Goal: Information Seeking & Learning: Learn about a topic

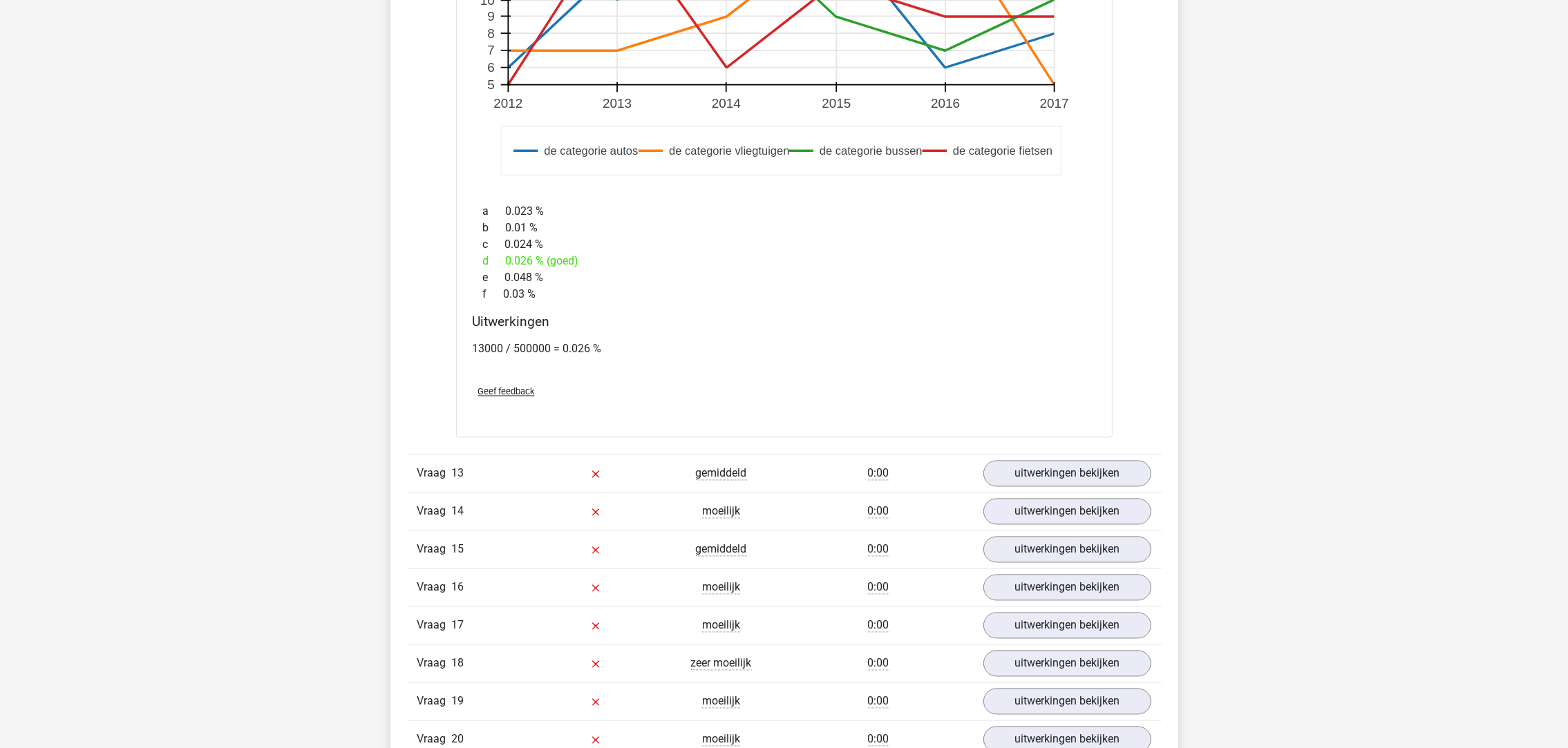
scroll to position [3935, 0]
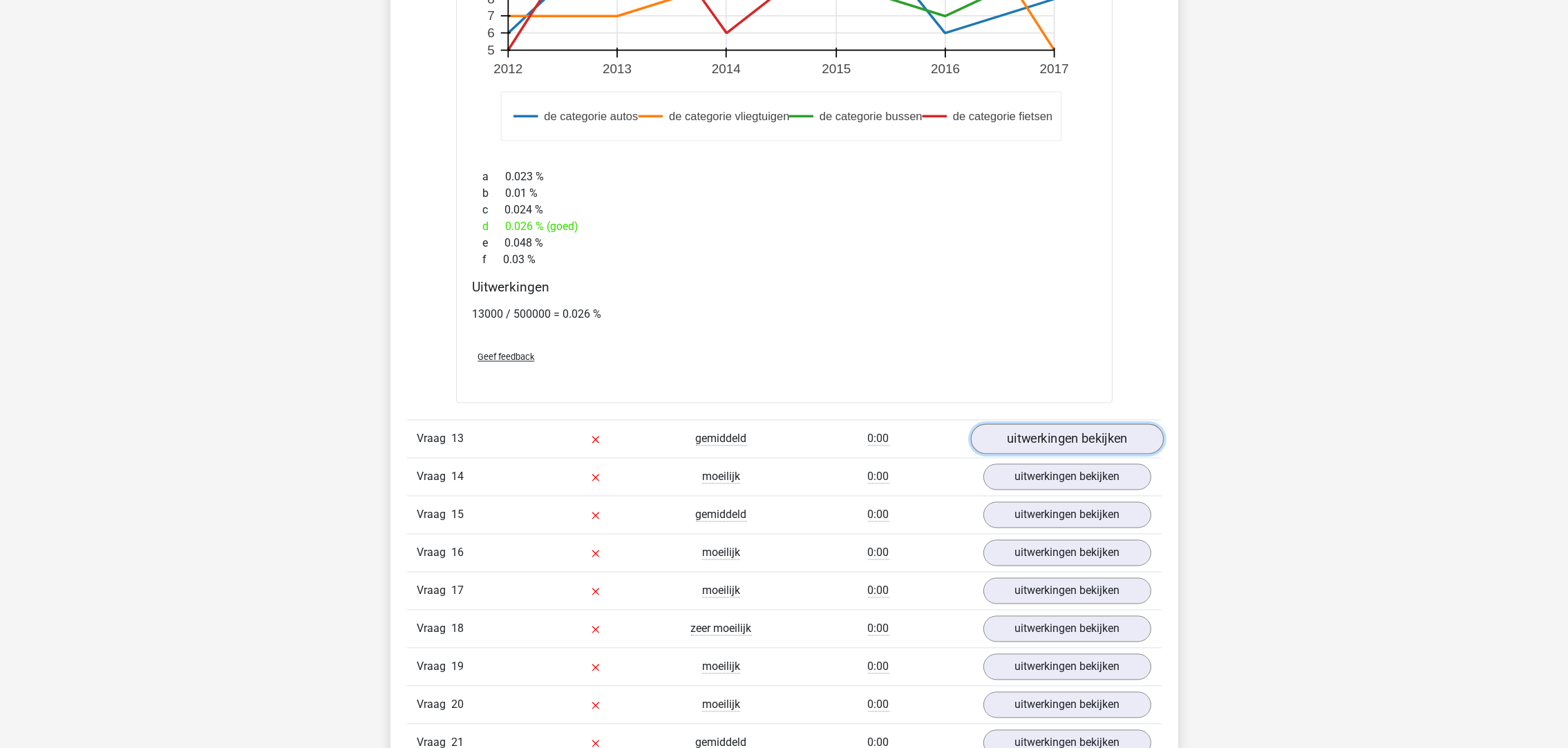
click at [1032, 444] on link "uitwerkingen bekijken" at bounding box center [1067, 438] width 193 height 30
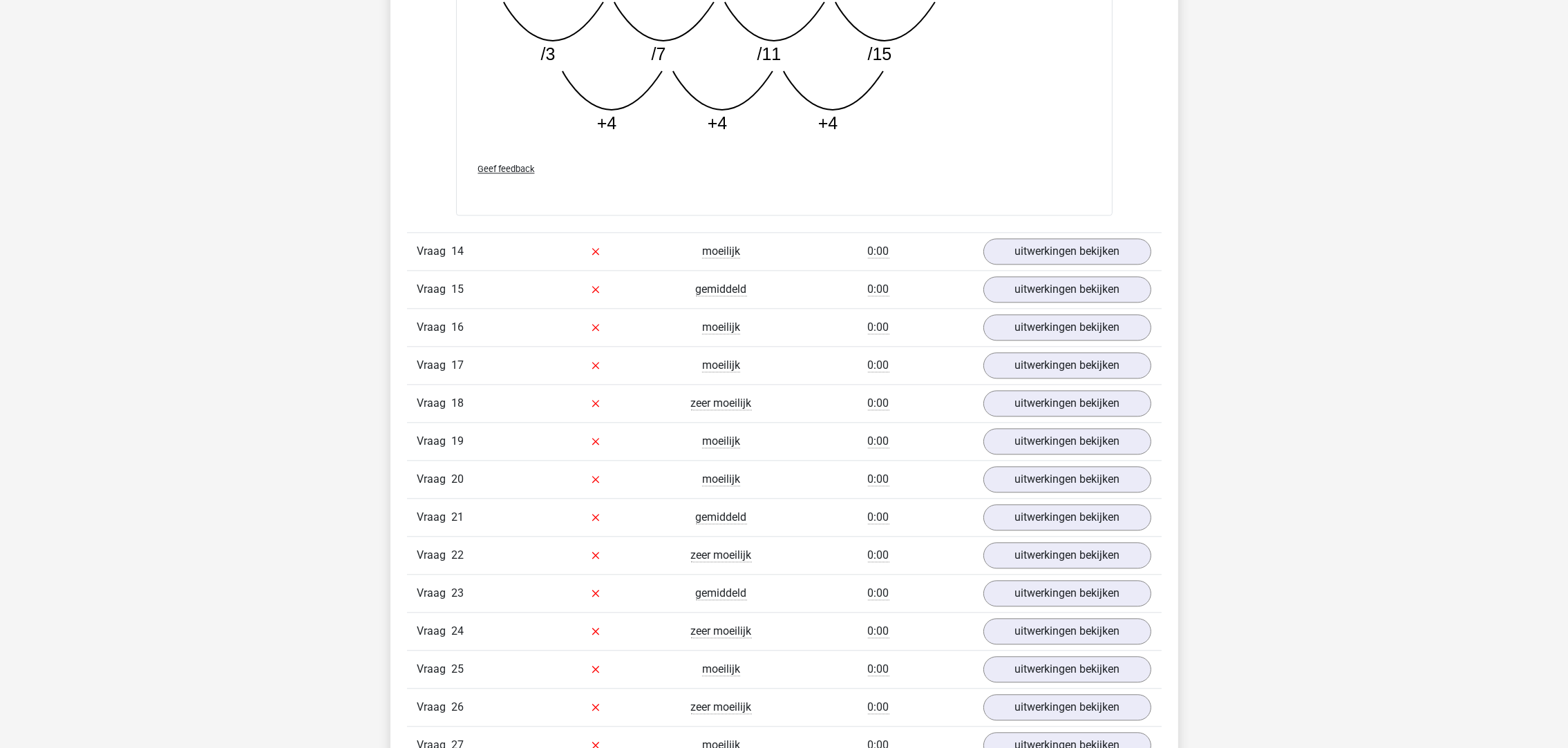
scroll to position [4868, 0]
click at [1031, 262] on link "uitwerkingen bekijken" at bounding box center [1067, 250] width 193 height 30
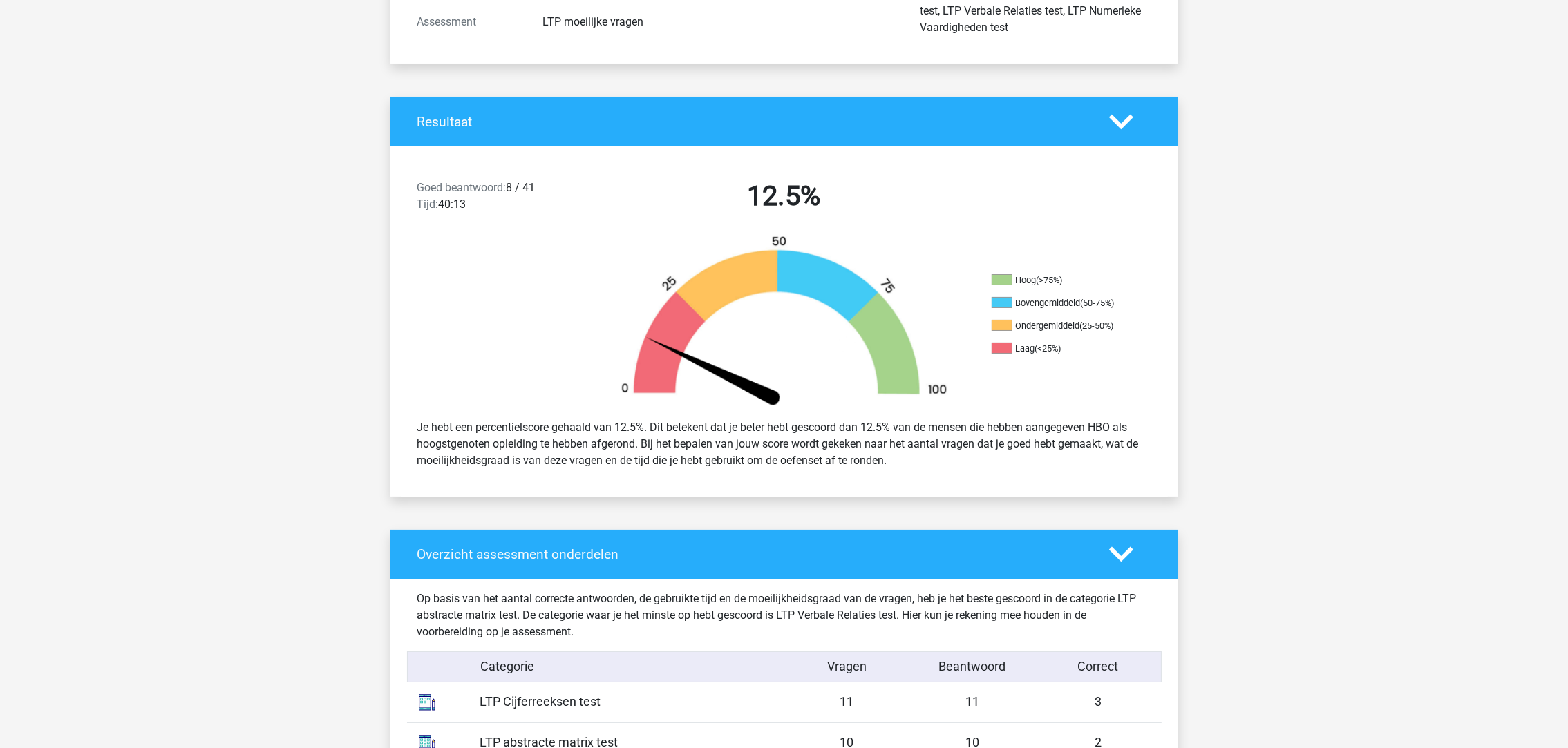
scroll to position [0, 0]
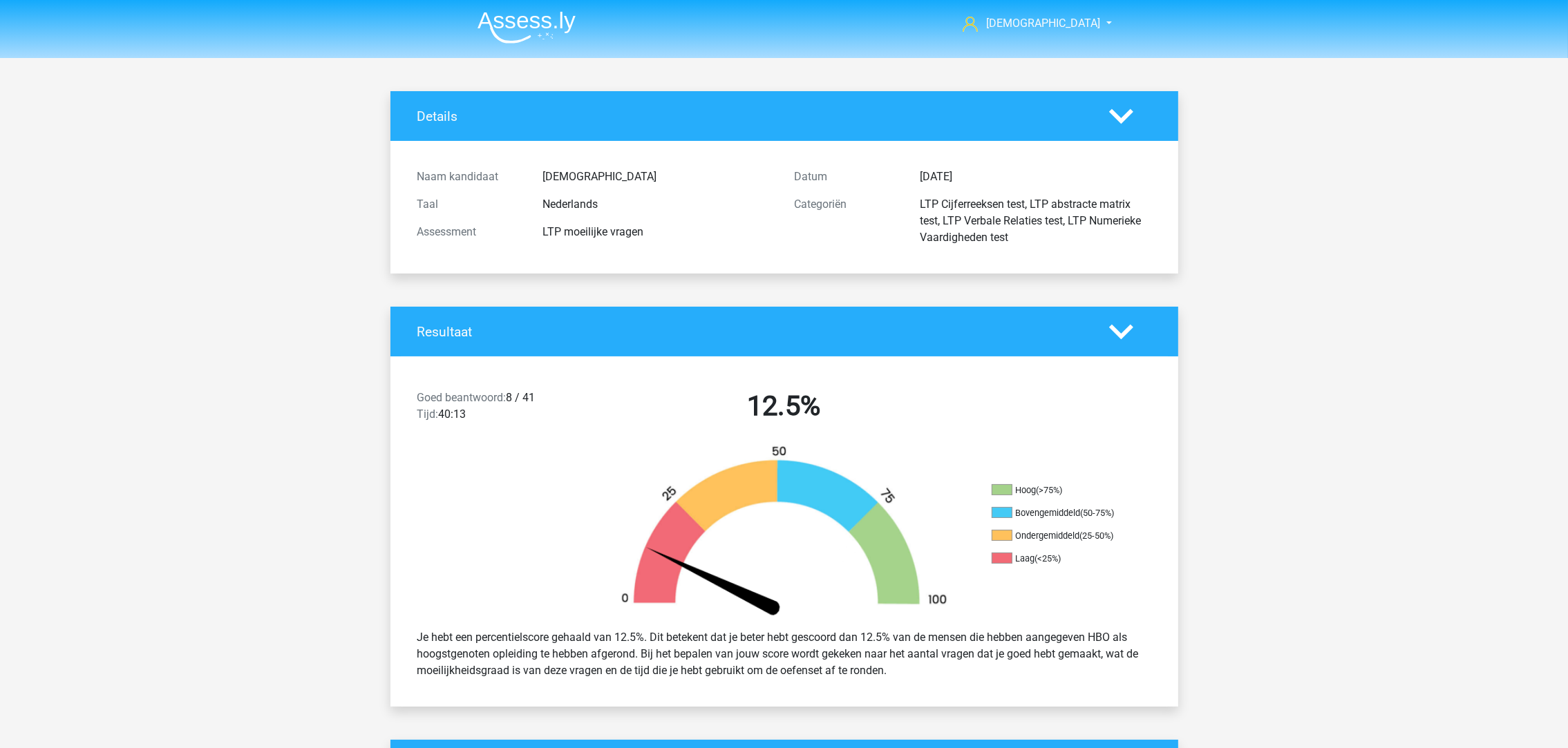
click at [521, 24] on img at bounding box center [527, 27] width 98 height 33
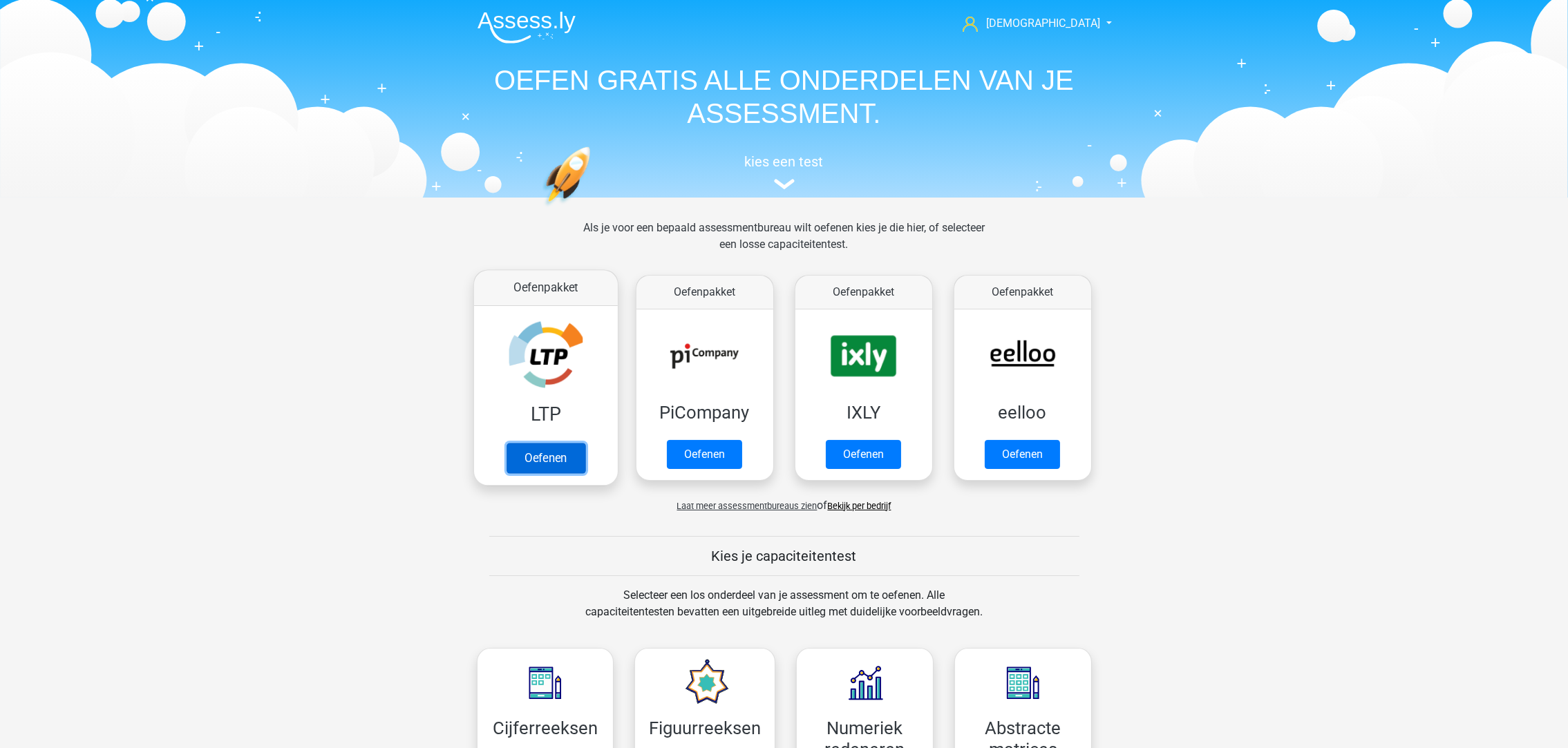
click at [548, 451] on link "Oefenen" at bounding box center [545, 457] width 79 height 30
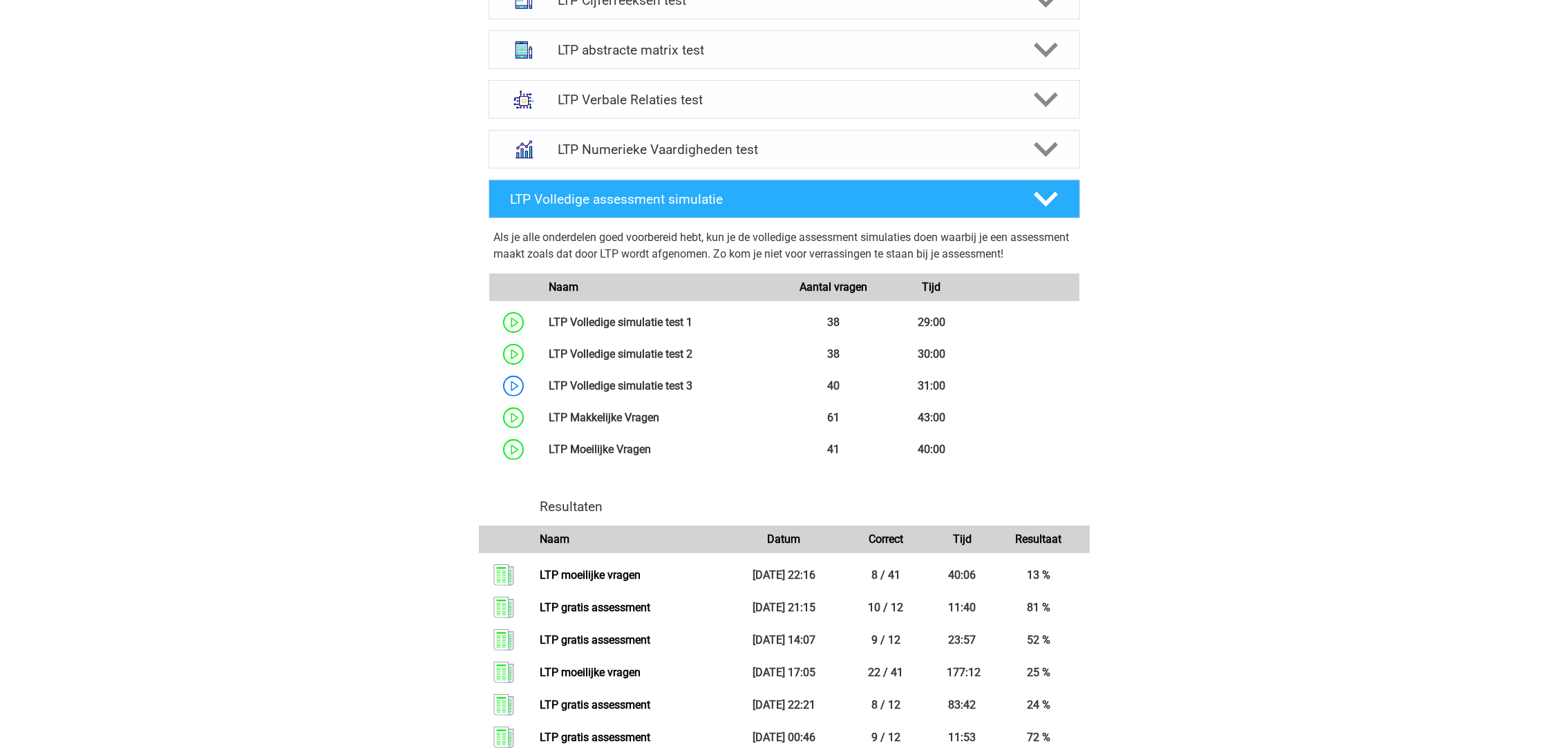
scroll to position [620, 0]
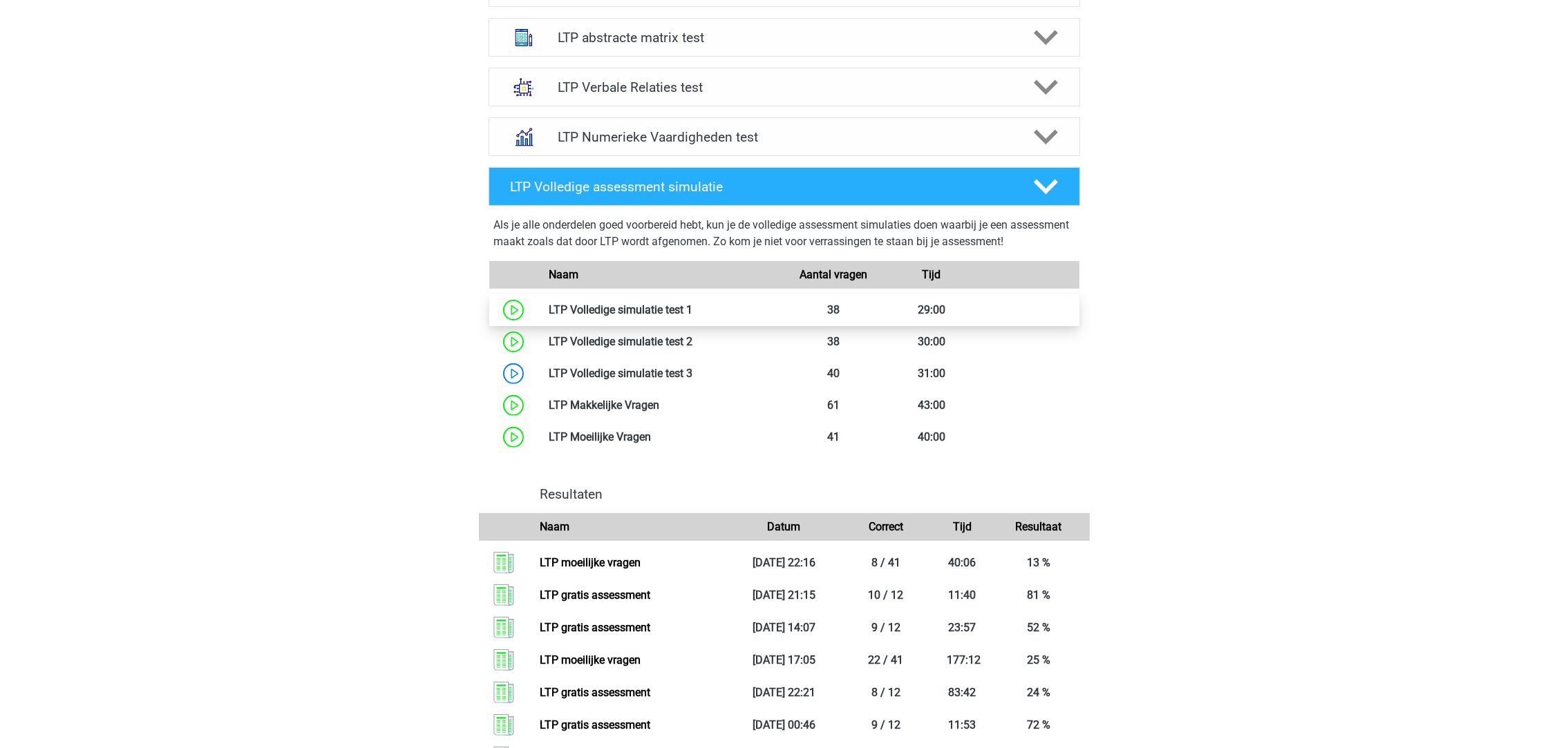
click at [692, 311] on link at bounding box center [692, 310] width 0 height 13
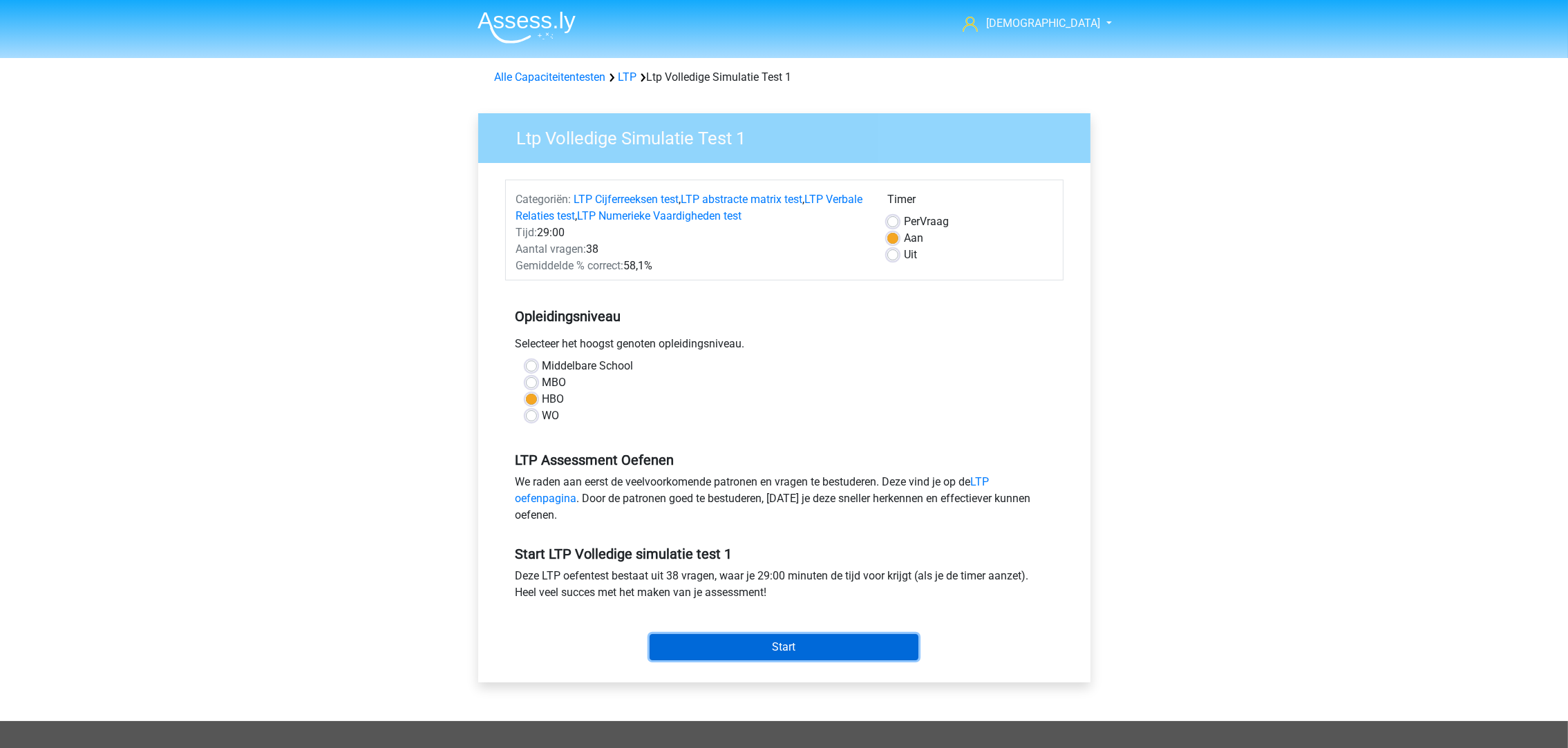
click at [814, 650] on input "Start" at bounding box center [784, 646] width 269 height 26
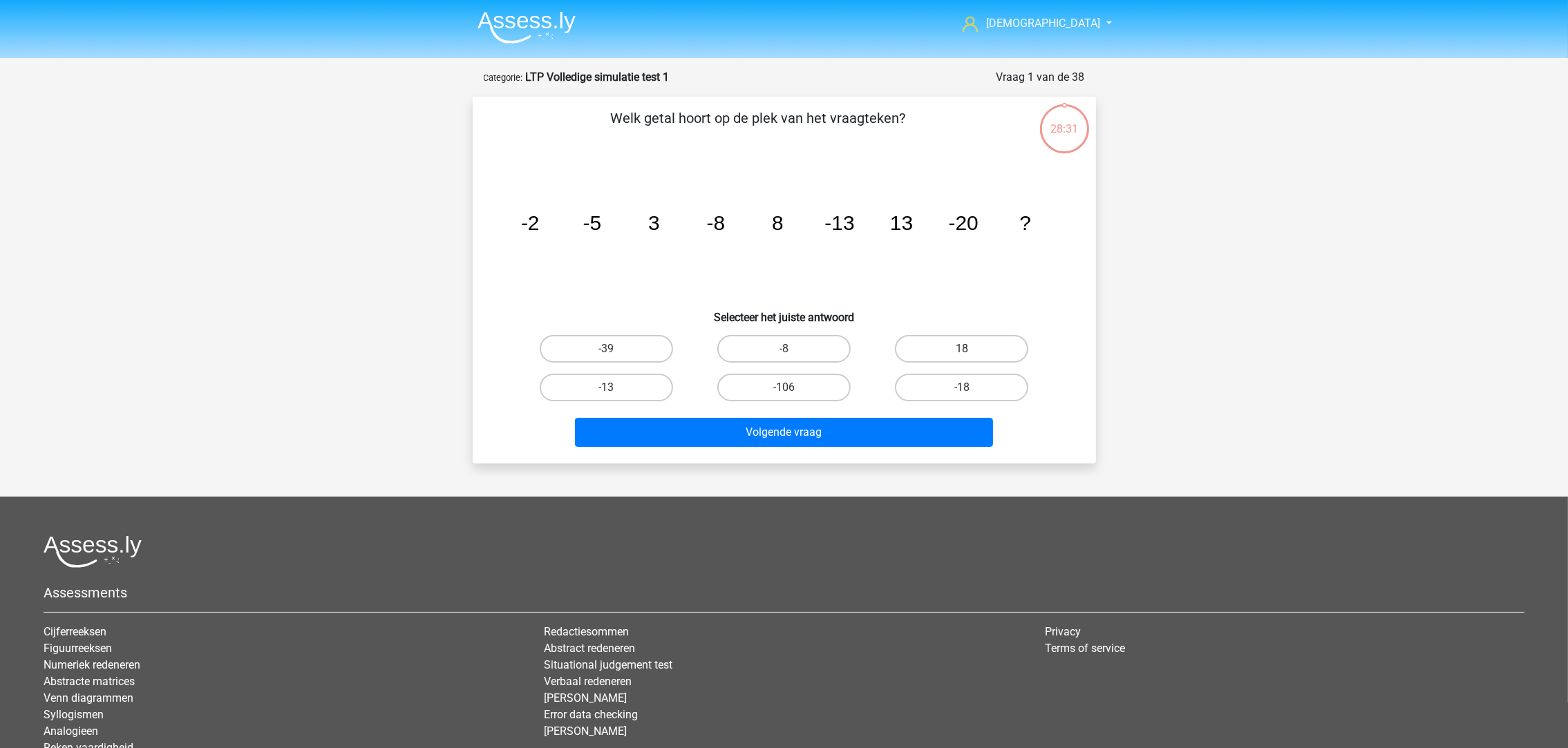
click at [935, 352] on label "18" at bounding box center [961, 348] width 134 height 27
click at [962, 352] on input "18" at bounding box center [966, 353] width 9 height 9
radio input "true"
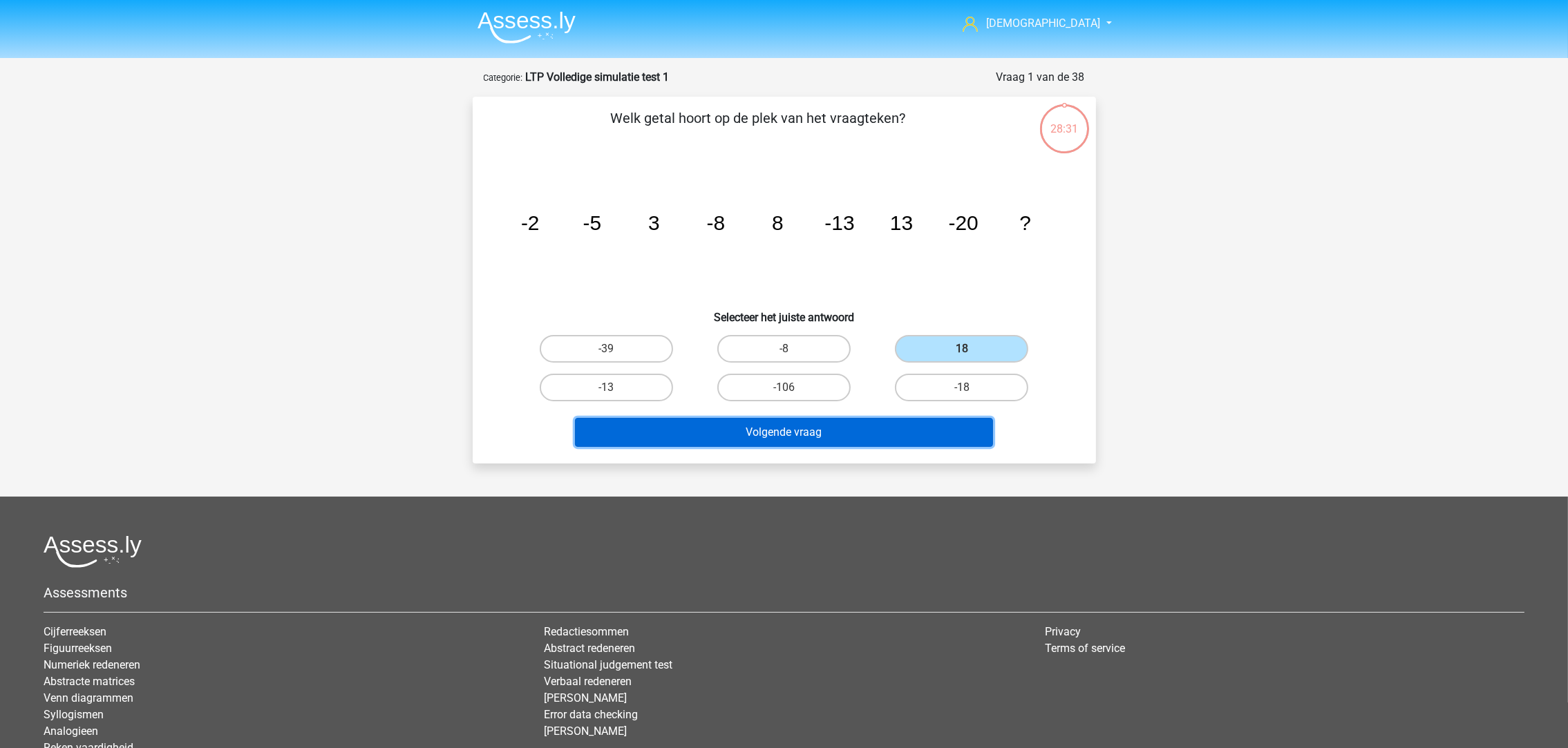
click at [899, 423] on button "Volgende vraag" at bounding box center [784, 432] width 418 height 29
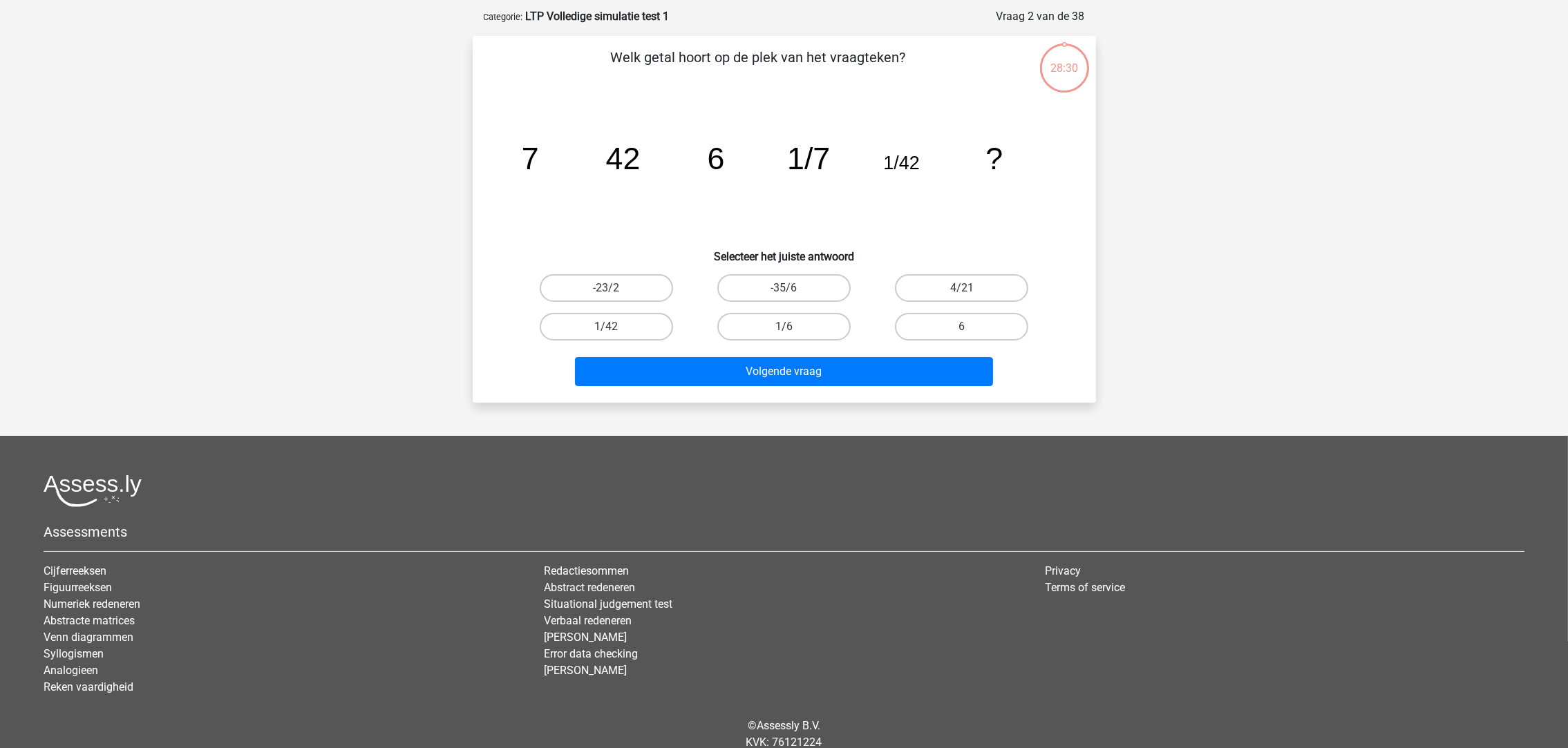
scroll to position [68, 0]
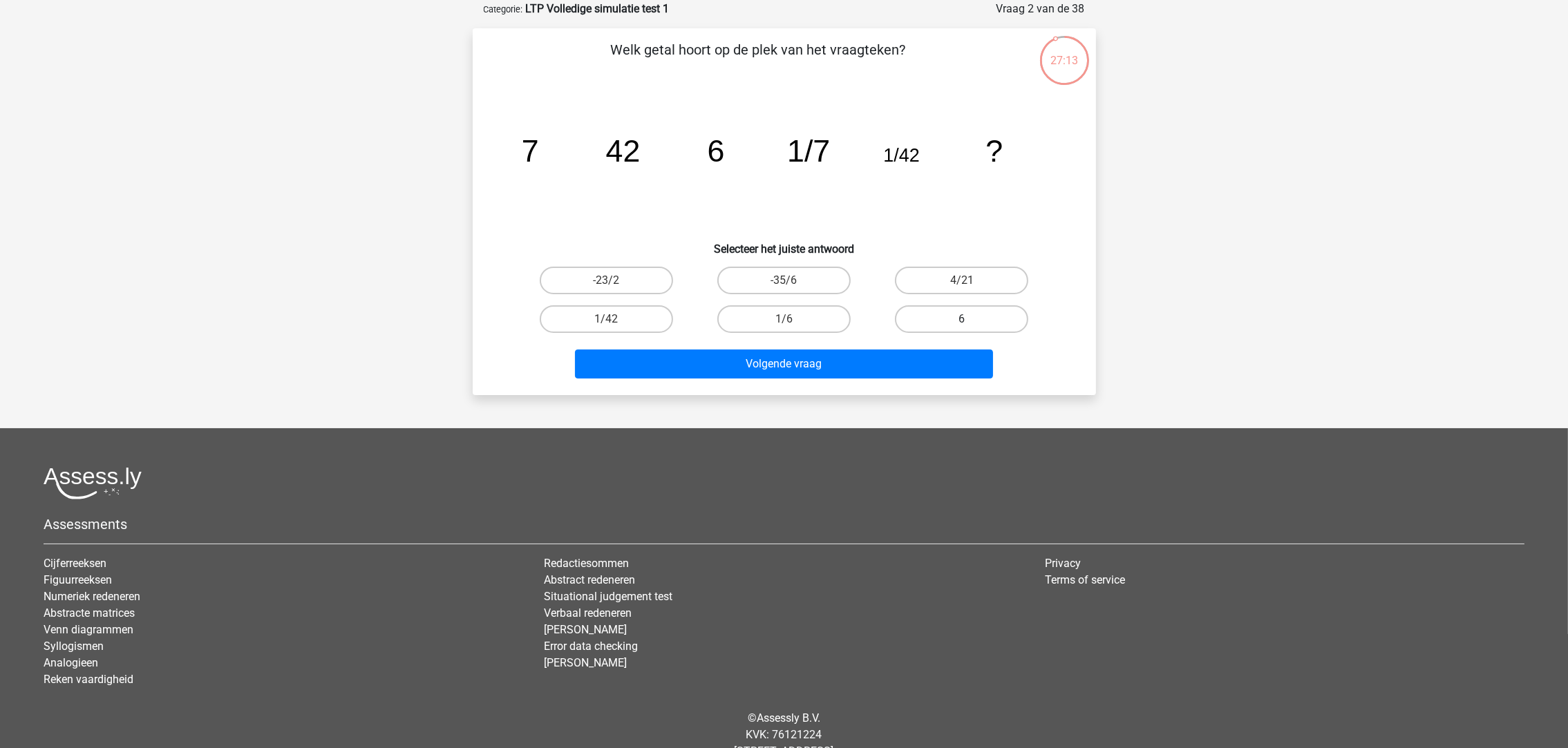
click at [920, 320] on label "6" at bounding box center [961, 319] width 134 height 27
click at [962, 320] on input "6" at bounding box center [966, 323] width 9 height 9
radio input "true"
click at [881, 344] on div "Volgende vraag" at bounding box center [784, 360] width 579 height 45
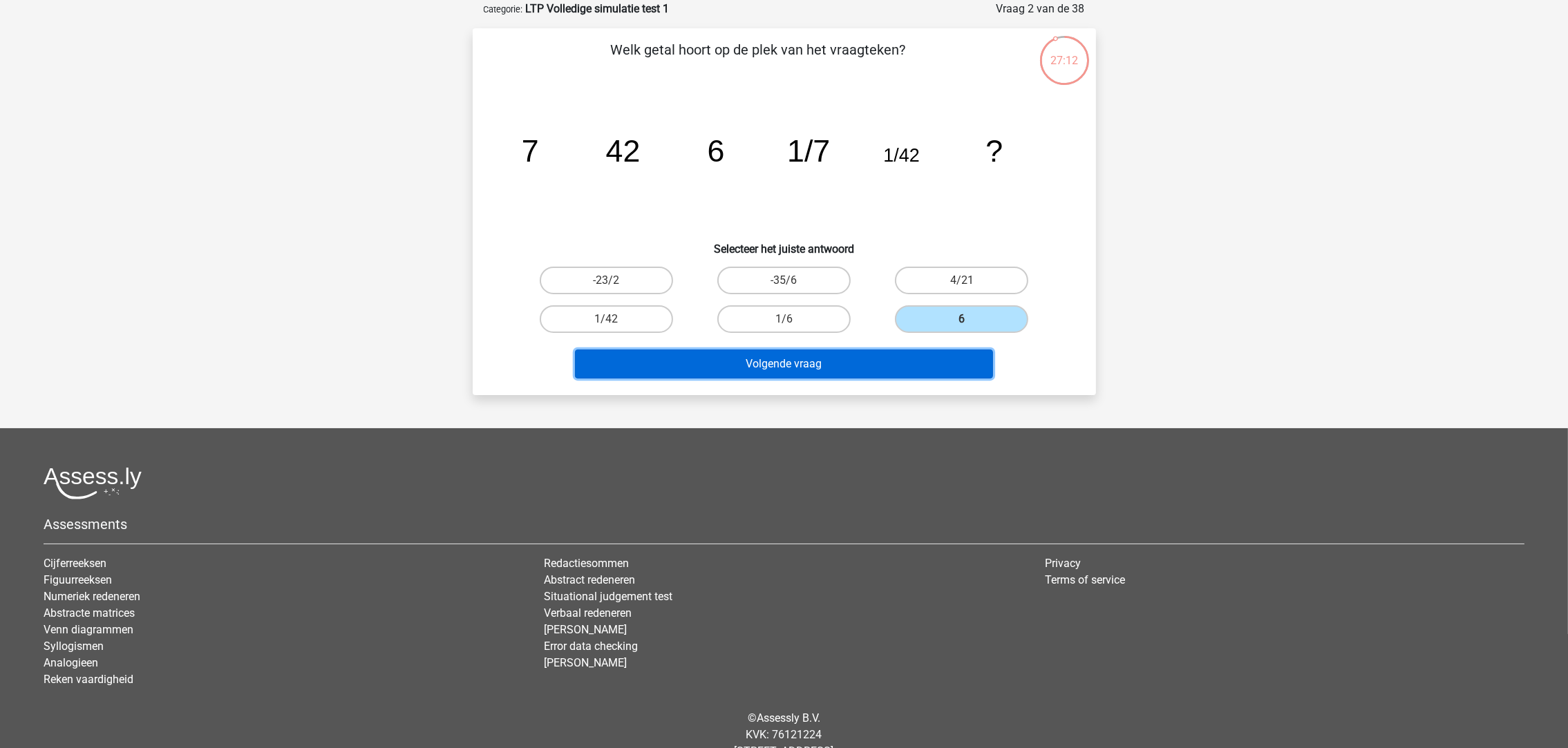
click at [882, 356] on button "Volgende vraag" at bounding box center [784, 363] width 418 height 29
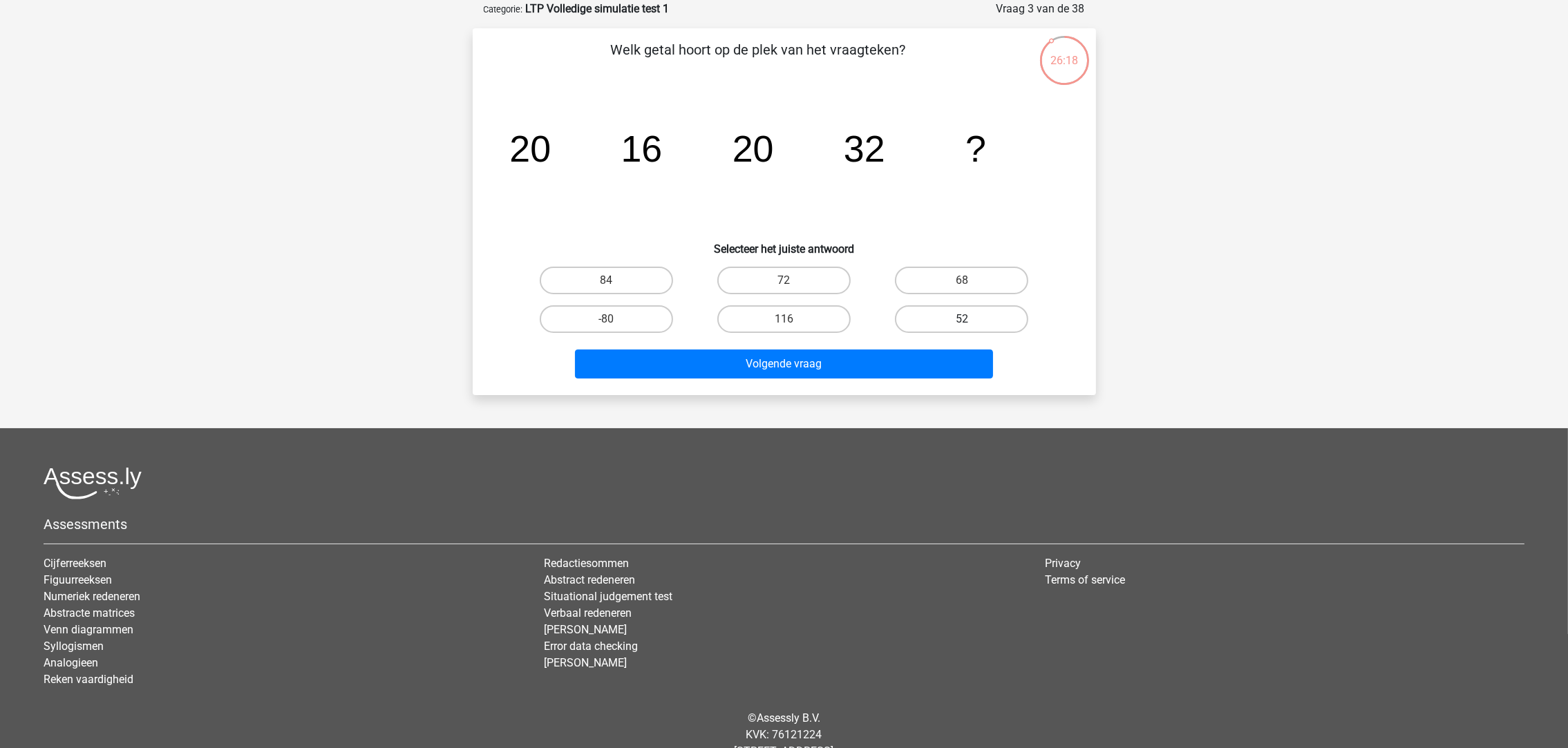
click at [927, 320] on label "52" at bounding box center [961, 319] width 134 height 27
click at [962, 320] on input "52" at bounding box center [966, 323] width 9 height 9
radio input "true"
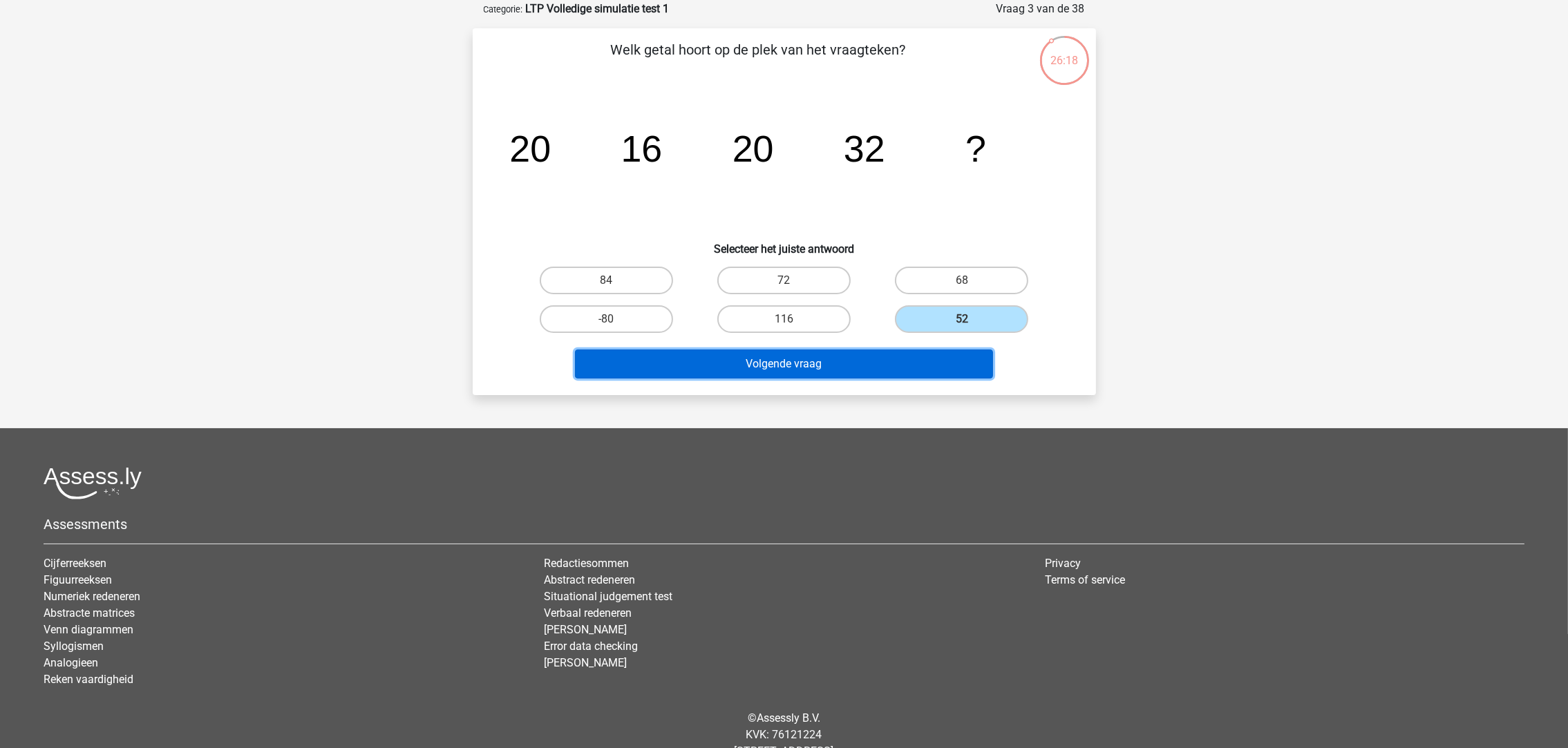
click at [912, 364] on button "Volgende vraag" at bounding box center [784, 363] width 418 height 29
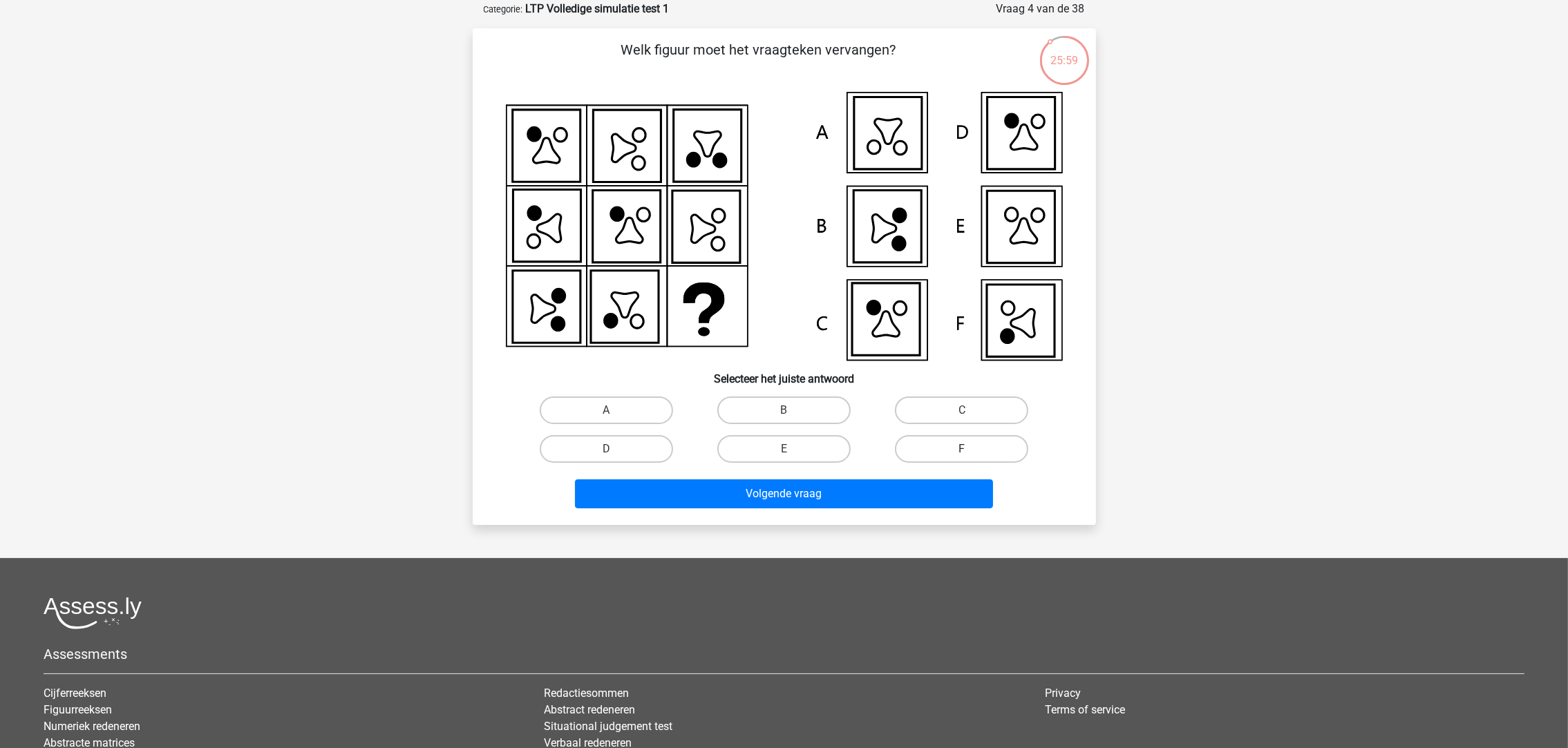
click at [950, 451] on label "F" at bounding box center [961, 449] width 134 height 27
click at [962, 451] on input "F" at bounding box center [966, 453] width 9 height 9
radio input "true"
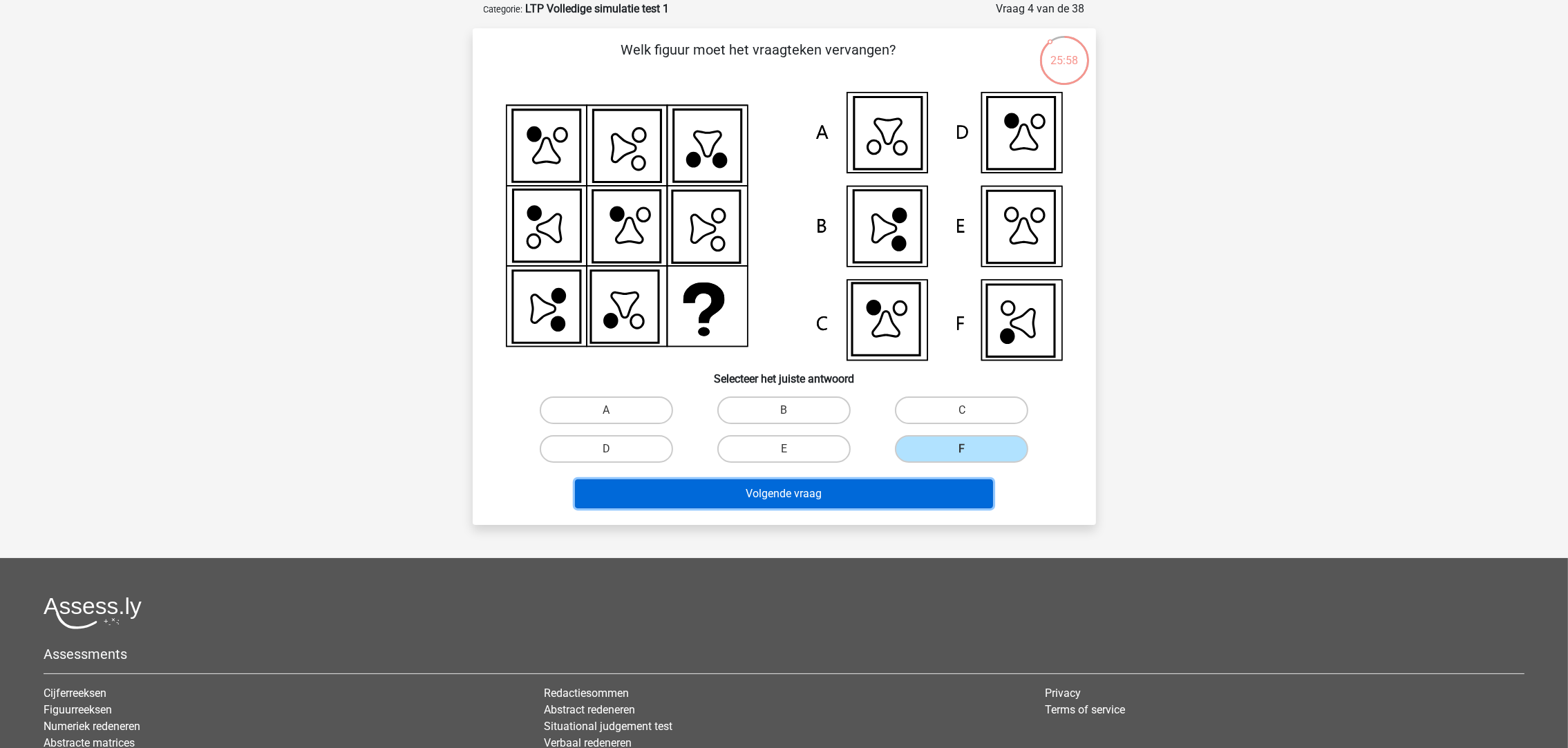
click at [906, 493] on button "Volgende vraag" at bounding box center [784, 493] width 418 height 29
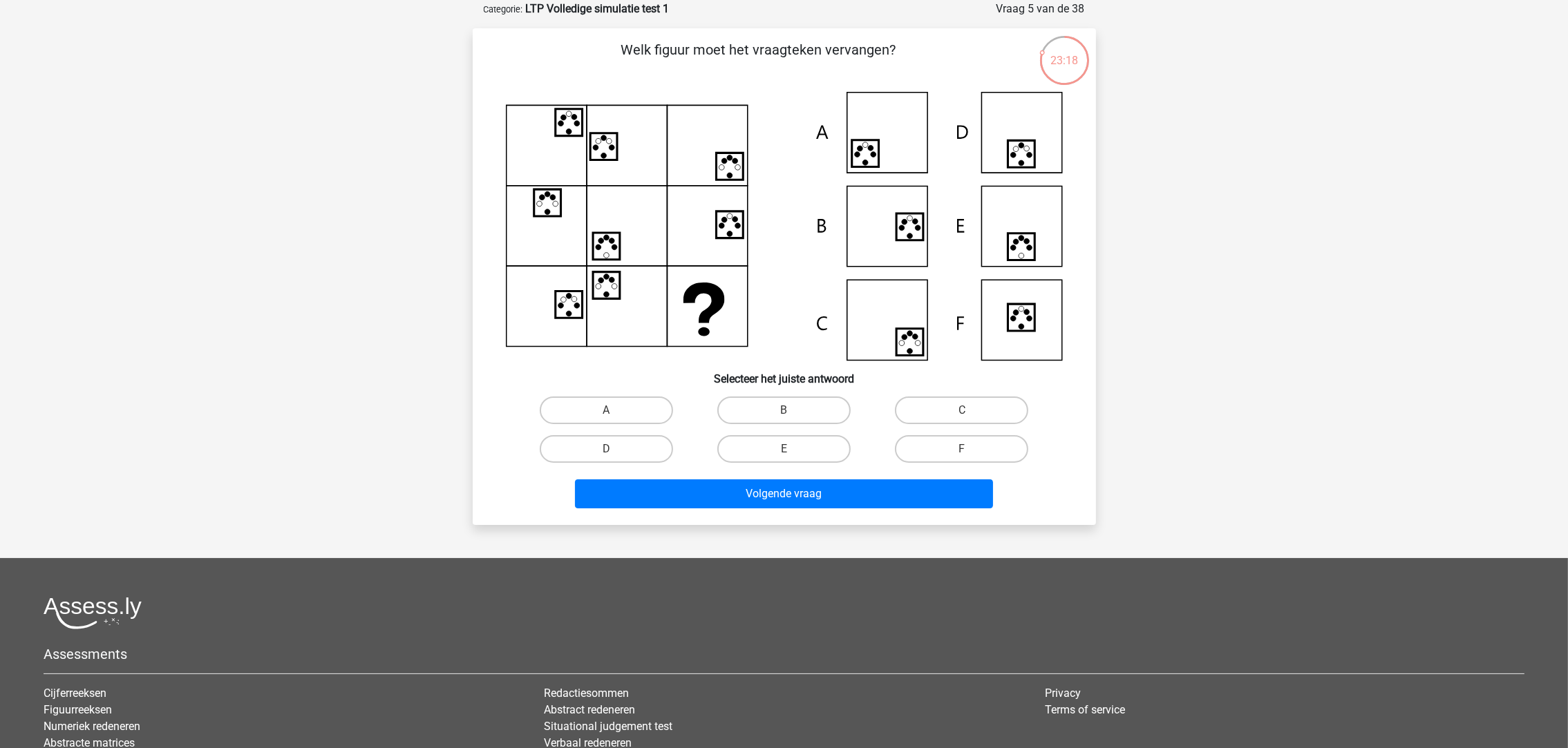
drag, startPoint x: 819, startPoint y: 452, endPoint x: 803, endPoint y: 465, distance: 20.6
click at [817, 460] on div "E" at bounding box center [783, 449] width 177 height 39
click at [790, 445] on label "E" at bounding box center [784, 449] width 134 height 27
click at [790, 449] on input "E" at bounding box center [788, 453] width 9 height 9
radio input "true"
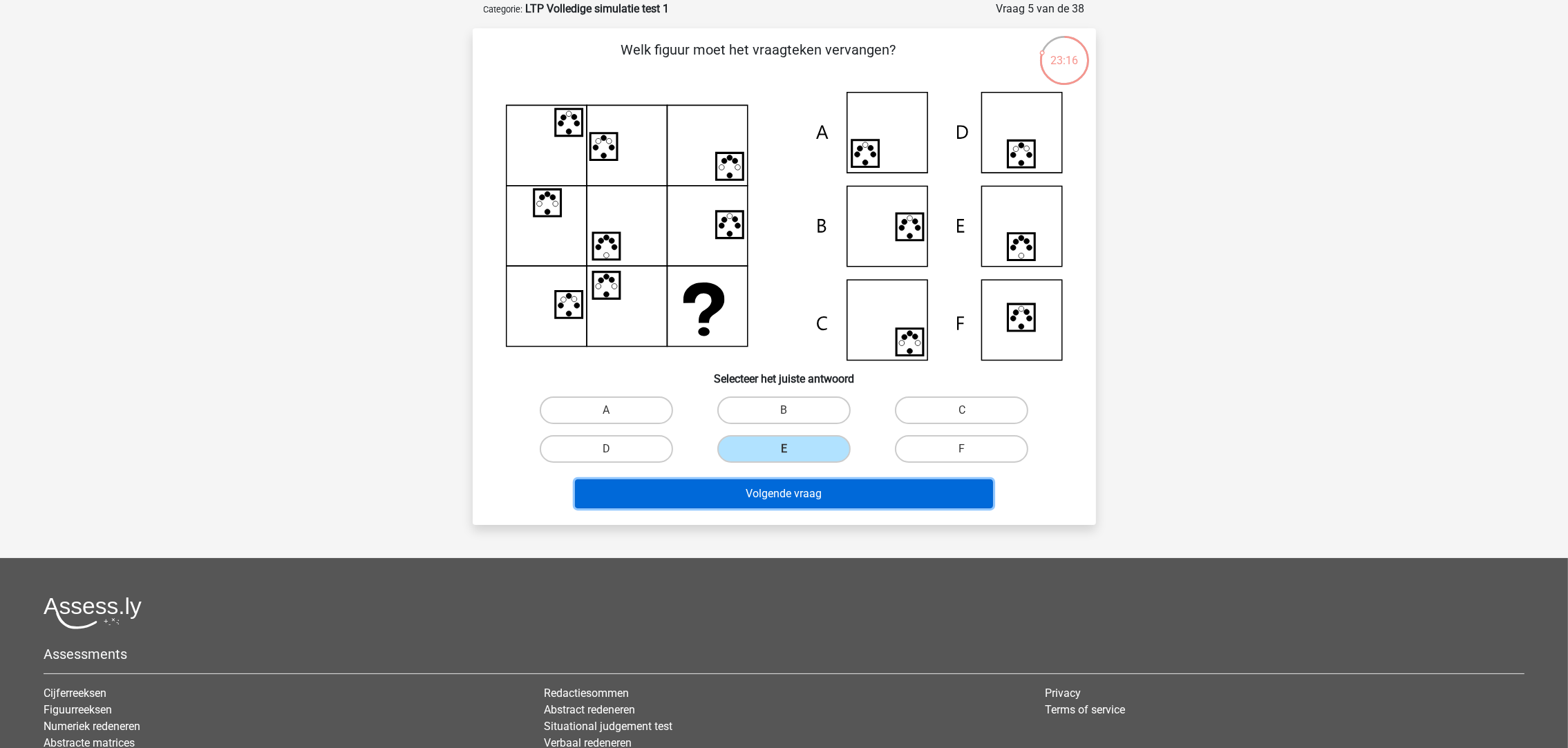
click at [792, 500] on button "Volgende vraag" at bounding box center [784, 493] width 418 height 29
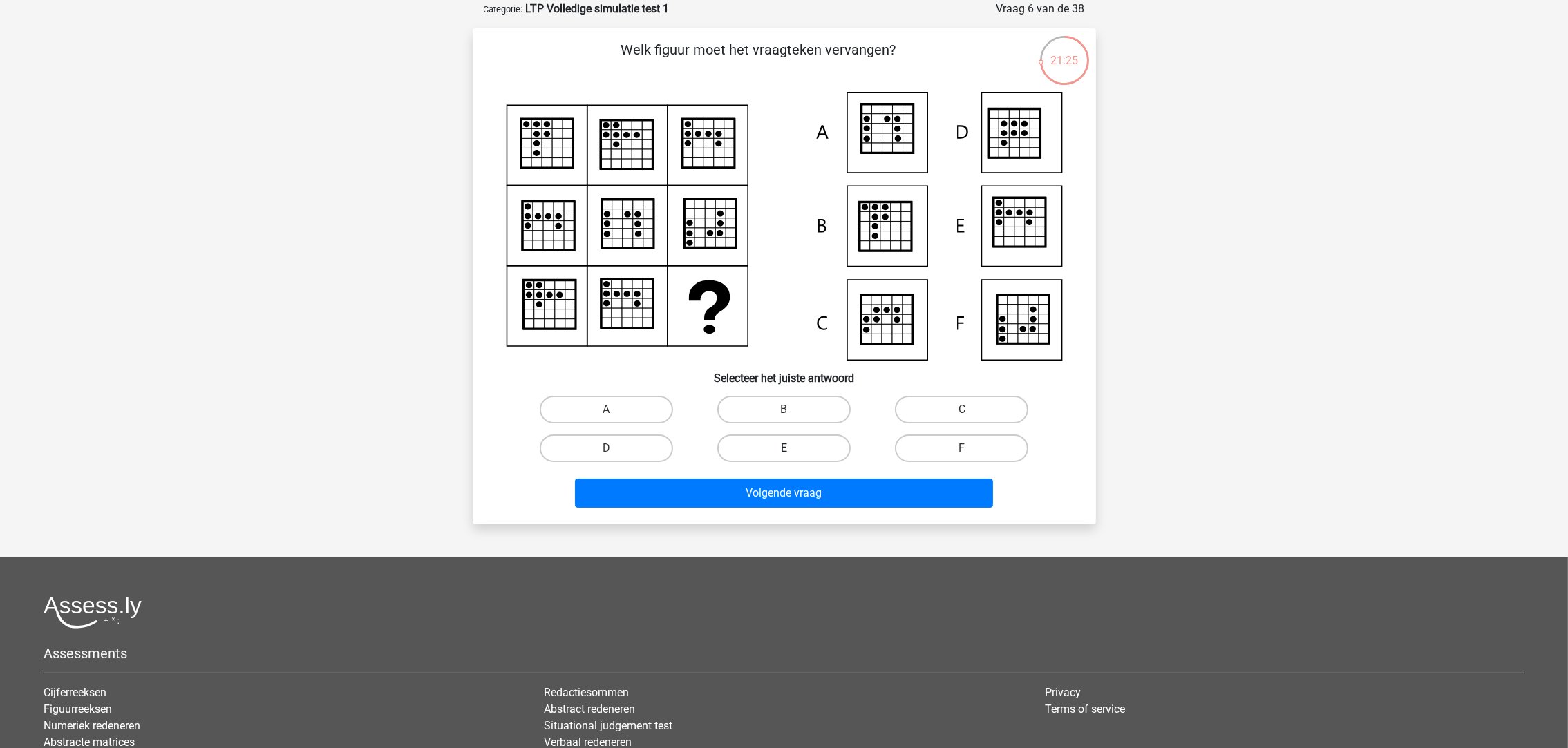
click at [784, 444] on label "E" at bounding box center [784, 448] width 134 height 27
click at [784, 449] on input "E" at bounding box center [788, 453] width 9 height 9
radio input "true"
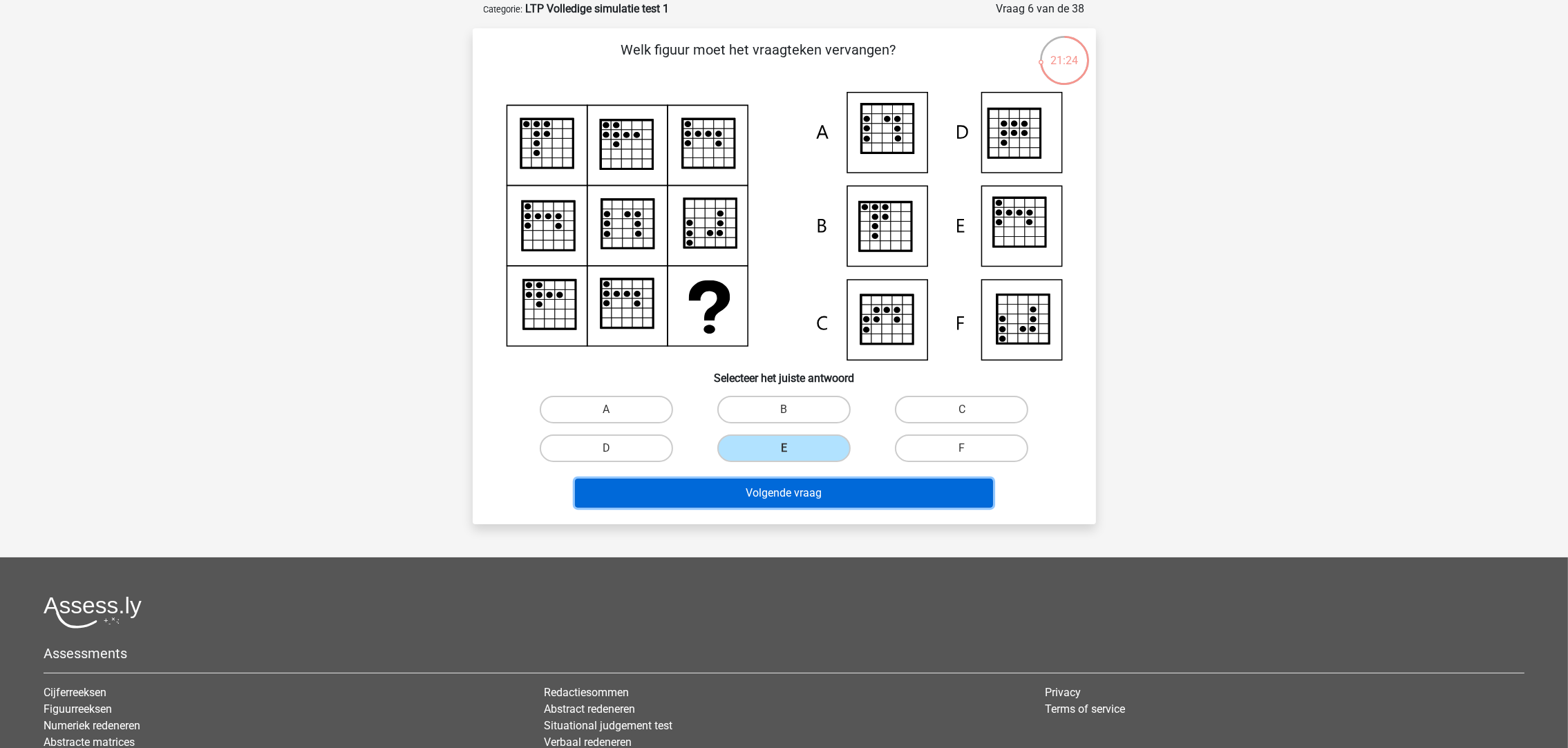
click at [810, 485] on button "Volgende vraag" at bounding box center [784, 493] width 418 height 29
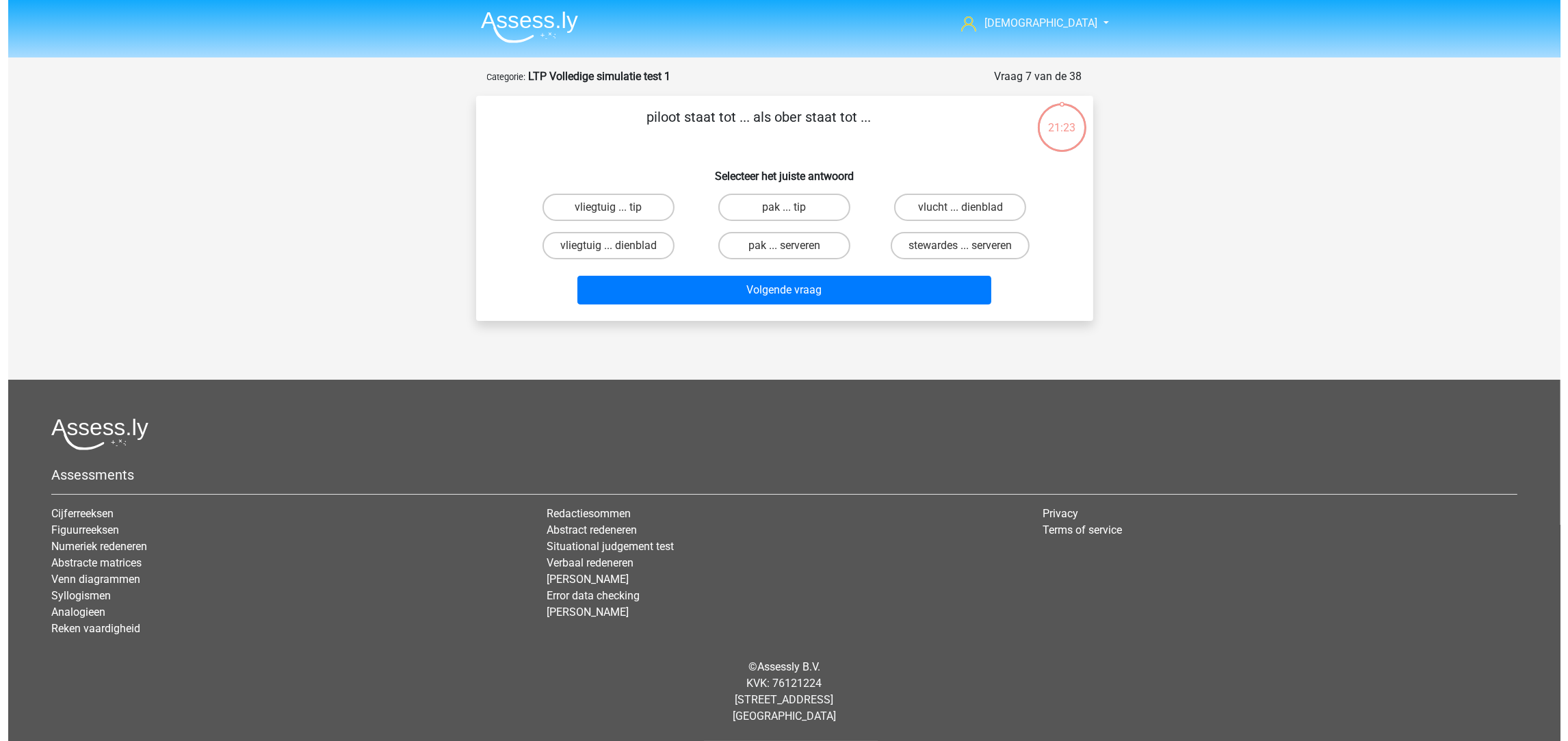
scroll to position [0, 0]
click at [668, 237] on label "vliegtuig ... dienblad" at bounding box center [608, 245] width 132 height 27
click at [617, 245] on input "vliegtuig ... dienblad" at bounding box center [613, 250] width 9 height 9
radio input "true"
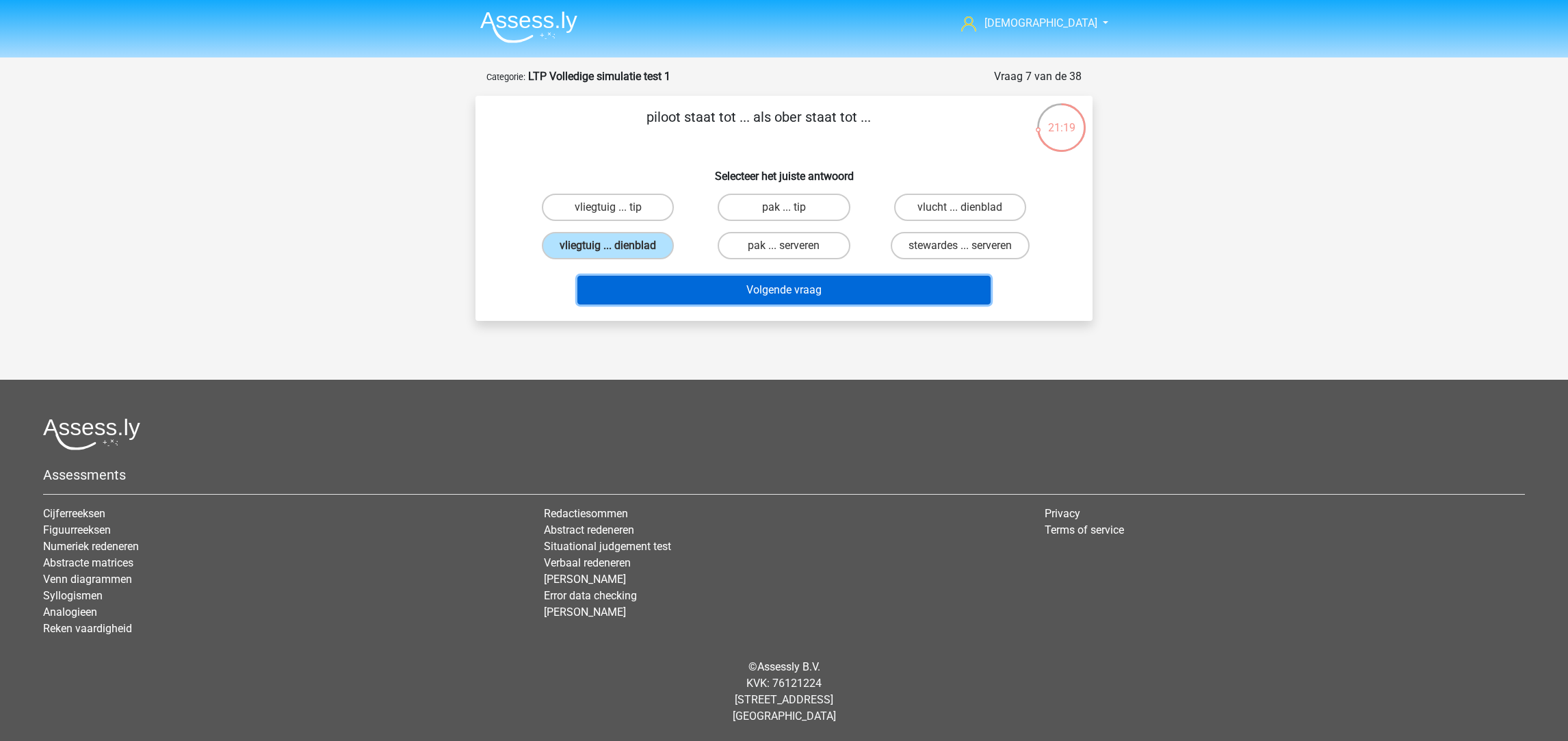
click at [719, 286] on button "Volgende vraag" at bounding box center [784, 289] width 414 height 29
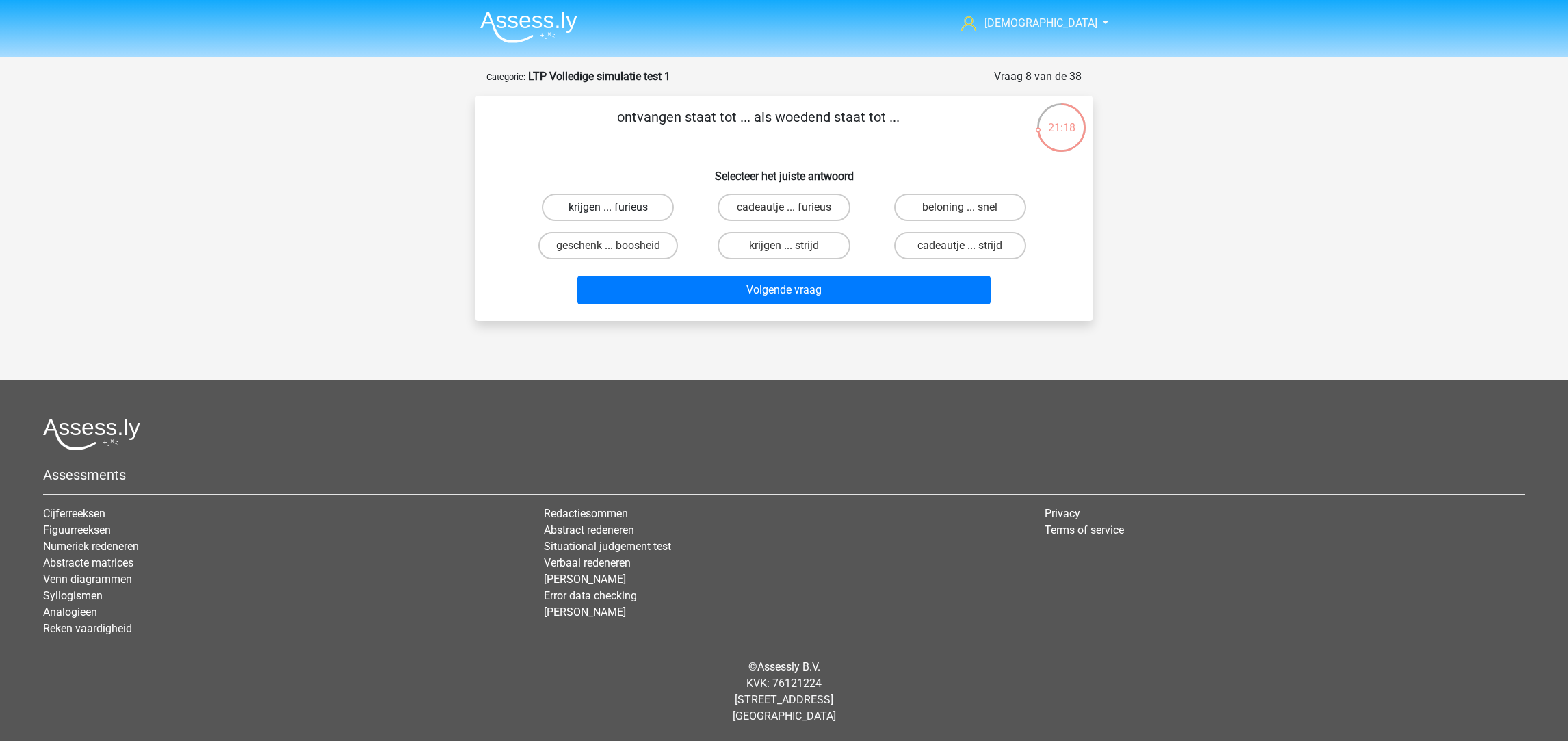
click at [650, 208] on label "krijgen ... furieus" at bounding box center [608, 207] width 132 height 27
click at [617, 208] on input "krijgen ... furieus" at bounding box center [613, 212] width 9 height 9
radio input "true"
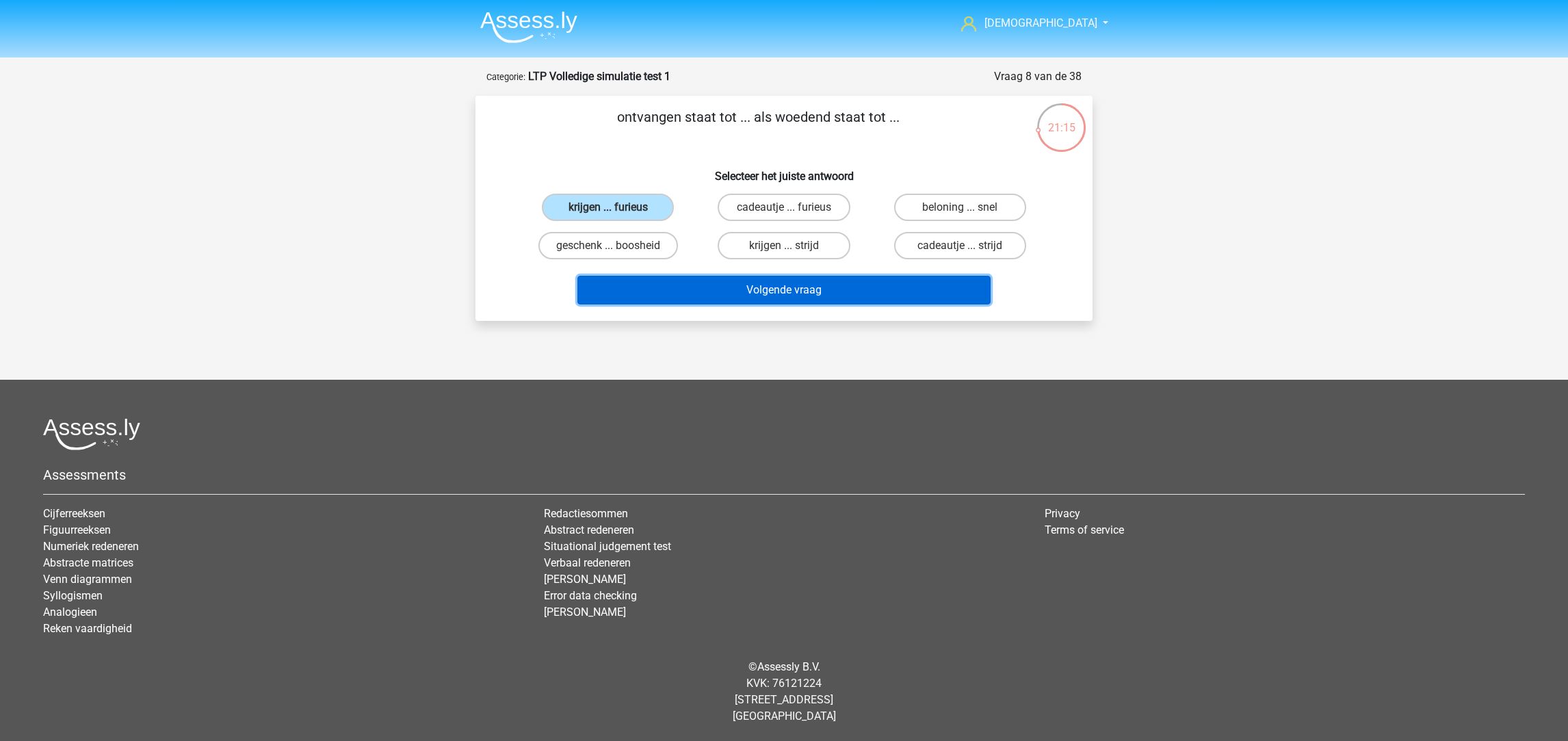
click at [698, 286] on button "Volgende vraag" at bounding box center [784, 289] width 414 height 29
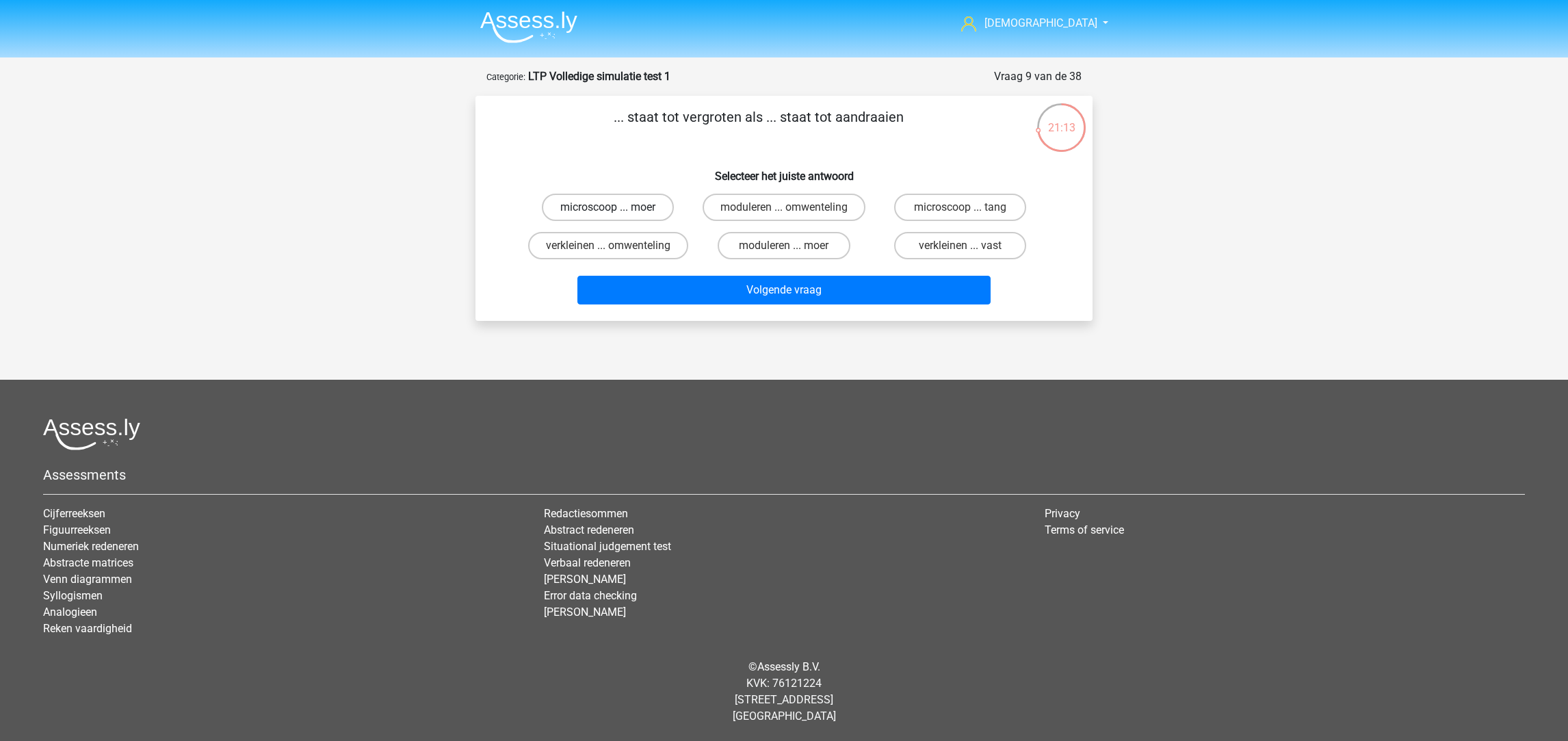
click at [654, 204] on label "microscoop ... moer" at bounding box center [608, 207] width 132 height 27
click at [617, 207] on input "microscoop ... moer" at bounding box center [613, 212] width 9 height 9
radio input "true"
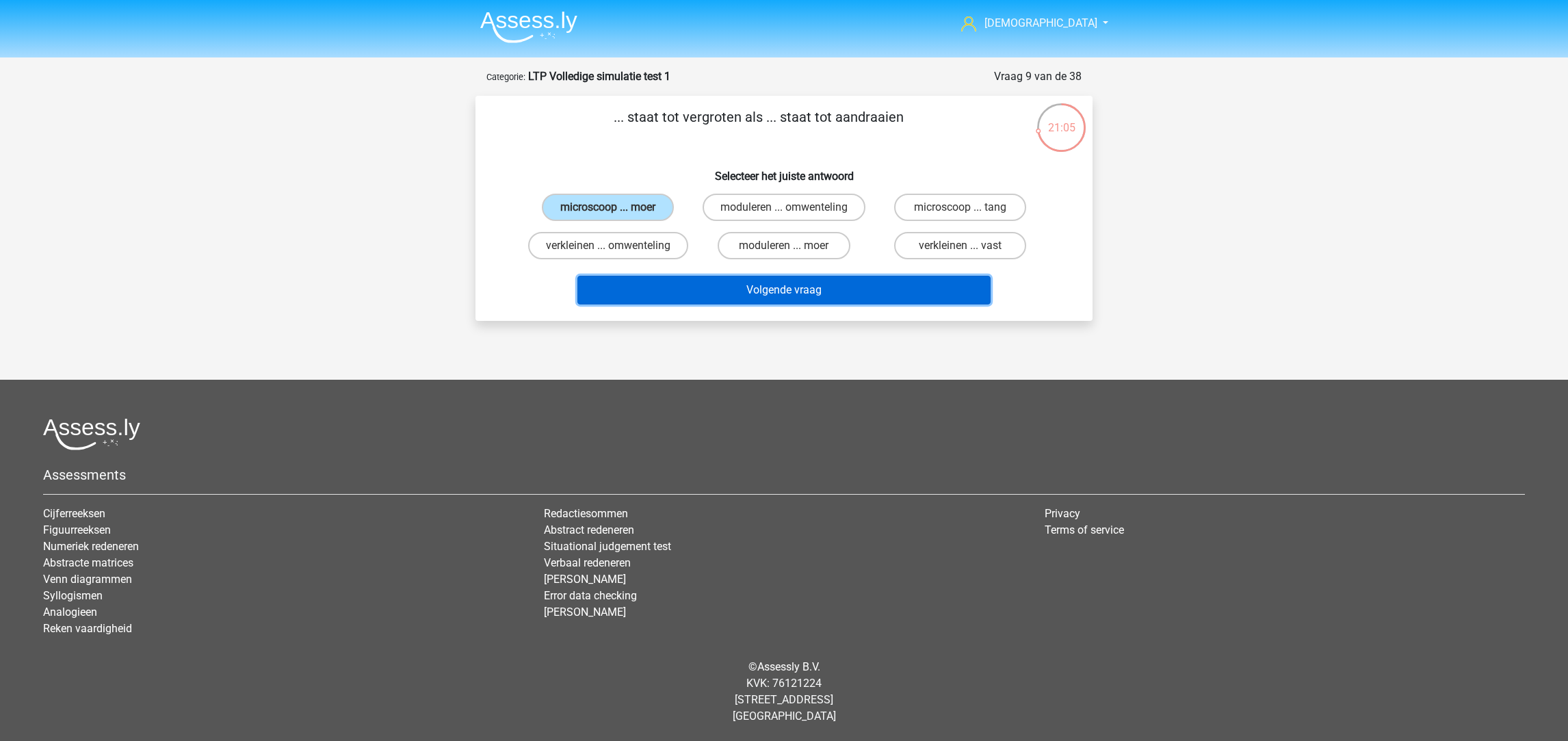
drag, startPoint x: 701, startPoint y: 278, endPoint x: 922, endPoint y: 189, distance: 238.2
click at [922, 189] on div "... staat tot vergroten als ... staat tot aandraaien Selecteer het juiste antwo…" at bounding box center [784, 208] width 606 height 203
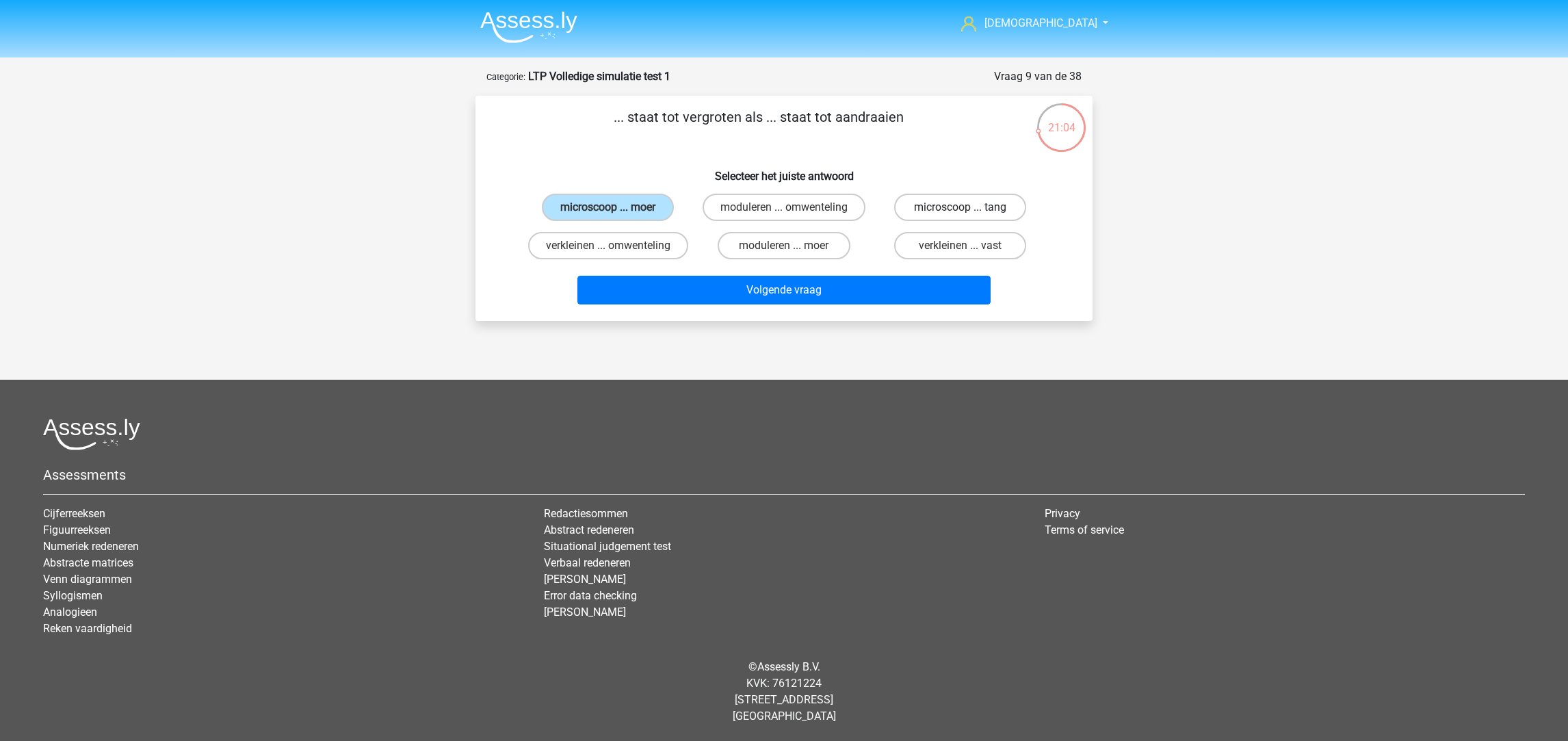
click at [925, 202] on label "microscoop ... tang" at bounding box center [960, 207] width 132 height 27
click at [960, 207] on input "microscoop ... tang" at bounding box center [964, 212] width 9 height 9
radio input "true"
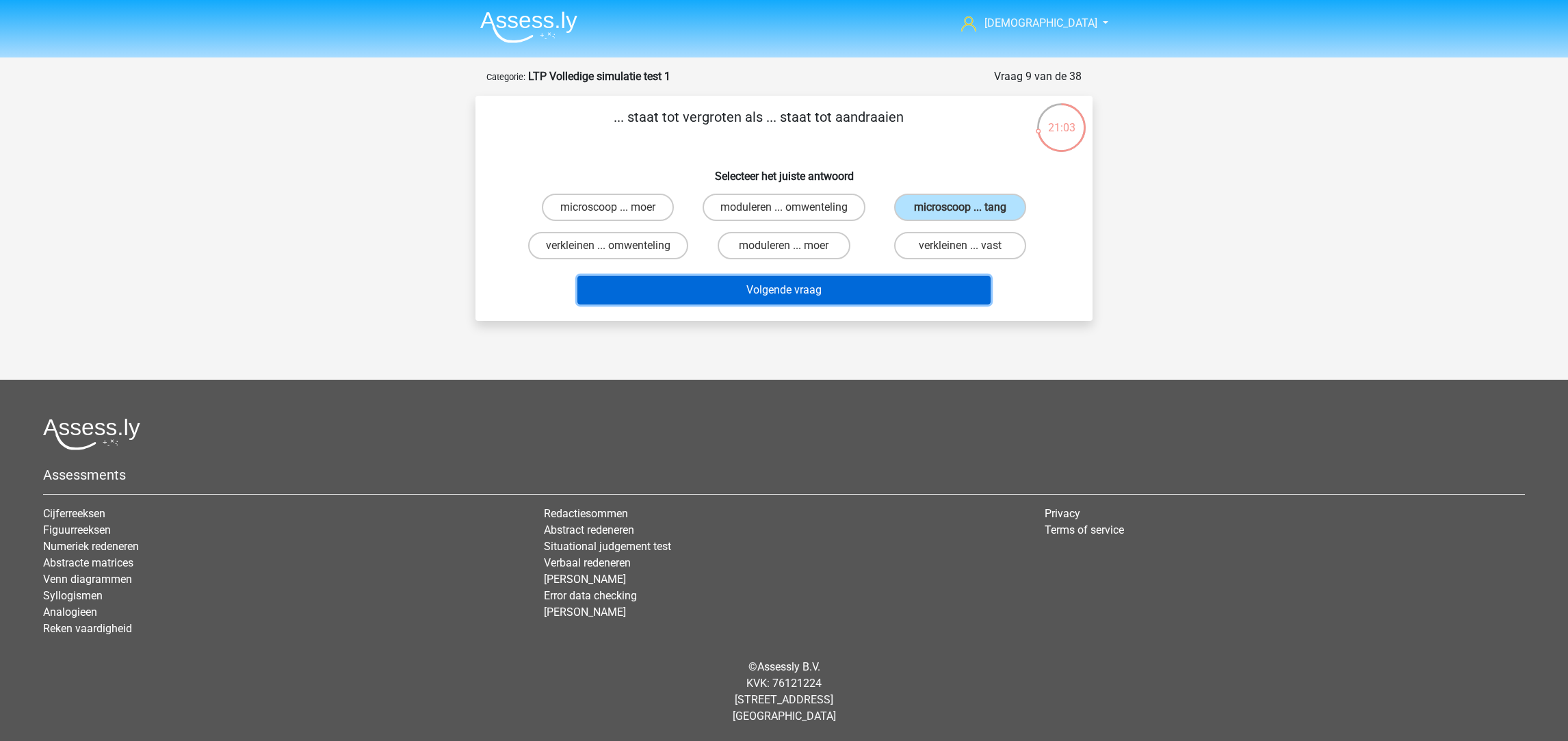
drag, startPoint x: 845, startPoint y: 292, endPoint x: 846, endPoint y: 283, distance: 9.1
click at [846, 293] on button "Volgende vraag" at bounding box center [784, 289] width 414 height 29
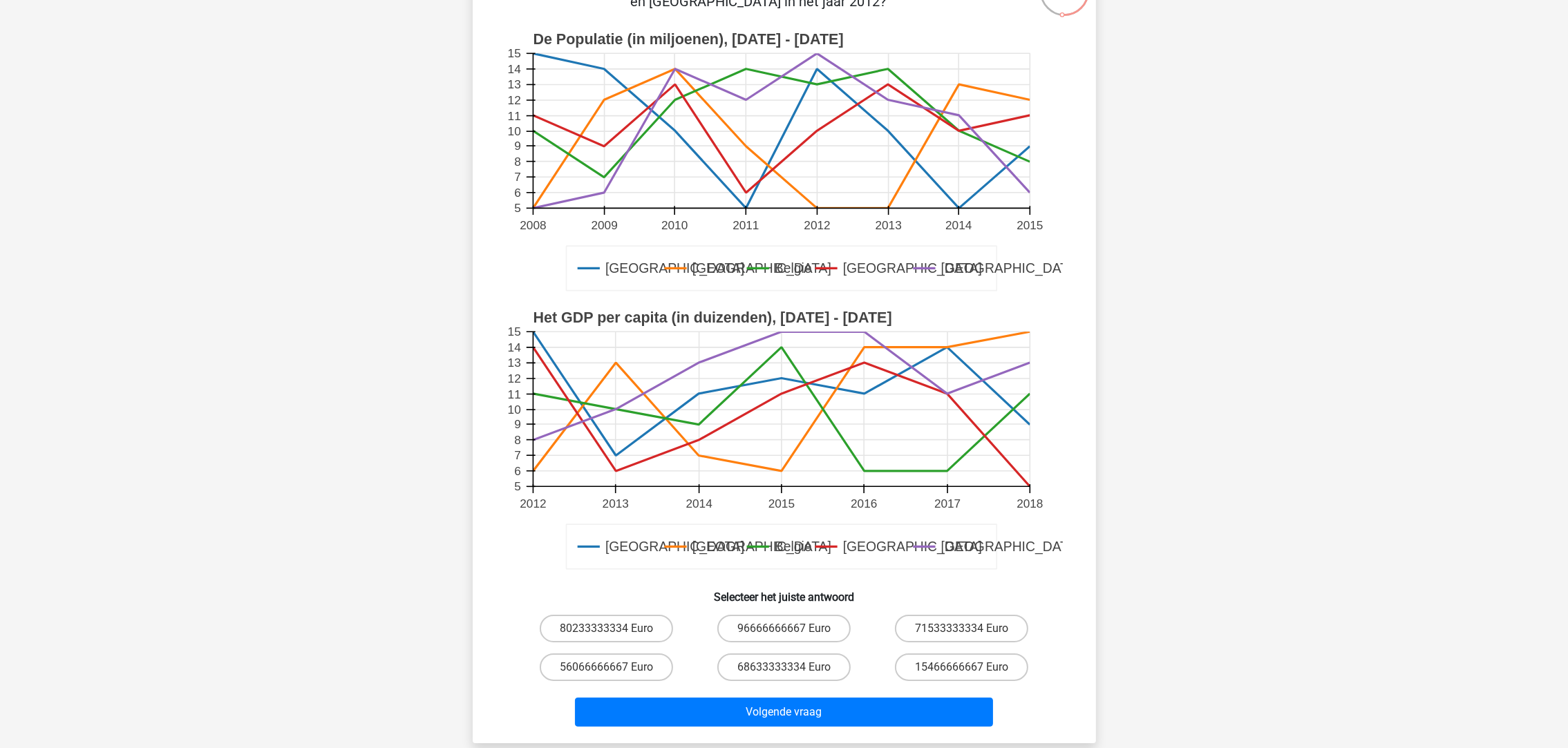
scroll to position [172, 0]
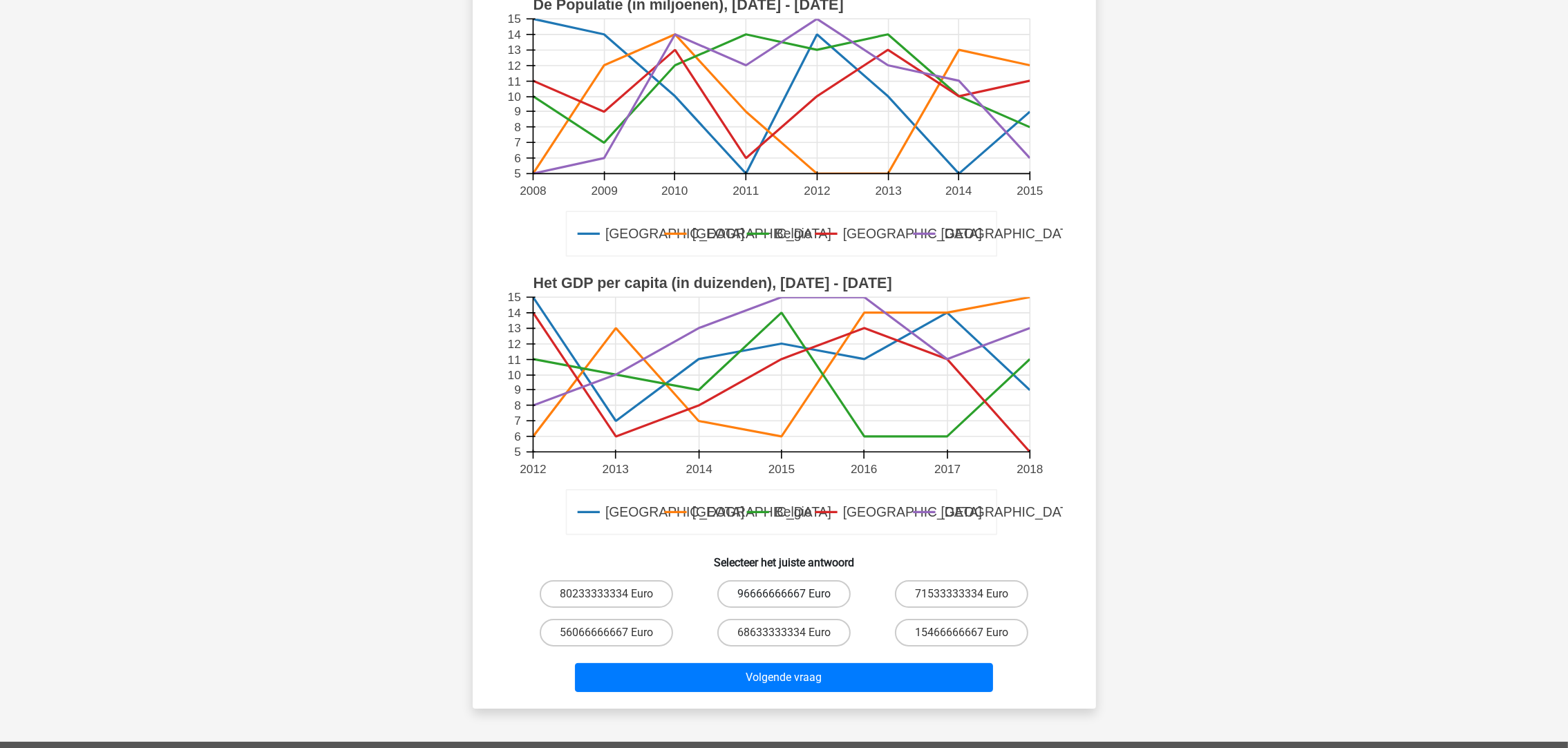
click at [794, 598] on label "96666666667 Euro" at bounding box center [784, 593] width 134 height 27
click at [792, 598] on input "96666666667 Euro" at bounding box center [788, 598] width 9 height 9
radio input "true"
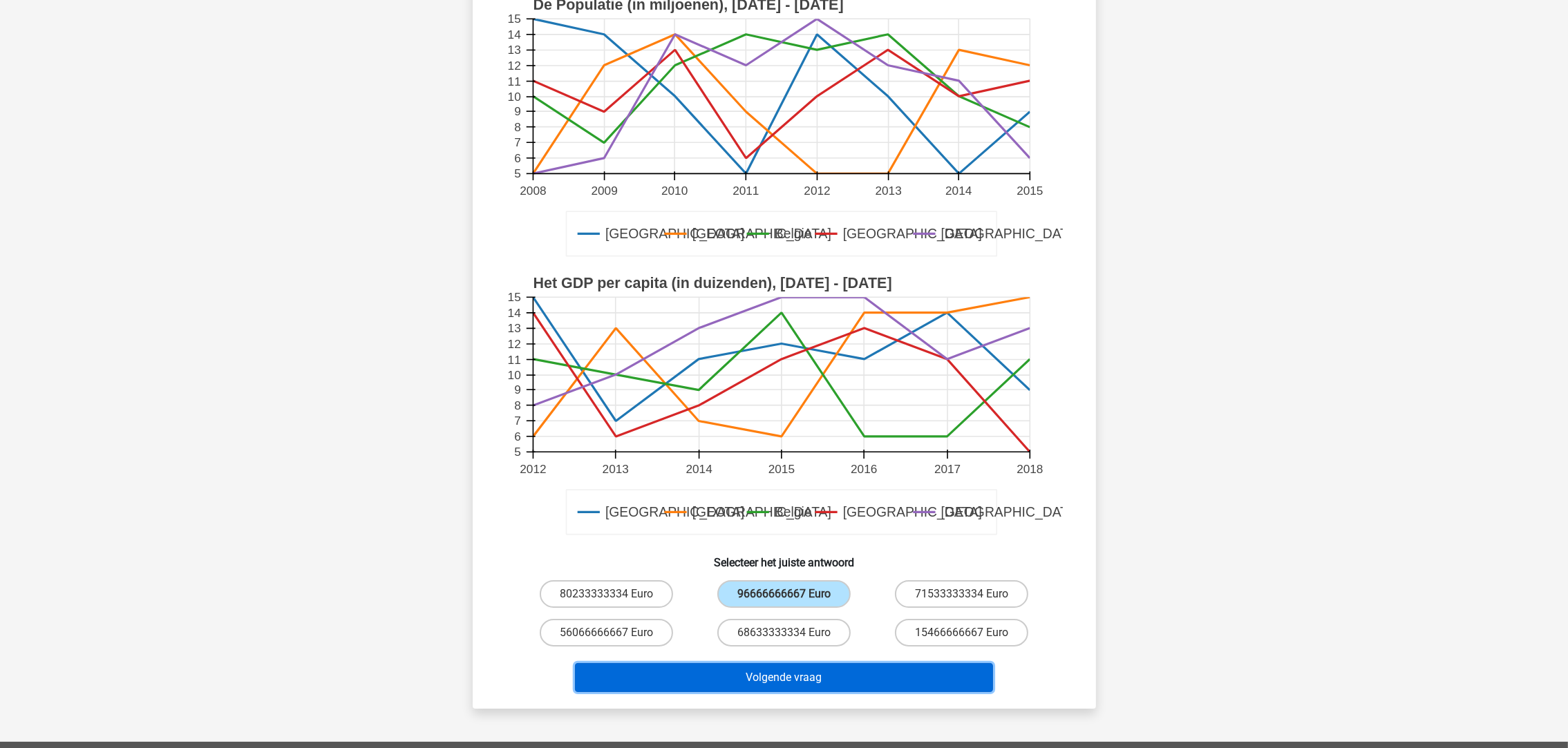
click at [822, 681] on button "Volgende vraag" at bounding box center [784, 677] width 418 height 29
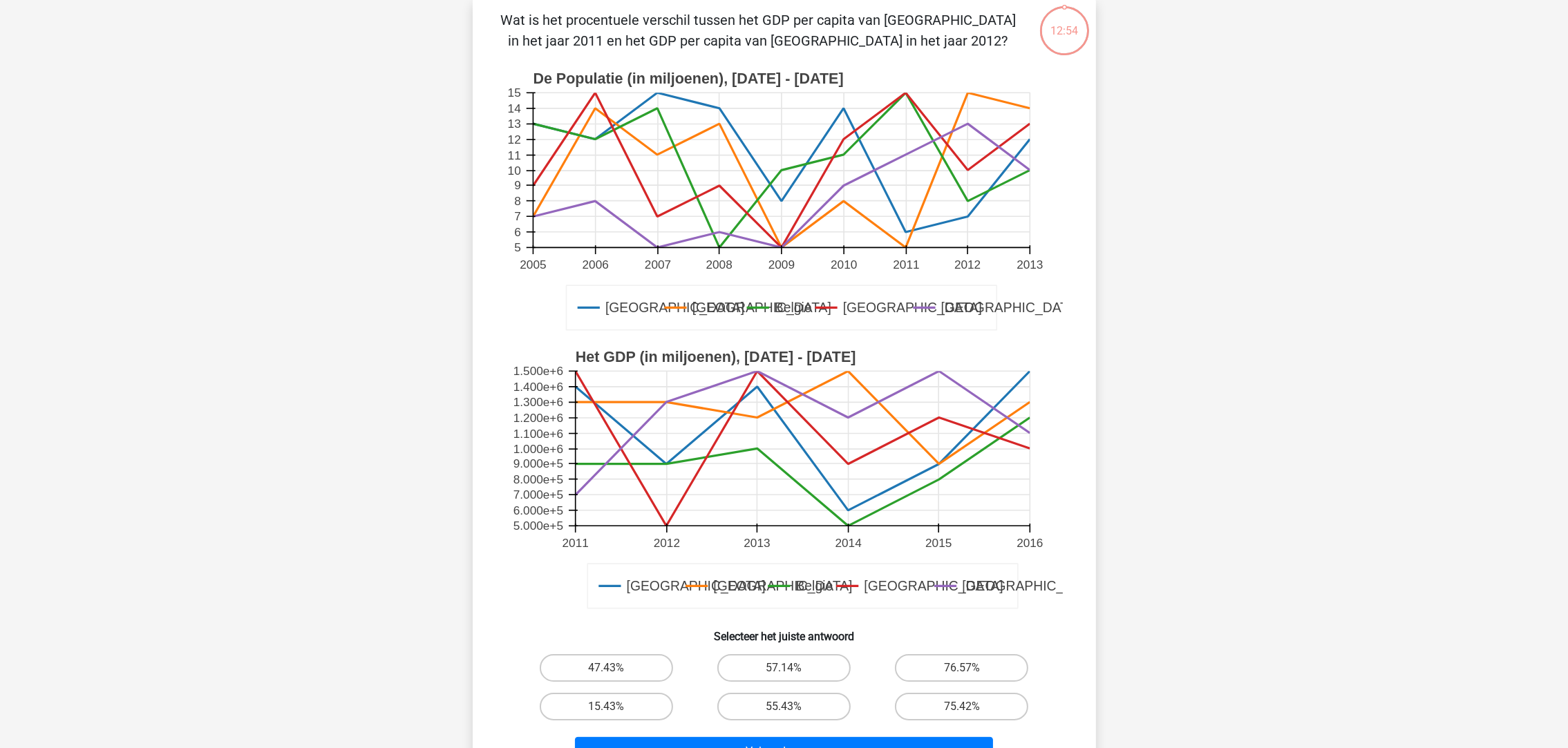
scroll to position [68, 0]
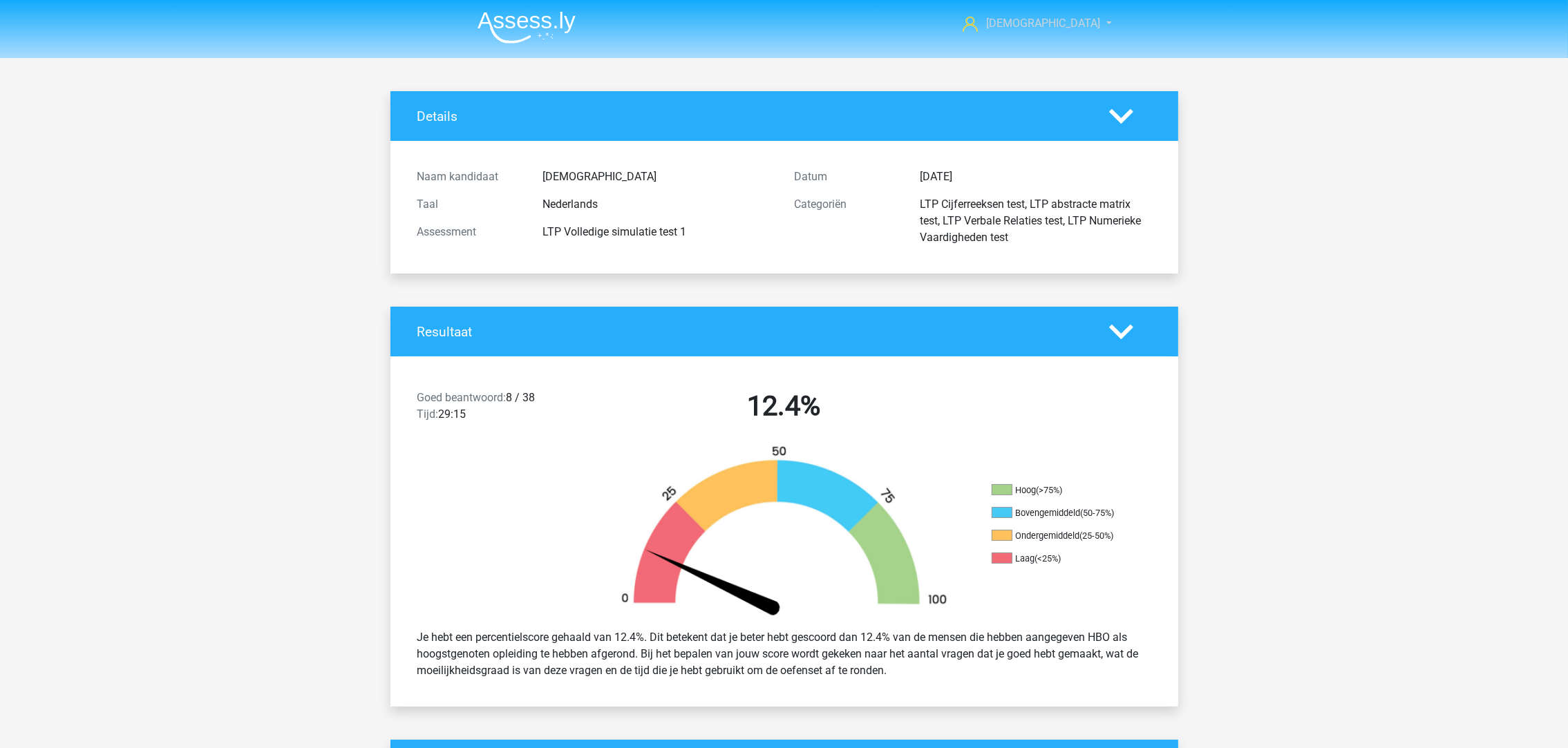
click at [1050, 28] on link "[DEMOGRAPHIC_DATA]" at bounding box center [1029, 23] width 145 height 16
click at [523, 29] on img at bounding box center [527, 27] width 98 height 33
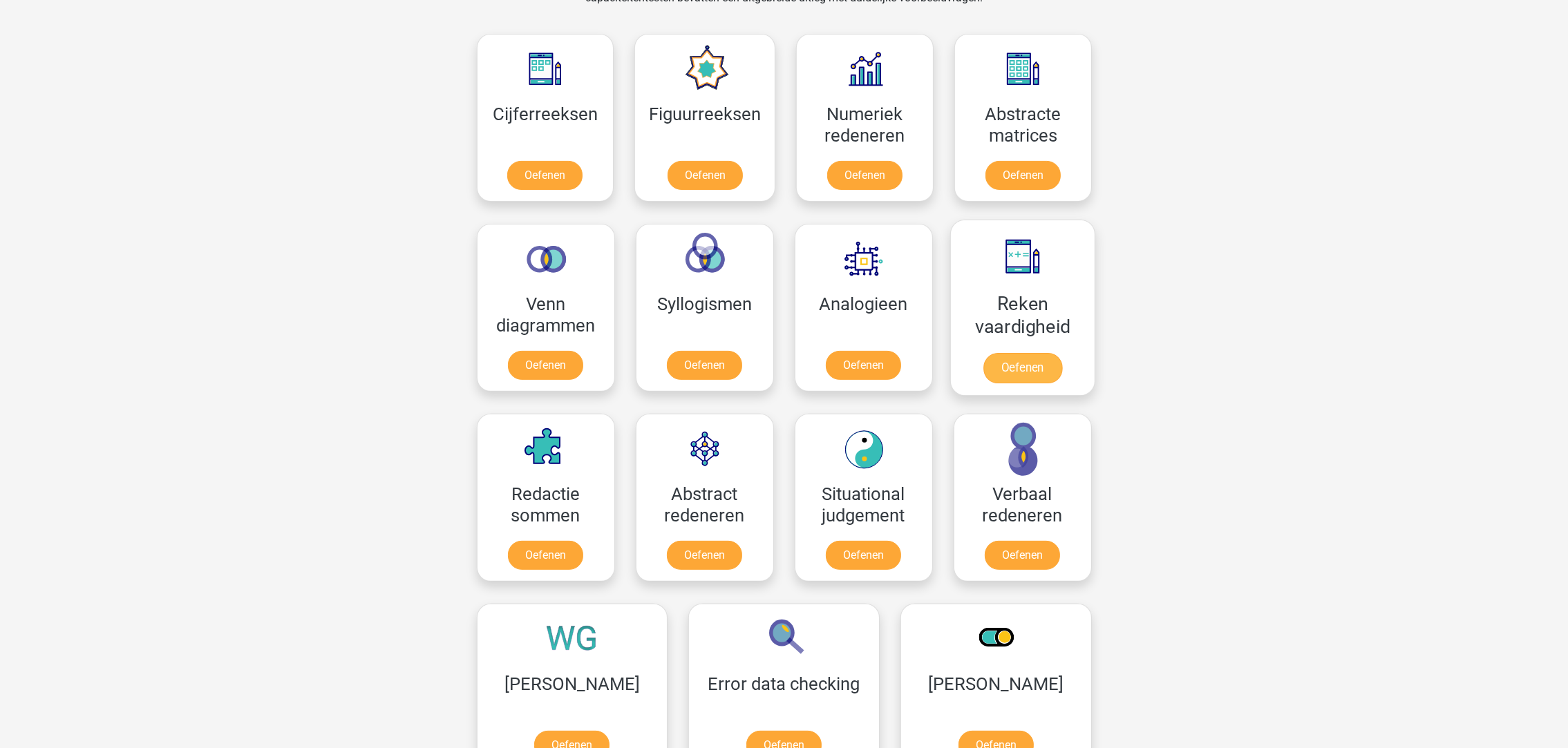
scroll to position [620, 0]
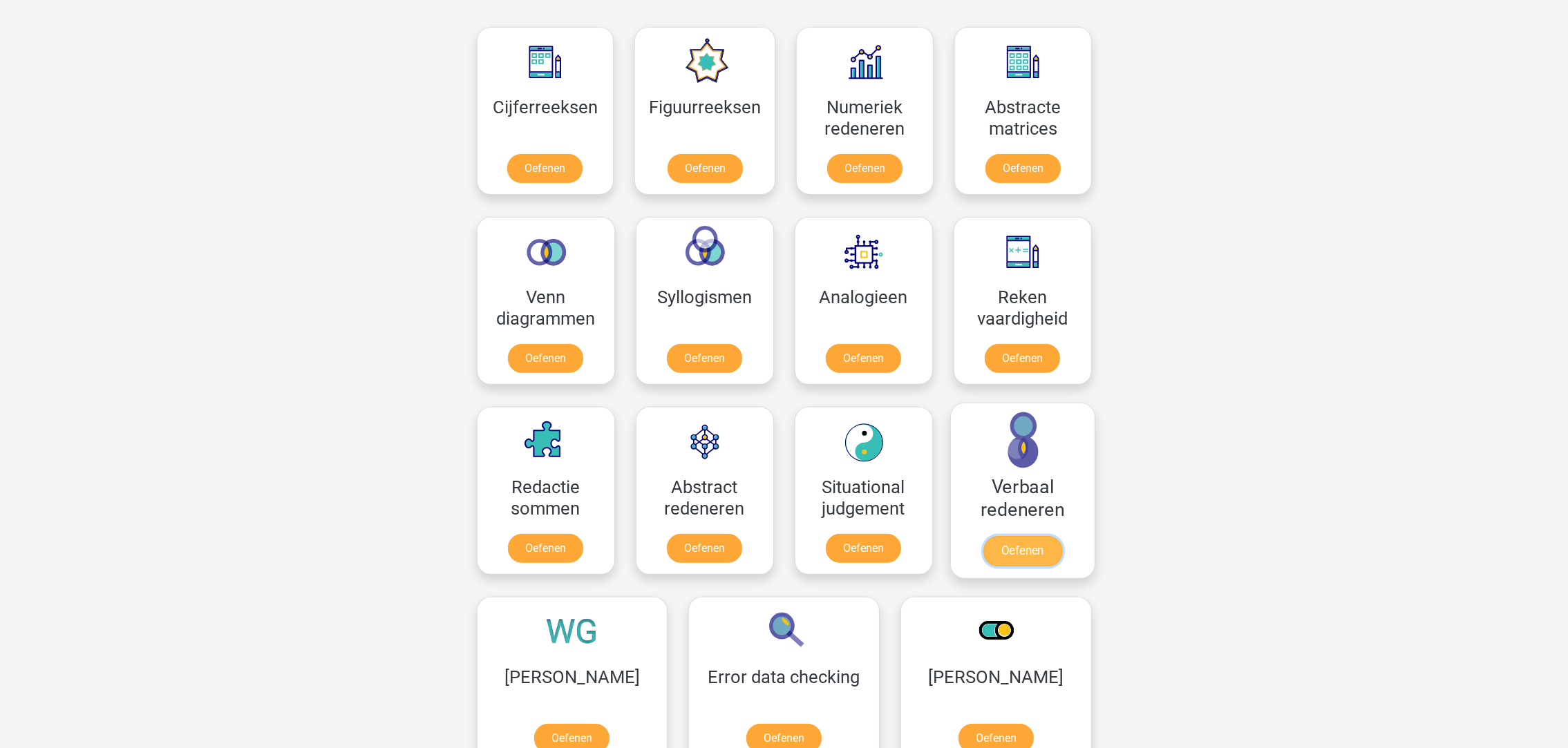
click at [1000, 558] on link "Oefenen" at bounding box center [1022, 551] width 79 height 30
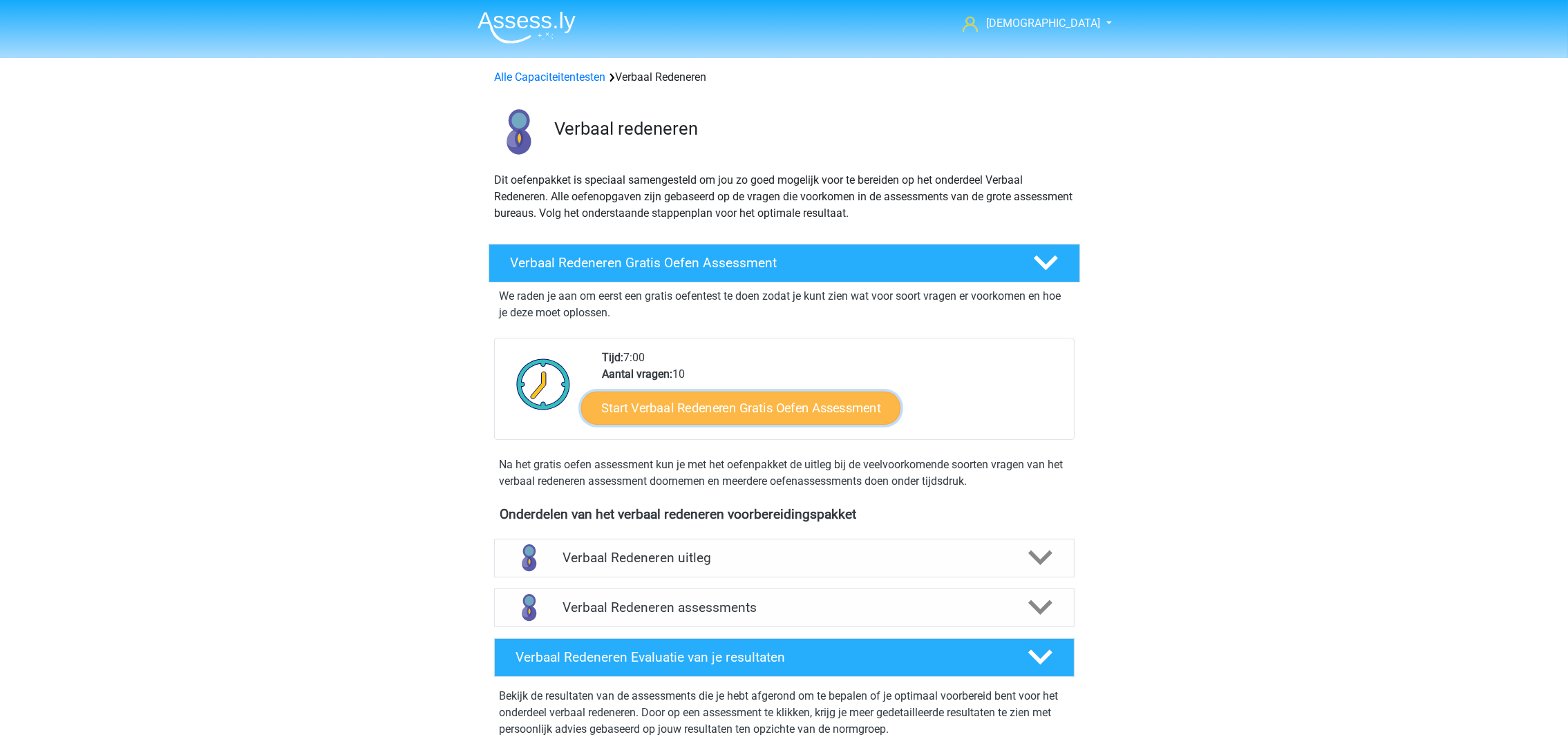
click at [777, 398] on link "Start Verbaal Redeneren Gratis Oefen Assessment" at bounding box center [740, 408] width 319 height 33
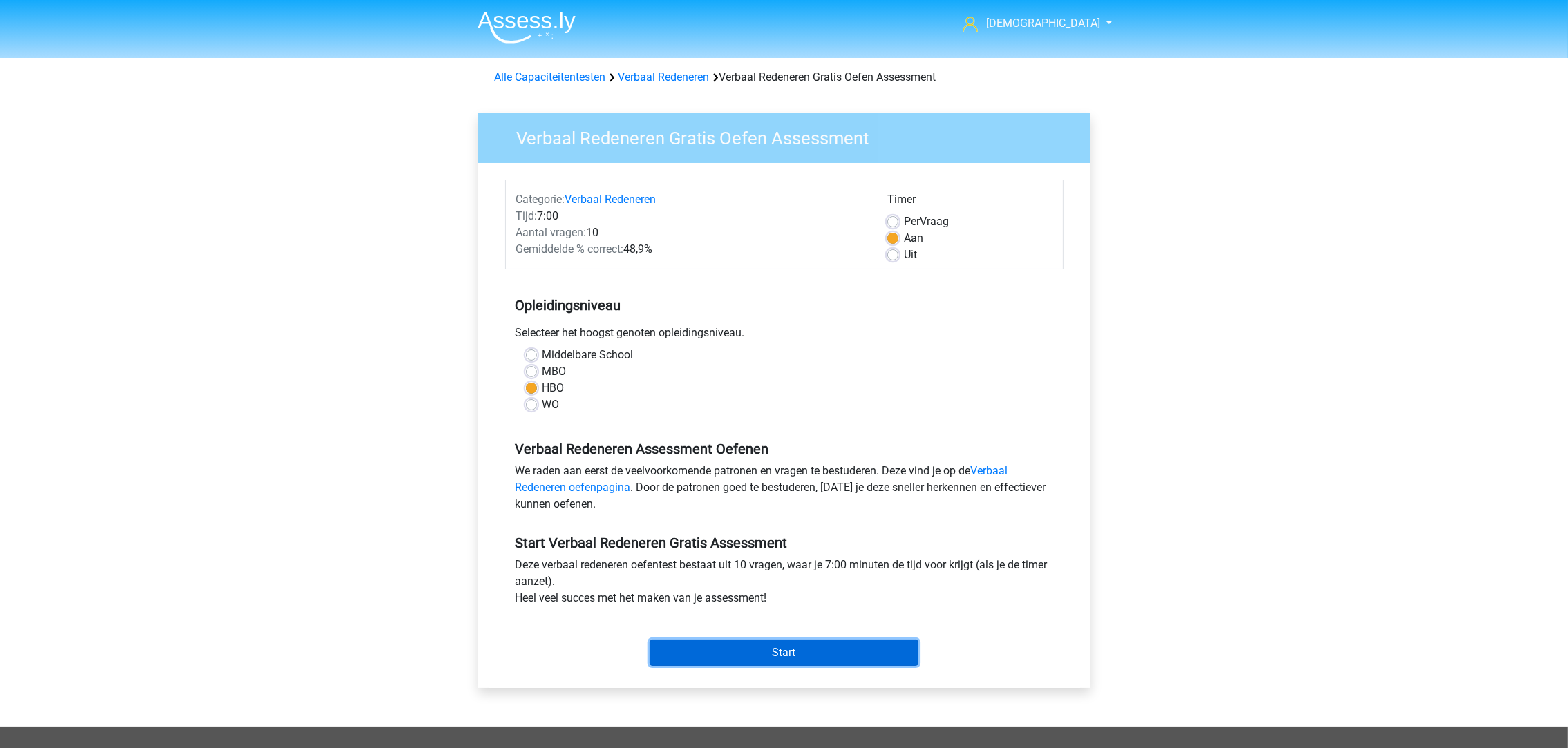
click at [788, 652] on input "Start" at bounding box center [784, 652] width 269 height 26
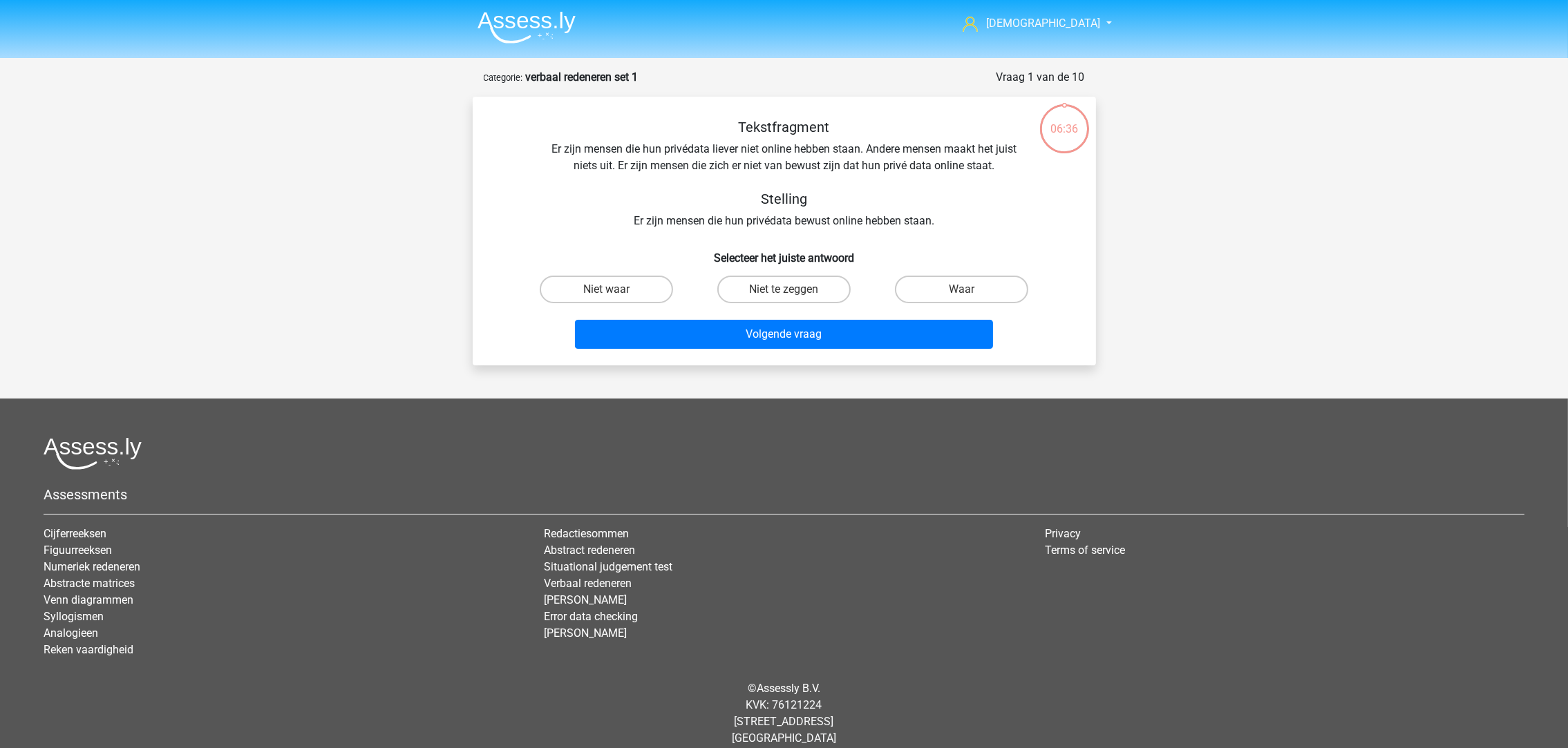
click at [785, 290] on input "Niet te zeggen" at bounding box center [788, 294] width 9 height 9
radio input "true"
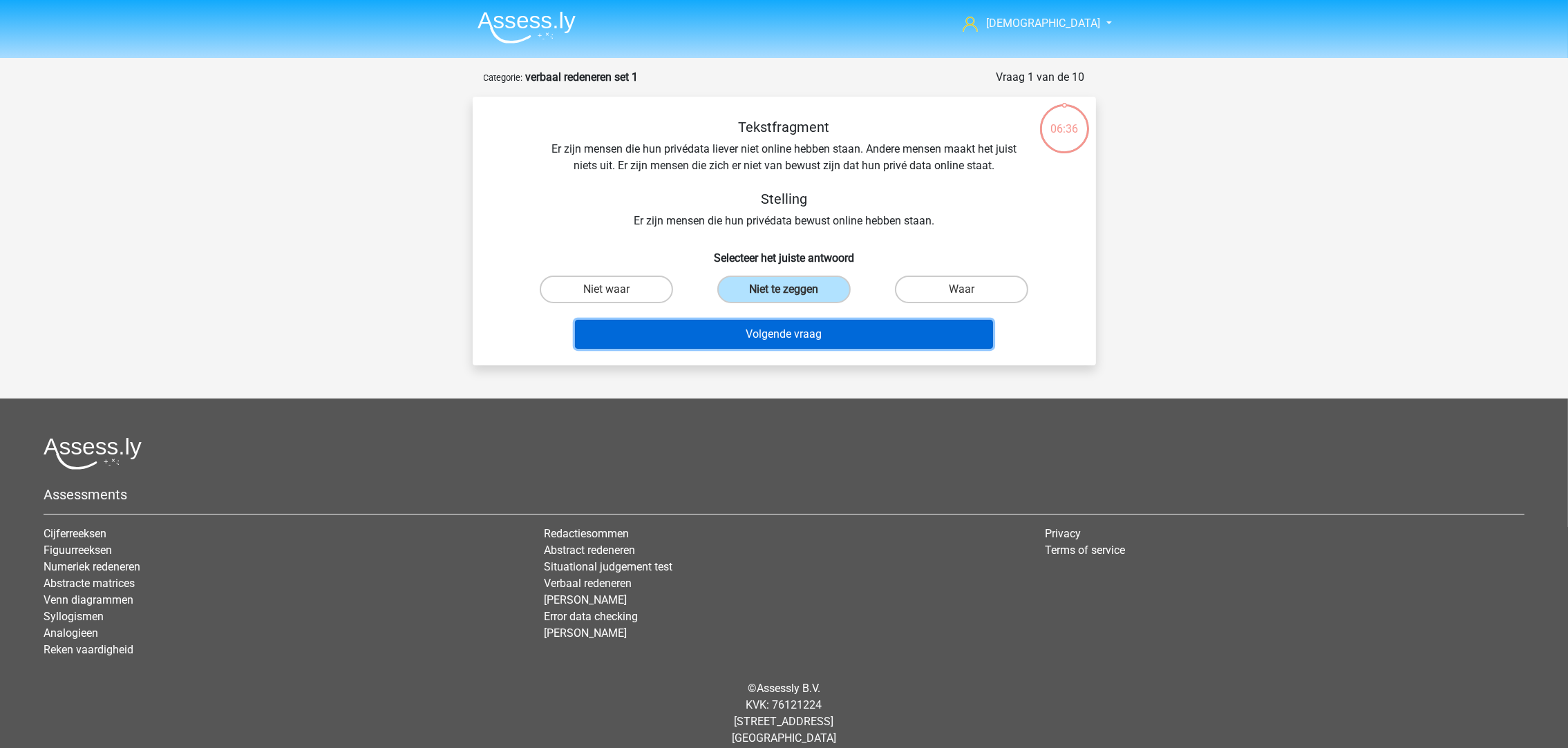
click at [757, 335] on button "Volgende vraag" at bounding box center [784, 334] width 418 height 29
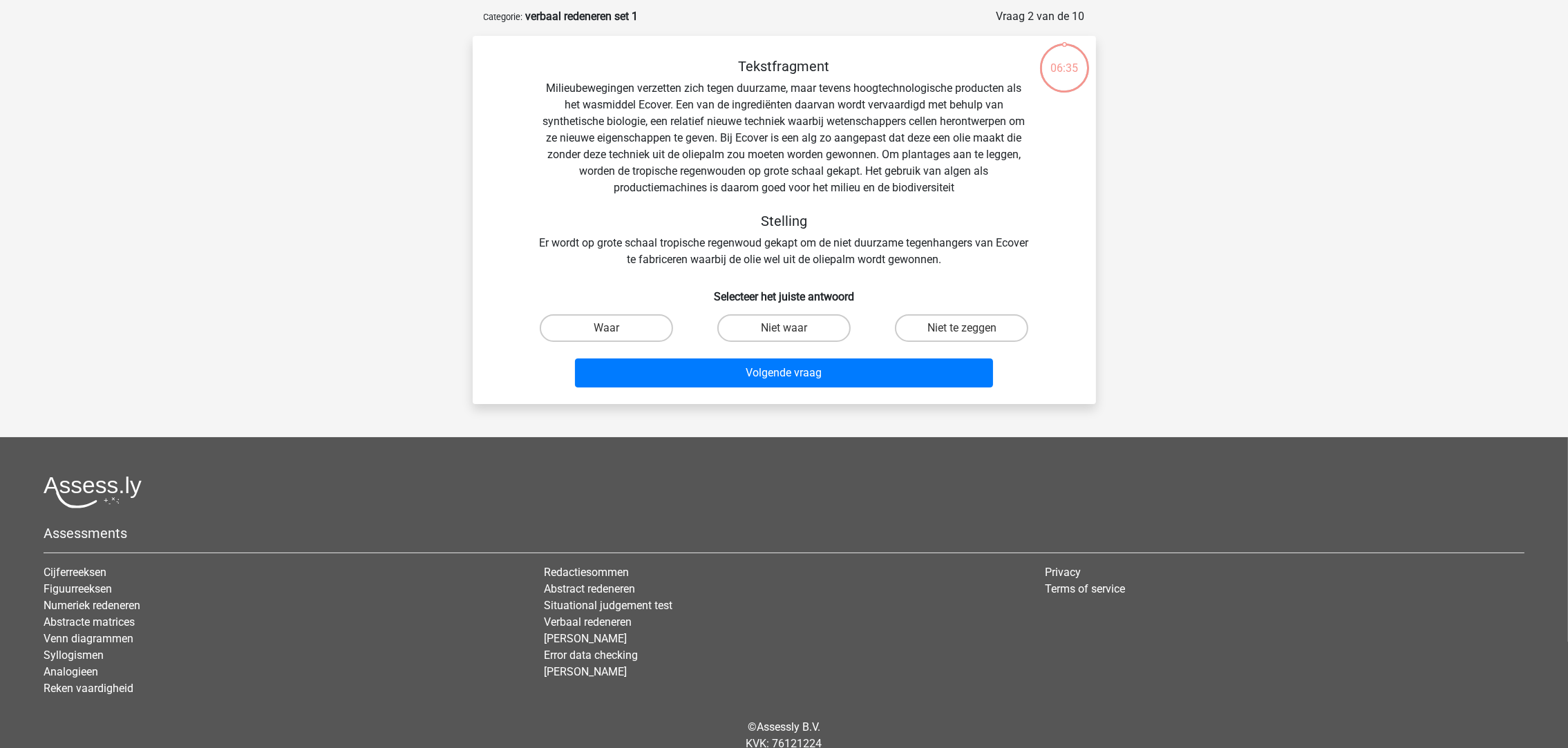
scroll to position [68, 0]
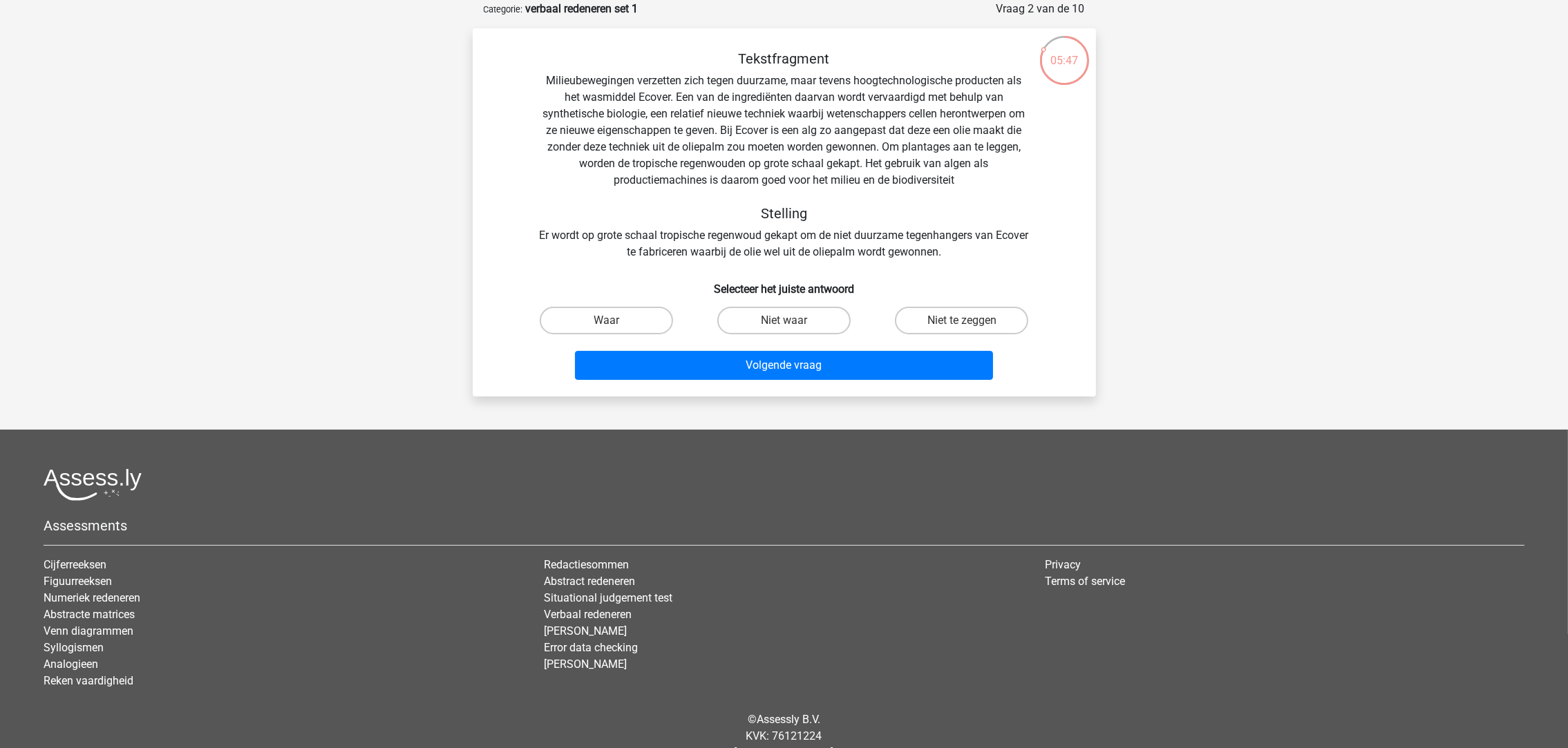
click at [788, 320] on input "Niet waar" at bounding box center [788, 325] width 9 height 9
radio input "true"
click at [933, 314] on label "Niet te zeggen" at bounding box center [961, 320] width 134 height 27
click at [962, 320] on input "Niet te zeggen" at bounding box center [966, 325] width 9 height 9
radio input "true"
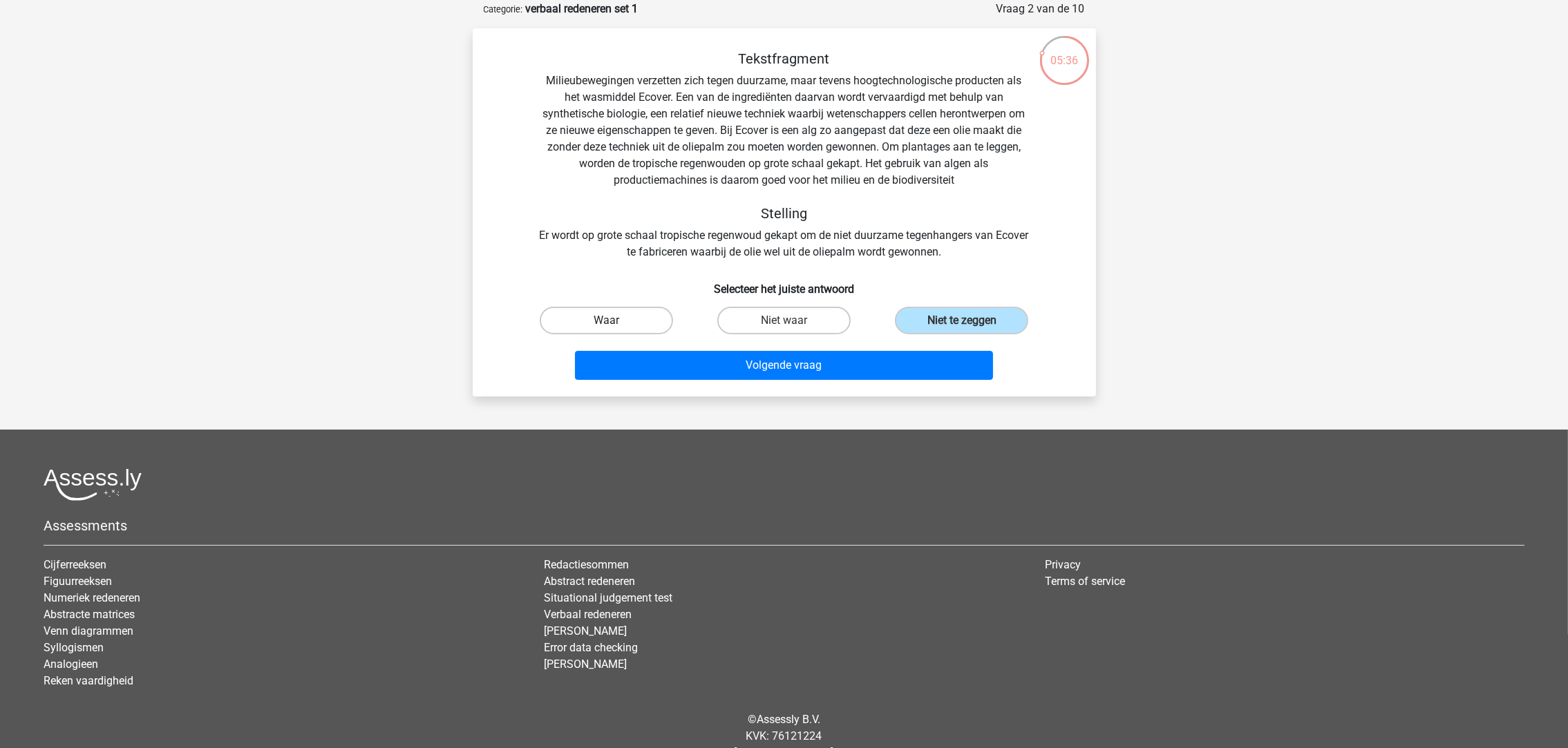
click at [650, 314] on label "Waar" at bounding box center [606, 320] width 134 height 27
click at [615, 320] on input "Waar" at bounding box center [610, 325] width 9 height 9
radio input "true"
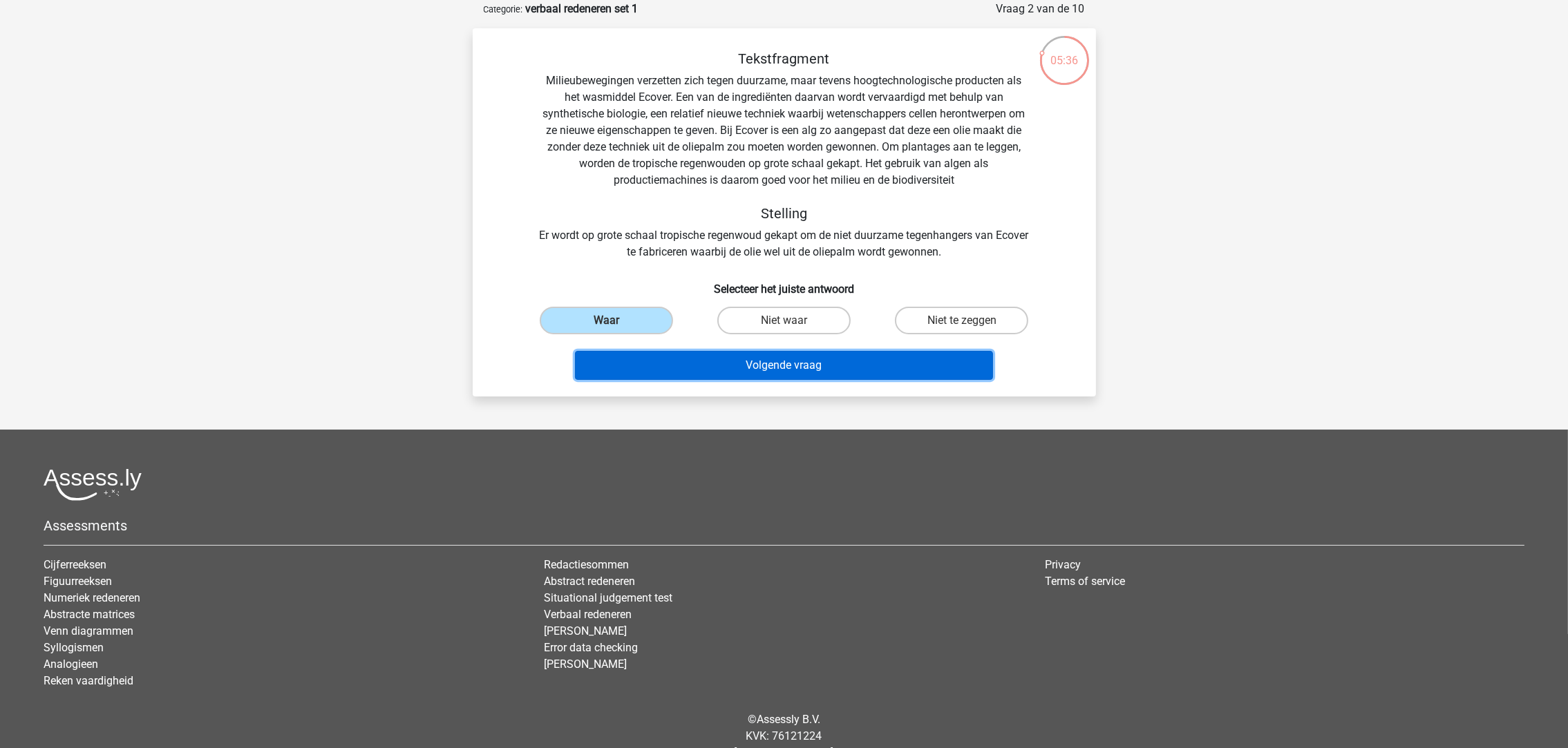
click at [711, 357] on button "Volgende vraag" at bounding box center [784, 365] width 418 height 29
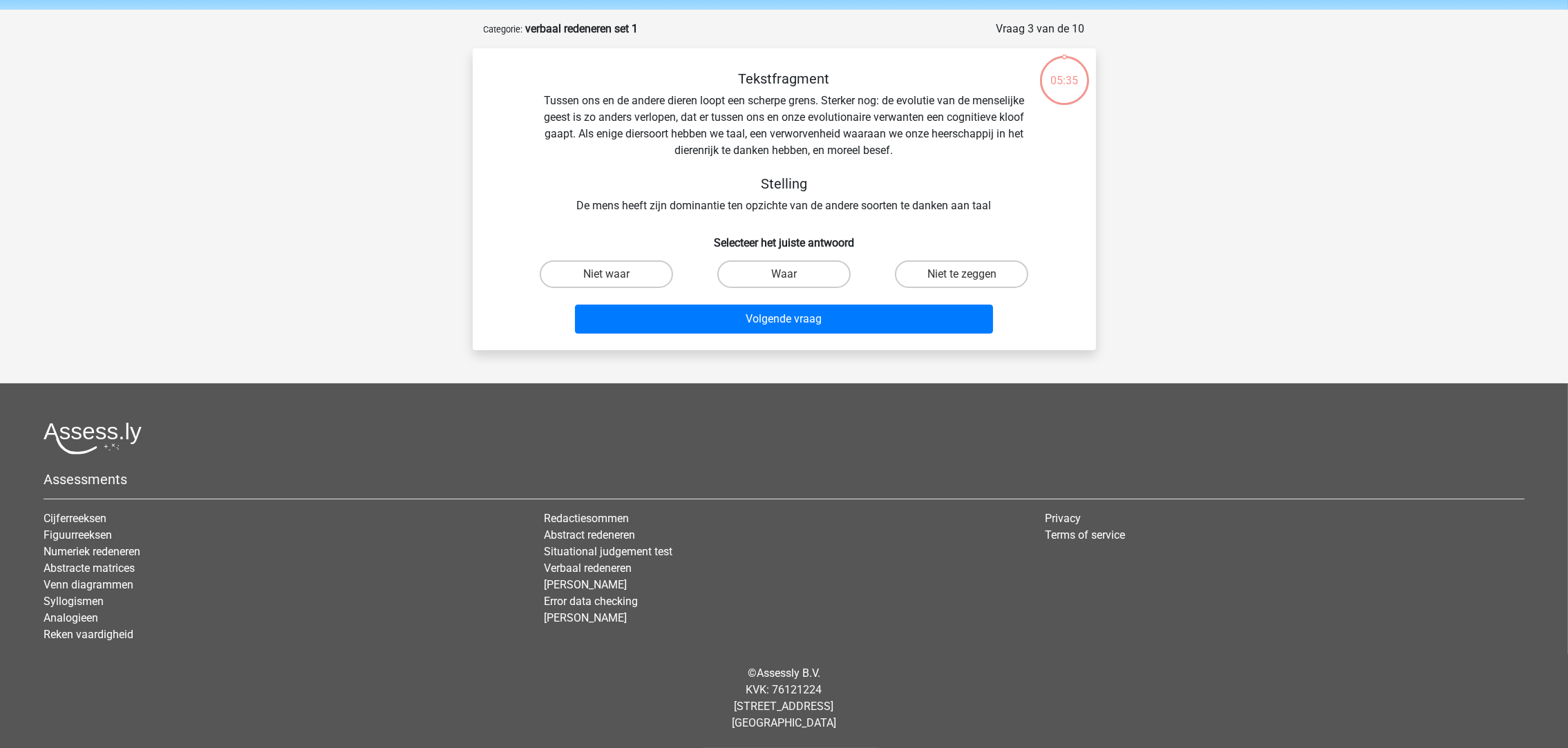
scroll to position [47, 0]
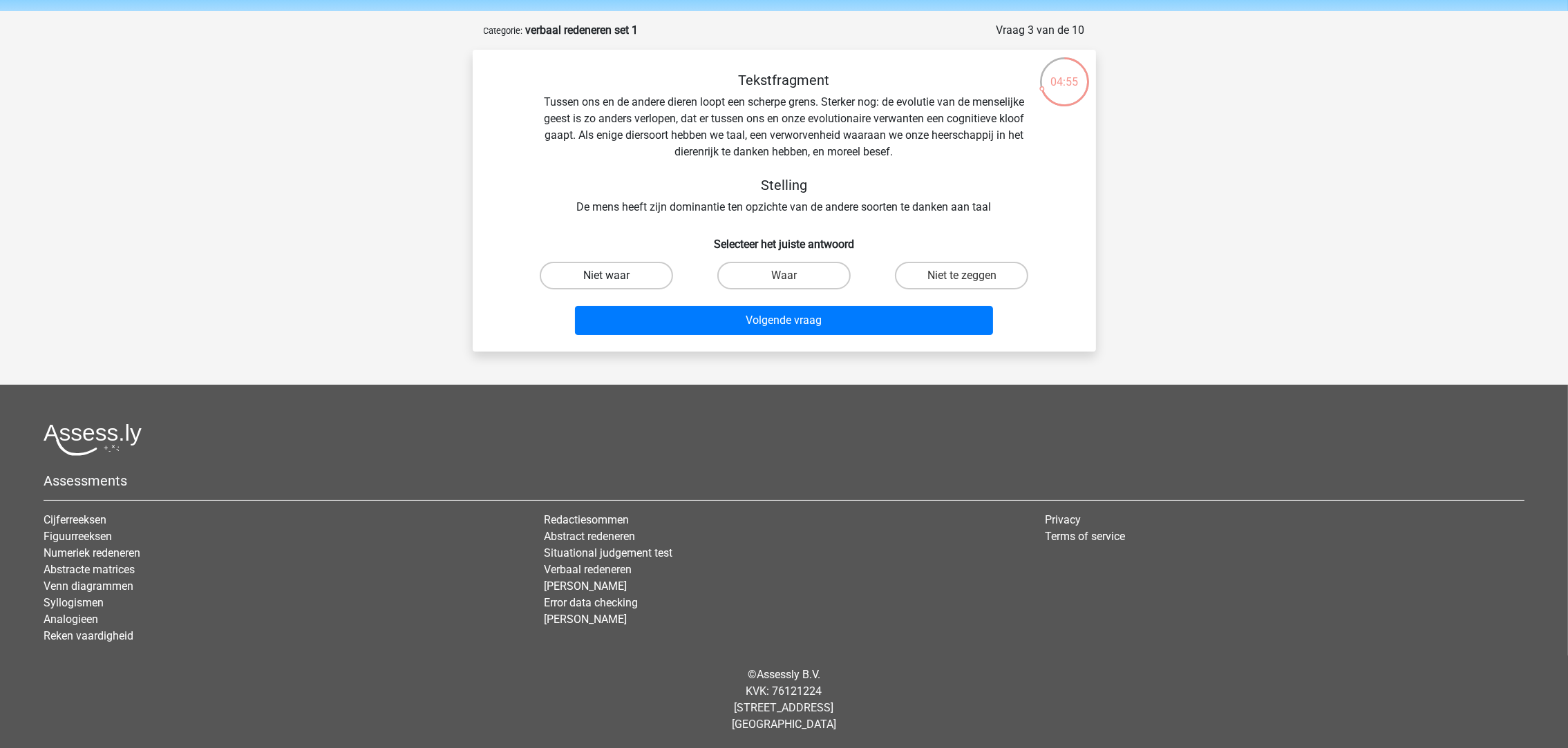
click at [651, 274] on label "Niet waar" at bounding box center [606, 275] width 134 height 27
click at [615, 276] on input "Niet waar" at bounding box center [610, 280] width 9 height 9
radio input "true"
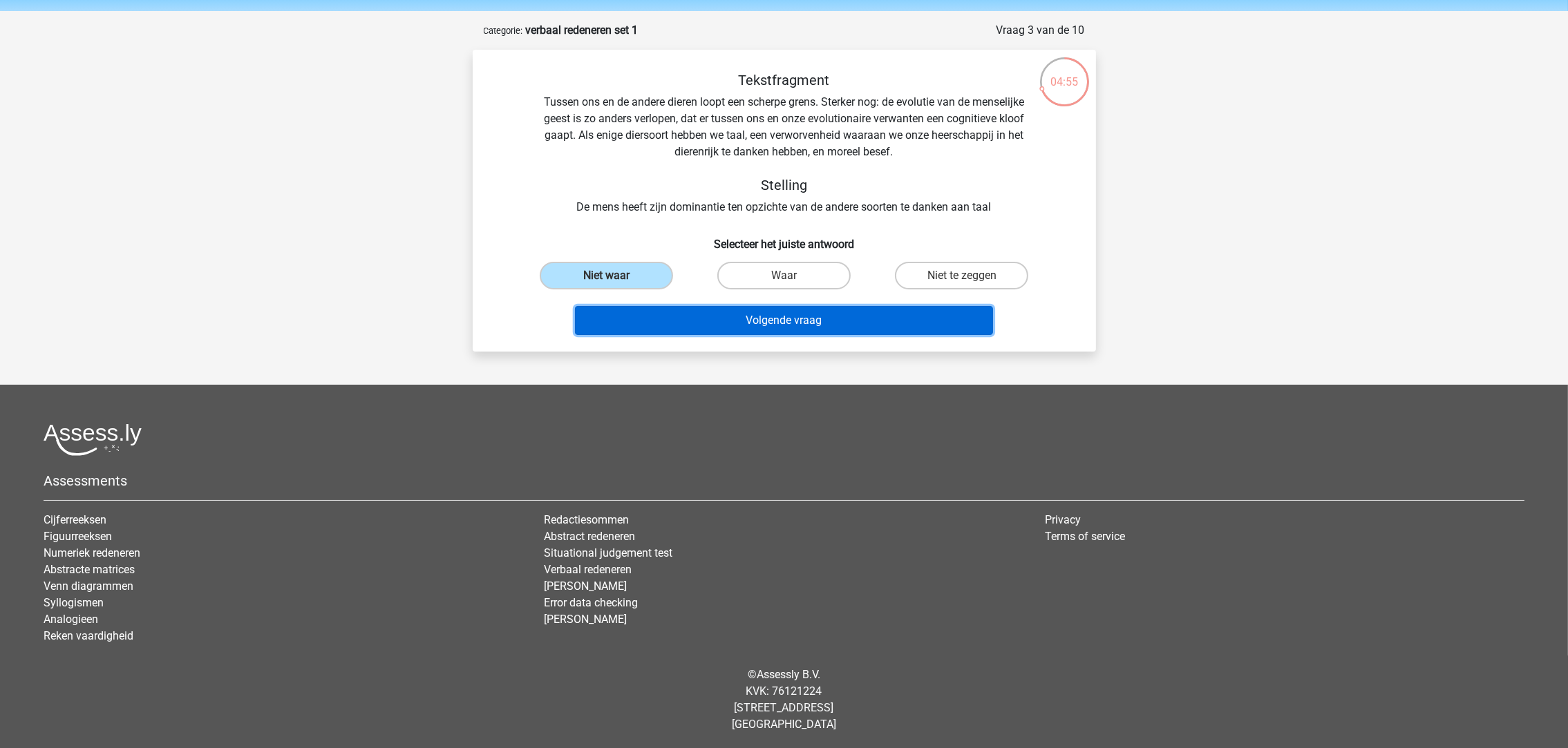
click at [708, 320] on button "Volgende vraag" at bounding box center [784, 320] width 418 height 29
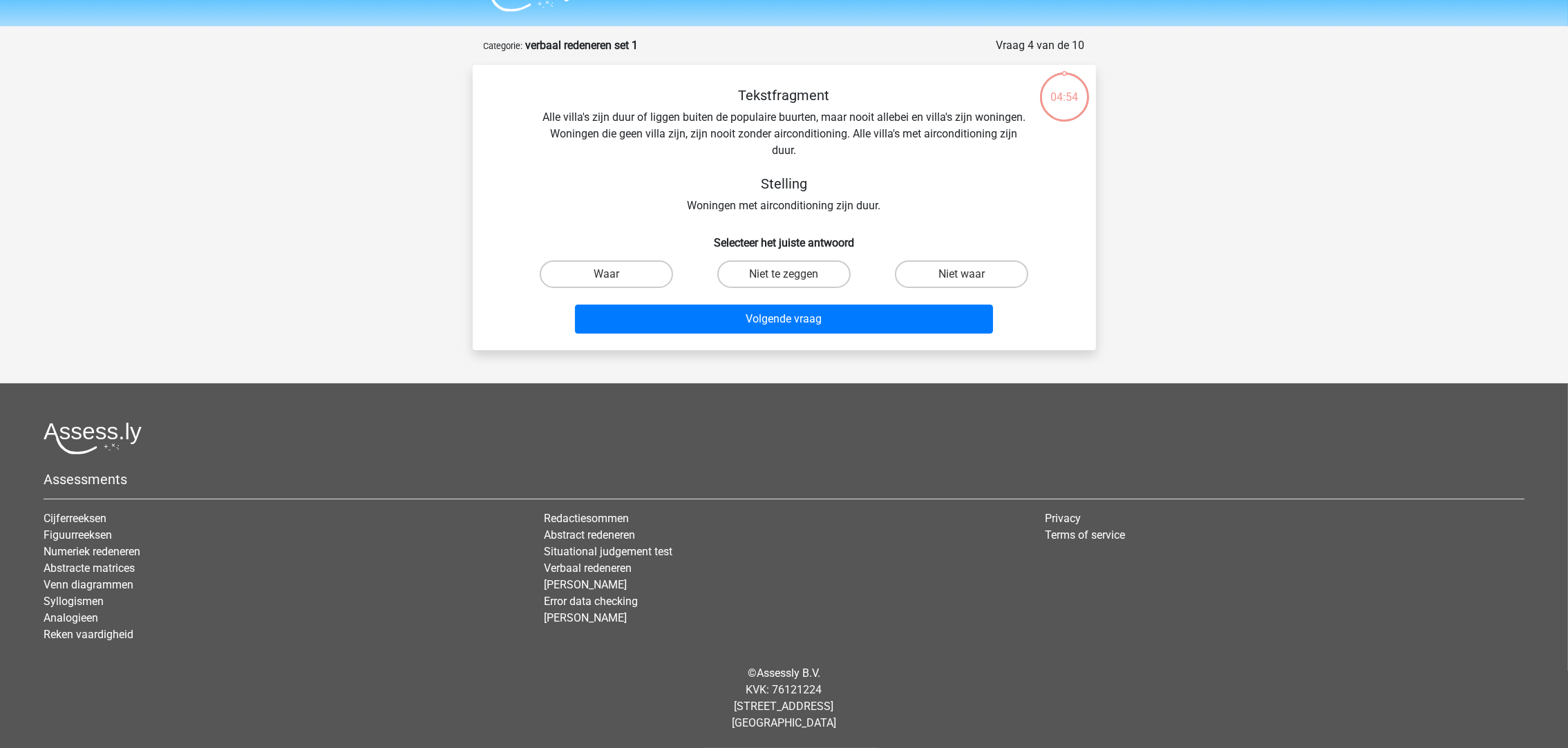
scroll to position [30, 0]
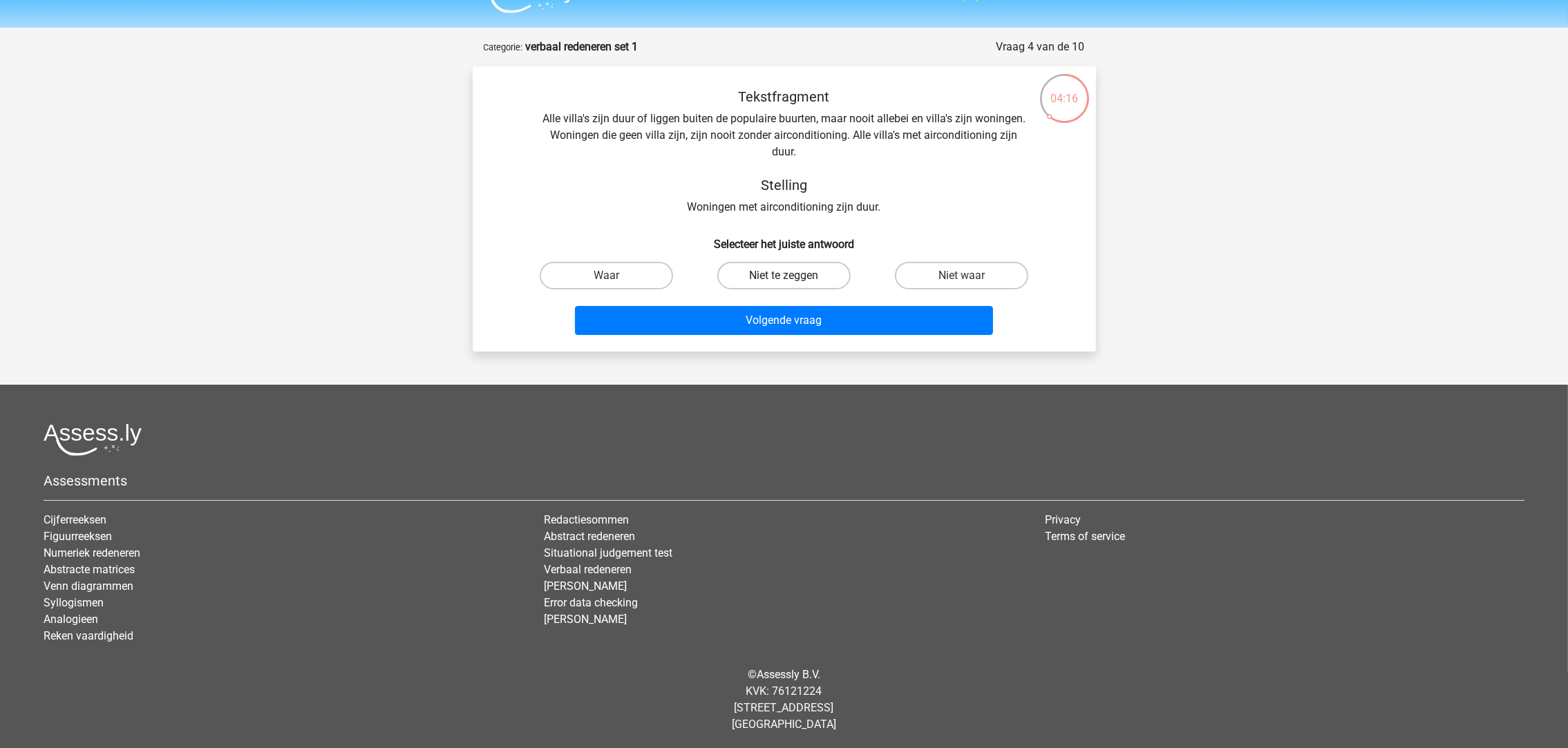
click at [820, 272] on label "Niet te zeggen" at bounding box center [784, 275] width 134 height 27
click at [792, 276] on input "Niet te zeggen" at bounding box center [788, 280] width 9 height 9
radio input "true"
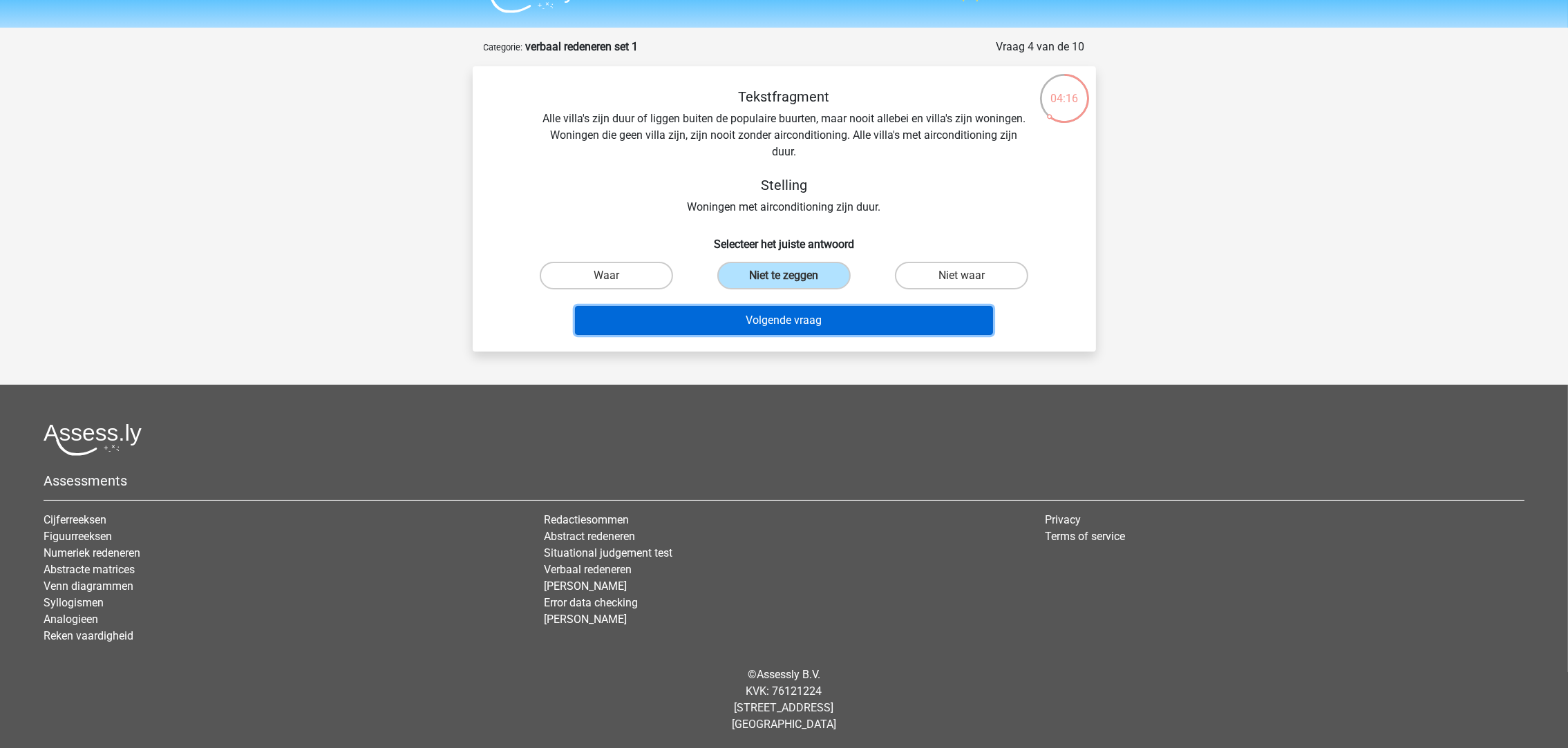
click at [830, 320] on button "Volgende vraag" at bounding box center [784, 320] width 418 height 29
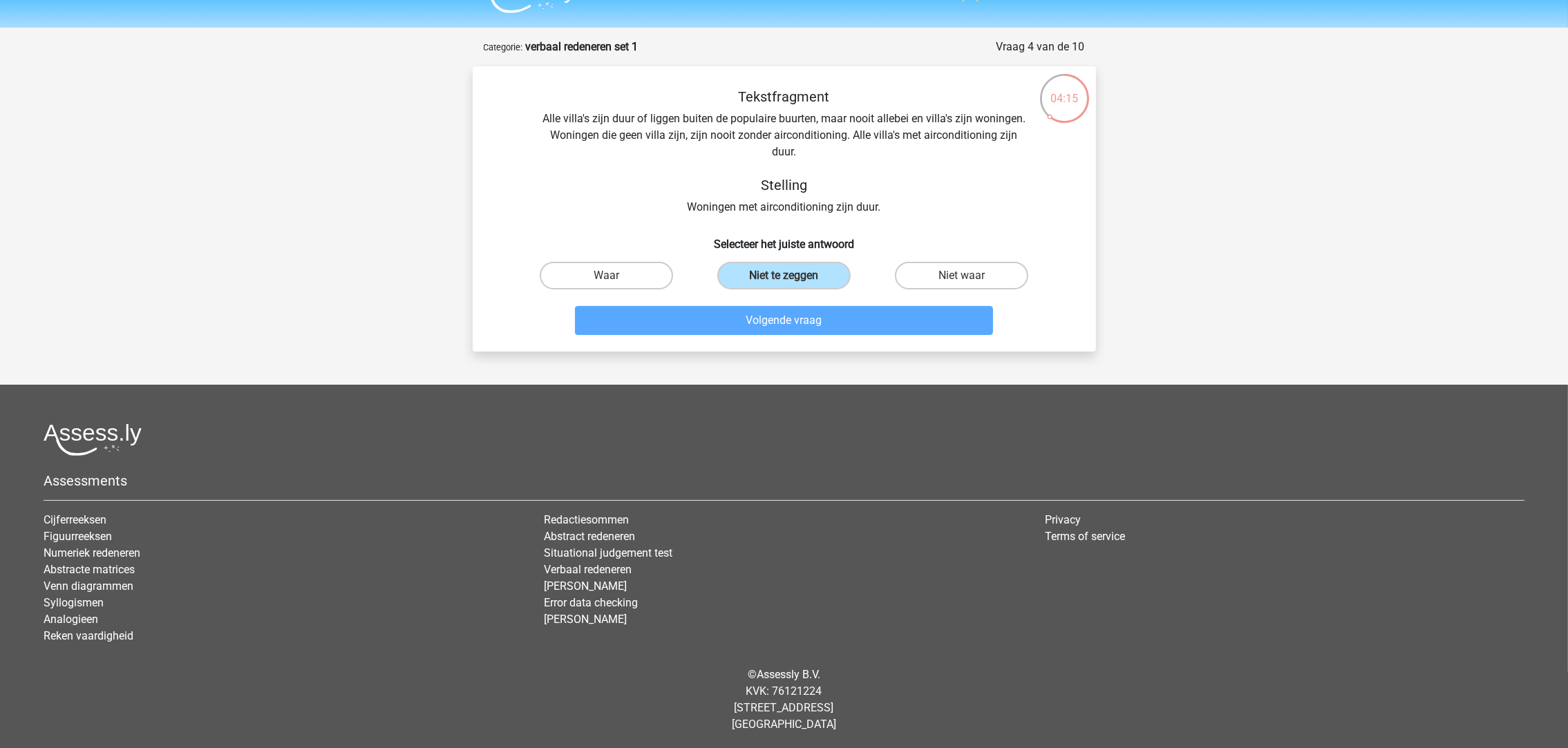
scroll to position [68, 0]
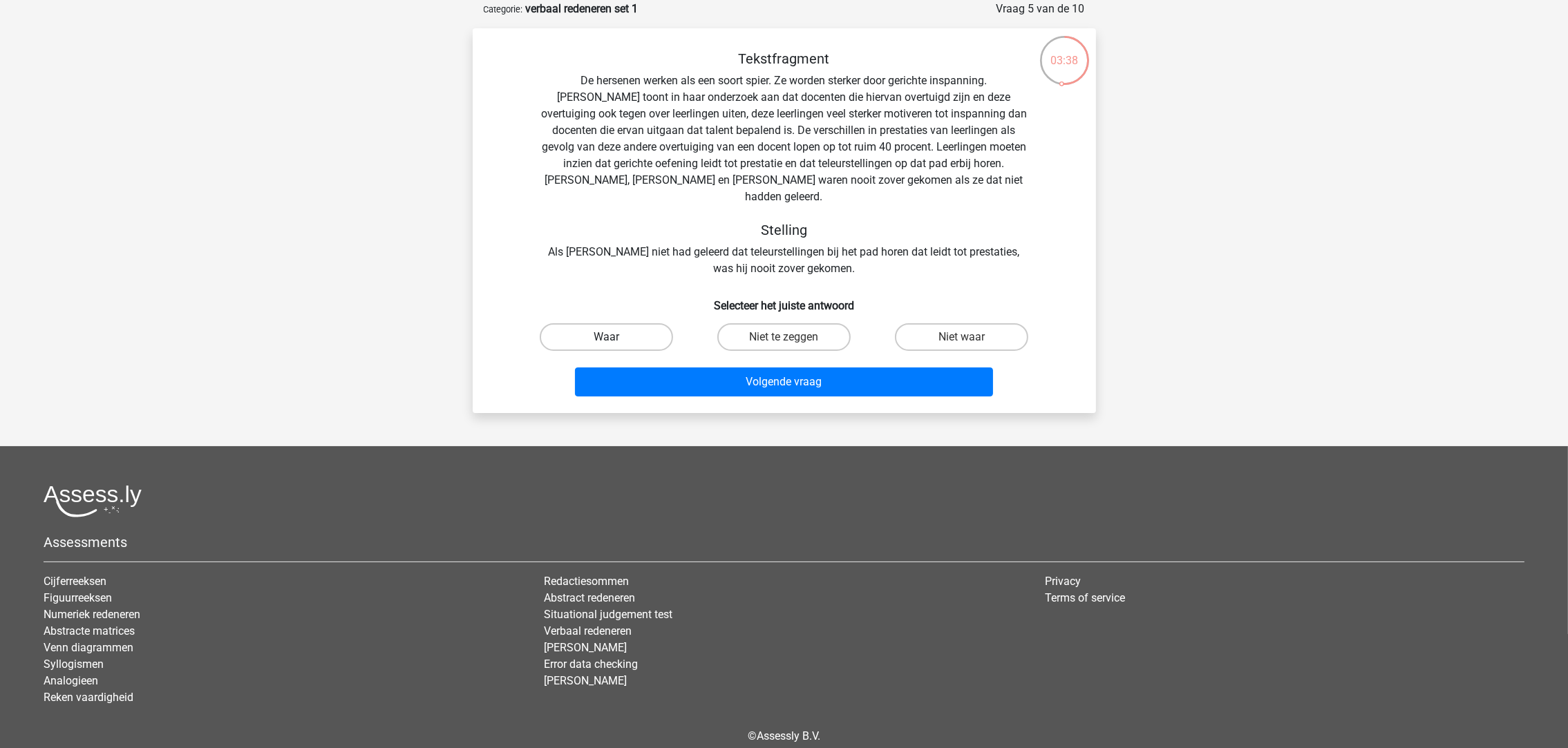
click at [630, 323] on label "Waar" at bounding box center [606, 337] width 134 height 27
click at [615, 337] on input "Waar" at bounding box center [610, 342] width 9 height 9
radio input "true"
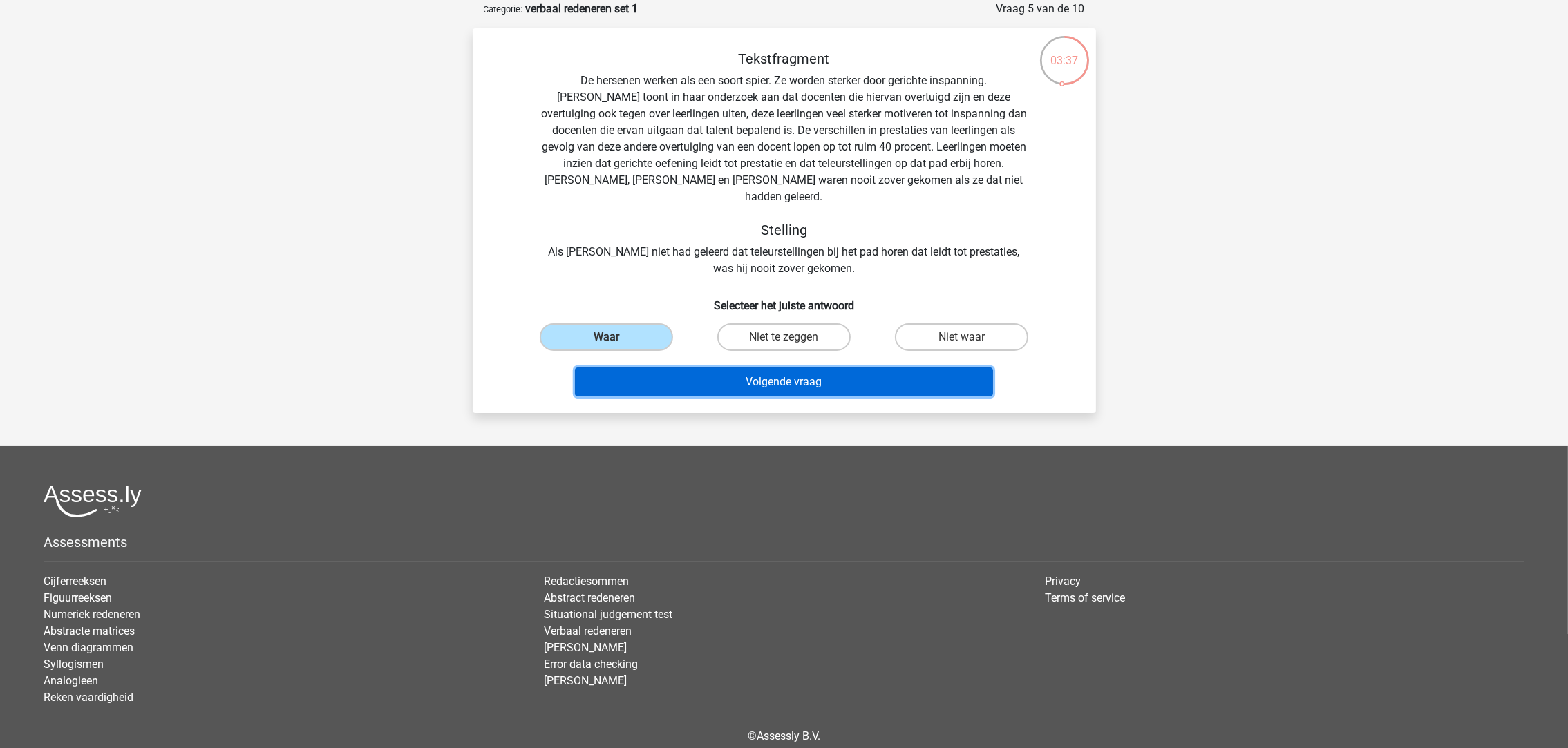
click at [661, 368] on button "Volgende vraag" at bounding box center [784, 382] width 418 height 29
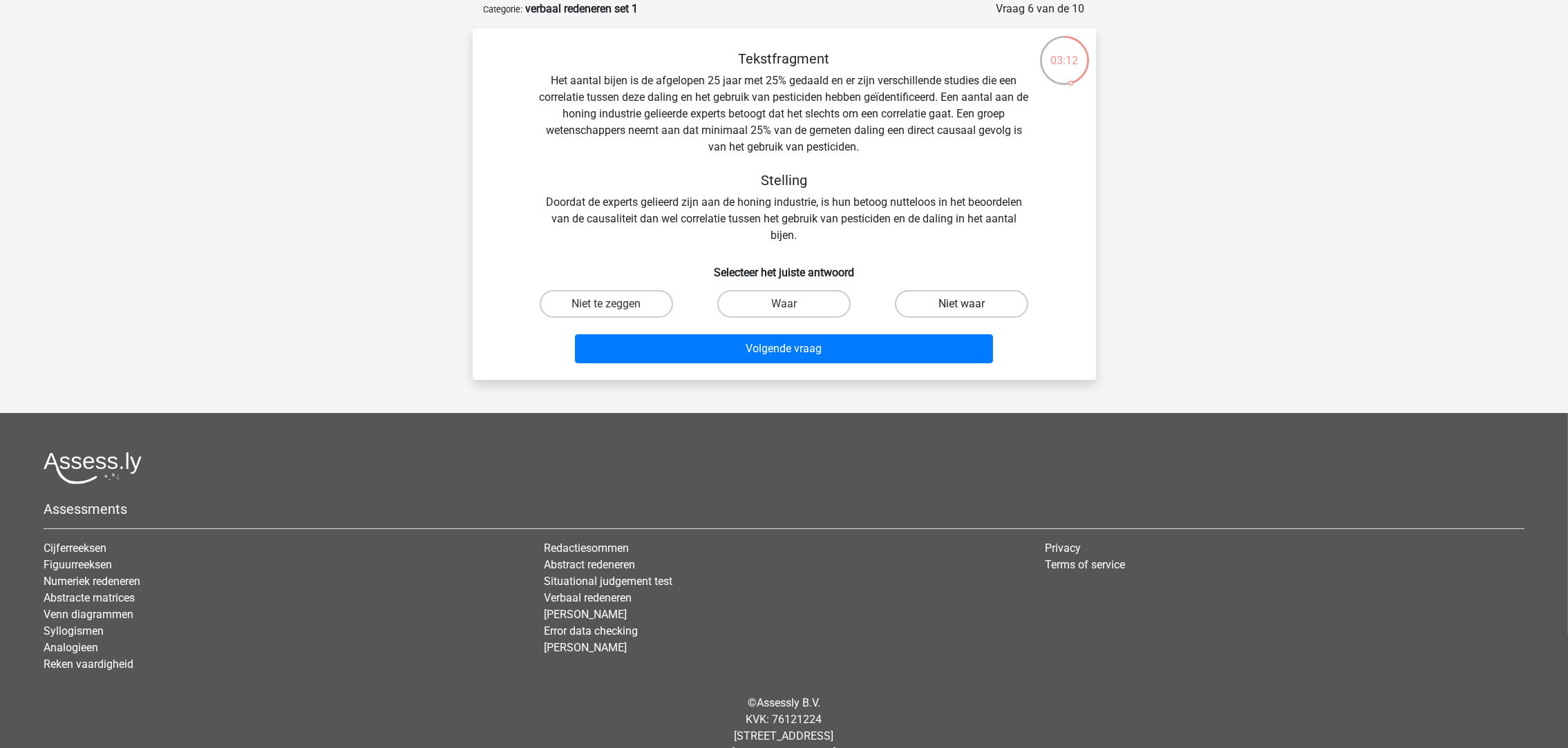
click at [976, 293] on label "Niet waar" at bounding box center [961, 303] width 134 height 27
click at [971, 304] on input "Niet waar" at bounding box center [966, 308] width 9 height 9
radio input "true"
click at [643, 298] on label "Niet te zeggen" at bounding box center [606, 303] width 134 height 27
click at [615, 304] on input "Niet te zeggen" at bounding box center [610, 308] width 9 height 9
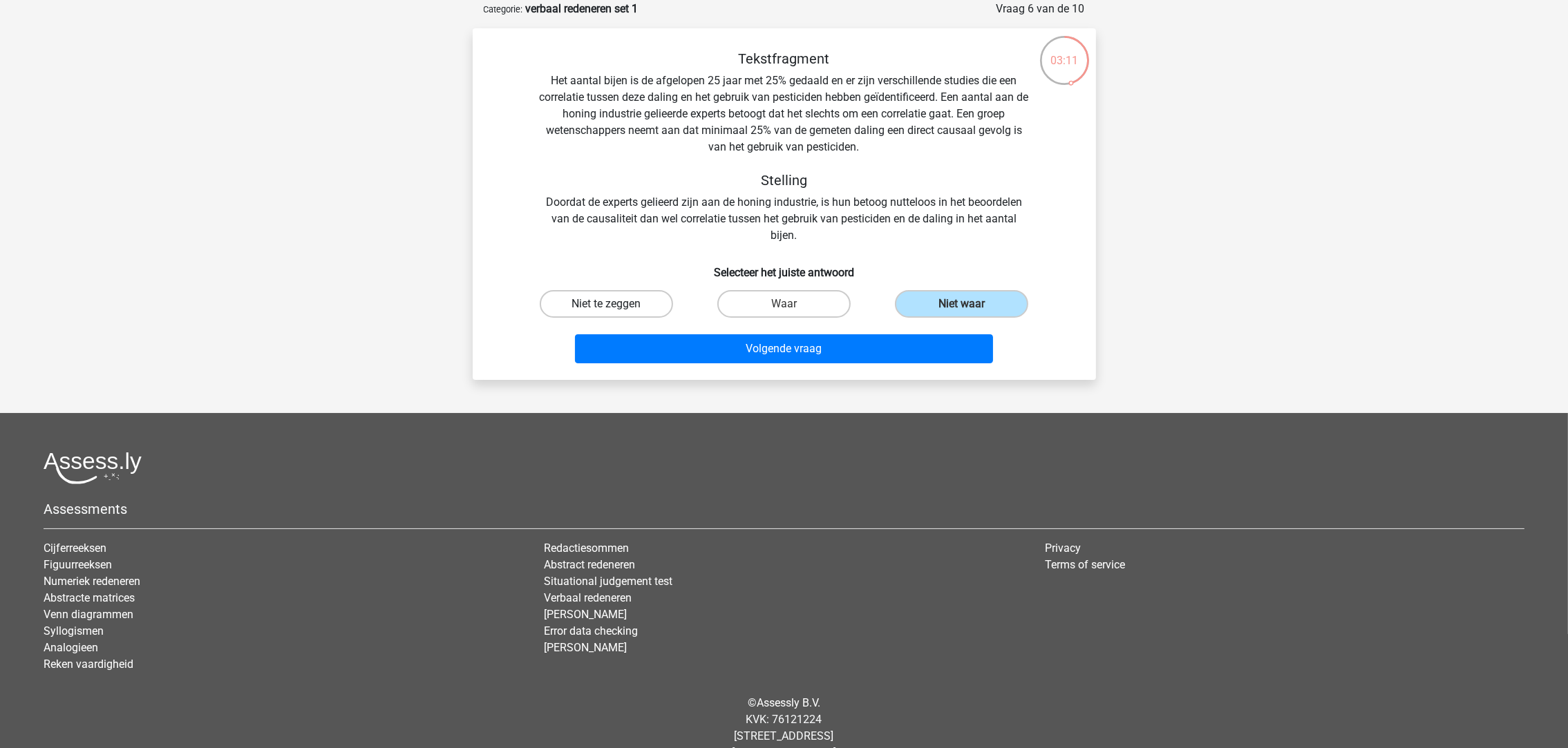
radio input "true"
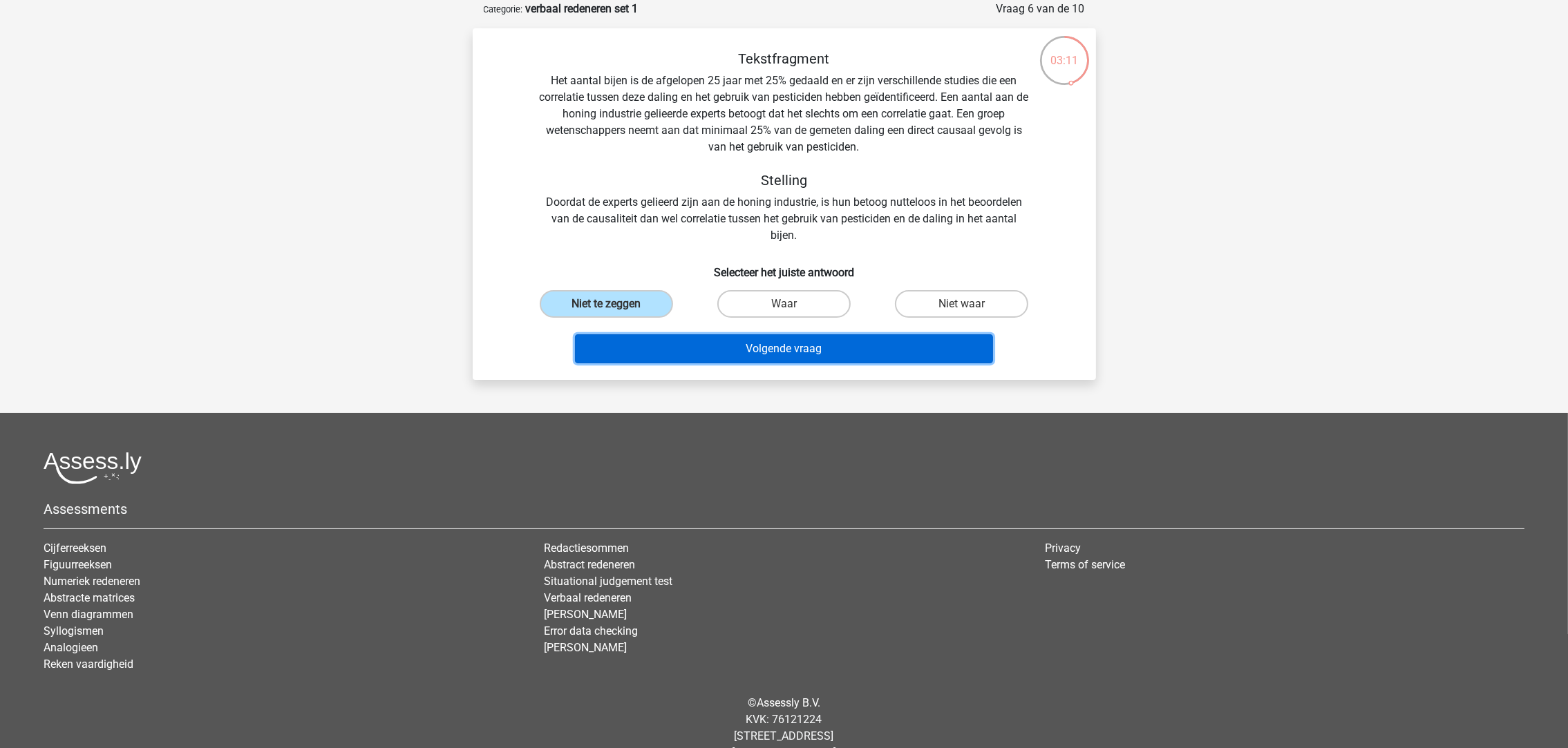
click at [689, 340] on button "Volgende vraag" at bounding box center [784, 348] width 418 height 29
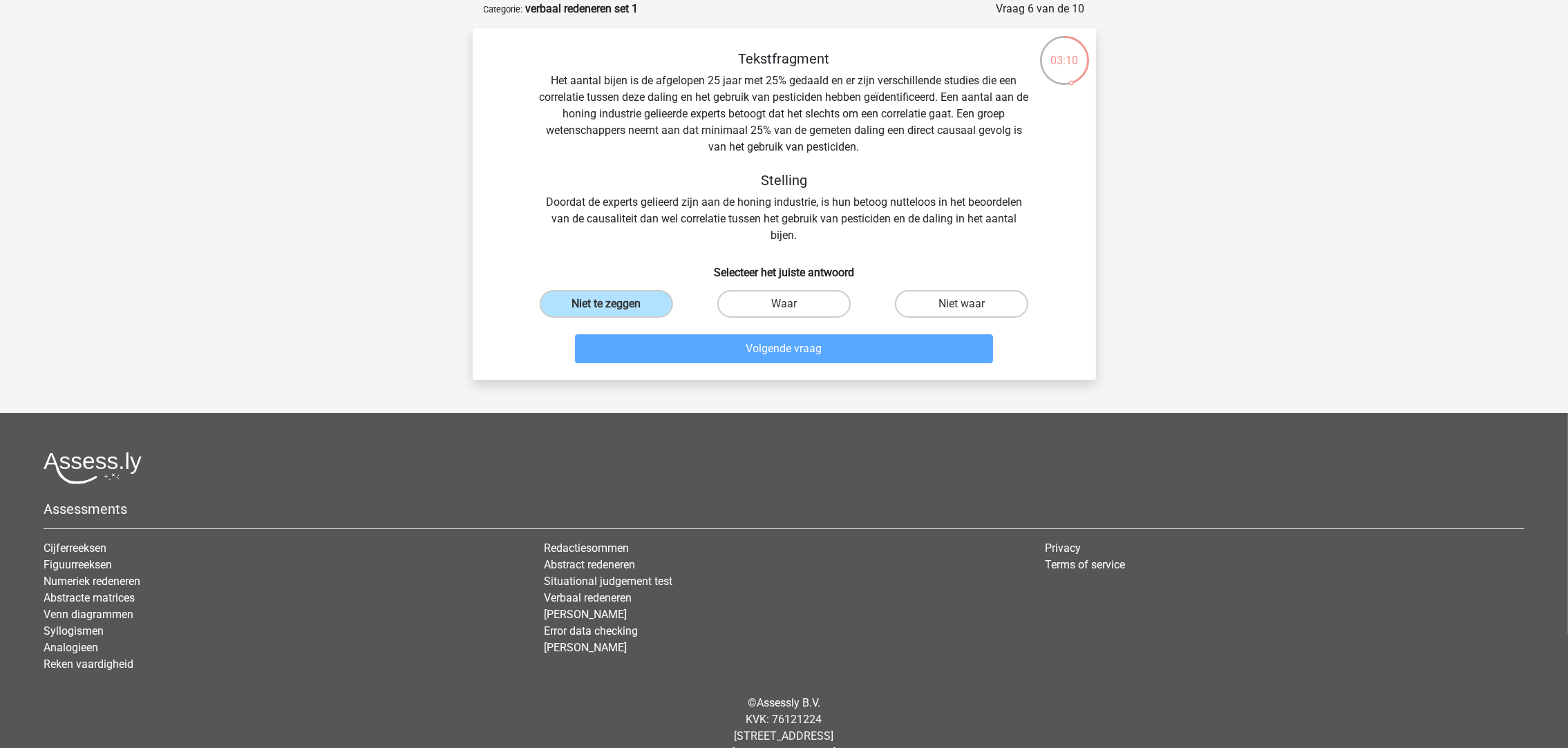
scroll to position [14, 0]
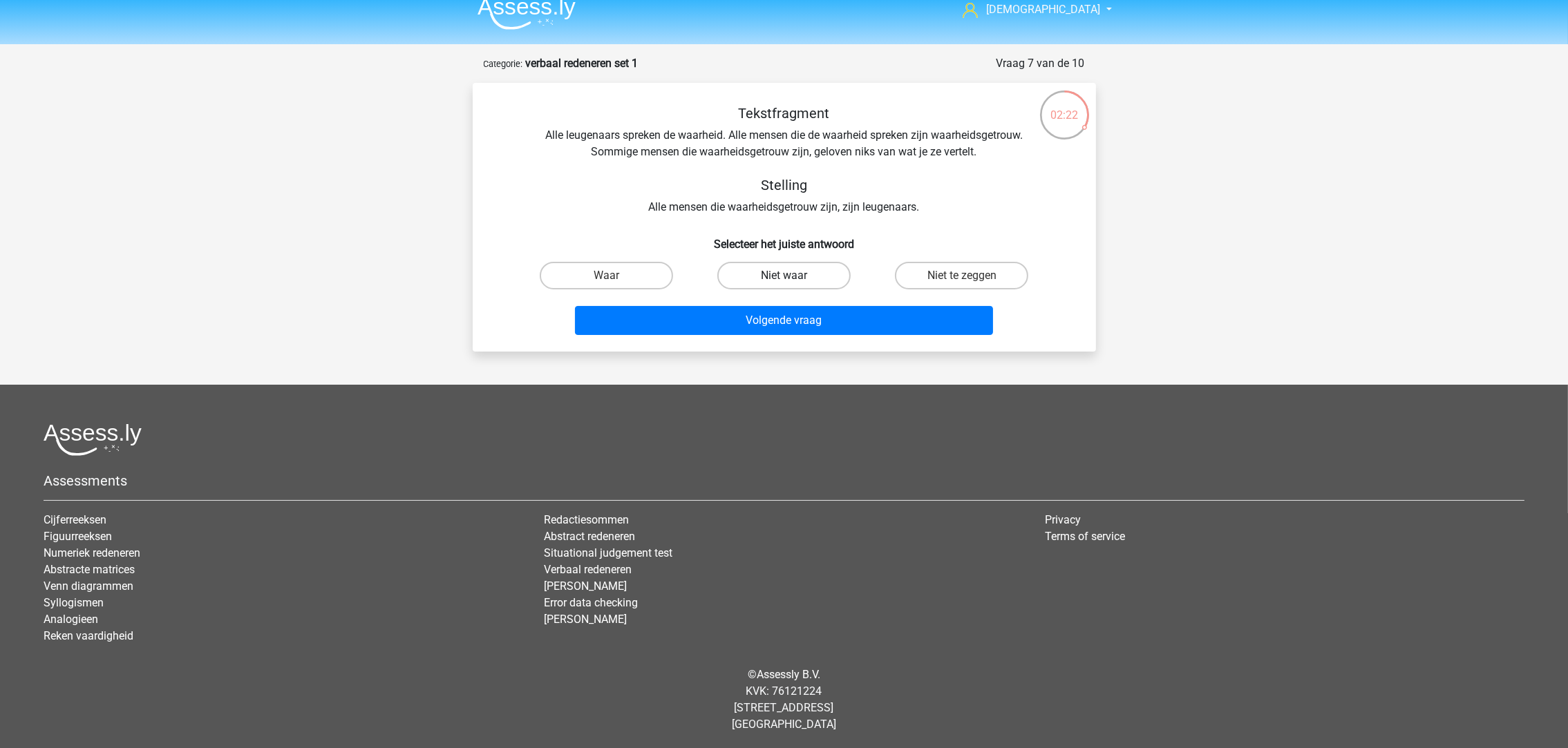
click at [810, 274] on label "Niet waar" at bounding box center [784, 275] width 134 height 27
click at [792, 276] on input "Niet waar" at bounding box center [788, 280] width 9 height 9
radio input "true"
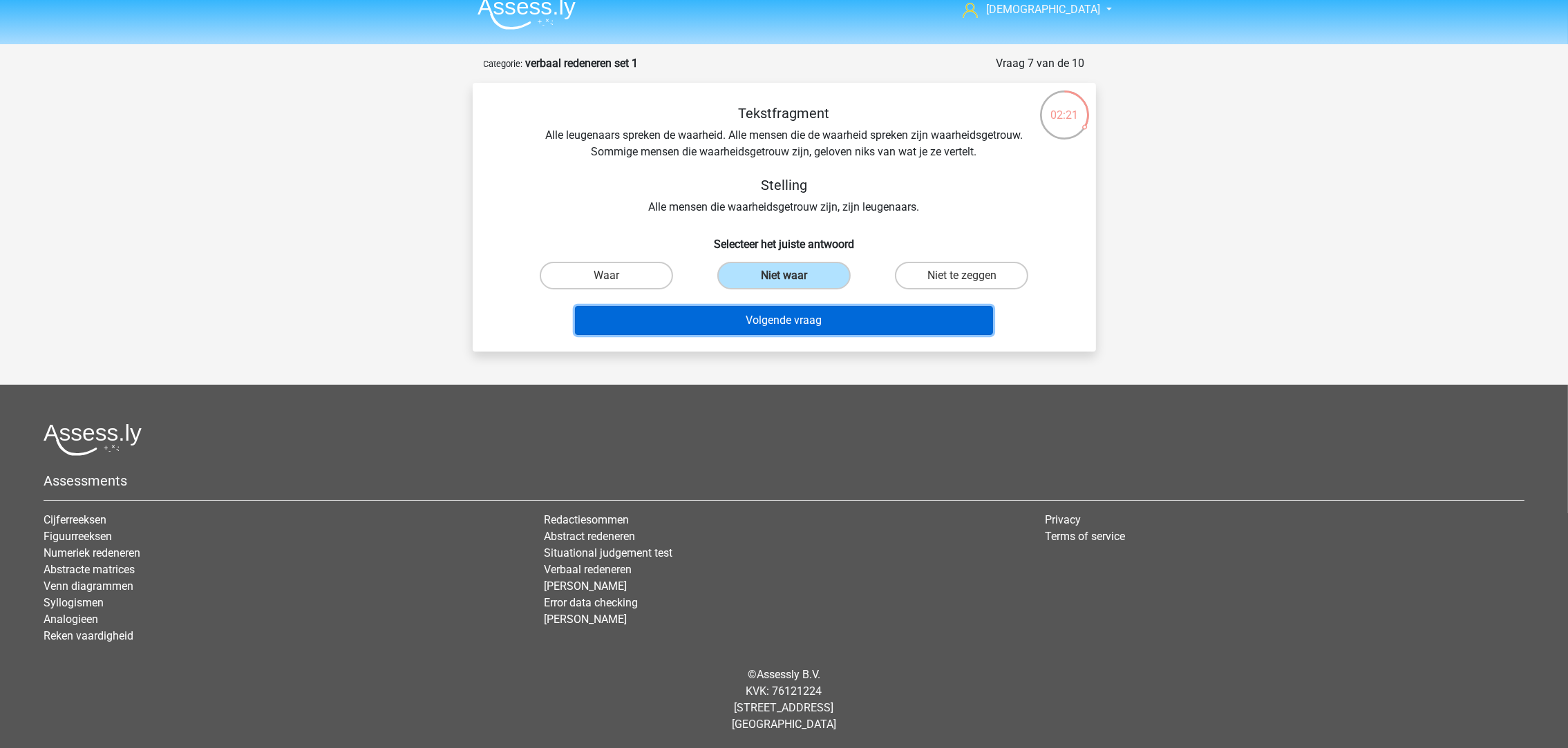
click at [816, 316] on button "Volgende vraag" at bounding box center [784, 320] width 418 height 29
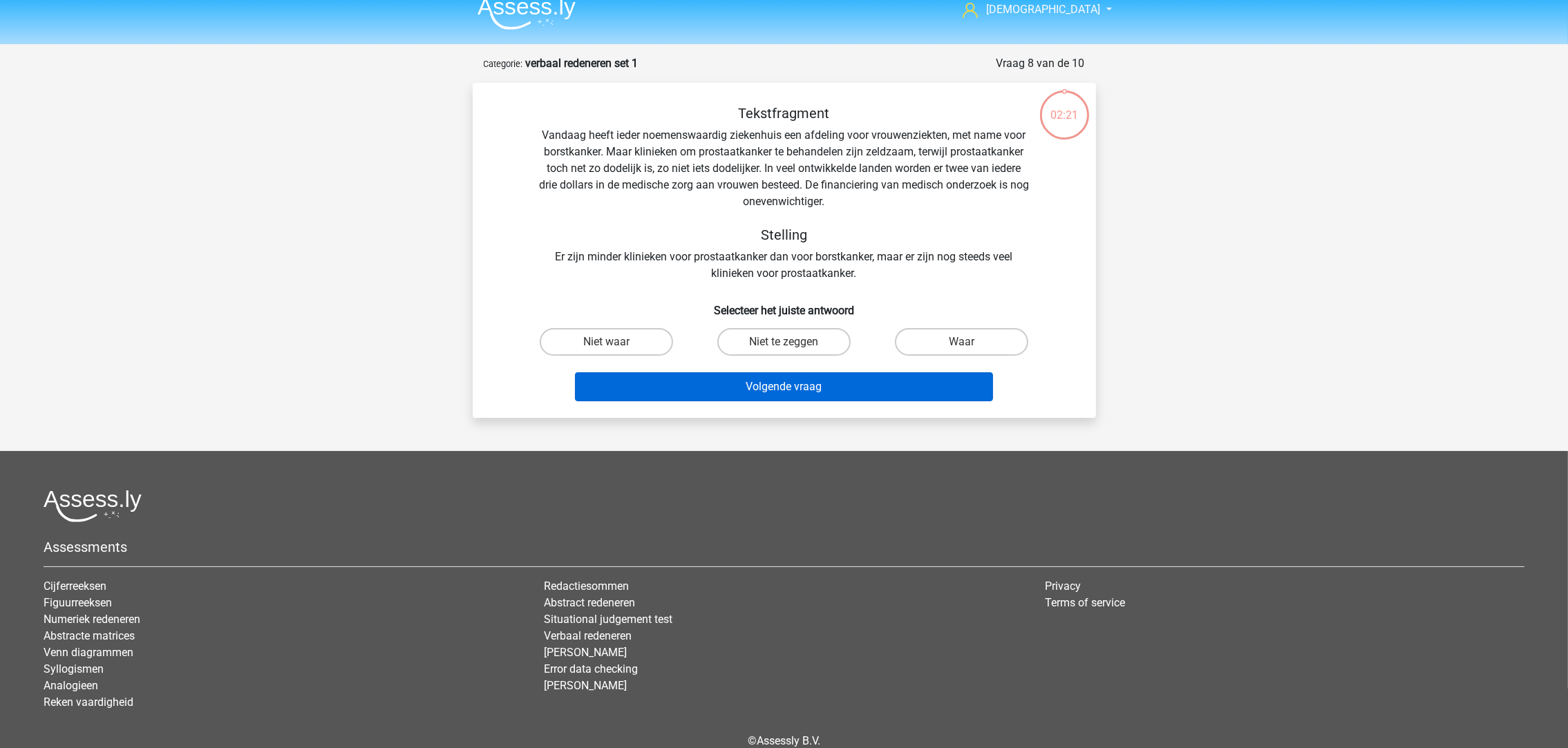
scroll to position [68, 0]
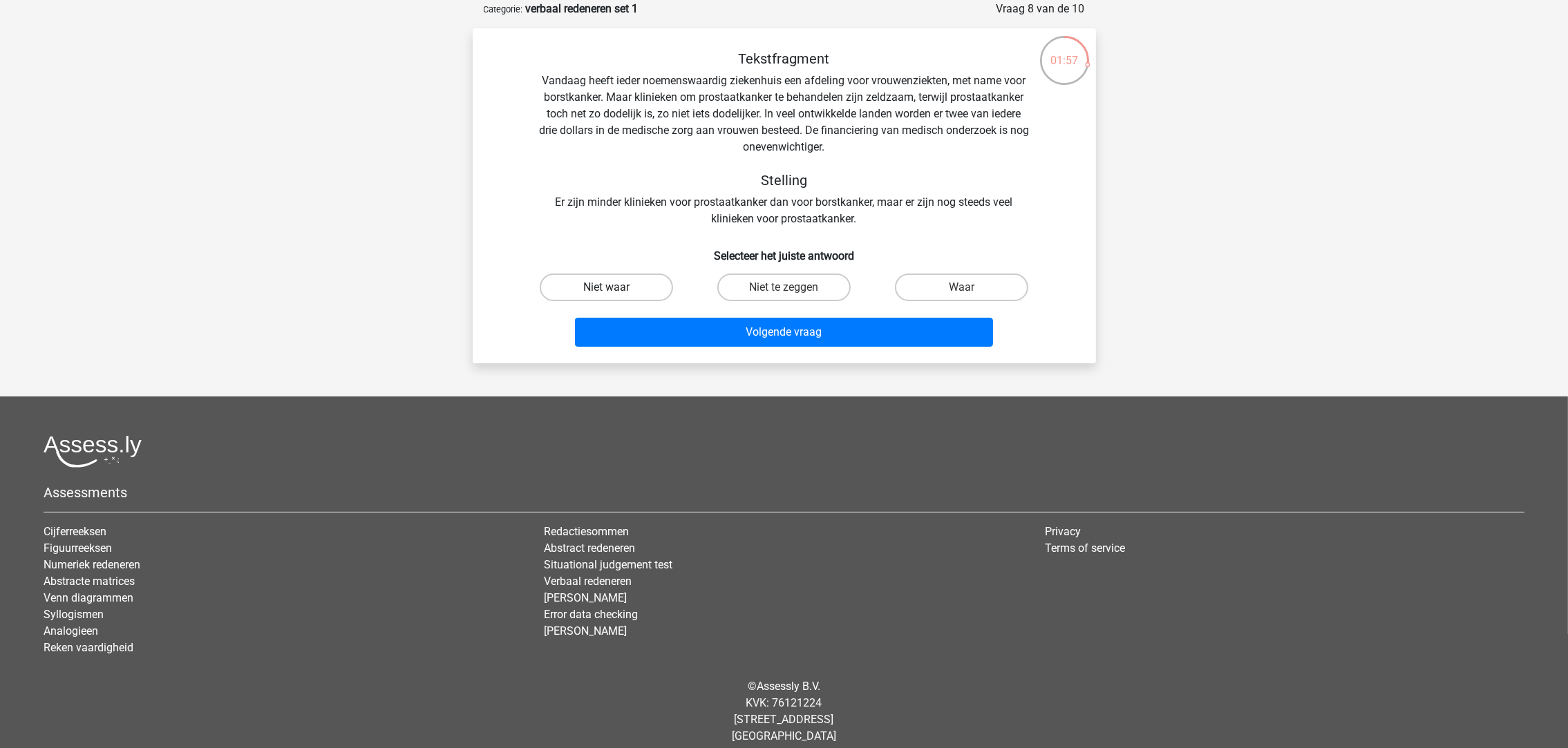
click at [661, 287] on label "Niet waar" at bounding box center [606, 287] width 134 height 27
click at [615, 287] on input "Niet waar" at bounding box center [610, 291] width 9 height 9
radio input "true"
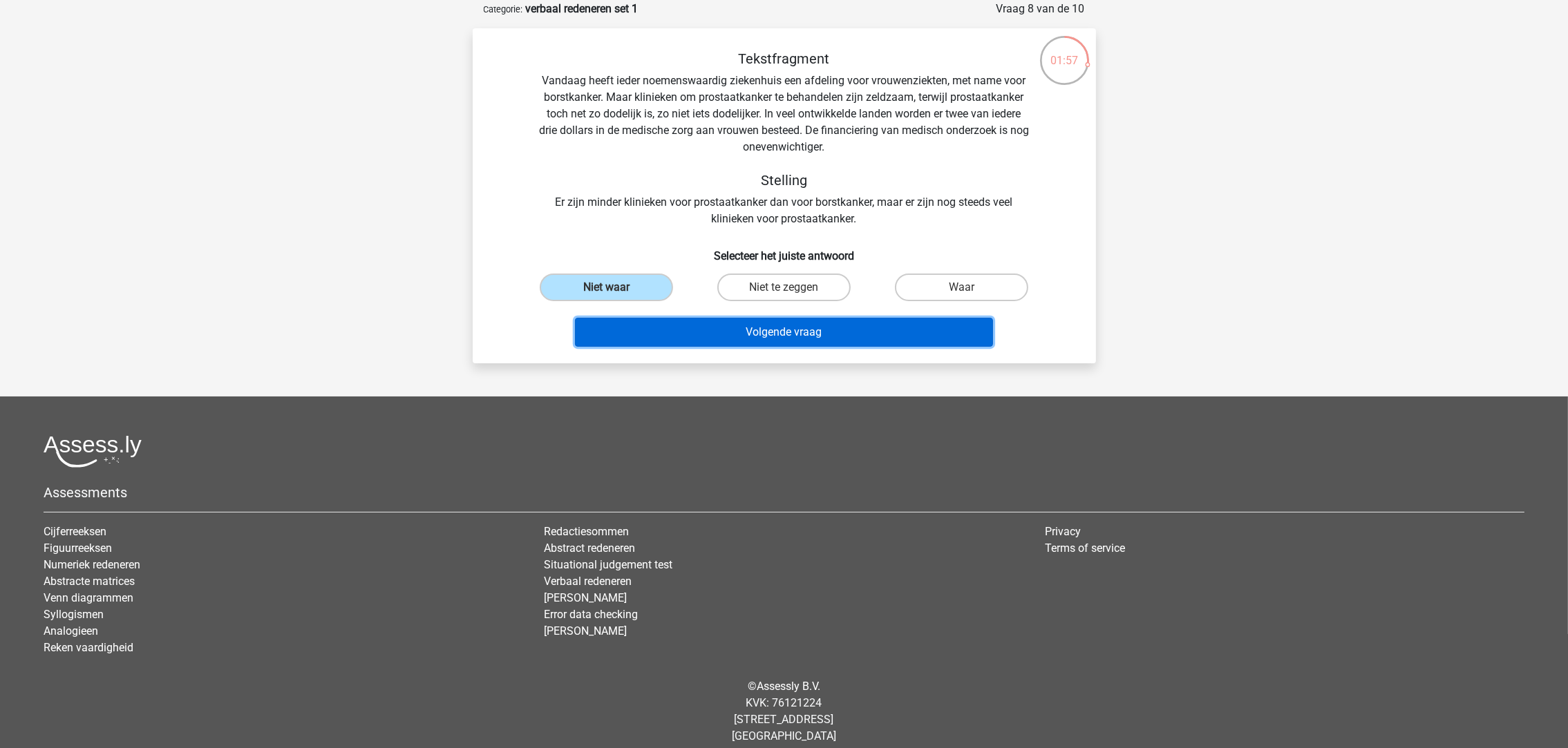
click at [688, 334] on button "Volgende vraag" at bounding box center [784, 331] width 418 height 29
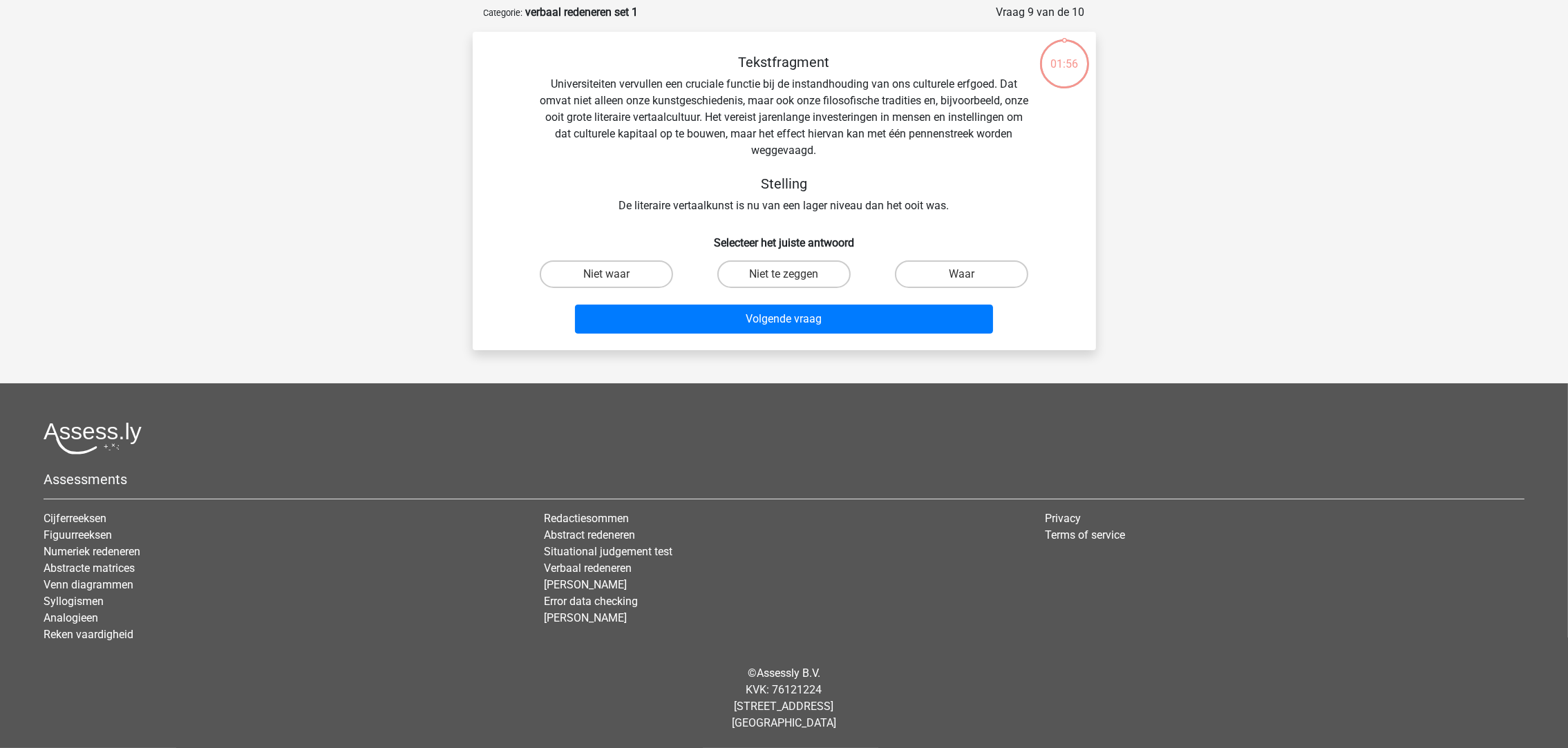
scroll to position [64, 0]
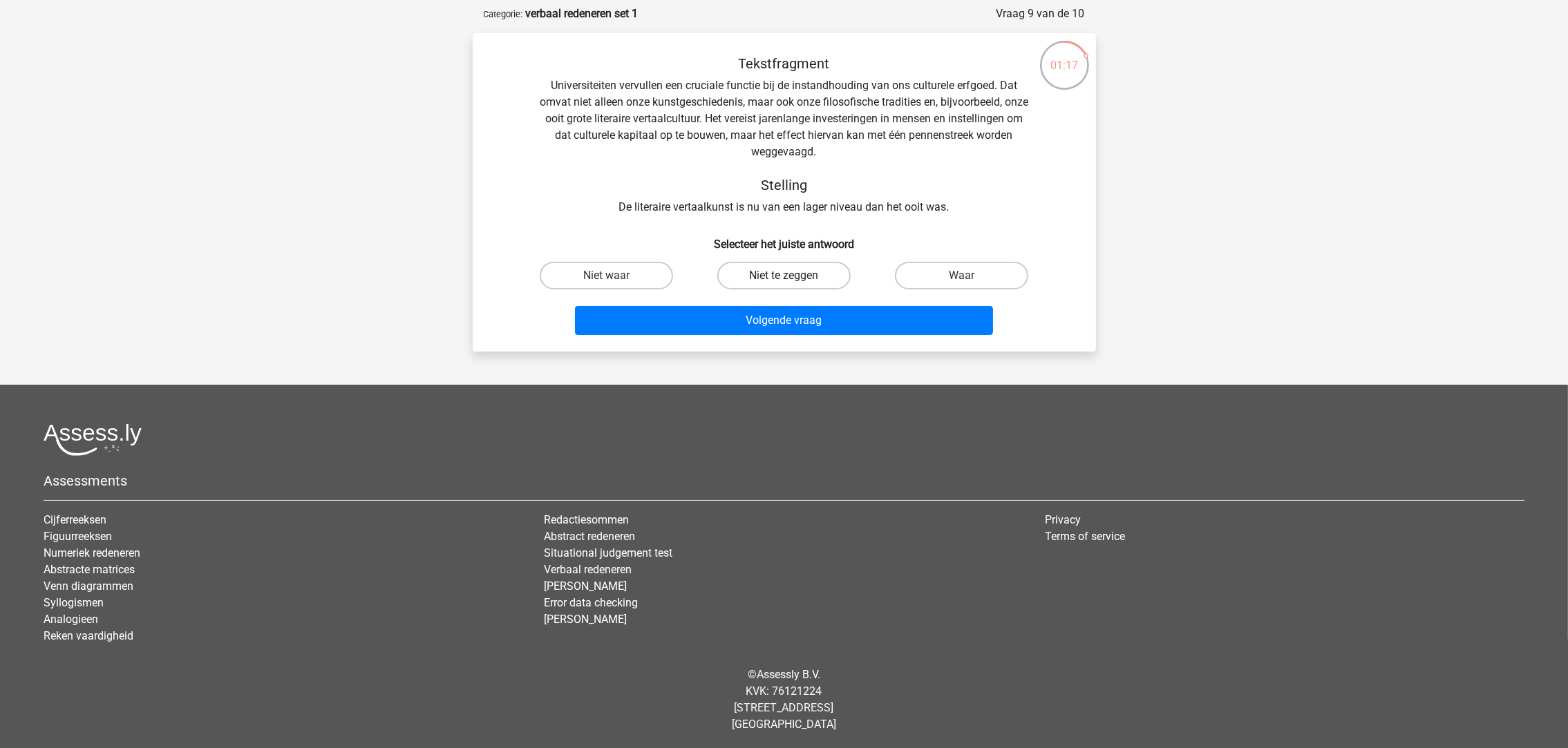
click at [741, 268] on label "Niet te zeggen" at bounding box center [784, 275] width 134 height 27
click at [783, 276] on input "Niet te zeggen" at bounding box center [788, 280] width 9 height 9
radio input "true"
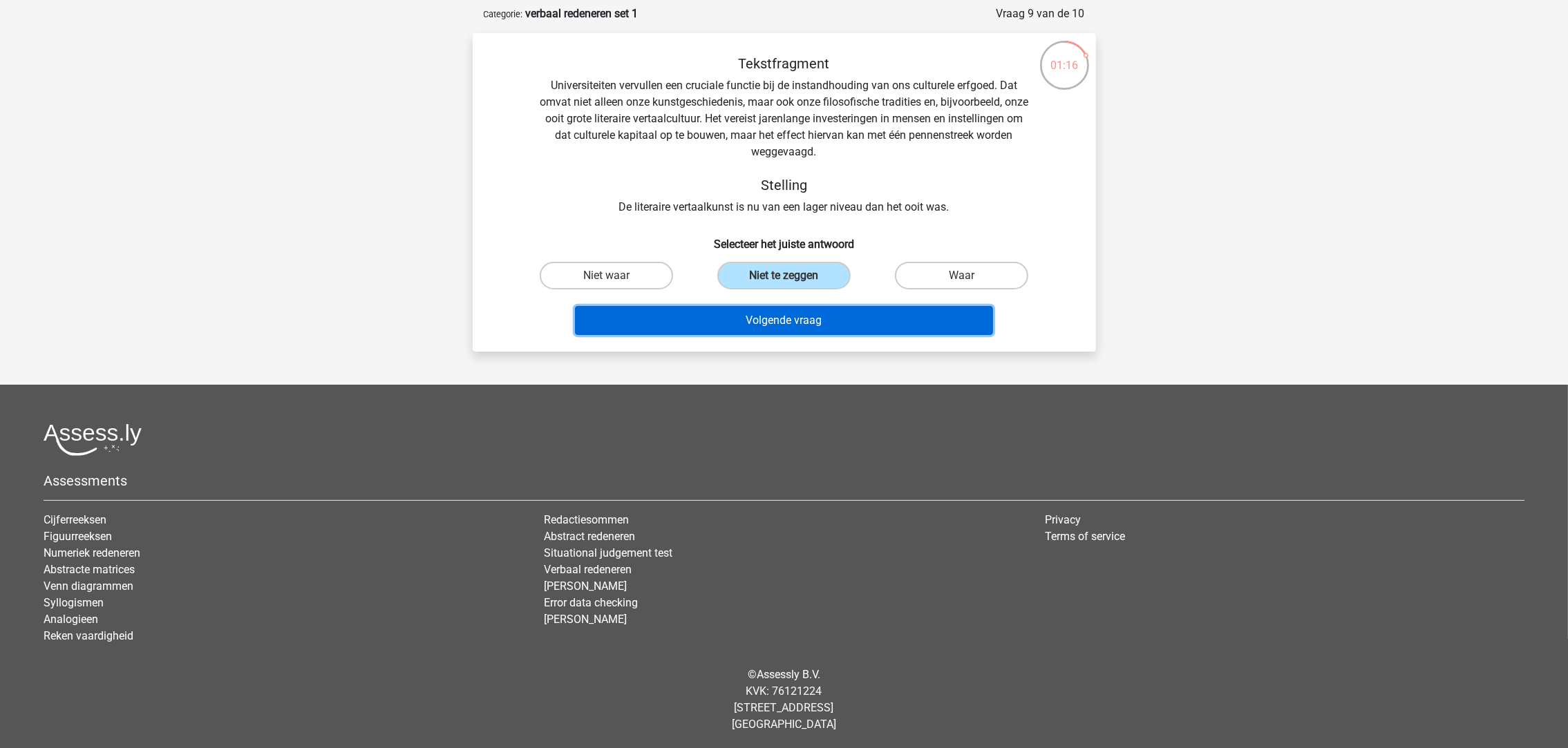
click at [747, 317] on button "Volgende vraag" at bounding box center [784, 320] width 418 height 29
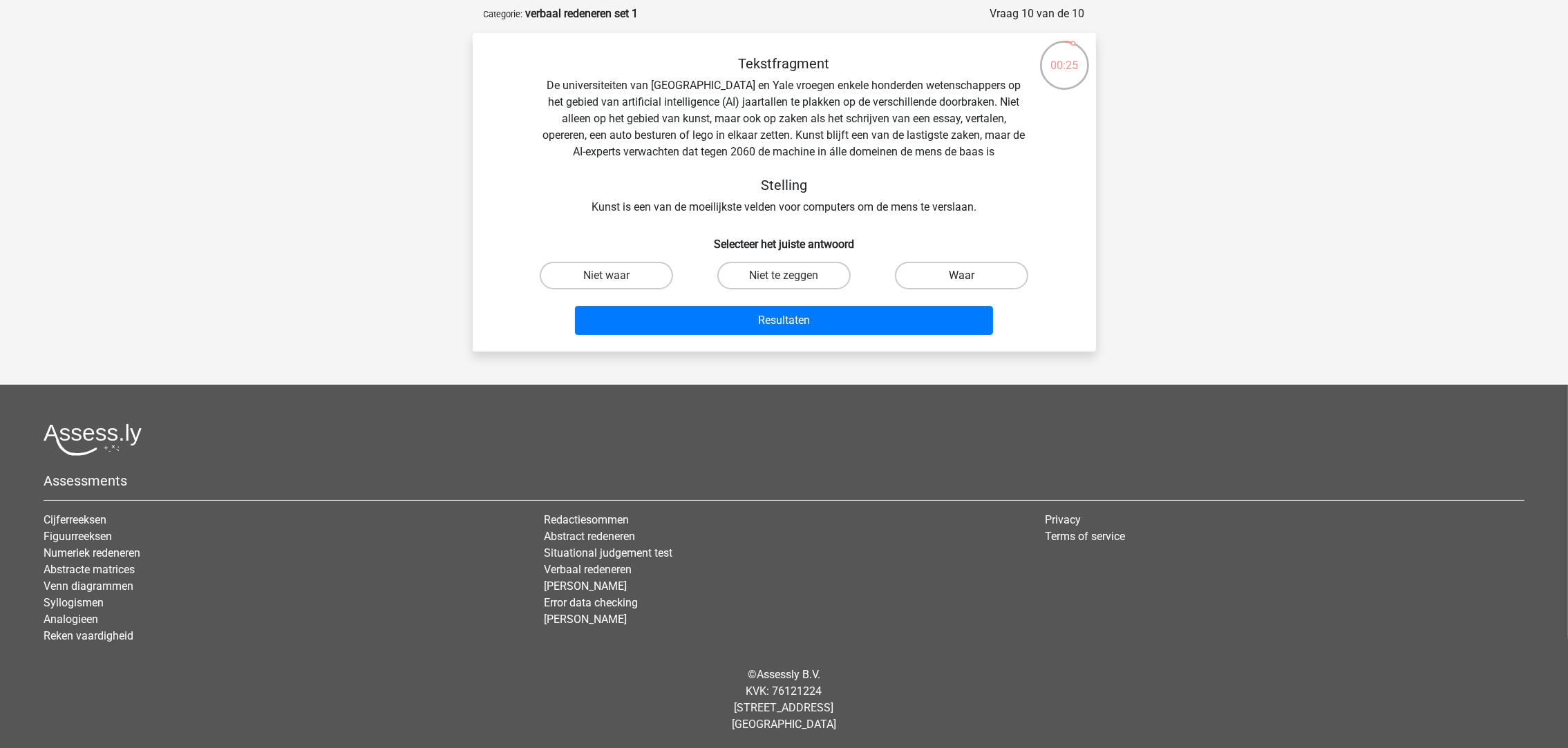
click at [926, 274] on label "Waar" at bounding box center [961, 275] width 134 height 27
click at [962, 276] on input "Waar" at bounding box center [966, 280] width 9 height 9
radio input "true"
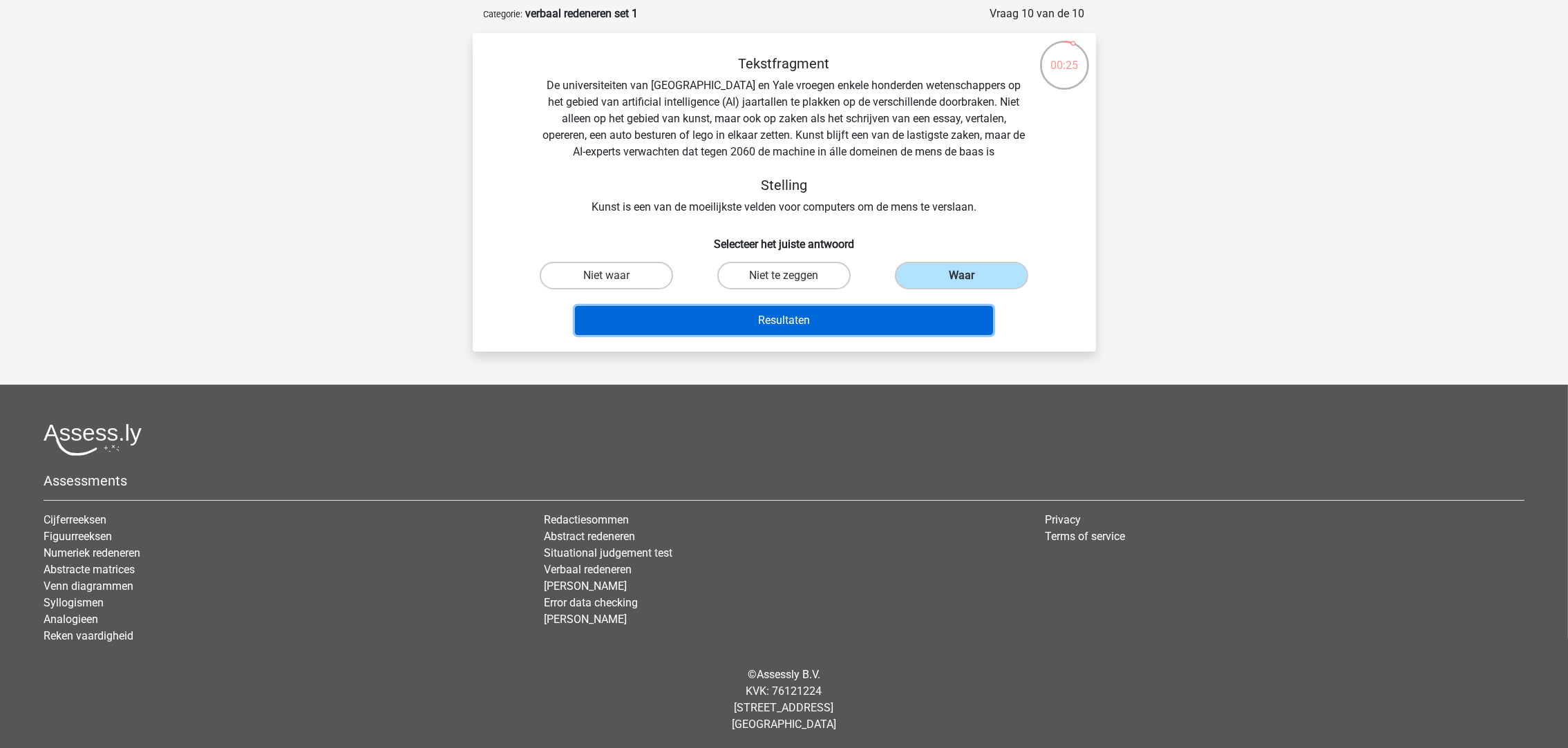
click at [904, 328] on button "Resultaten" at bounding box center [784, 320] width 418 height 29
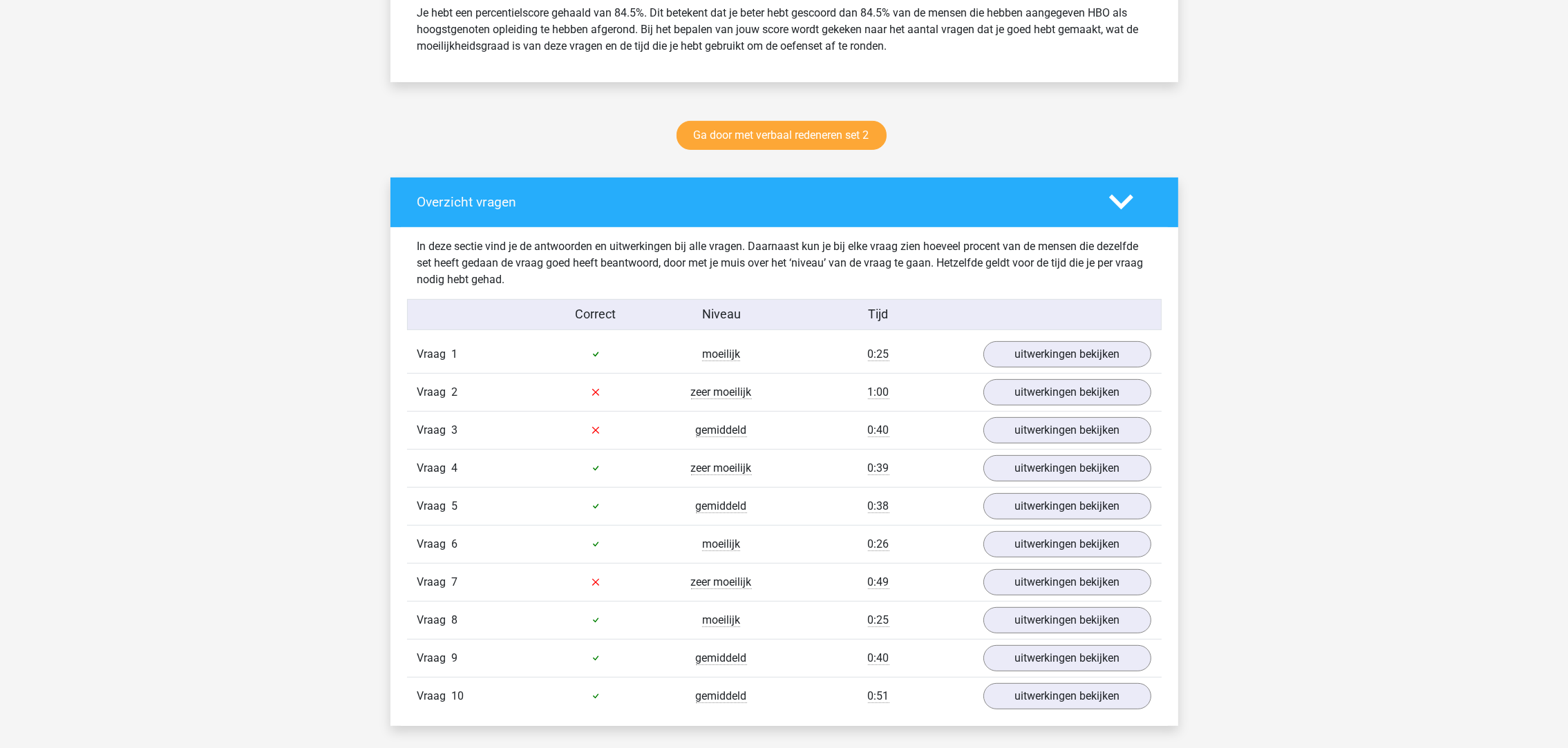
scroll to position [620, 0]
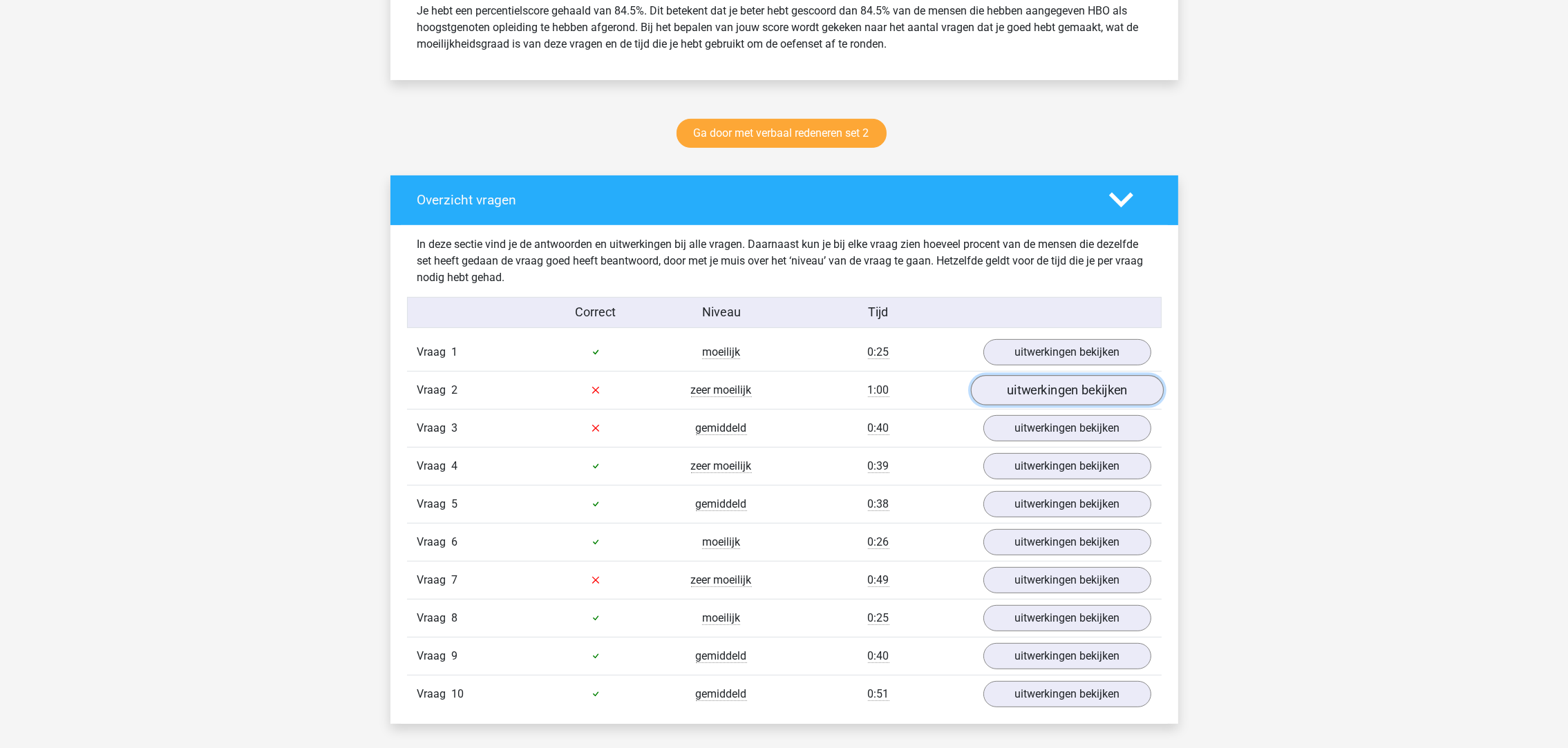
click at [1042, 392] on link "uitwerkingen bekijken" at bounding box center [1067, 390] width 193 height 30
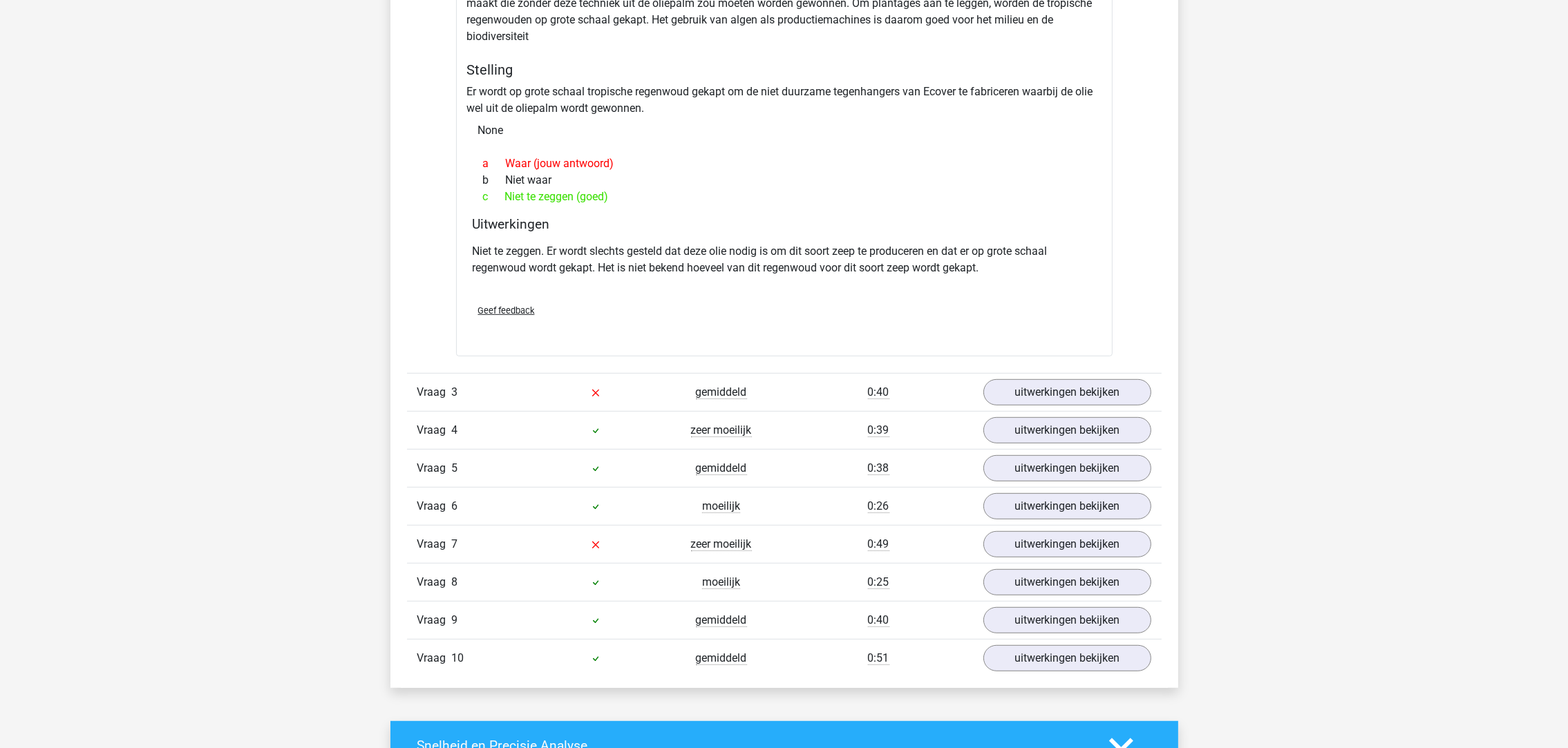
scroll to position [1139, 0]
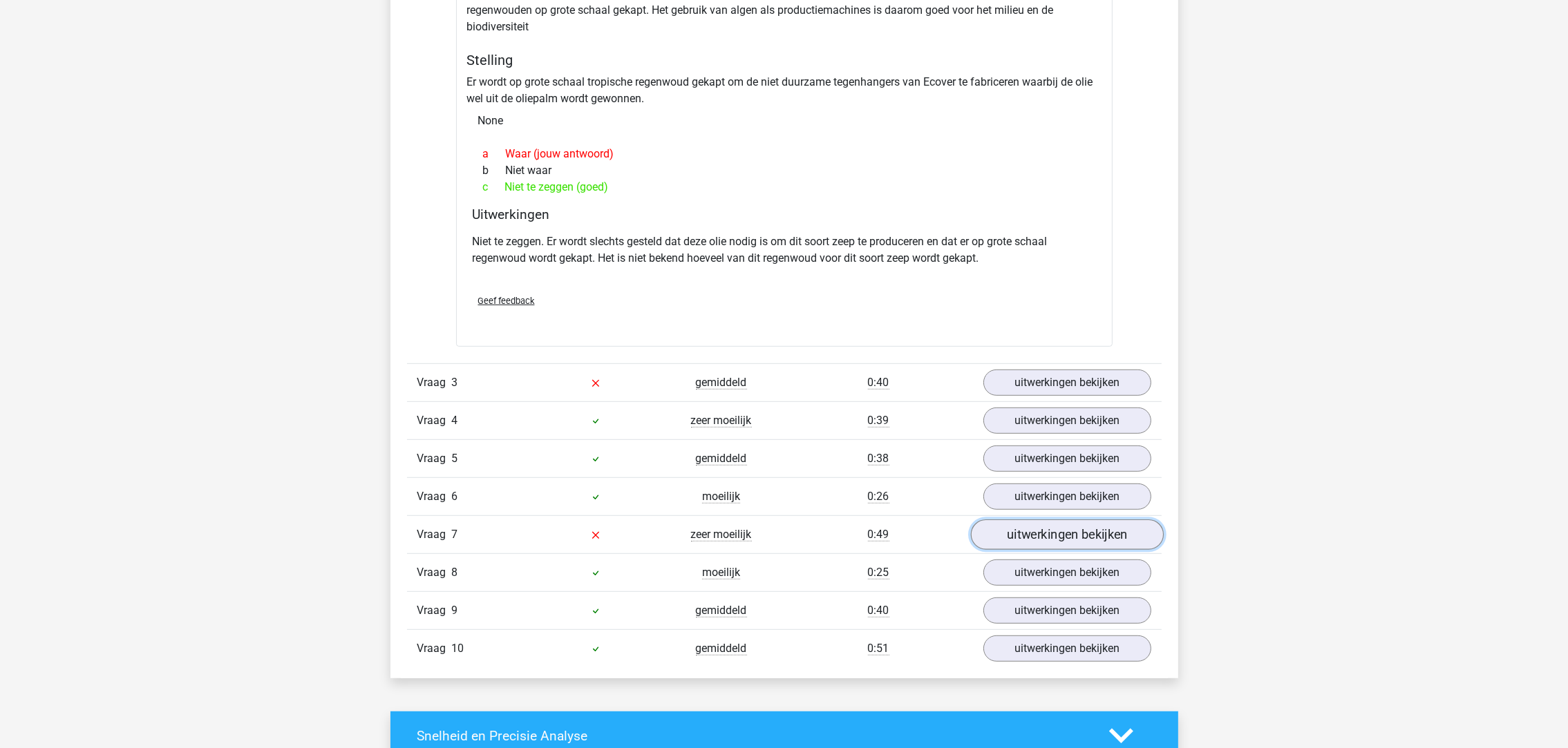
click at [1045, 530] on link "uitwerkingen bekijken" at bounding box center [1067, 534] width 193 height 30
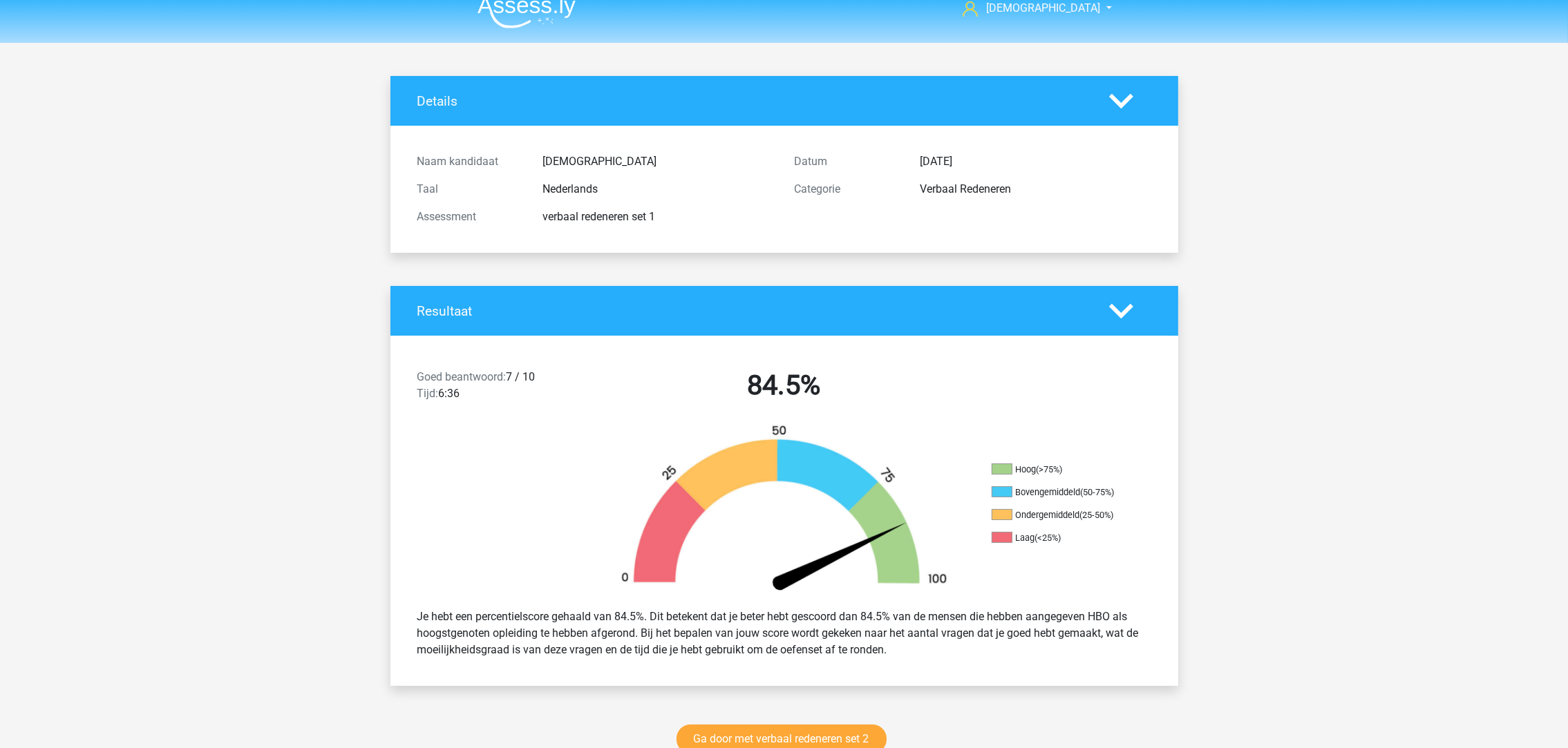
scroll to position [0, 0]
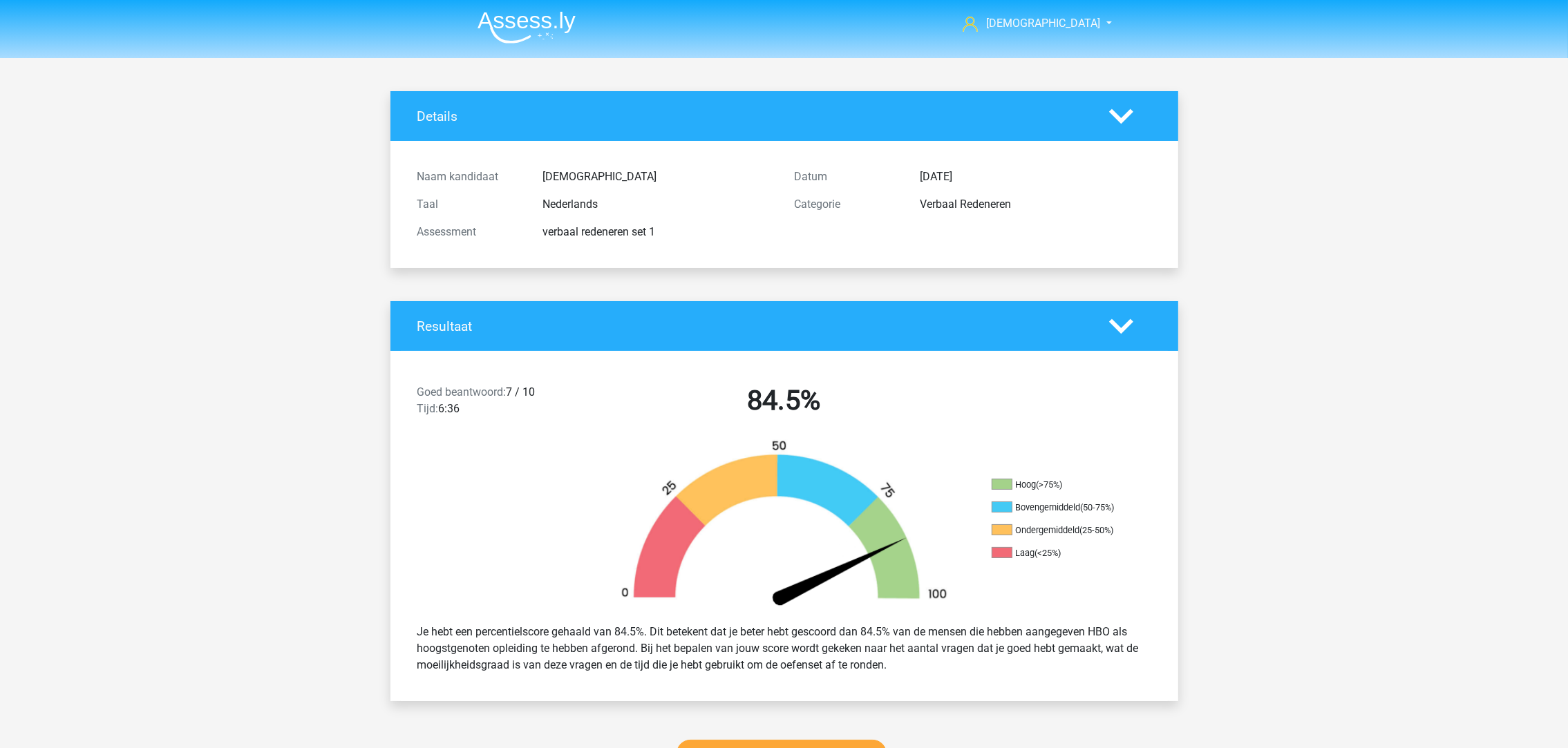
click at [520, 13] on img at bounding box center [527, 27] width 98 height 33
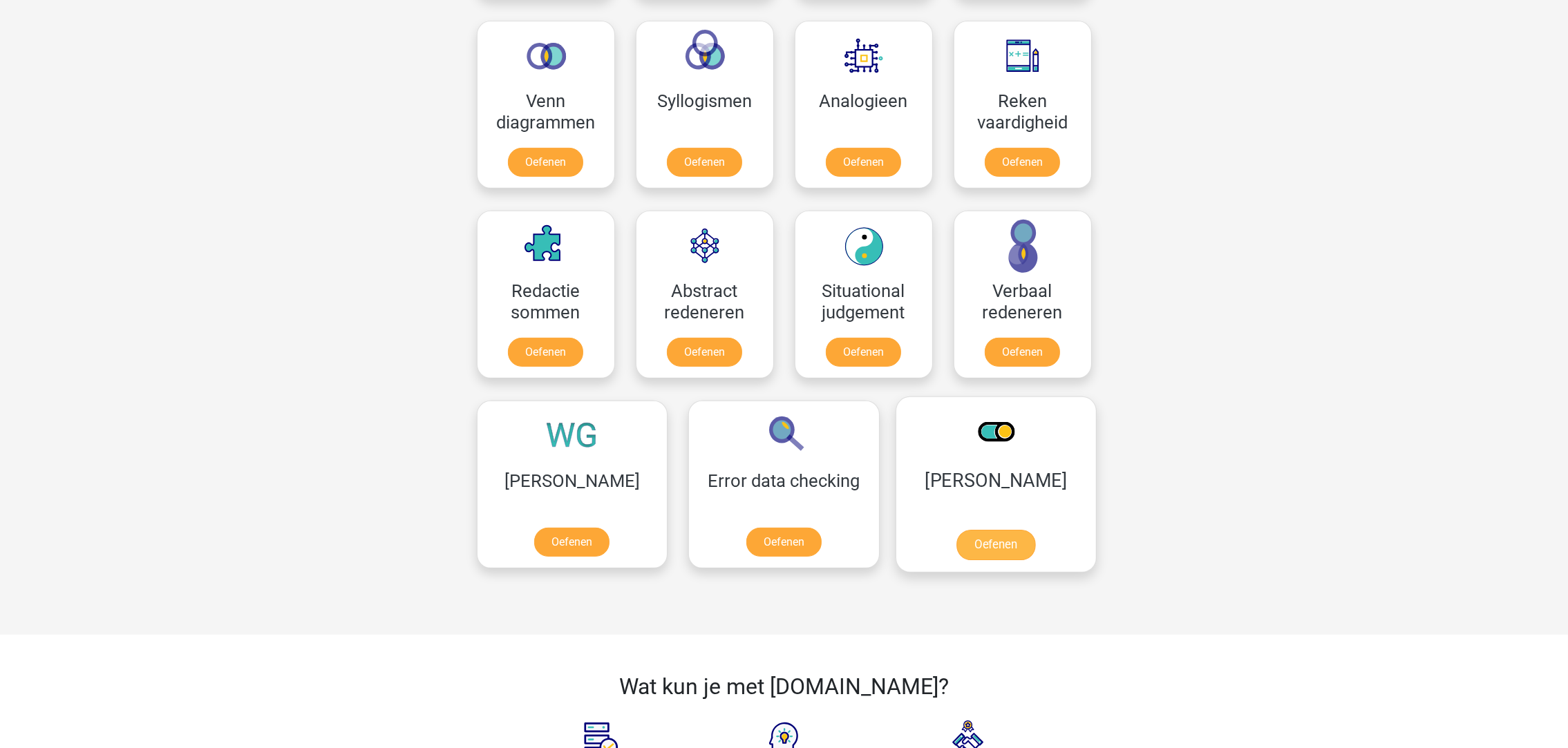
scroll to position [829, 0]
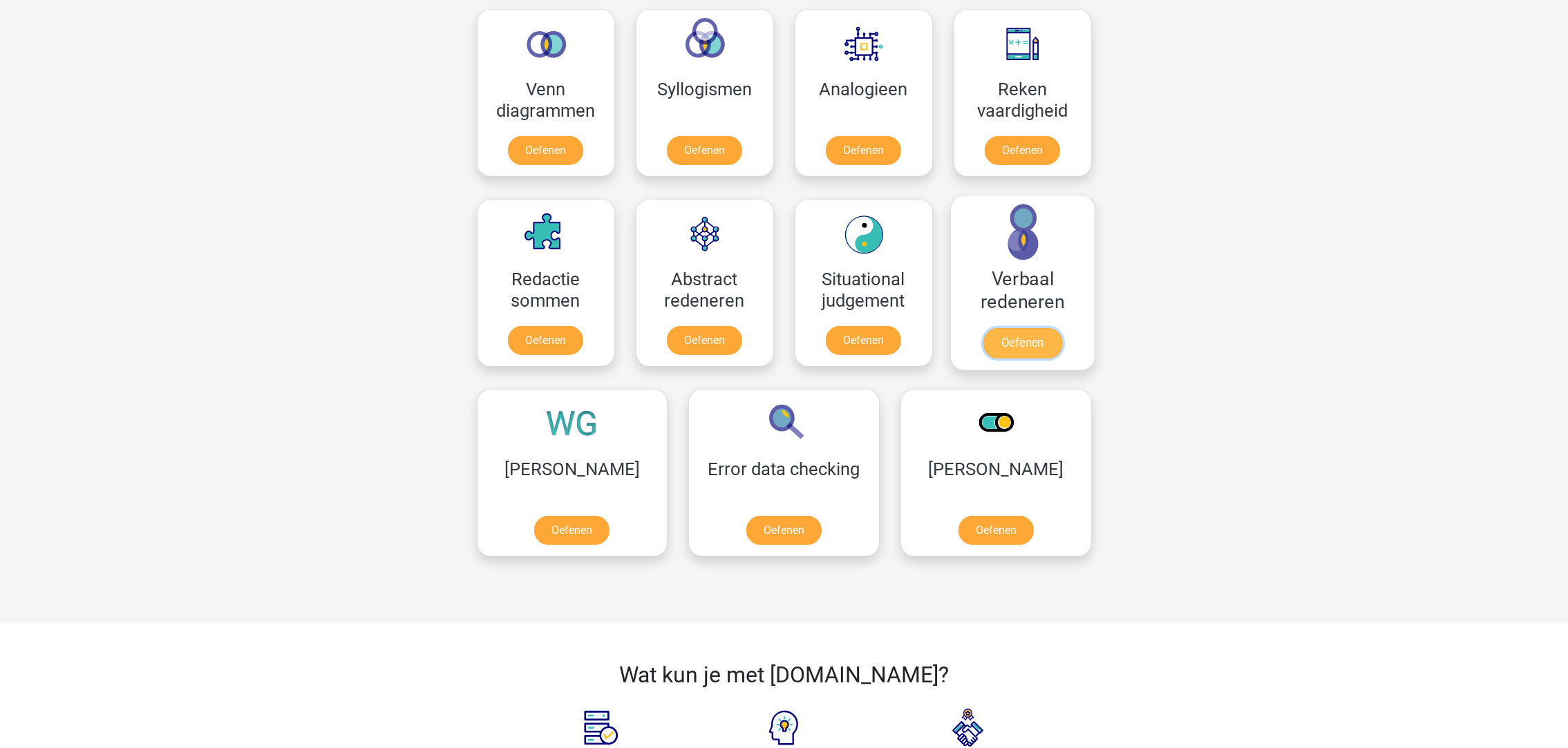
click at [1016, 337] on link "Oefenen" at bounding box center [1022, 342] width 79 height 30
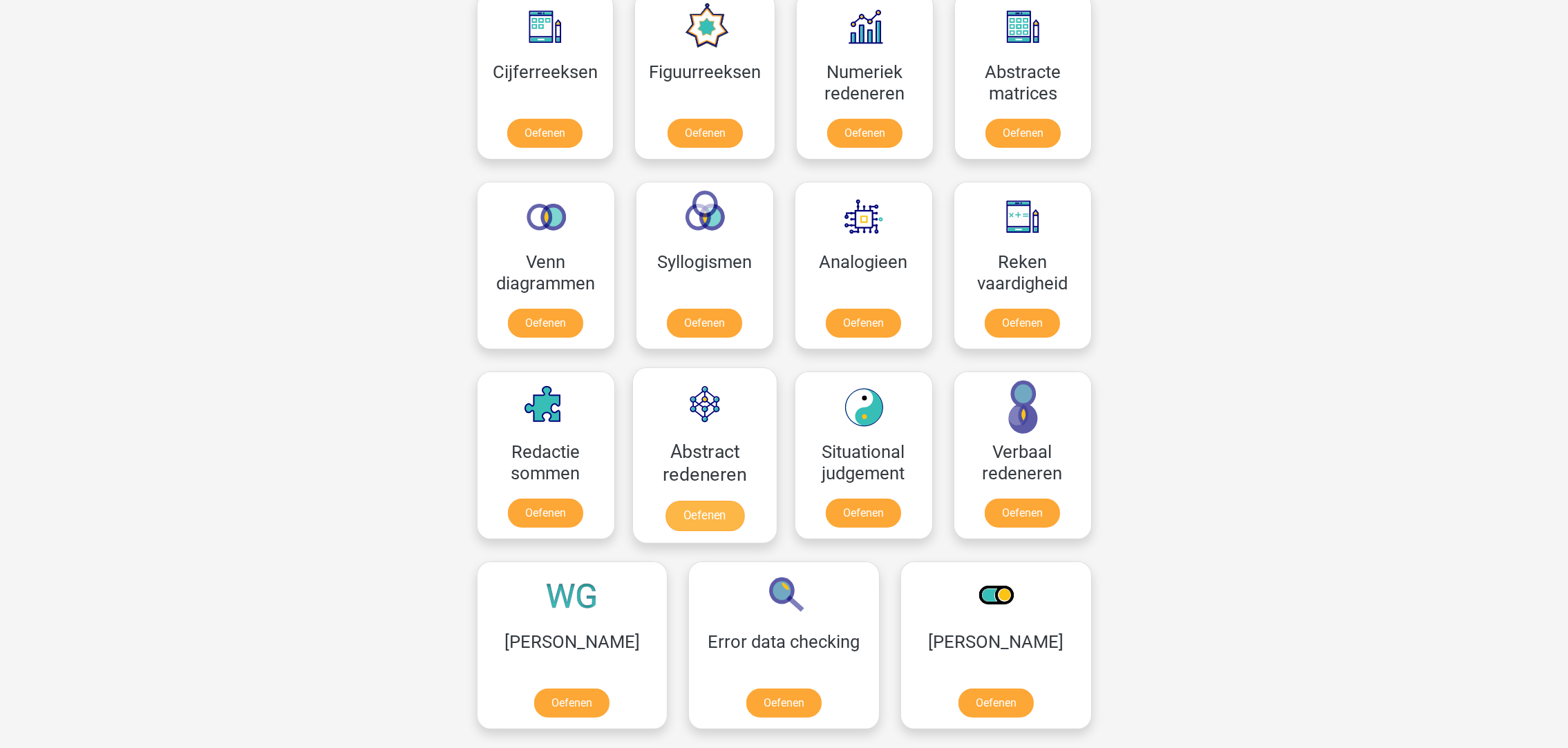
scroll to position [620, 0]
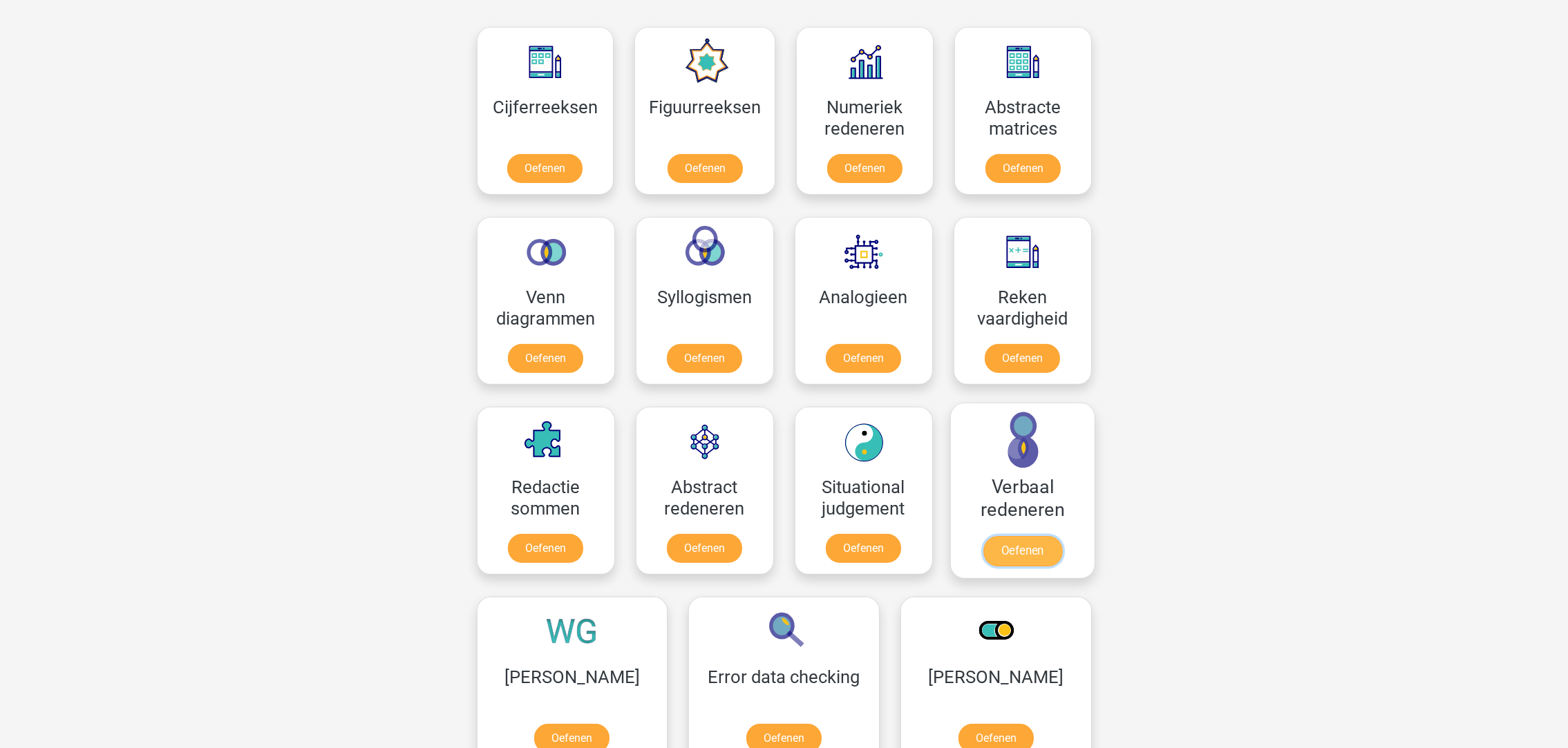
click at [1023, 541] on link "Oefenen" at bounding box center [1022, 551] width 79 height 30
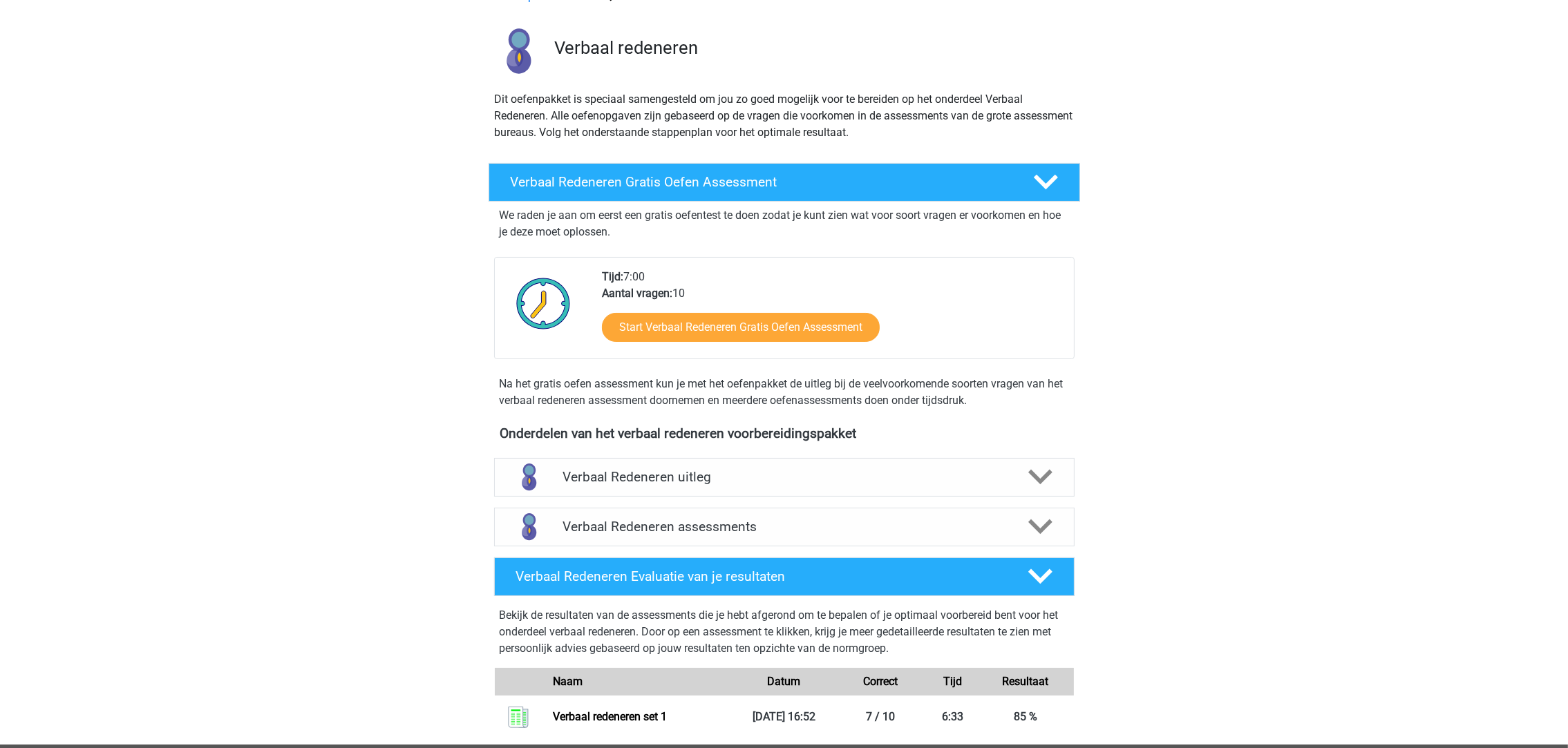
scroll to position [207, 0]
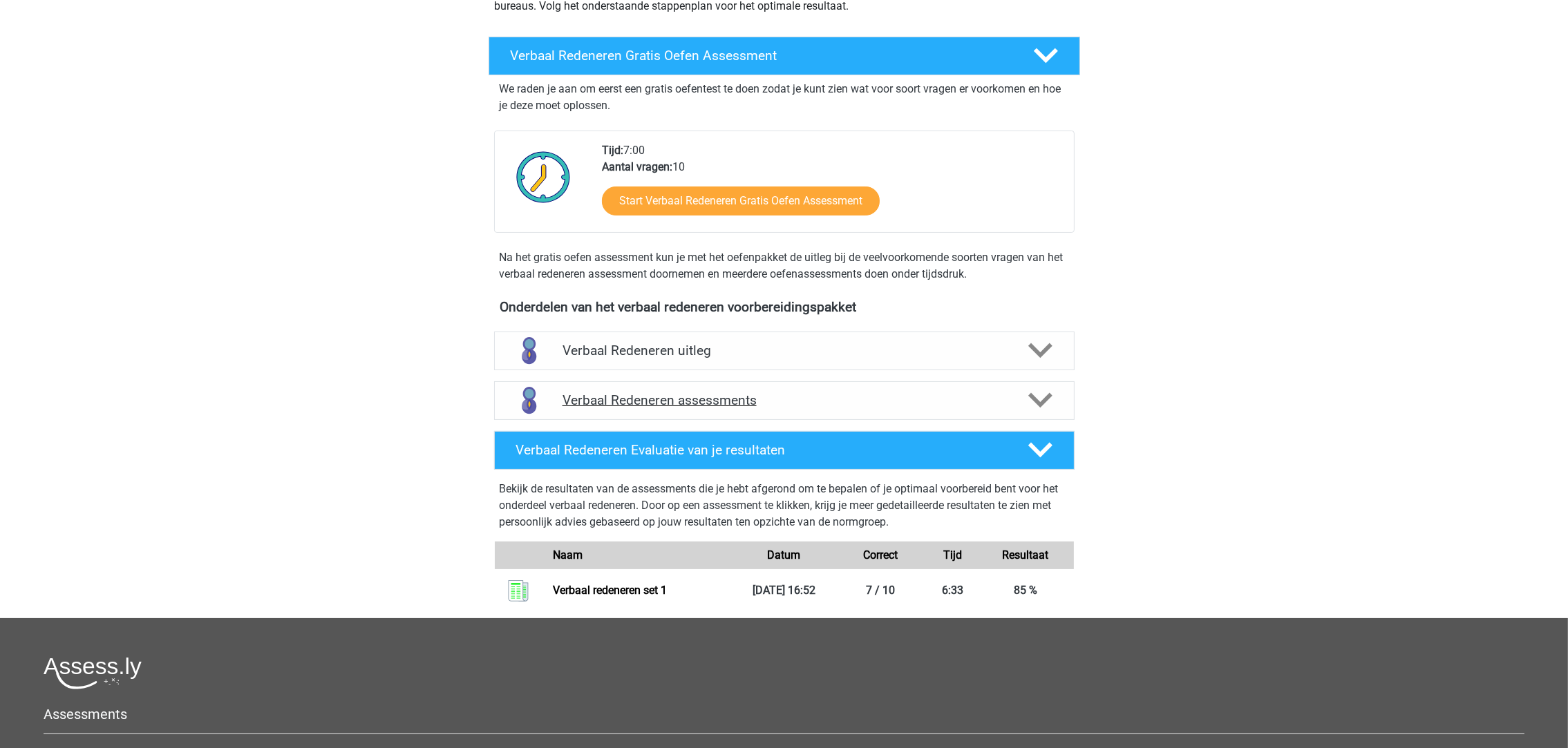
click at [771, 407] on h4 "Verbaal Redeneren assessments" at bounding box center [784, 400] width 444 height 16
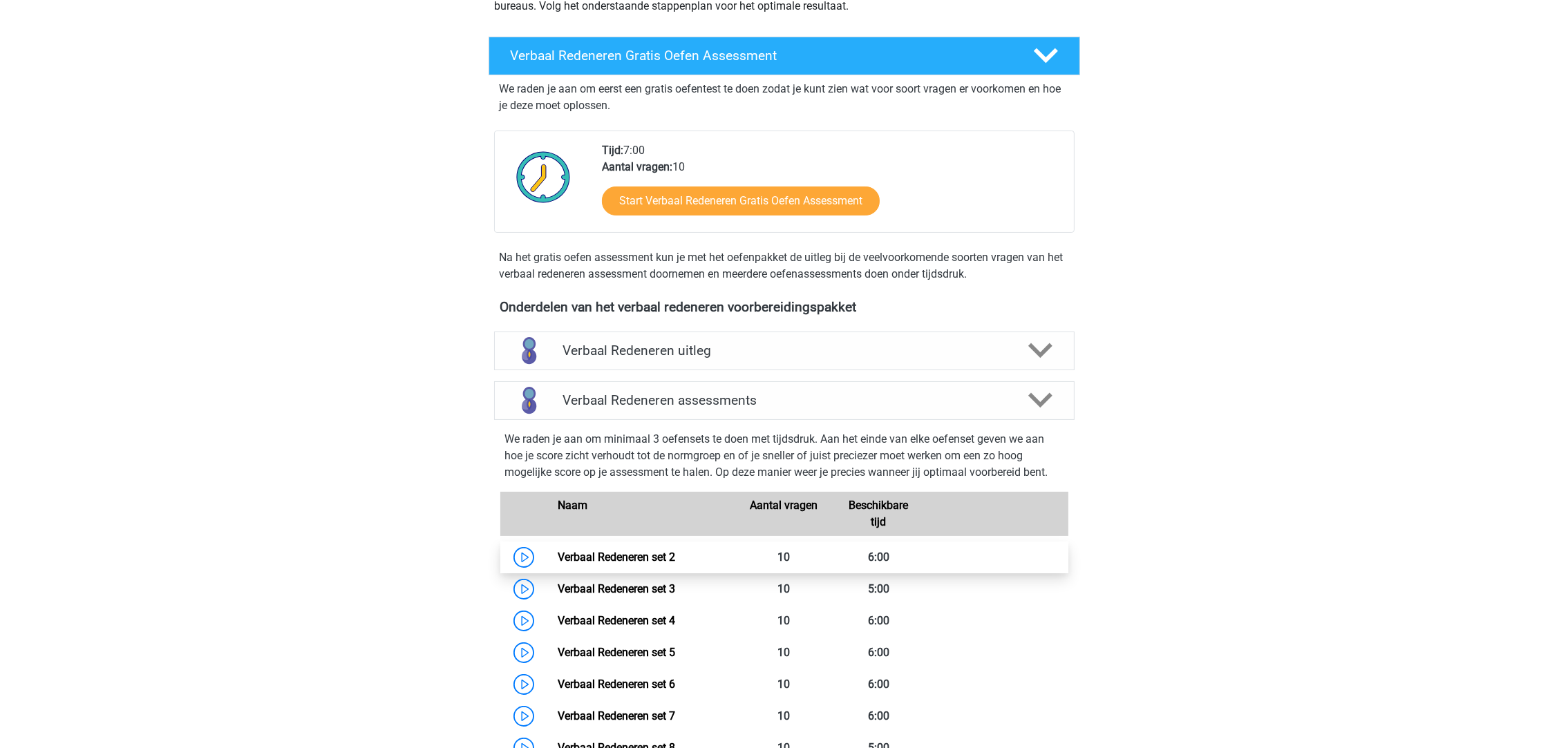
click at [644, 560] on link "Verbaal Redeneren set 2" at bounding box center [616, 557] width 117 height 13
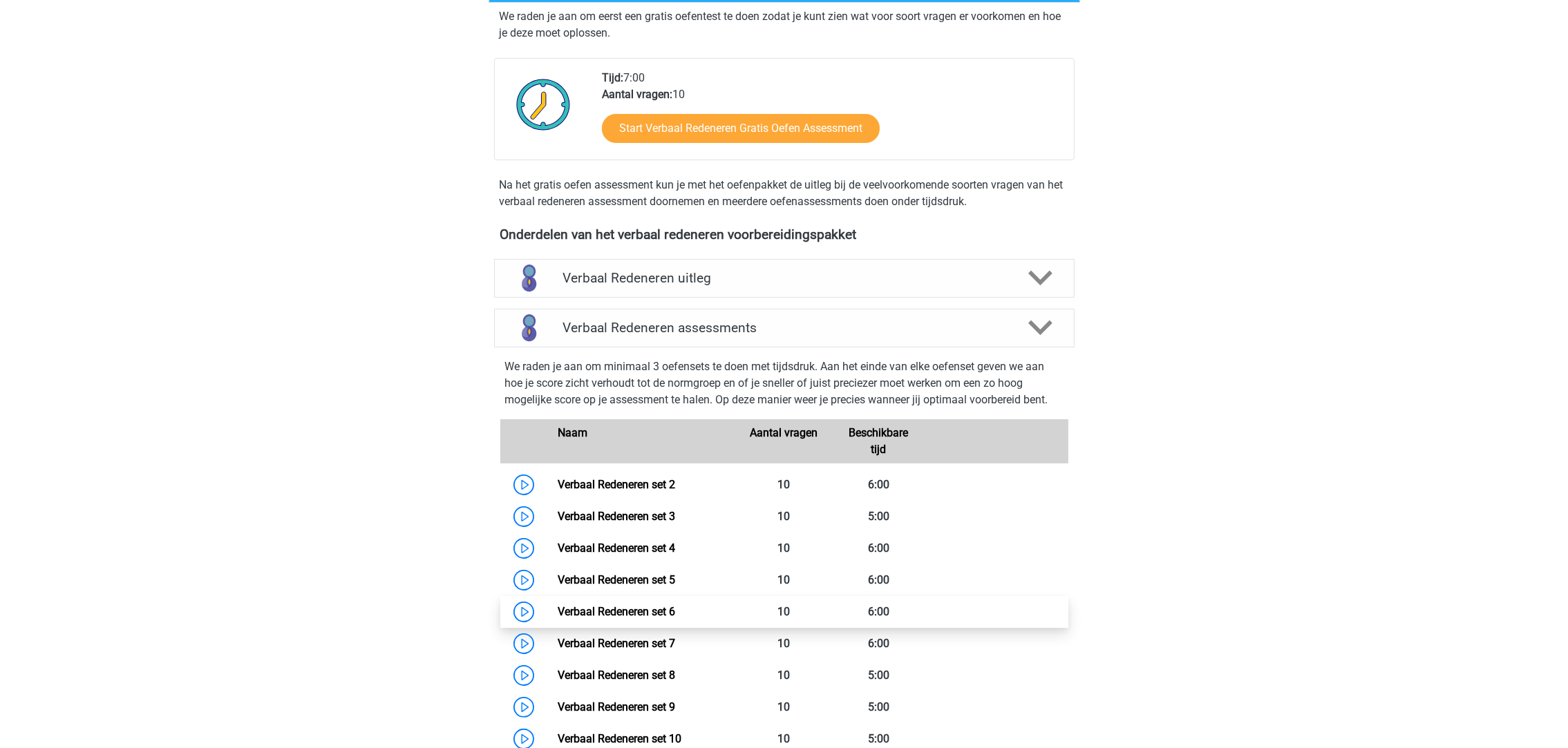
scroll to position [310, 0]
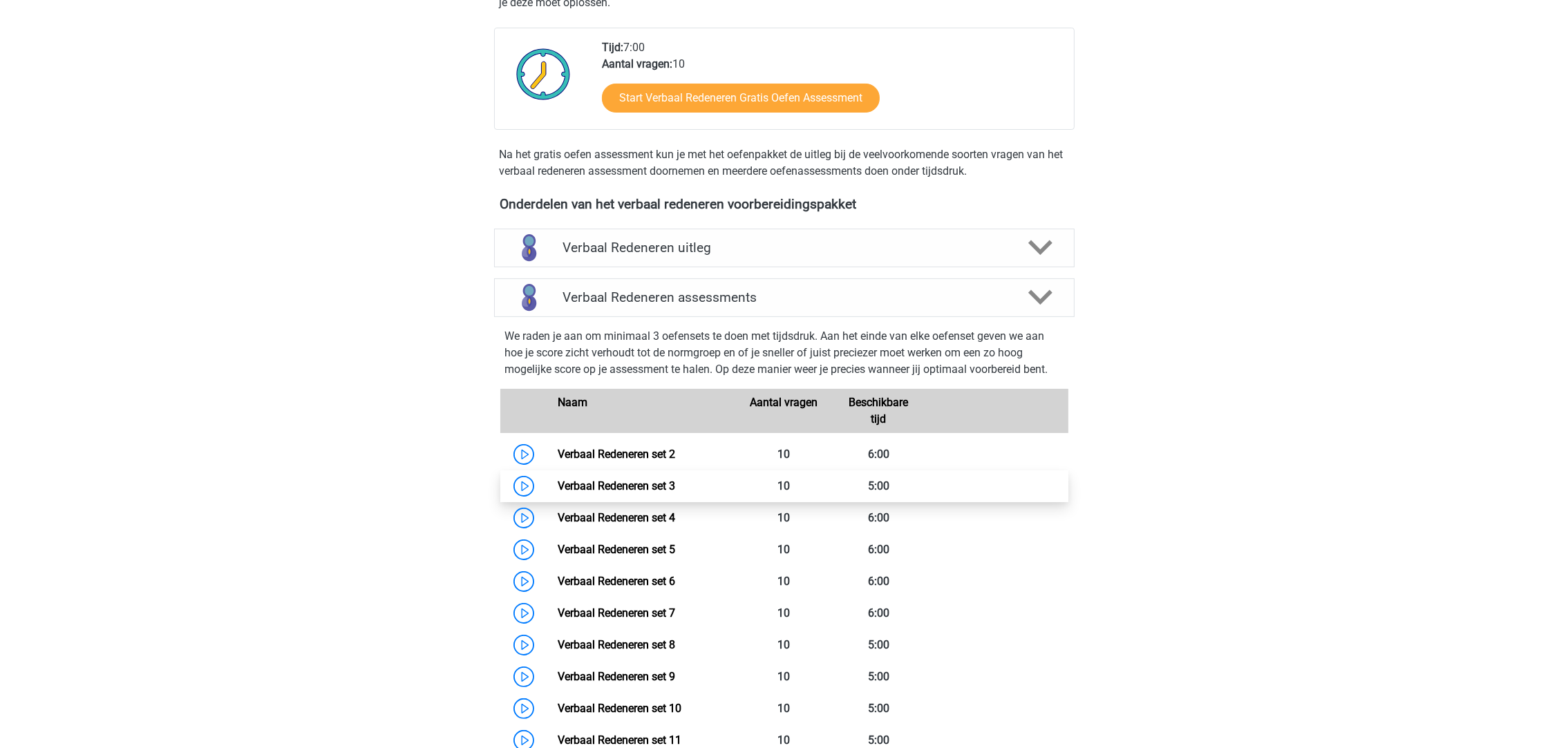
click at [610, 479] on link "Verbaal Redeneren set 3" at bounding box center [616, 486] width 117 height 13
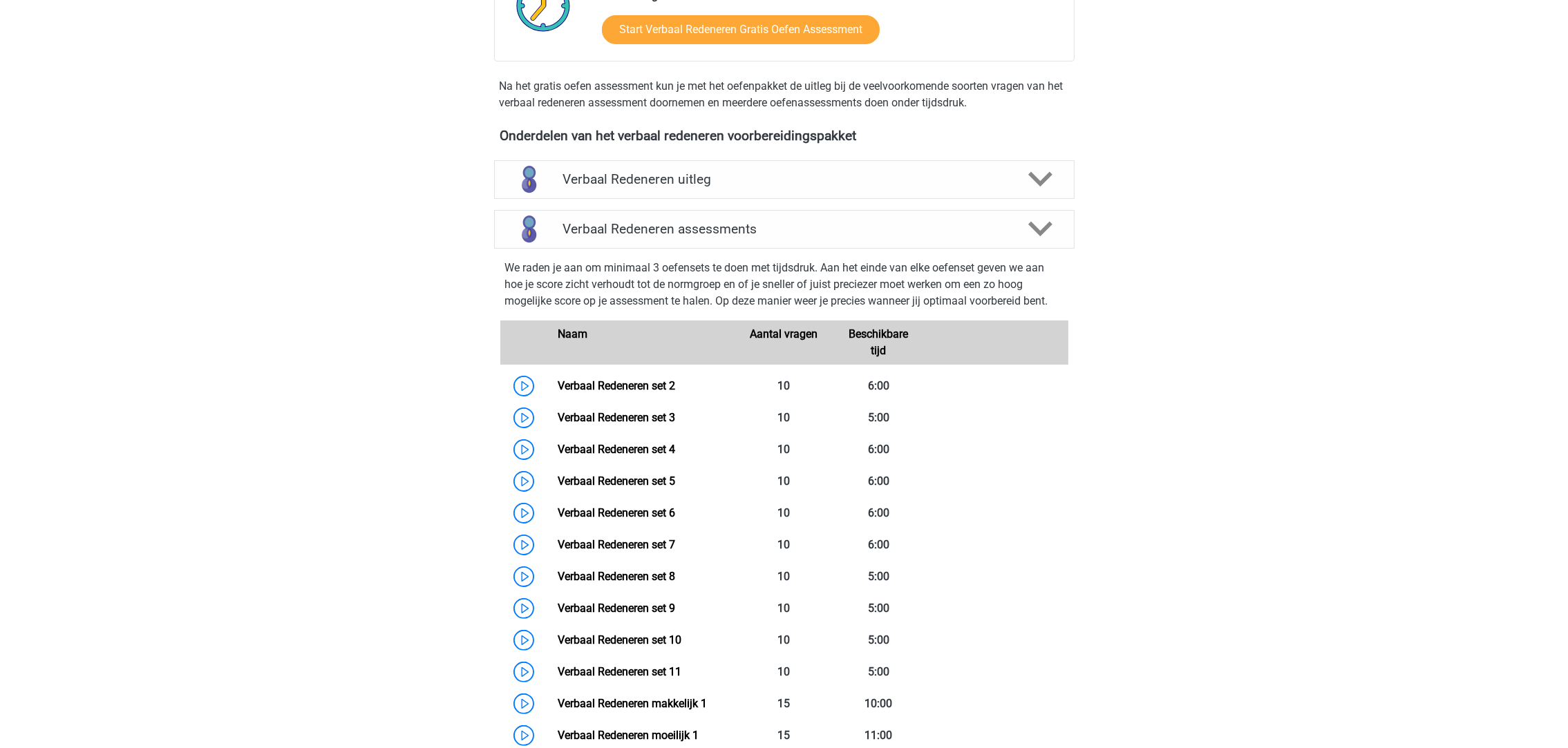
scroll to position [620, 0]
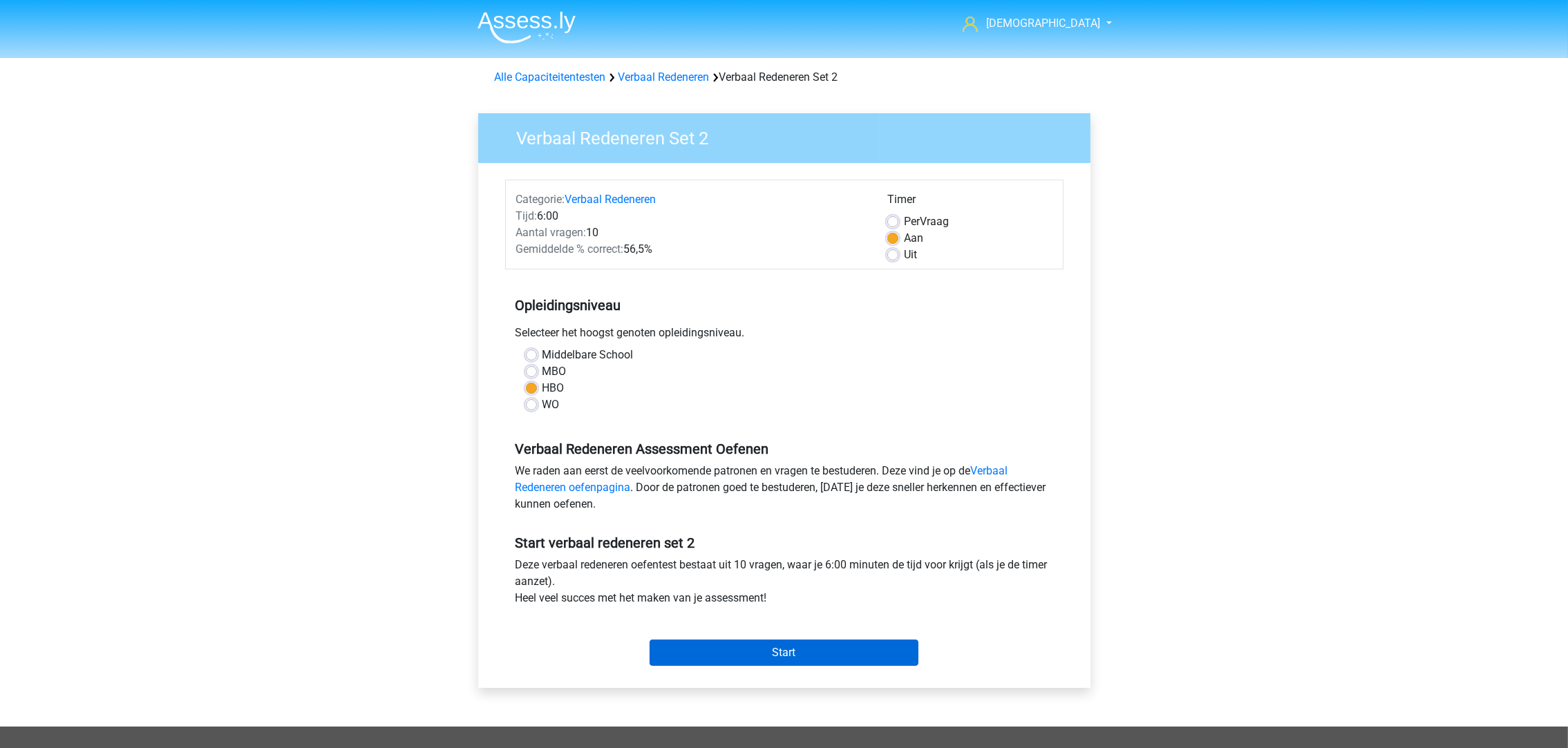
drag, startPoint x: 721, startPoint y: 620, endPoint x: 731, endPoint y: 650, distance: 31.6
click at [722, 629] on div "Start" at bounding box center [784, 641] width 559 height 48
click at [732, 650] on input "Start" at bounding box center [784, 652] width 269 height 26
click at [711, 647] on input "Start" at bounding box center [784, 652] width 269 height 26
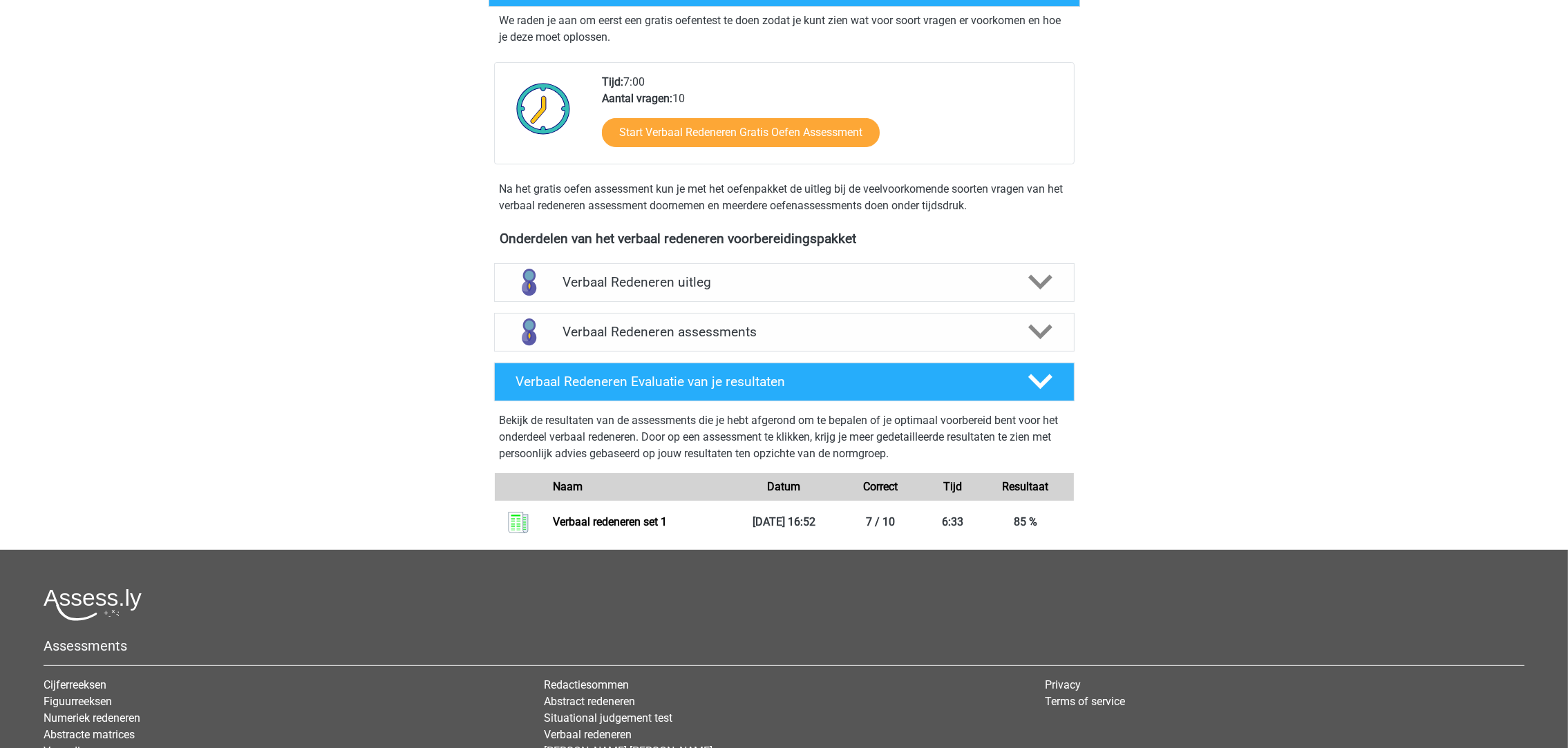
scroll to position [310, 0]
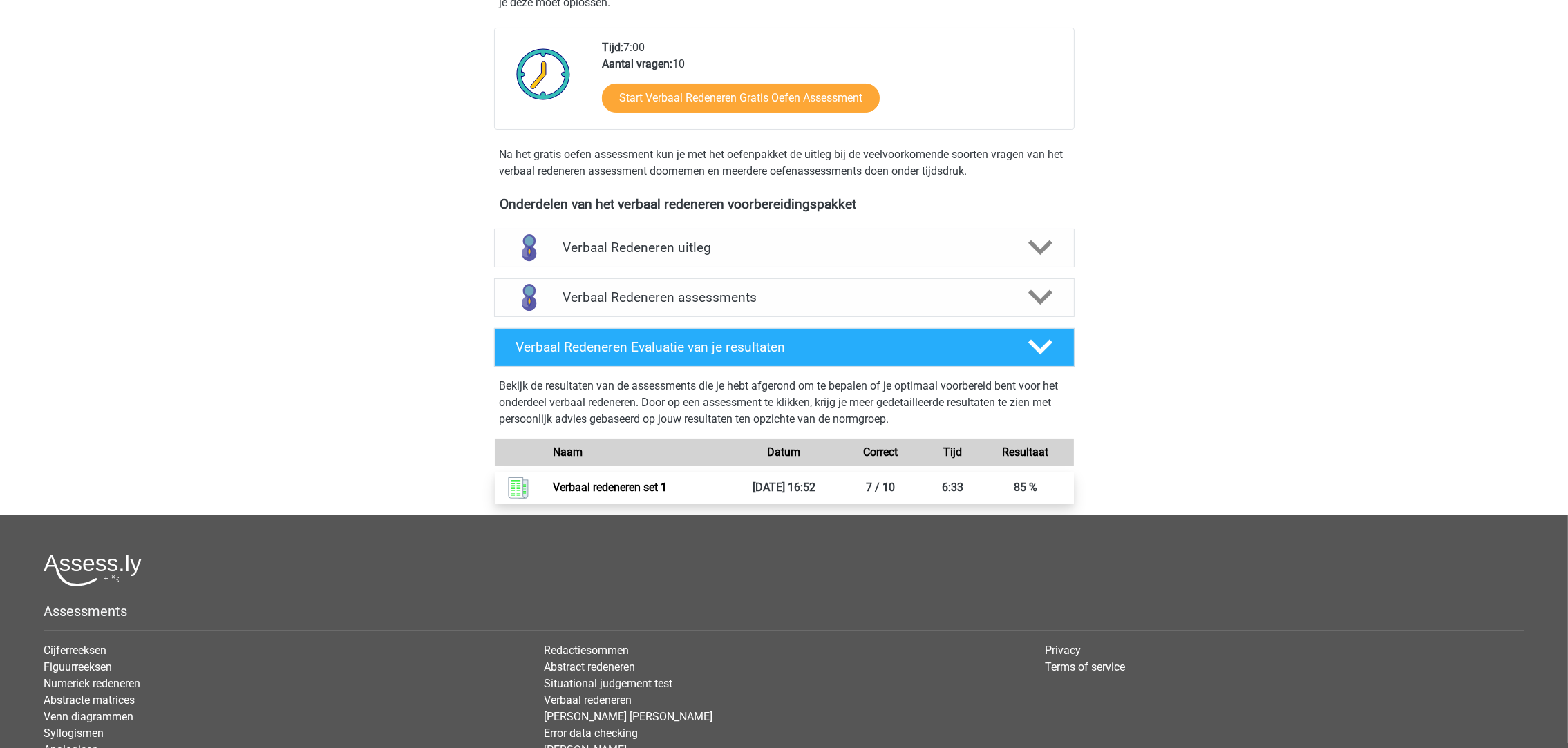
click at [613, 480] on link "Verbaal redeneren set 1" at bounding box center [610, 487] width 114 height 13
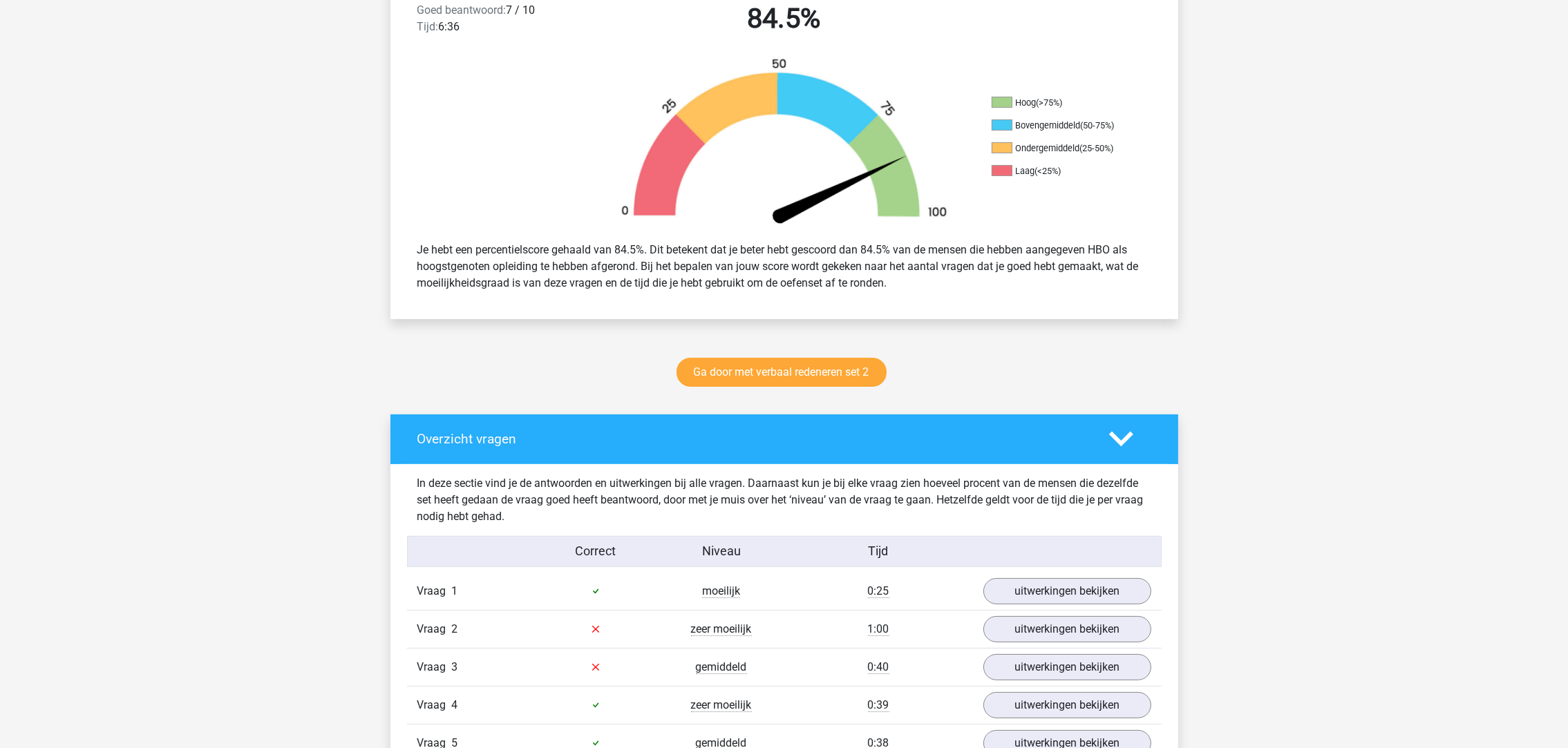
scroll to position [414, 0]
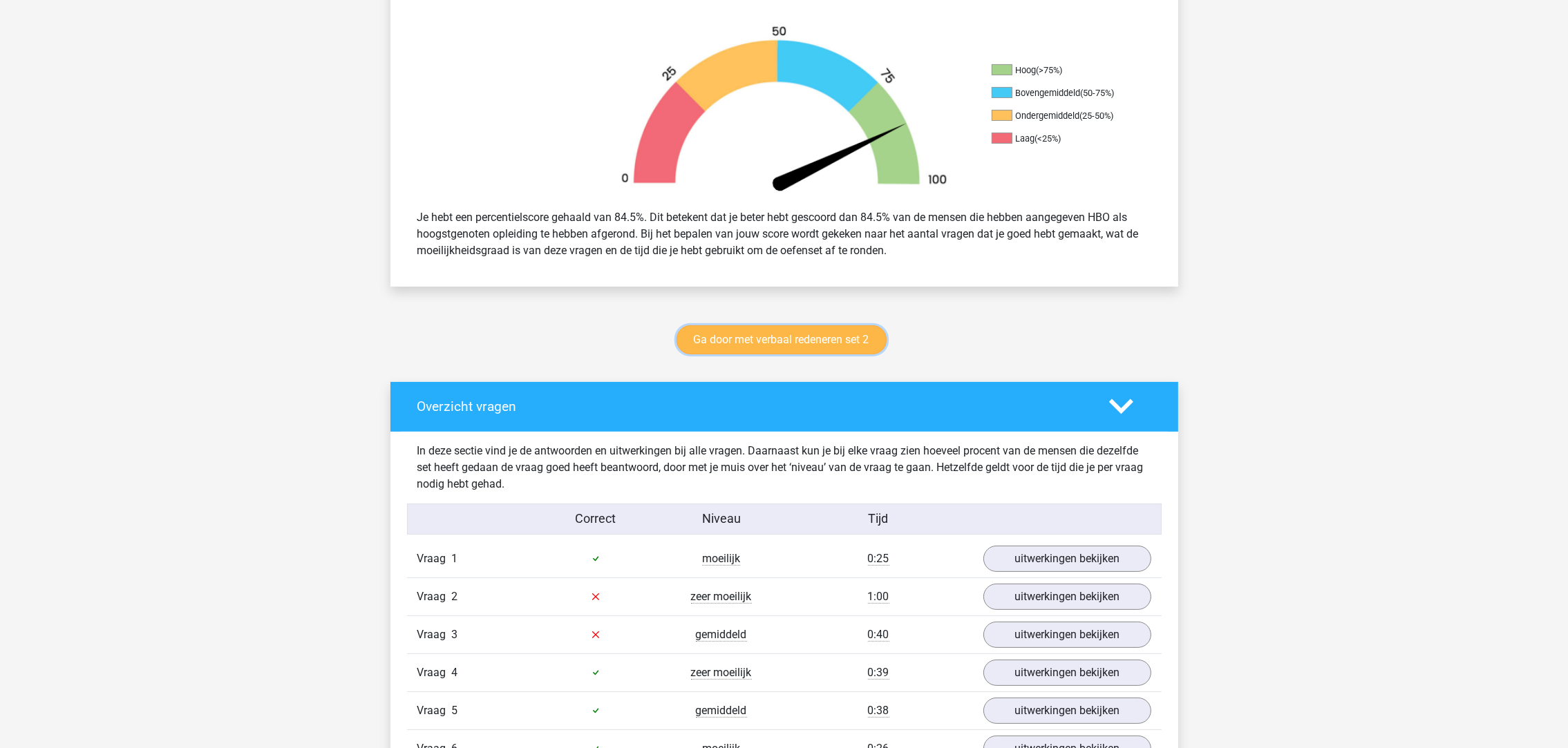
click at [757, 334] on link "Ga door met verbaal redeneren set 2" at bounding box center [781, 340] width 210 height 29
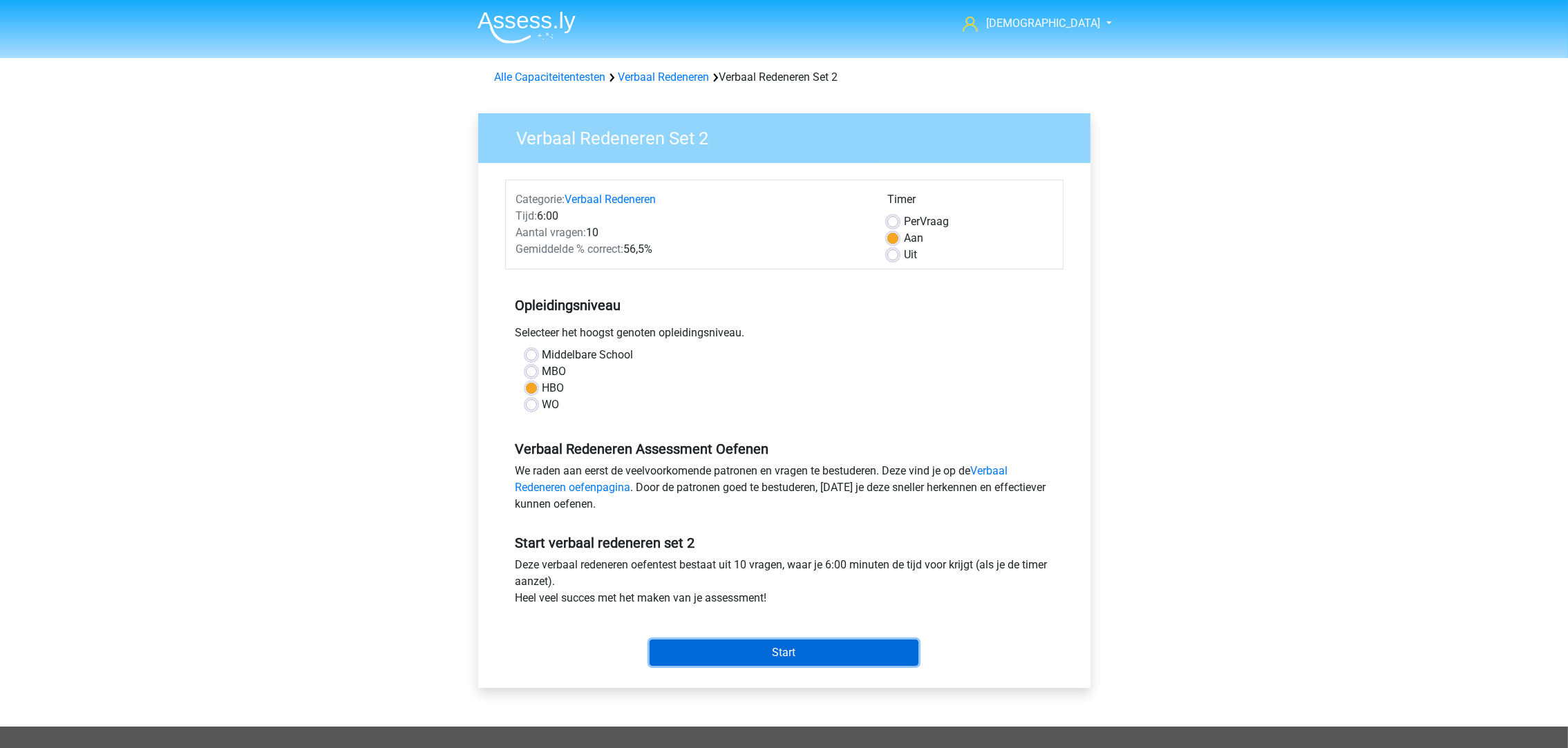
click at [770, 655] on input "Start" at bounding box center [784, 652] width 269 height 26
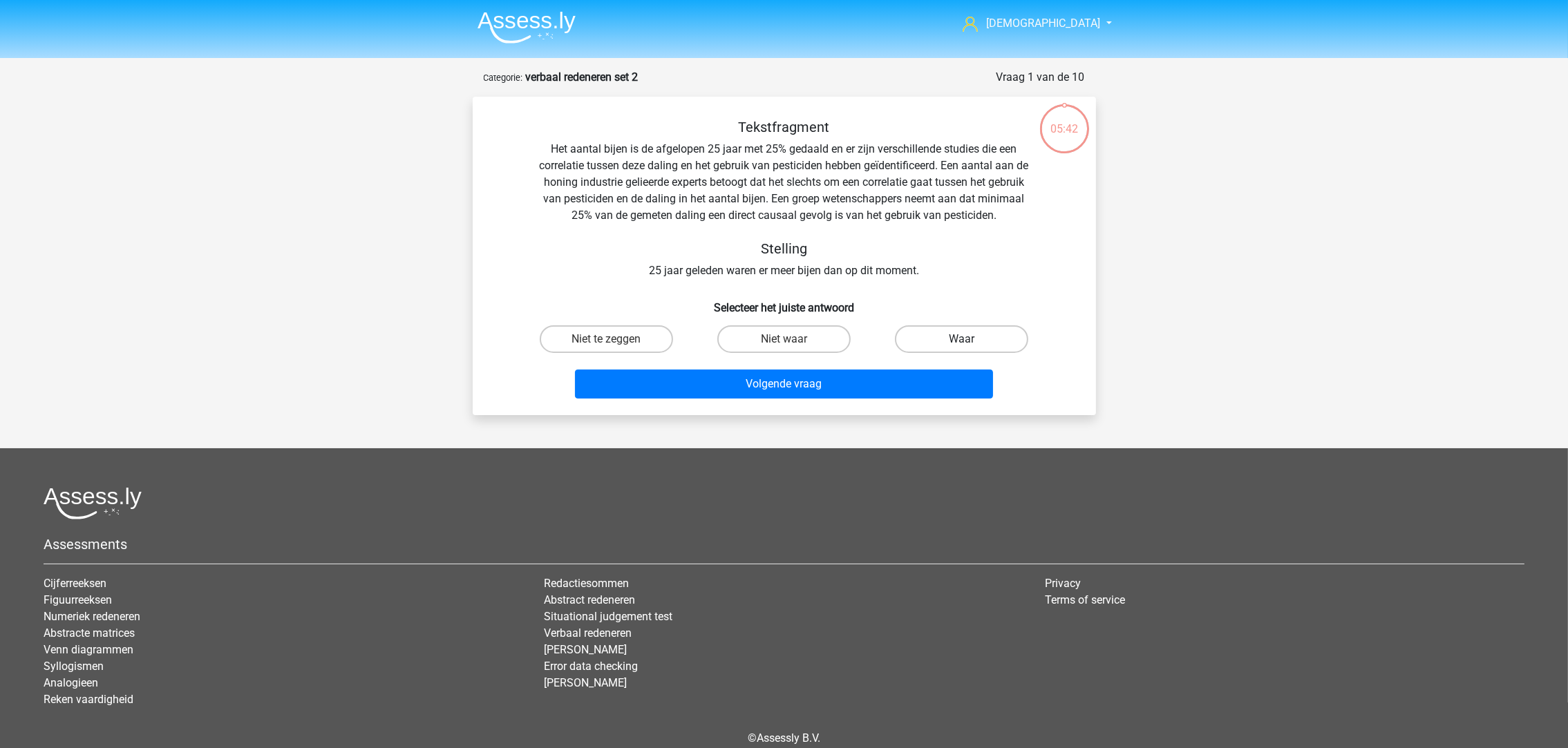
drag, startPoint x: 907, startPoint y: 330, endPoint x: 910, endPoint y: 348, distance: 18.2
click at [911, 332] on label "Waar" at bounding box center [961, 339] width 134 height 27
click at [962, 339] on input "Waar" at bounding box center [966, 343] width 9 height 9
radio input "true"
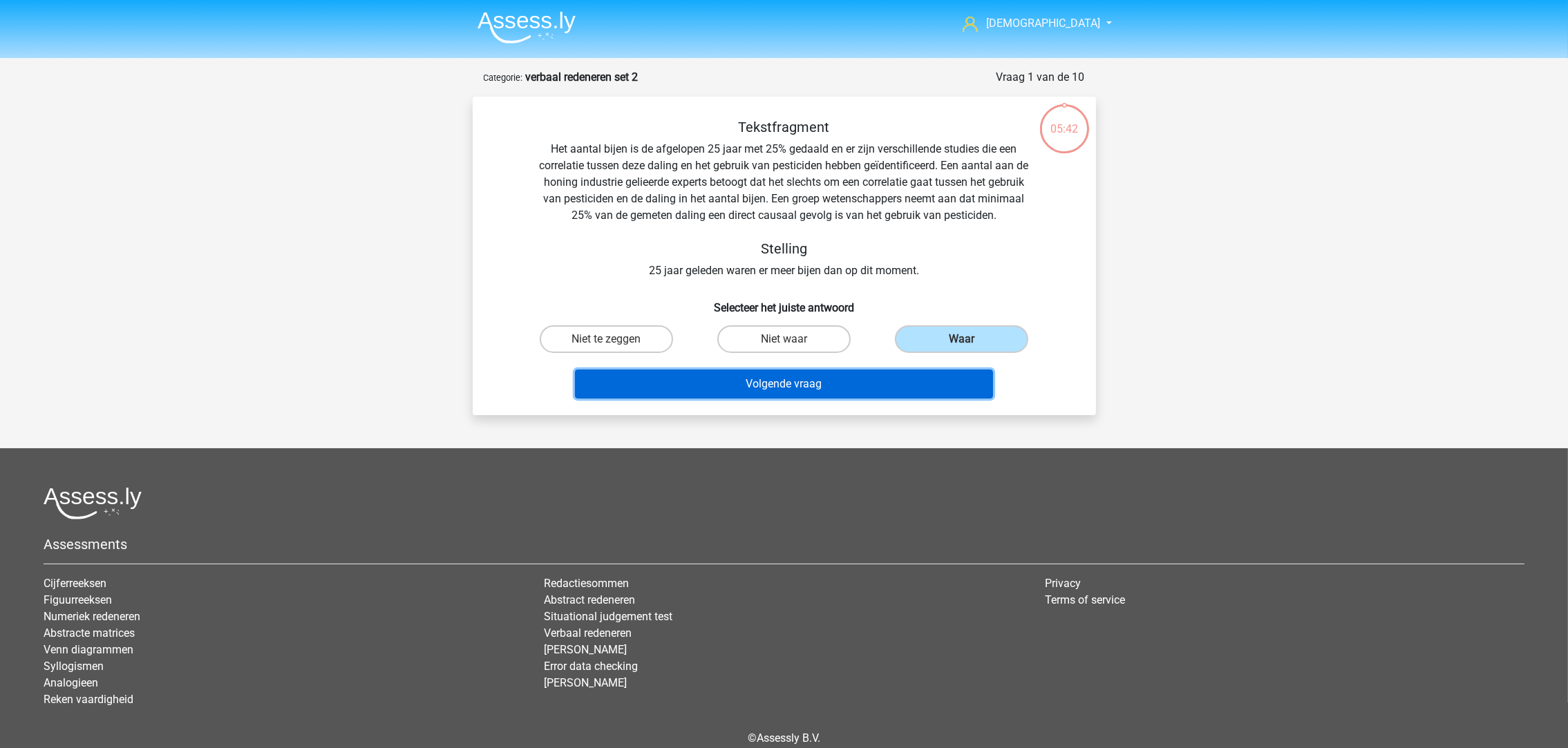
click at [869, 378] on button "Volgende vraag" at bounding box center [784, 383] width 418 height 29
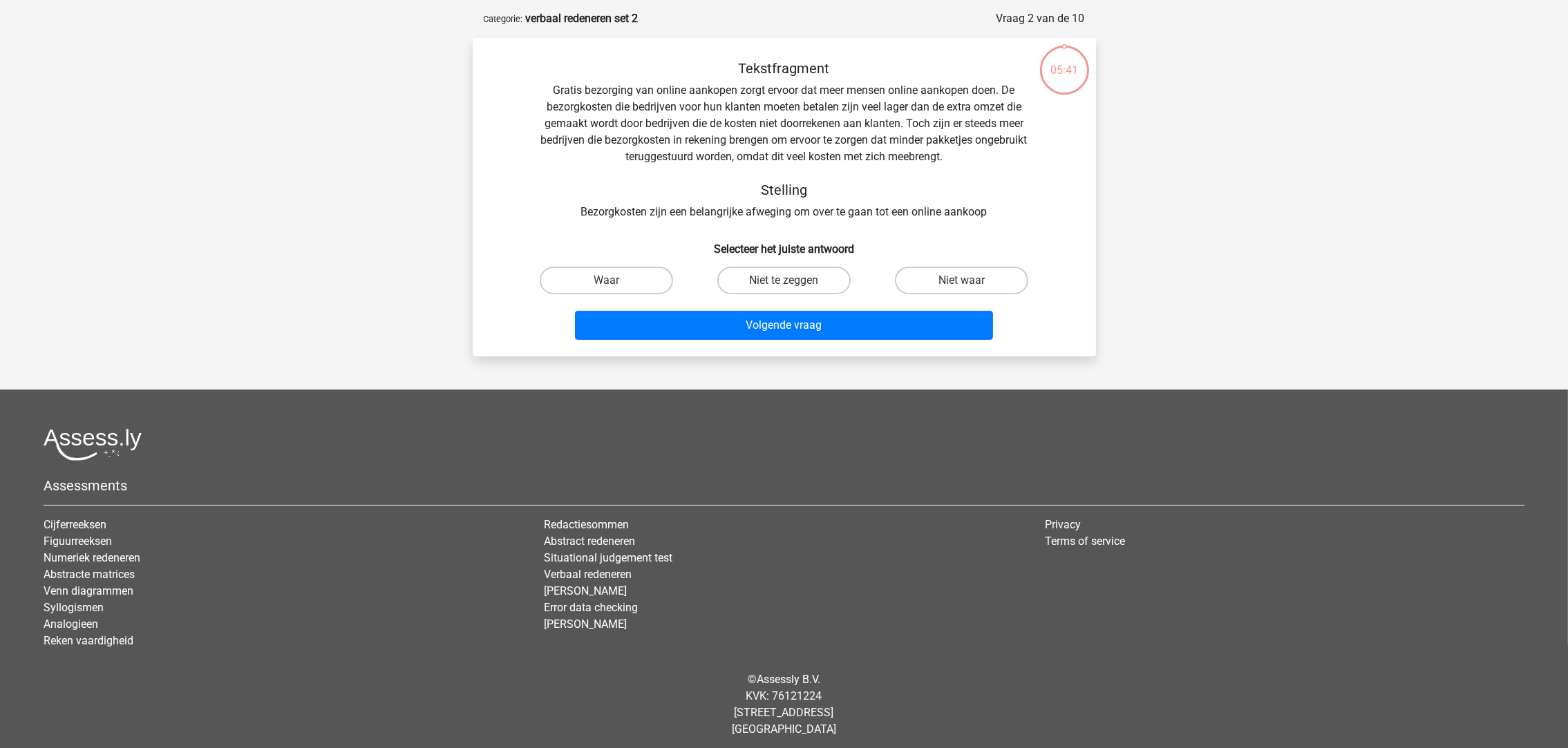
scroll to position [64, 0]
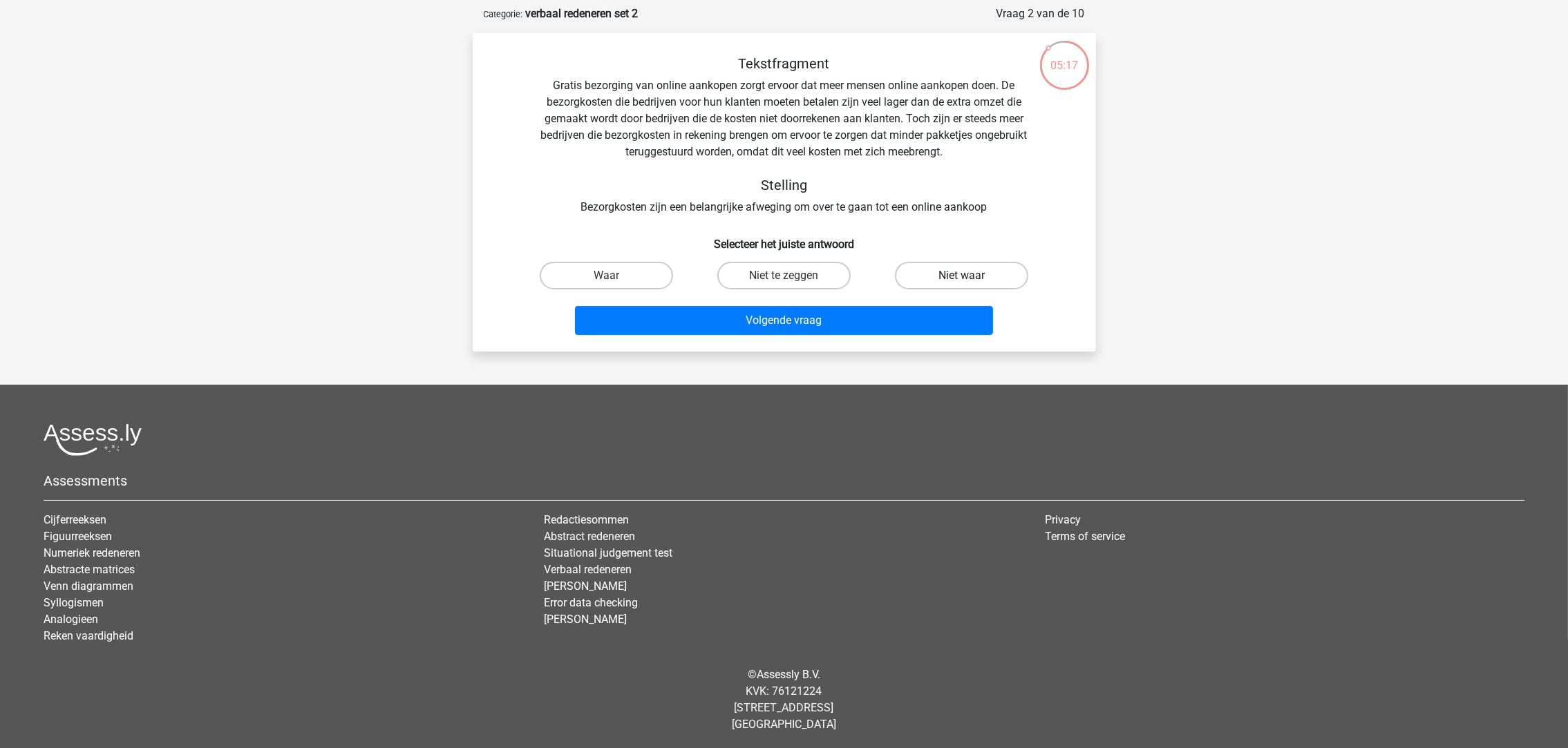
click at [926, 274] on label "Niet waar" at bounding box center [961, 275] width 134 height 27
click at [962, 276] on input "Niet waar" at bounding box center [966, 280] width 9 height 9
radio input "true"
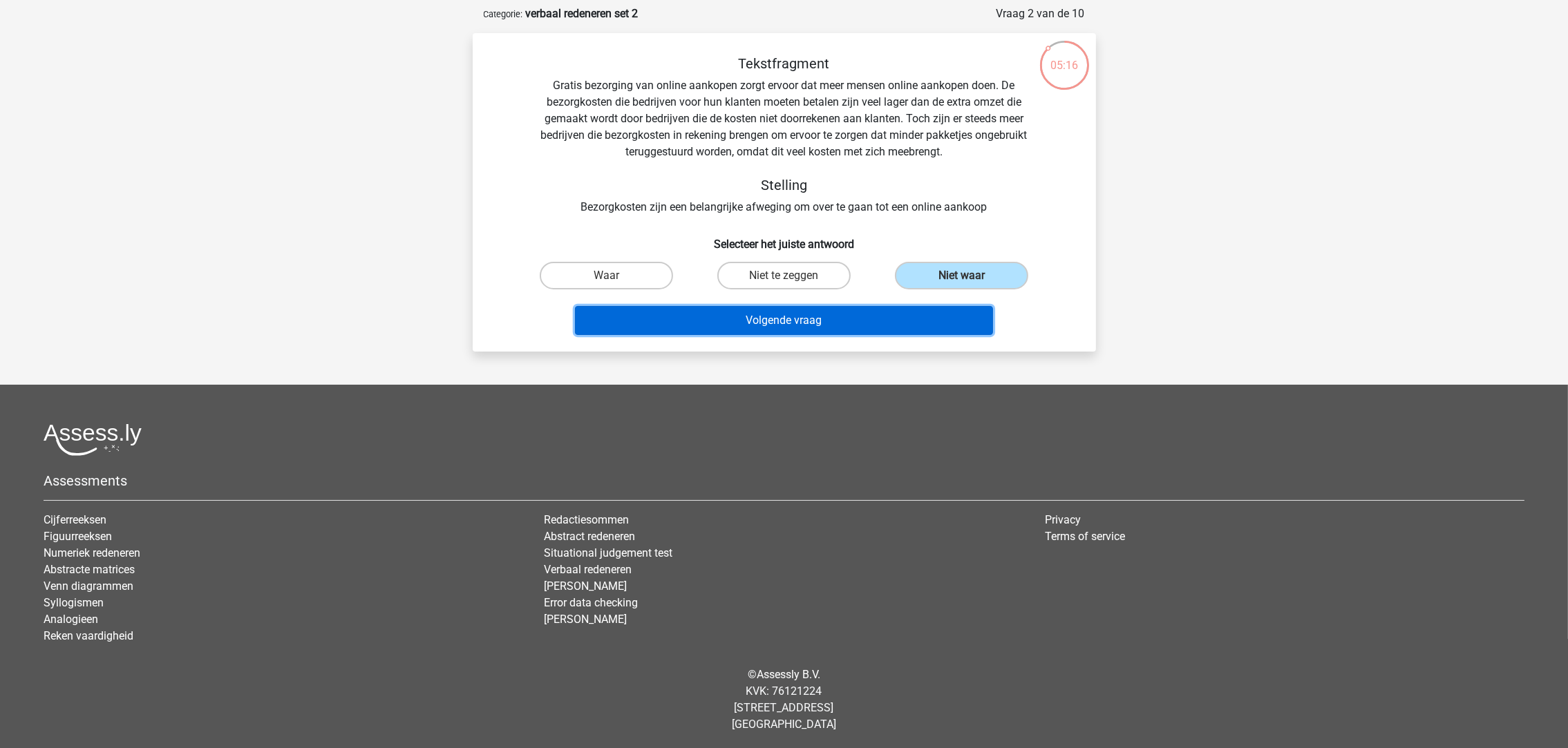
click at [849, 317] on button "Volgende vraag" at bounding box center [784, 320] width 418 height 29
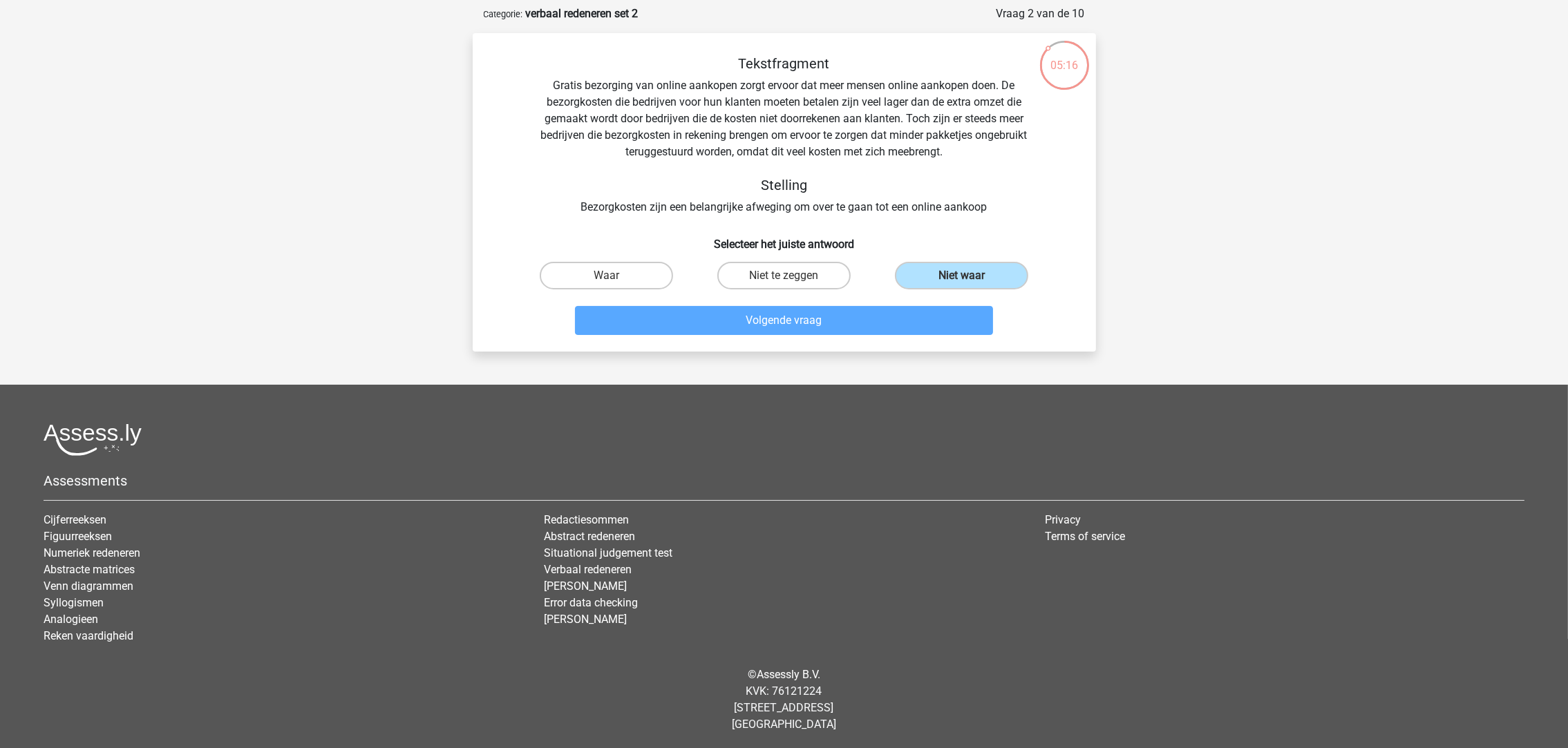
scroll to position [47, 0]
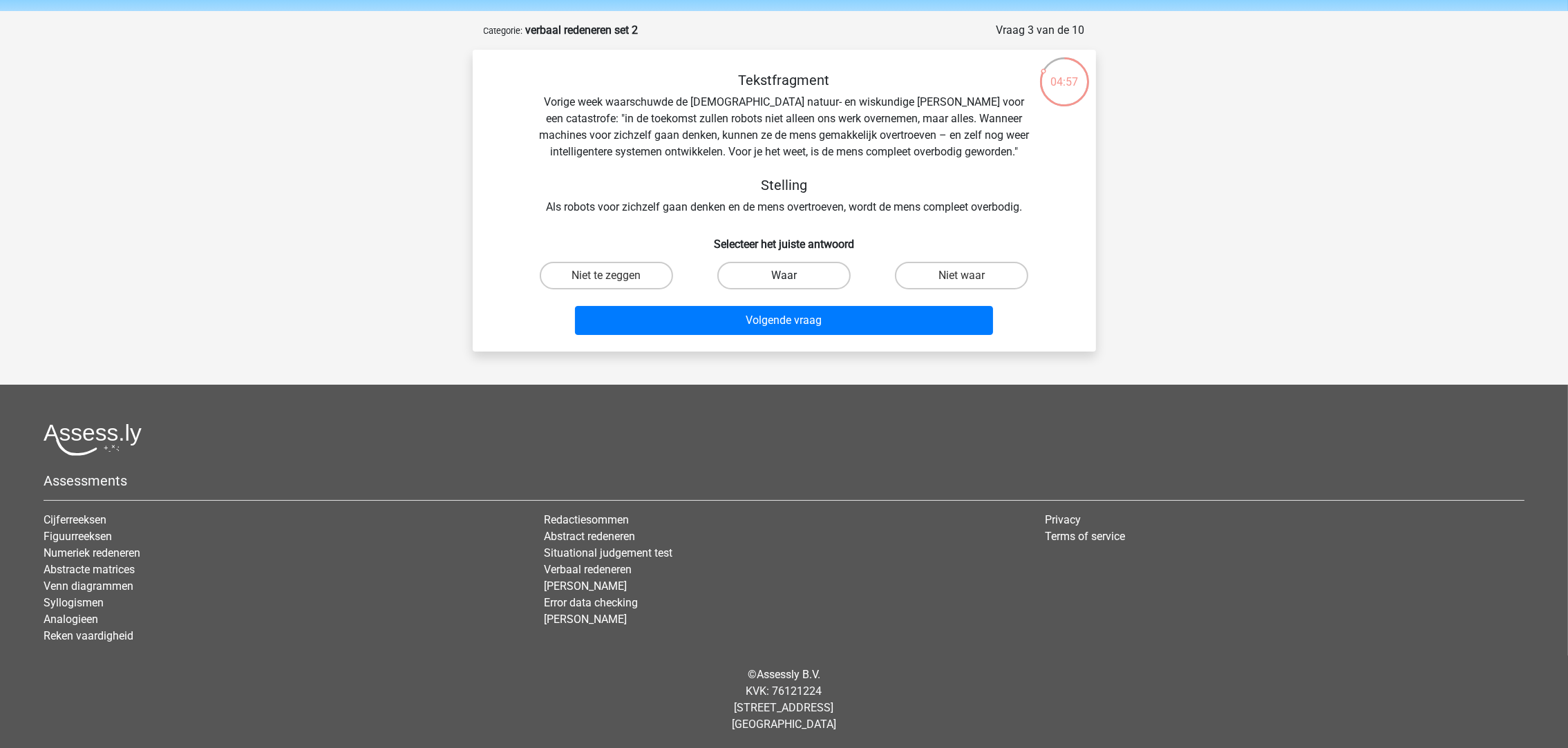
click at [776, 275] on label "Waar" at bounding box center [784, 275] width 134 height 27
click at [783, 276] on input "Waar" at bounding box center [788, 280] width 9 height 9
radio input "true"
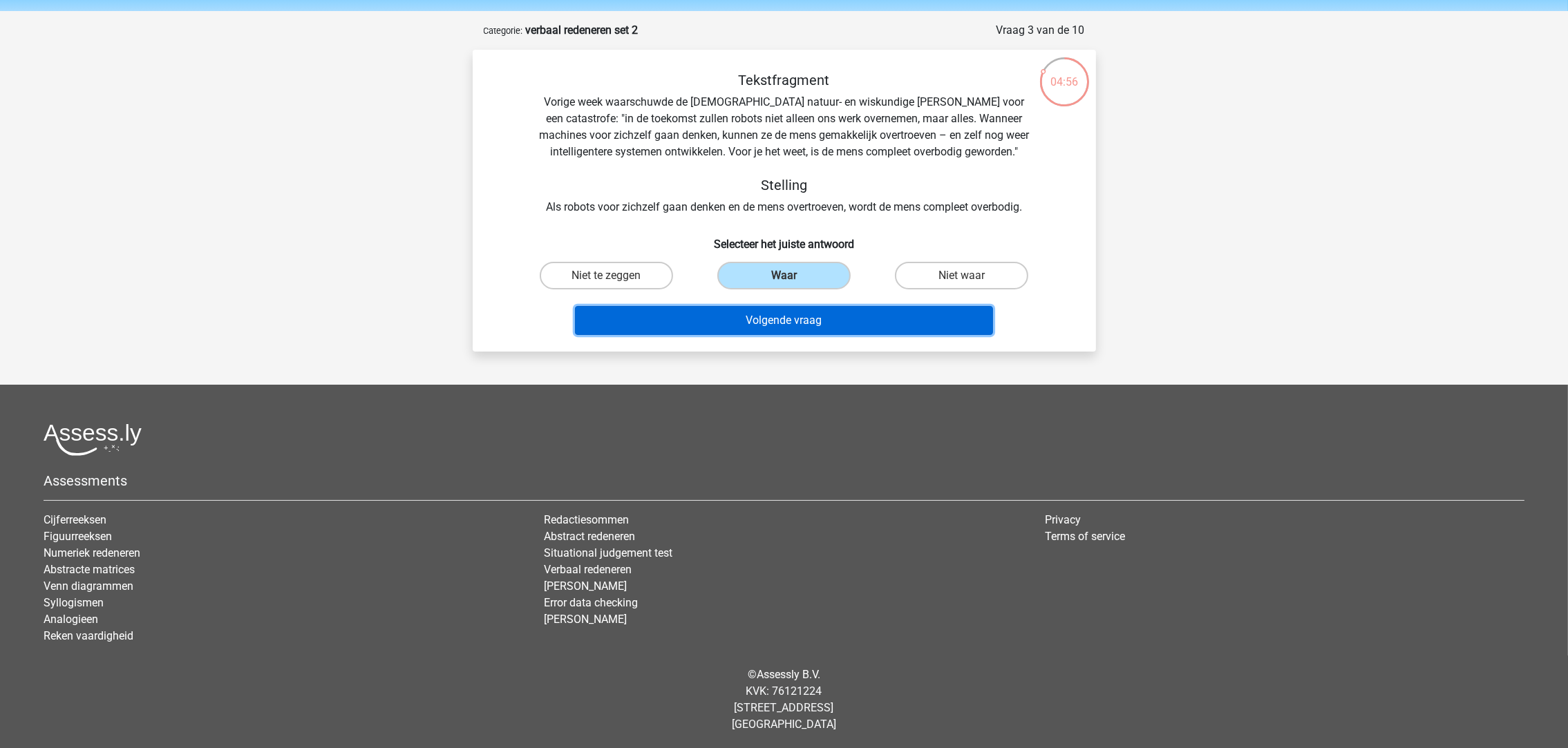
click at [777, 320] on button "Volgende vraag" at bounding box center [784, 320] width 418 height 29
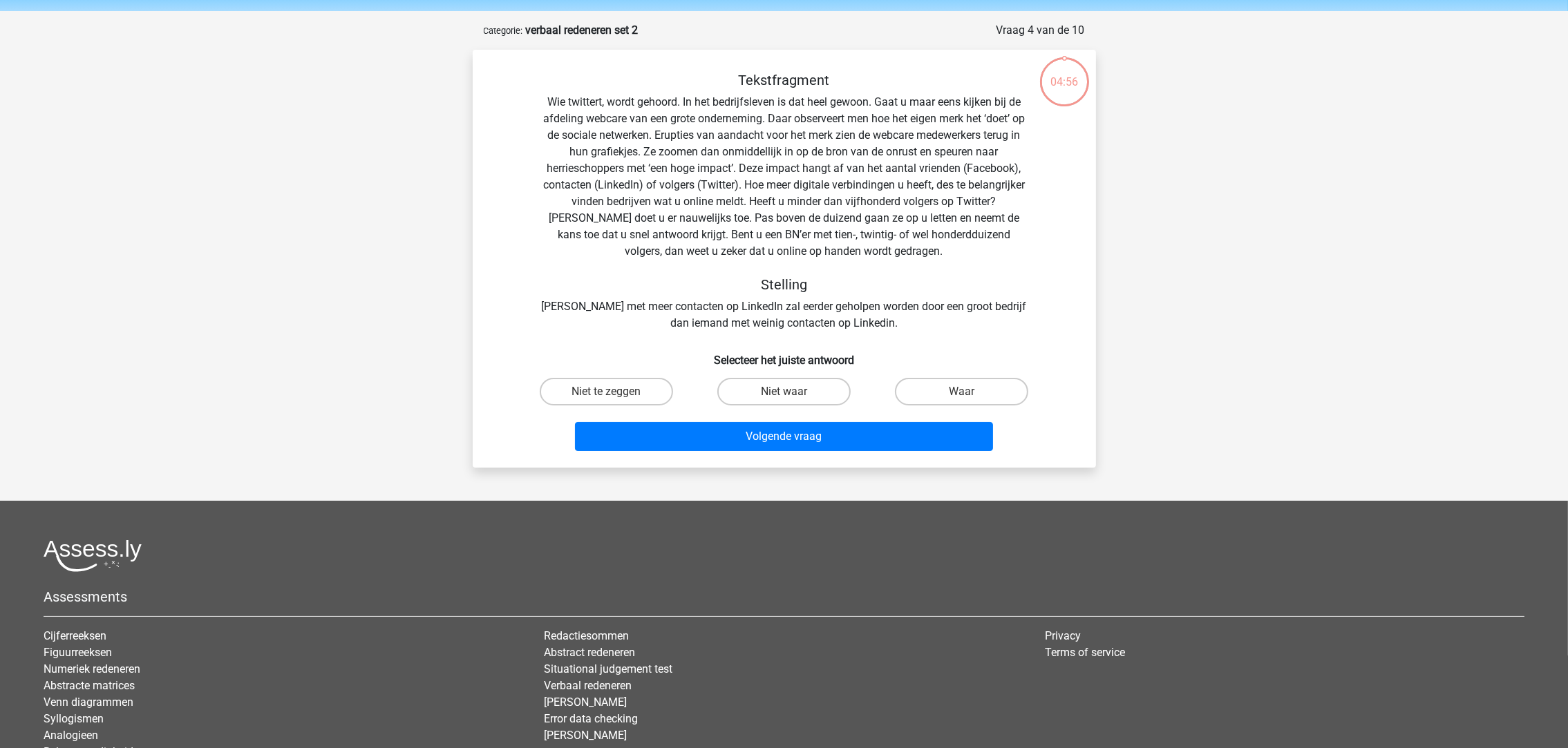
scroll to position [68, 0]
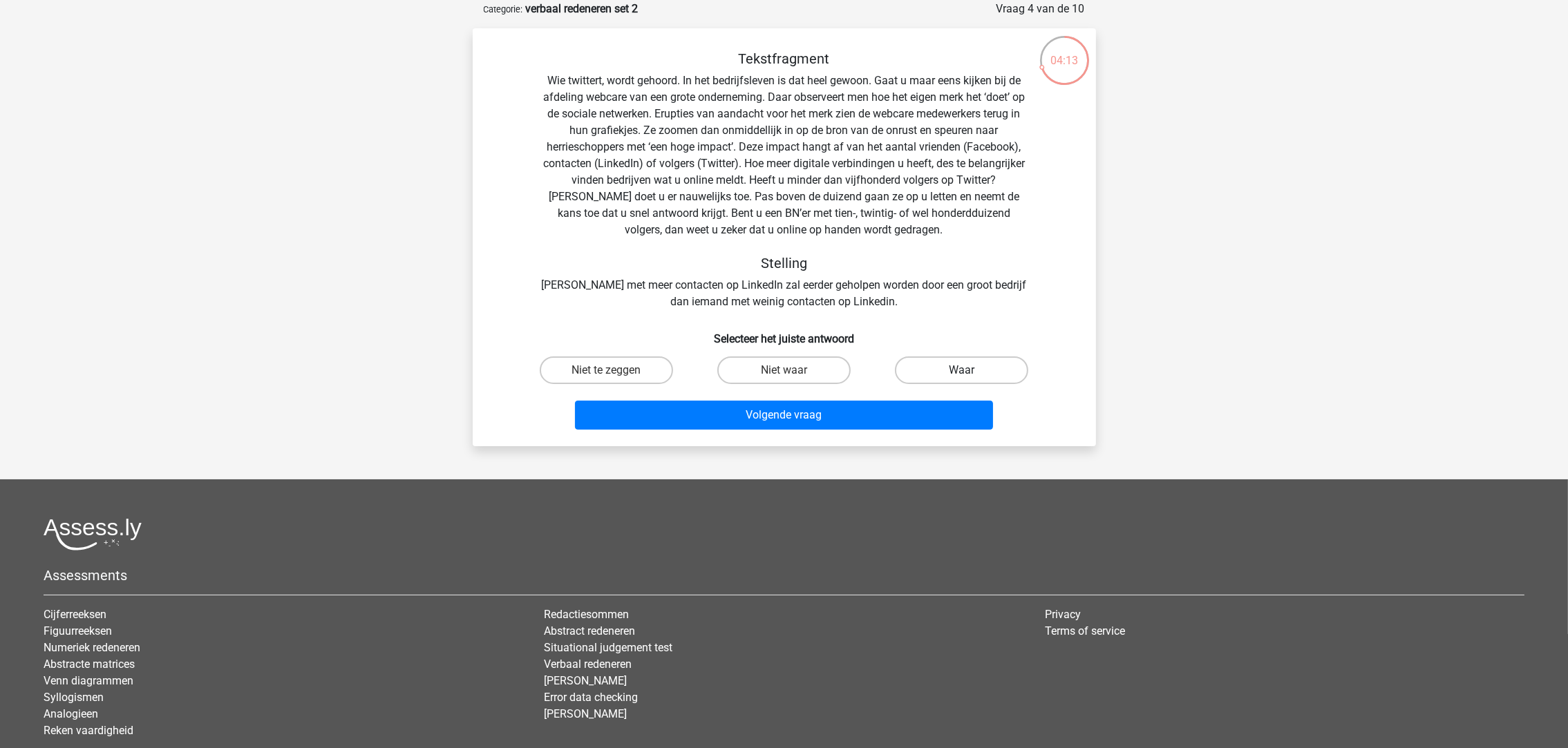
drag, startPoint x: 936, startPoint y: 363, endPoint x: 935, endPoint y: 374, distance: 11.0
click at [936, 365] on label "Waar" at bounding box center [961, 370] width 134 height 27
click at [962, 370] on input "Waar" at bounding box center [966, 374] width 9 height 9
radio input "true"
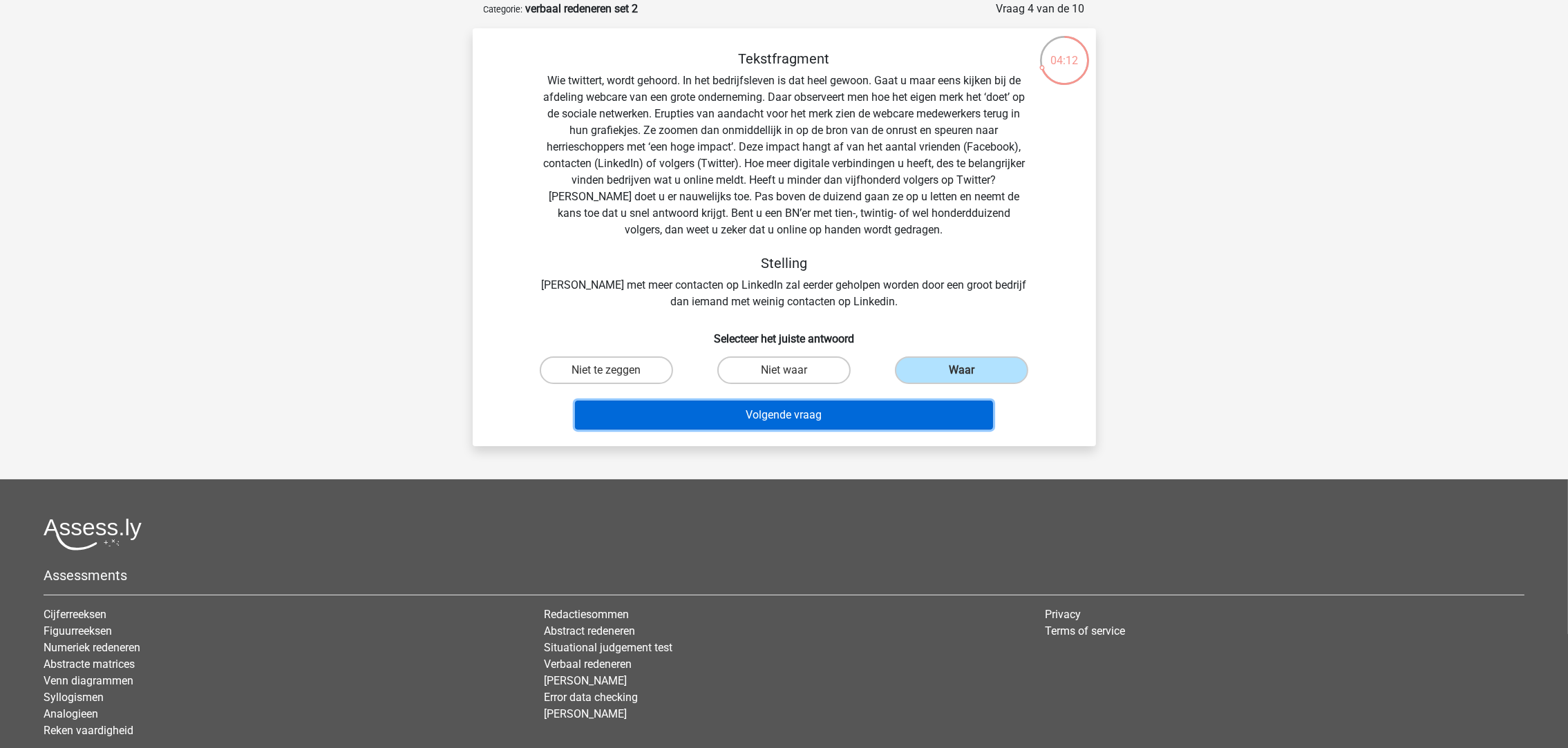
click at [905, 408] on button "Volgende vraag" at bounding box center [784, 414] width 418 height 29
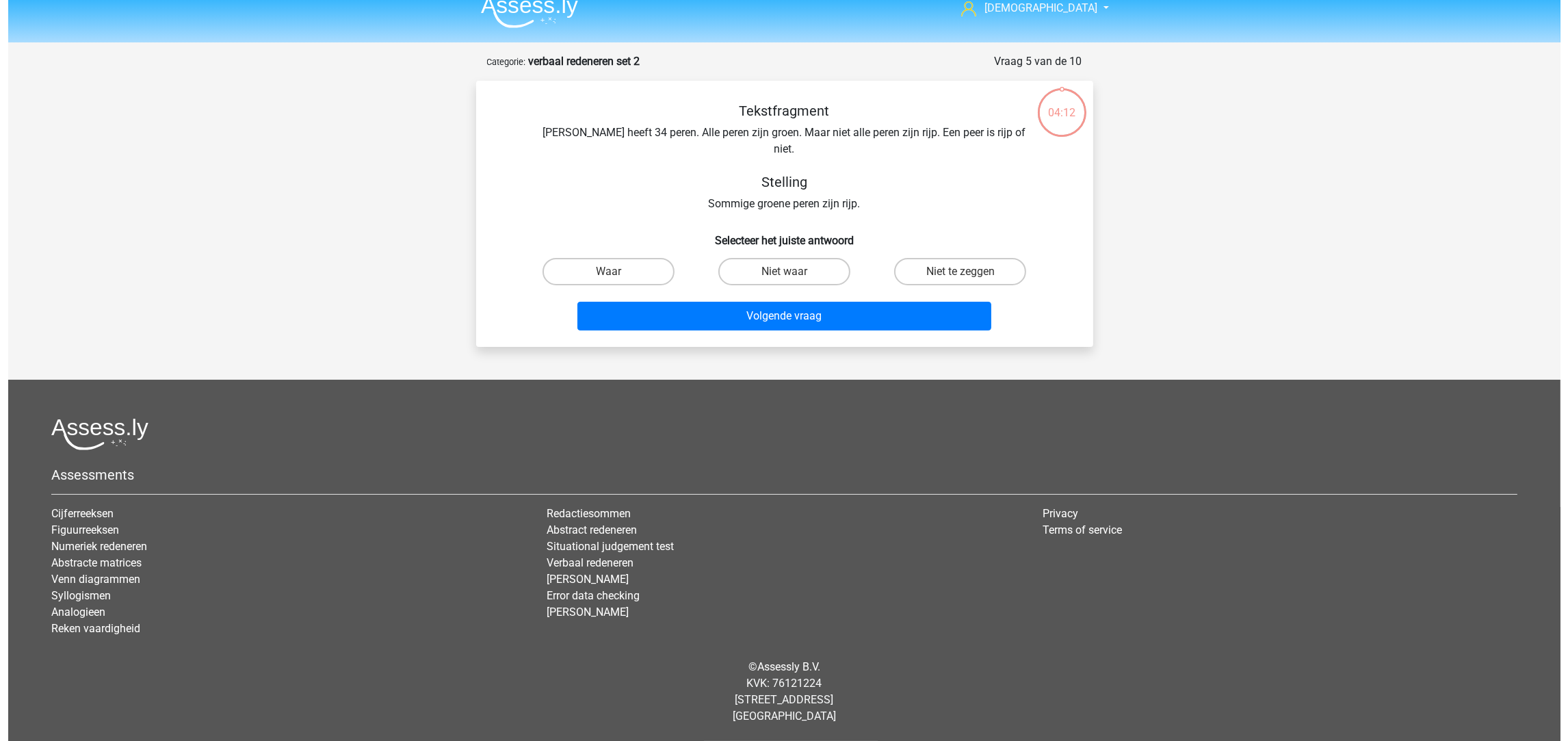
scroll to position [0, 0]
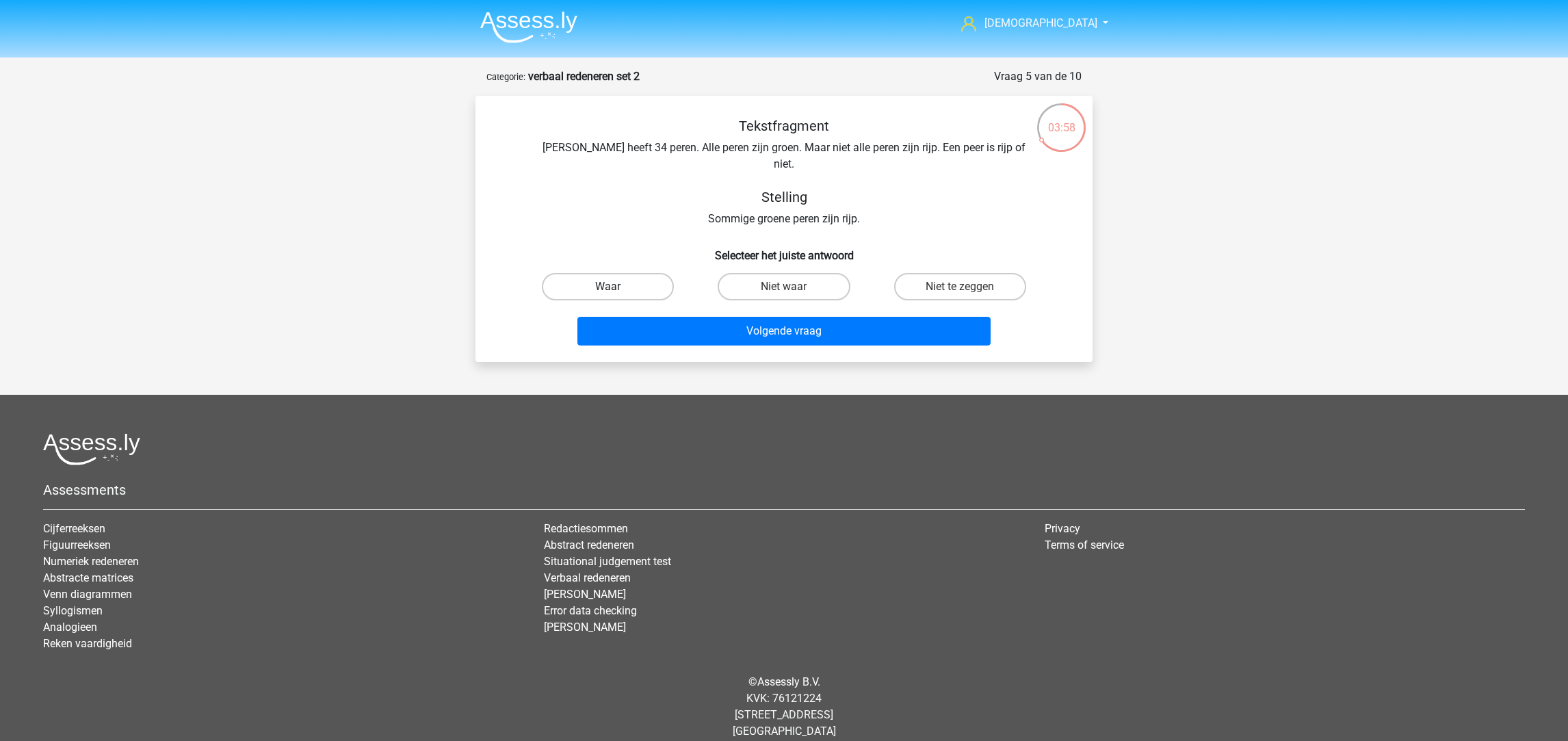
click at [664, 273] on label "Waar" at bounding box center [608, 286] width 132 height 27
click at [617, 286] on input "Waar" at bounding box center [613, 291] width 9 height 9
radio input "true"
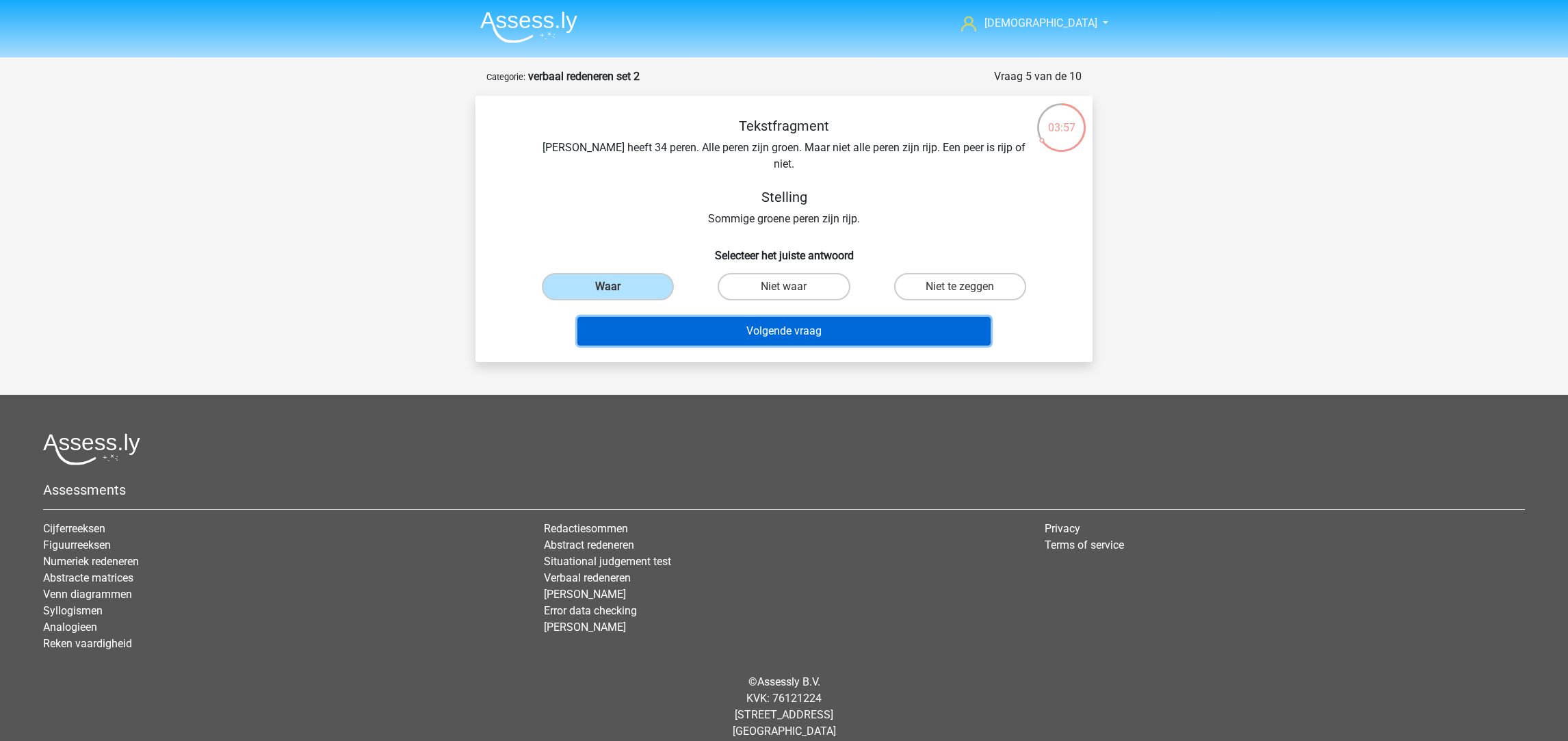
click at [720, 317] on button "Volgende vraag" at bounding box center [784, 330] width 414 height 29
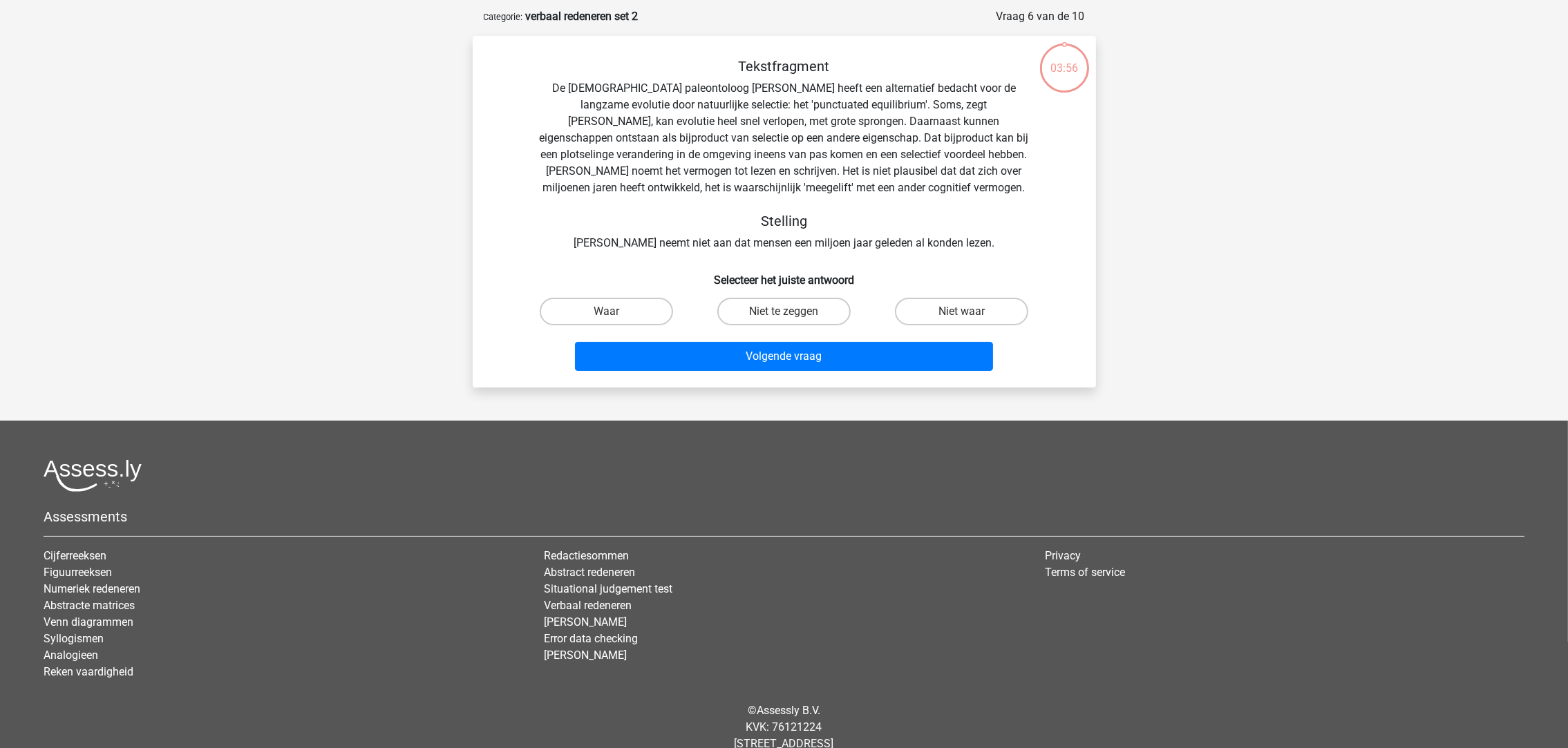
scroll to position [68, 0]
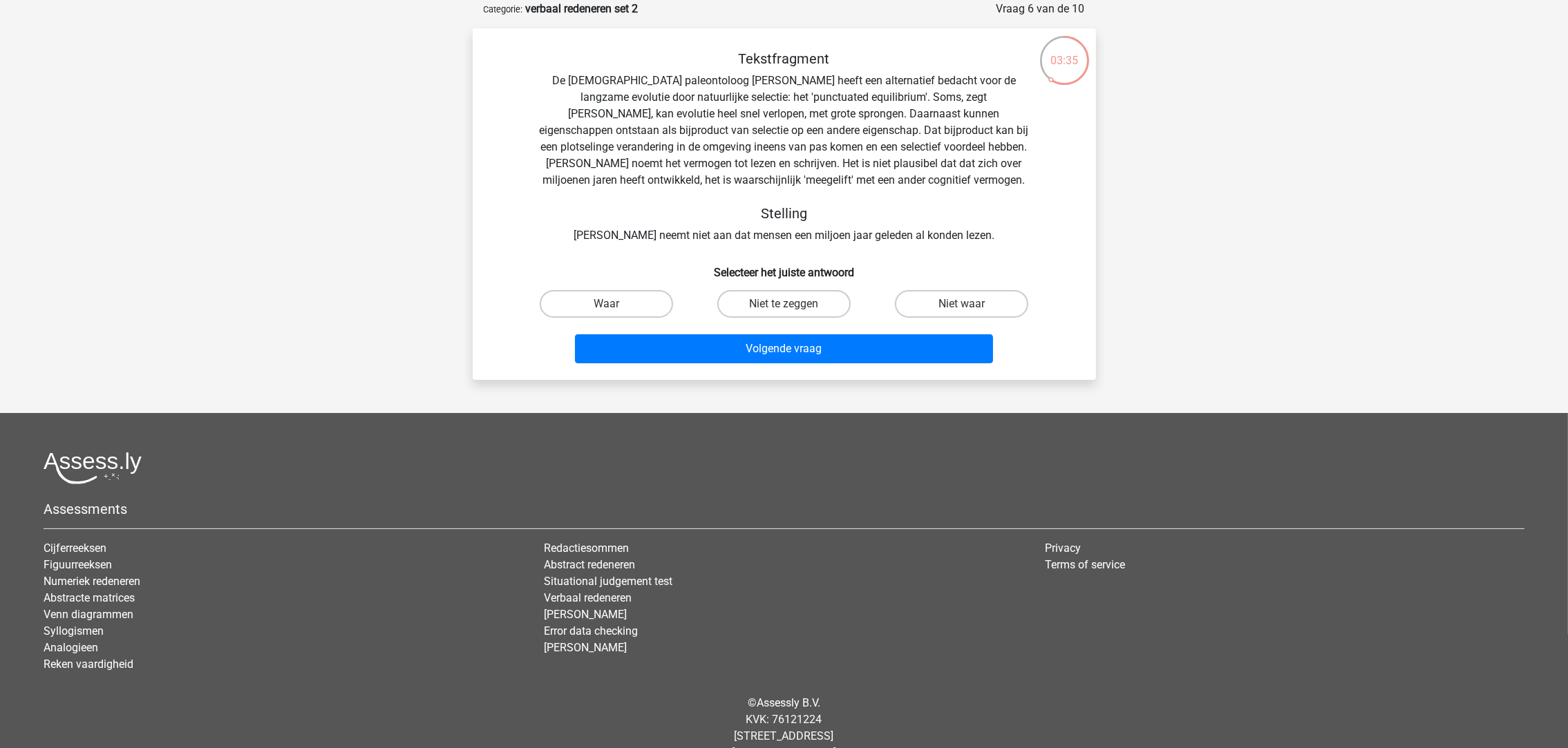
drag, startPoint x: 649, startPoint y: 302, endPoint x: 691, endPoint y: 322, distance: 46.5
click at [648, 303] on label "Waar" at bounding box center [606, 303] width 134 height 27
click at [615, 304] on input "Waar" at bounding box center [610, 308] width 9 height 9
radio input "true"
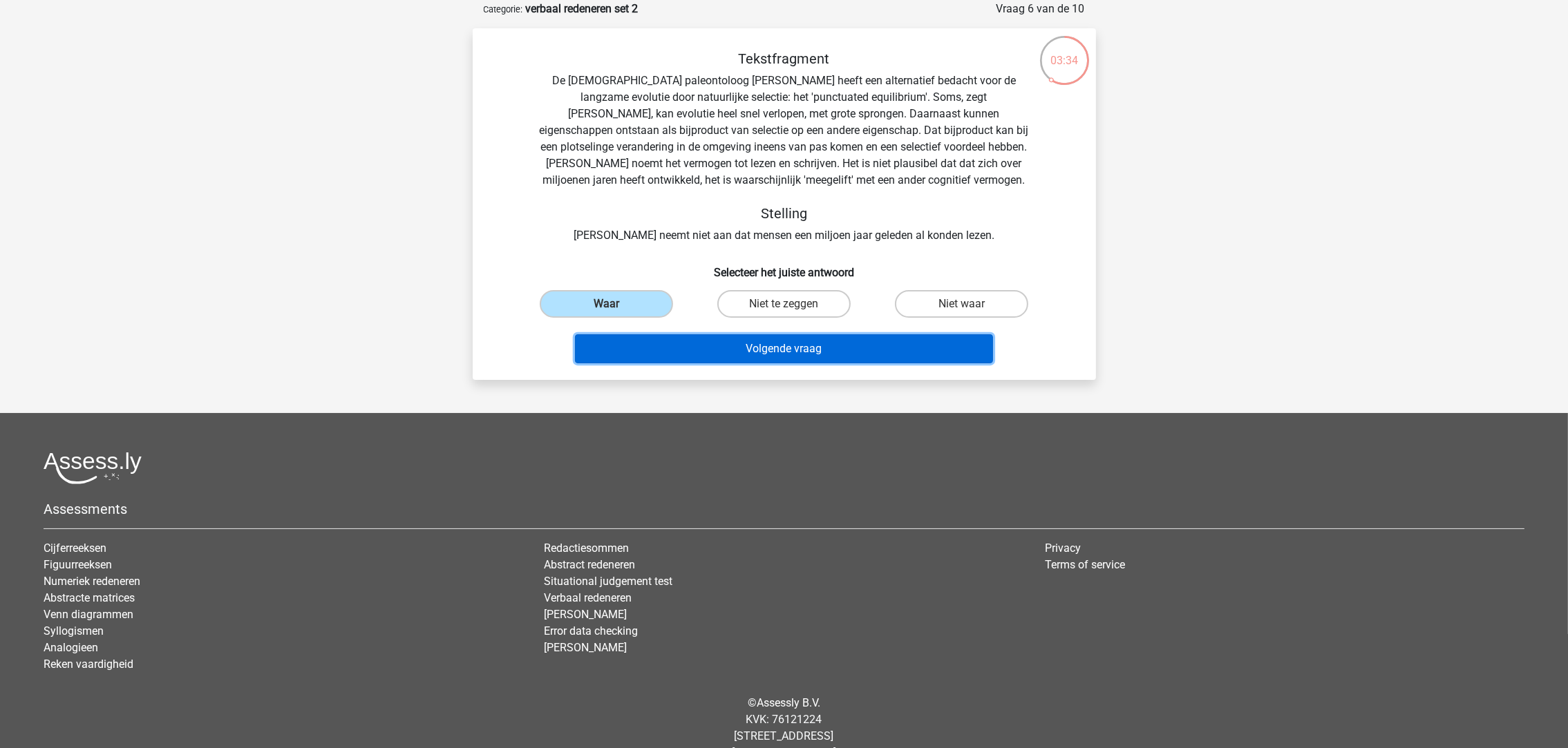
click at [711, 360] on button "Volgende vraag" at bounding box center [784, 348] width 418 height 29
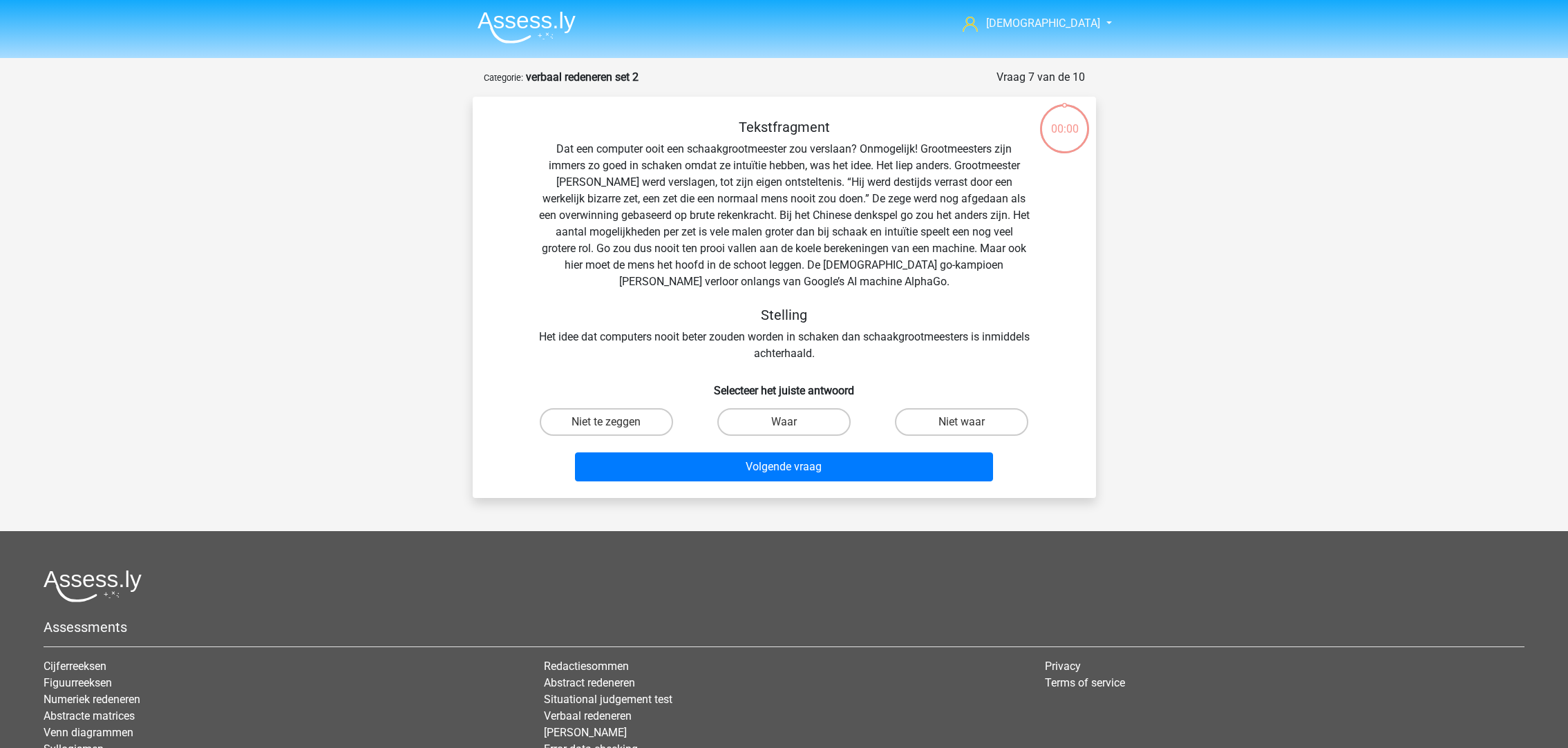
scroll to position [68, 0]
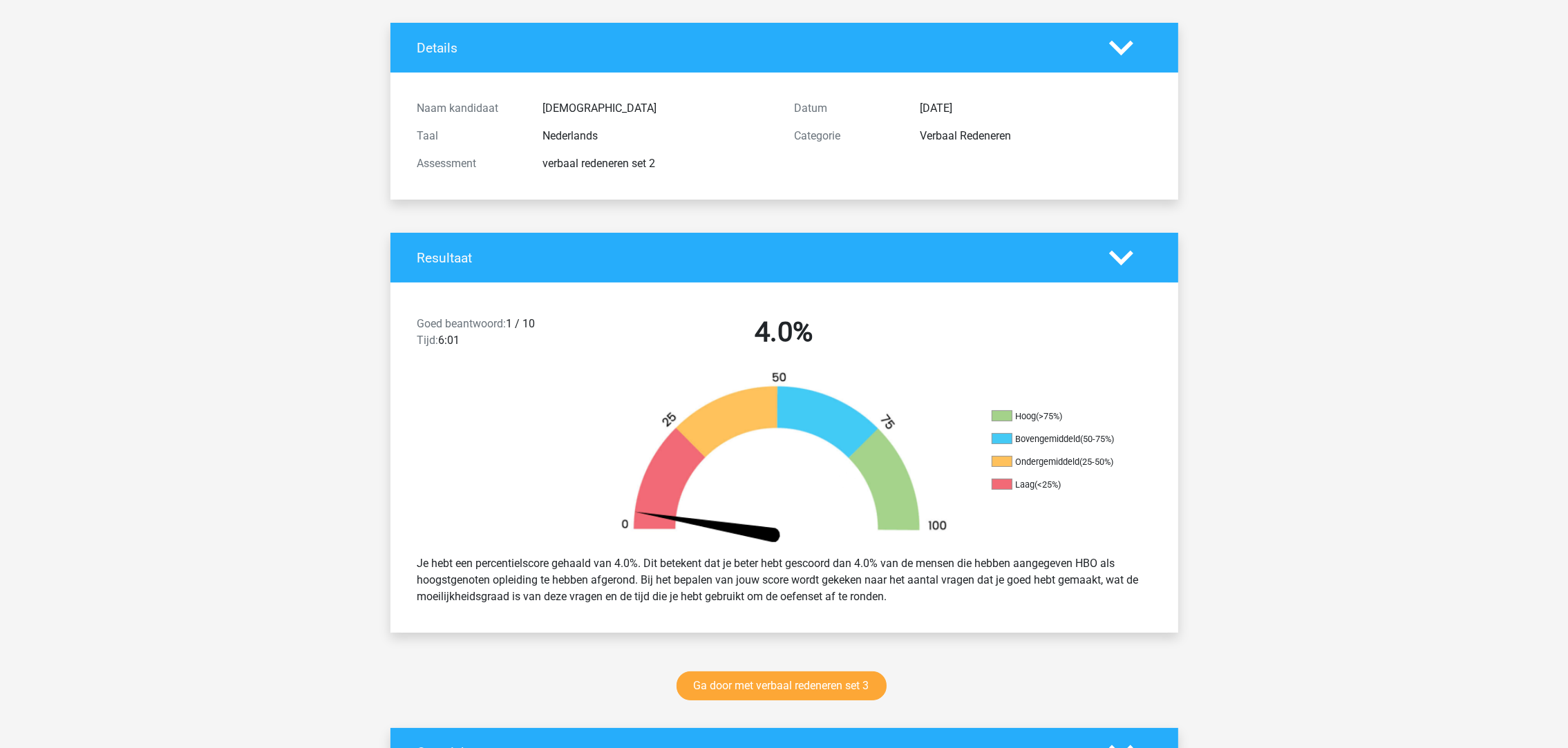
scroll to position [207, 0]
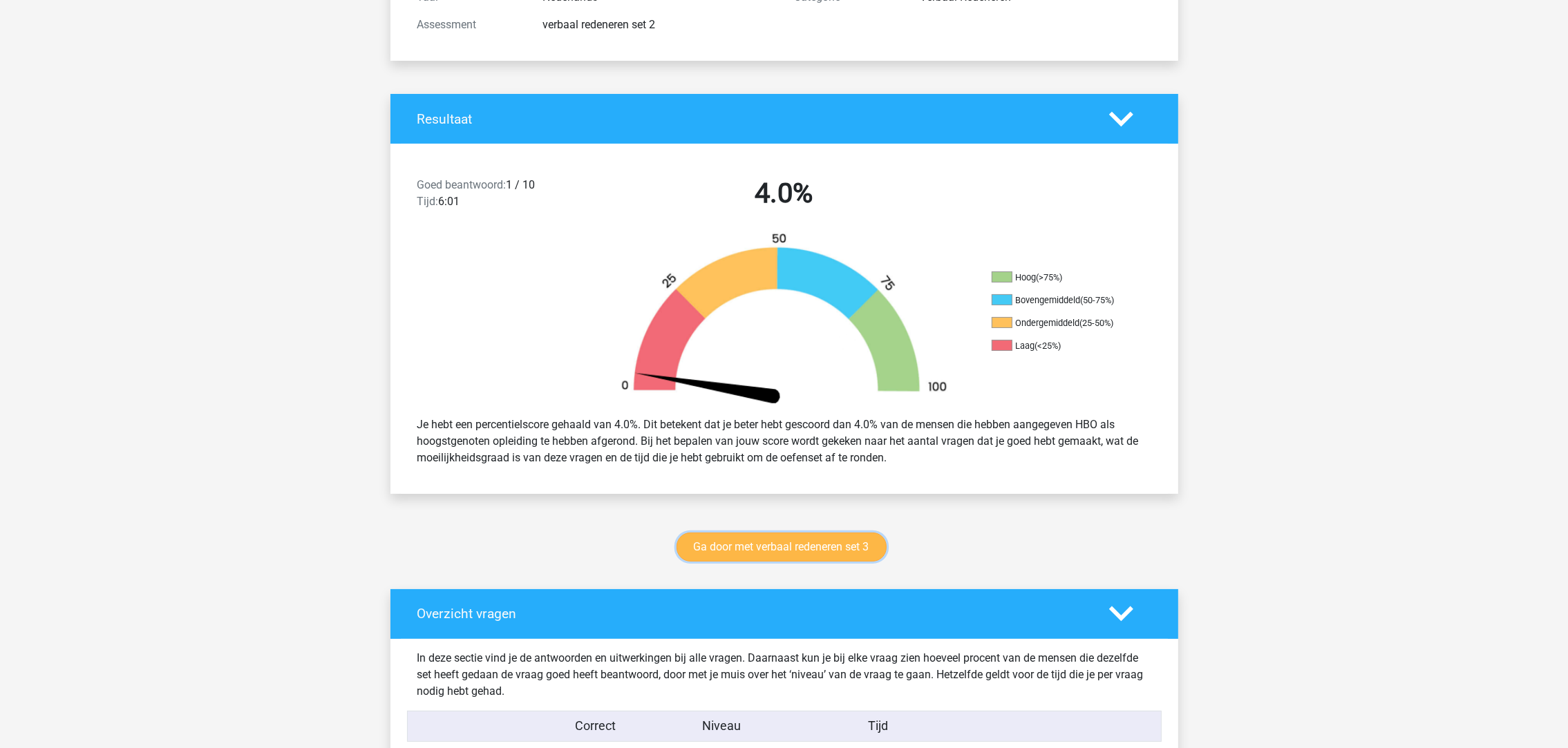
click at [810, 555] on link "Ga door met verbaal redeneren set 3" at bounding box center [781, 546] width 210 height 29
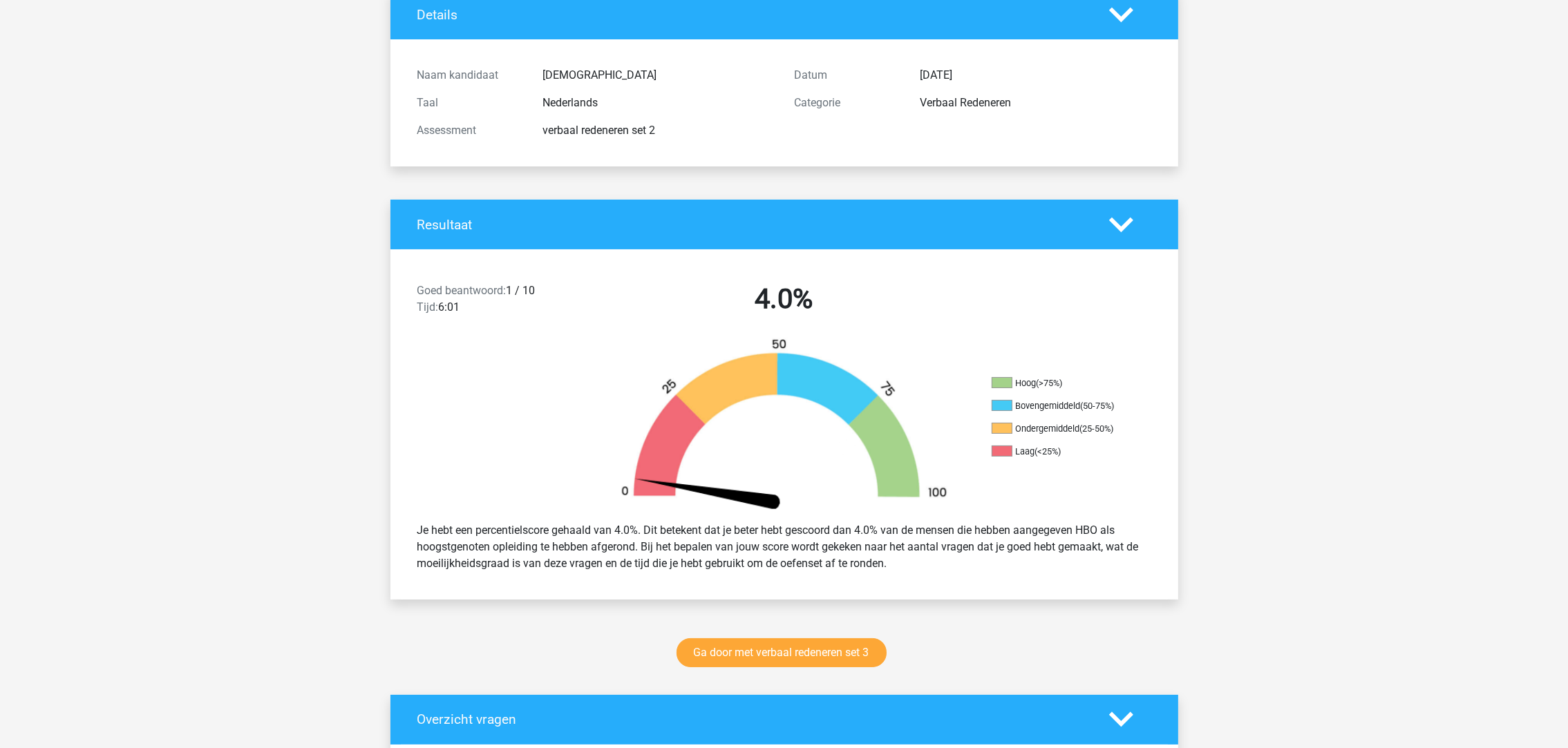
scroll to position [104, 0]
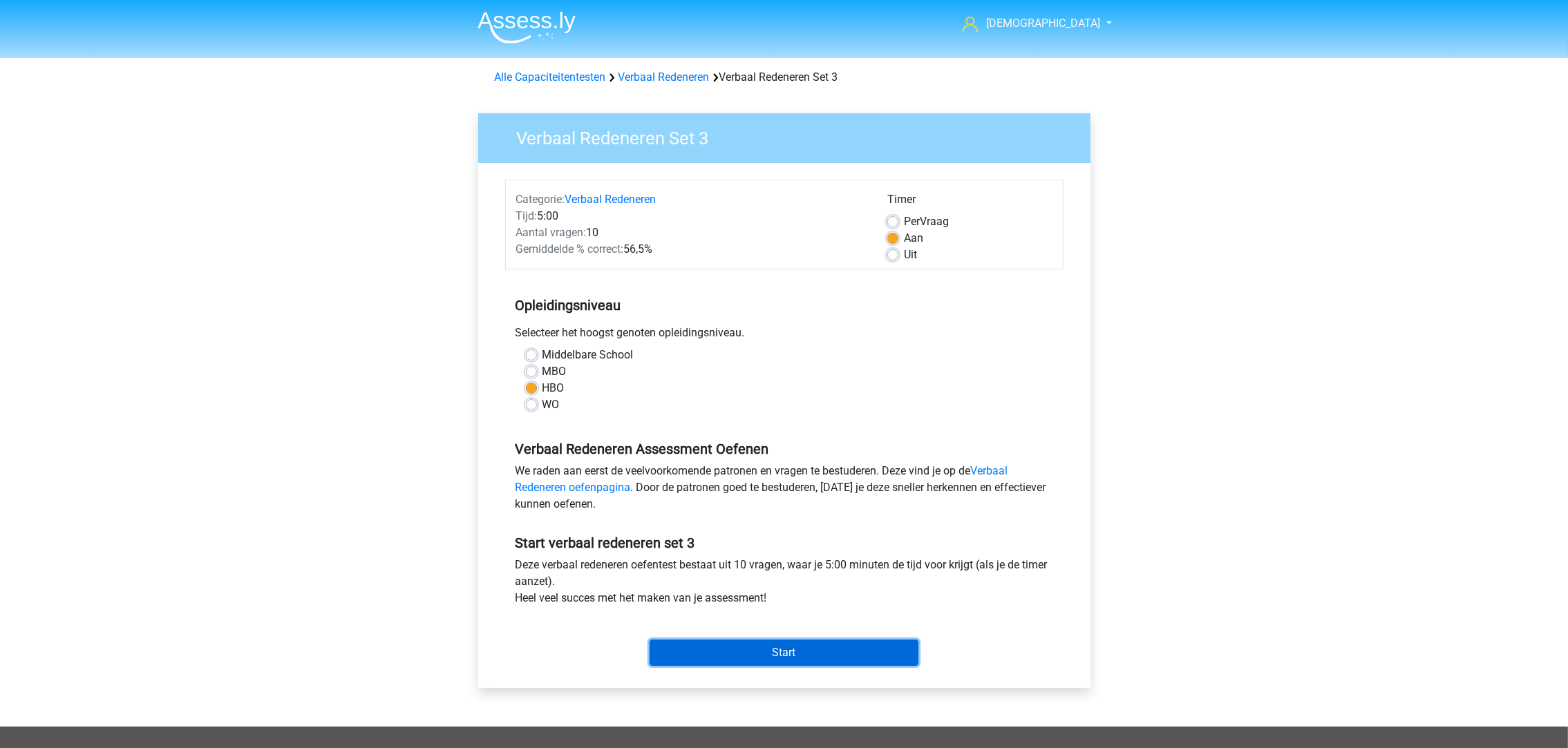
click at [834, 653] on input "Start" at bounding box center [784, 652] width 269 height 26
click at [530, 74] on link "Alle Capaciteitentesten" at bounding box center [550, 77] width 111 height 13
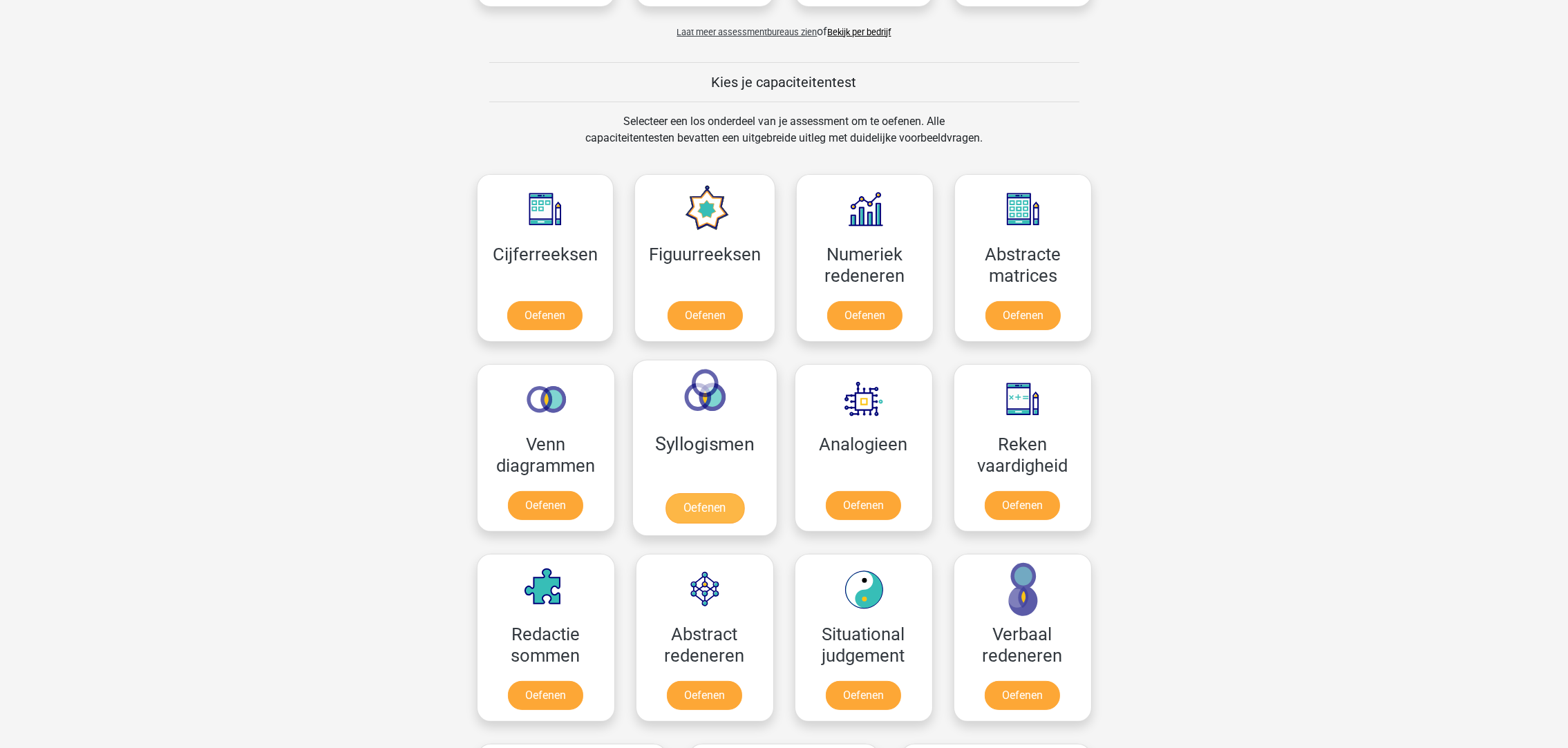
scroll to position [277, 0]
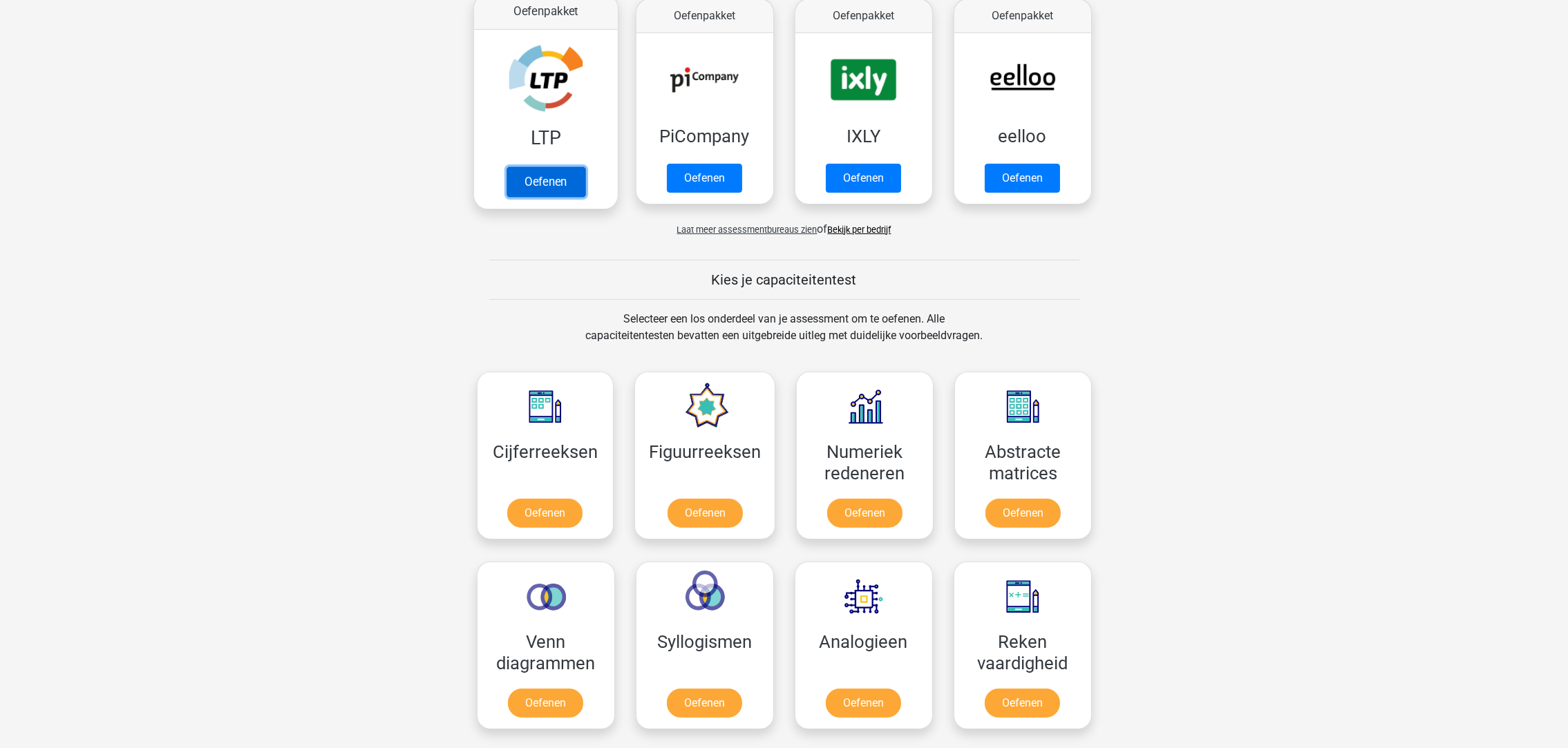
click at [541, 182] on link "Oefenen" at bounding box center [545, 181] width 79 height 30
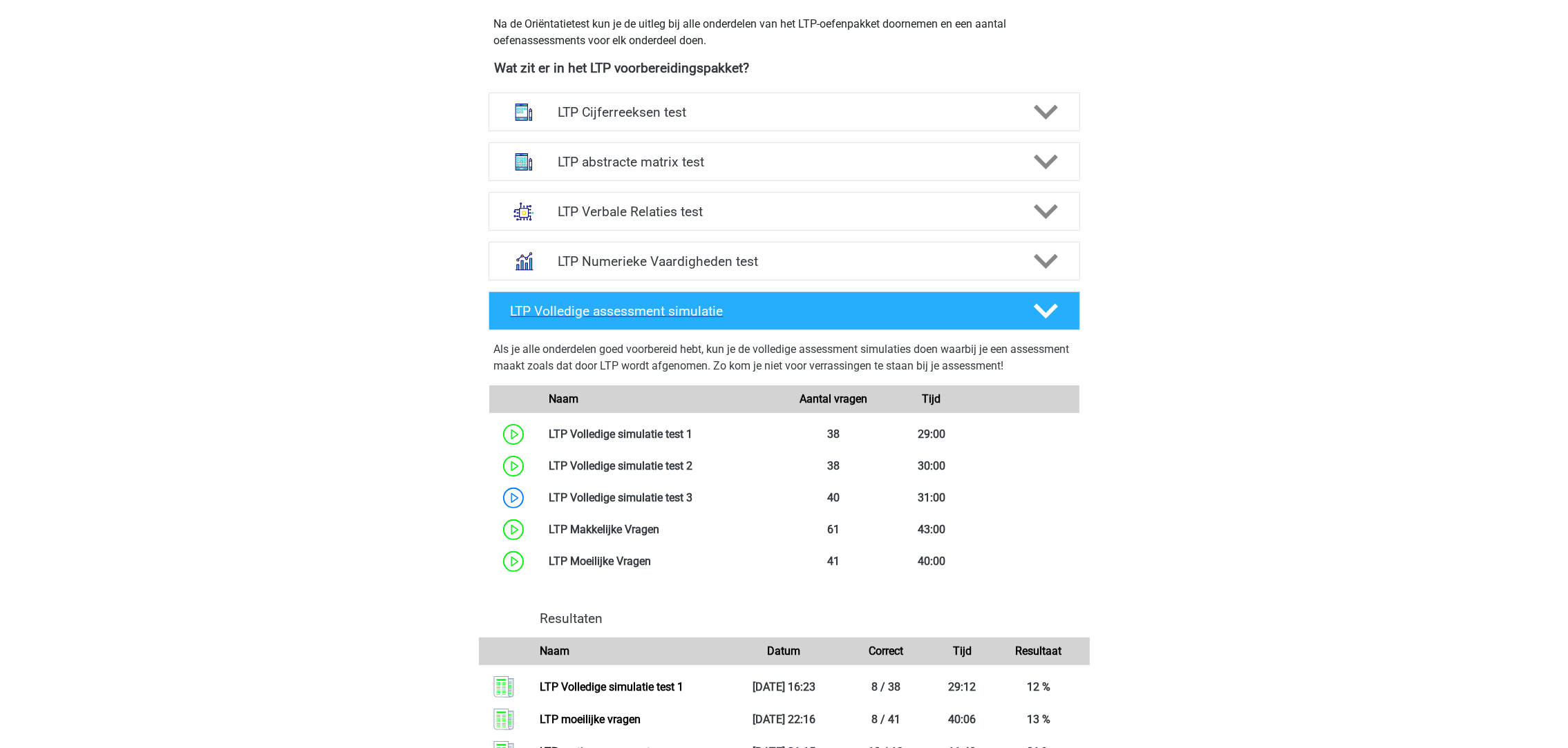
scroll to position [310, 0]
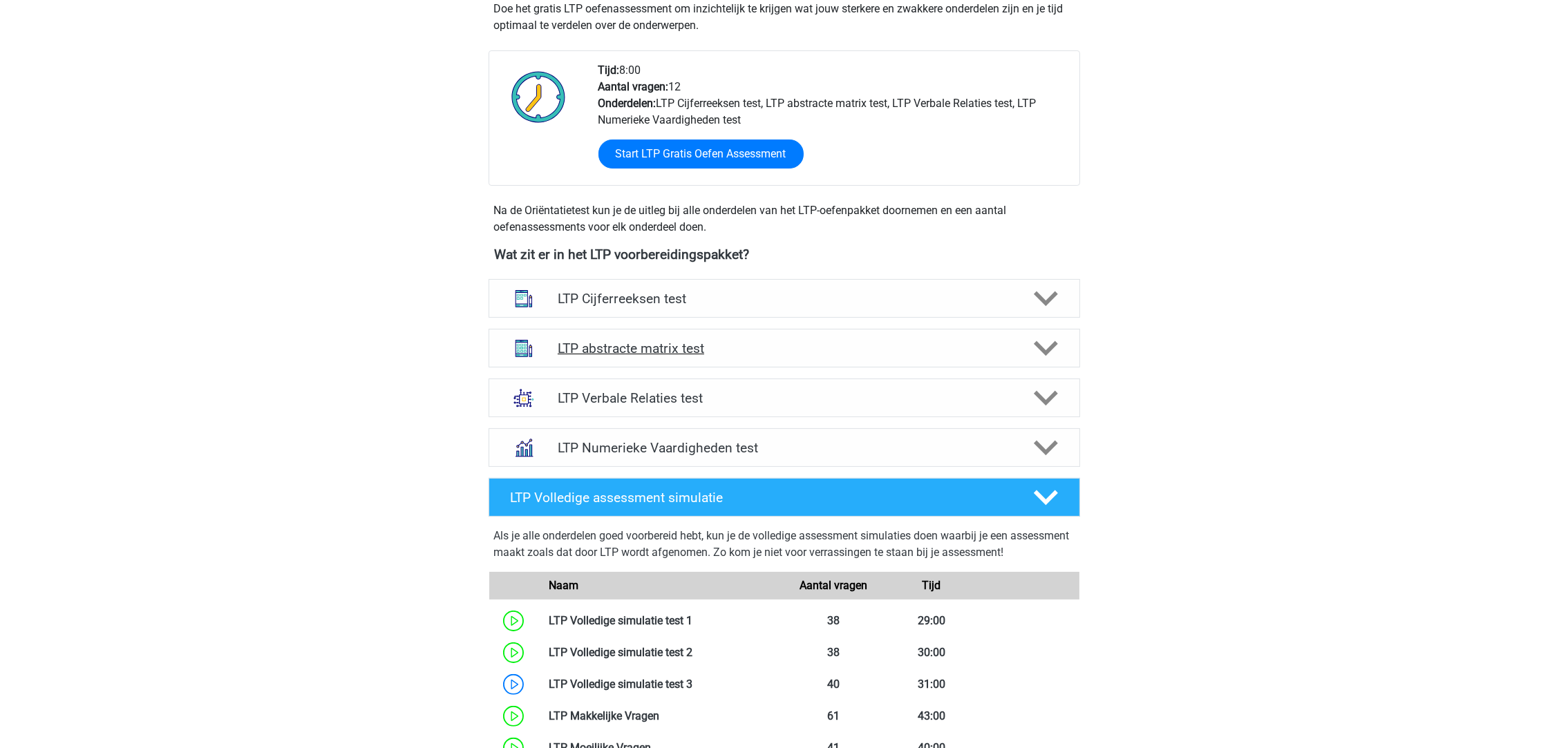
click at [662, 347] on h4 "LTP abstracte matrix test" at bounding box center [784, 348] width 452 height 16
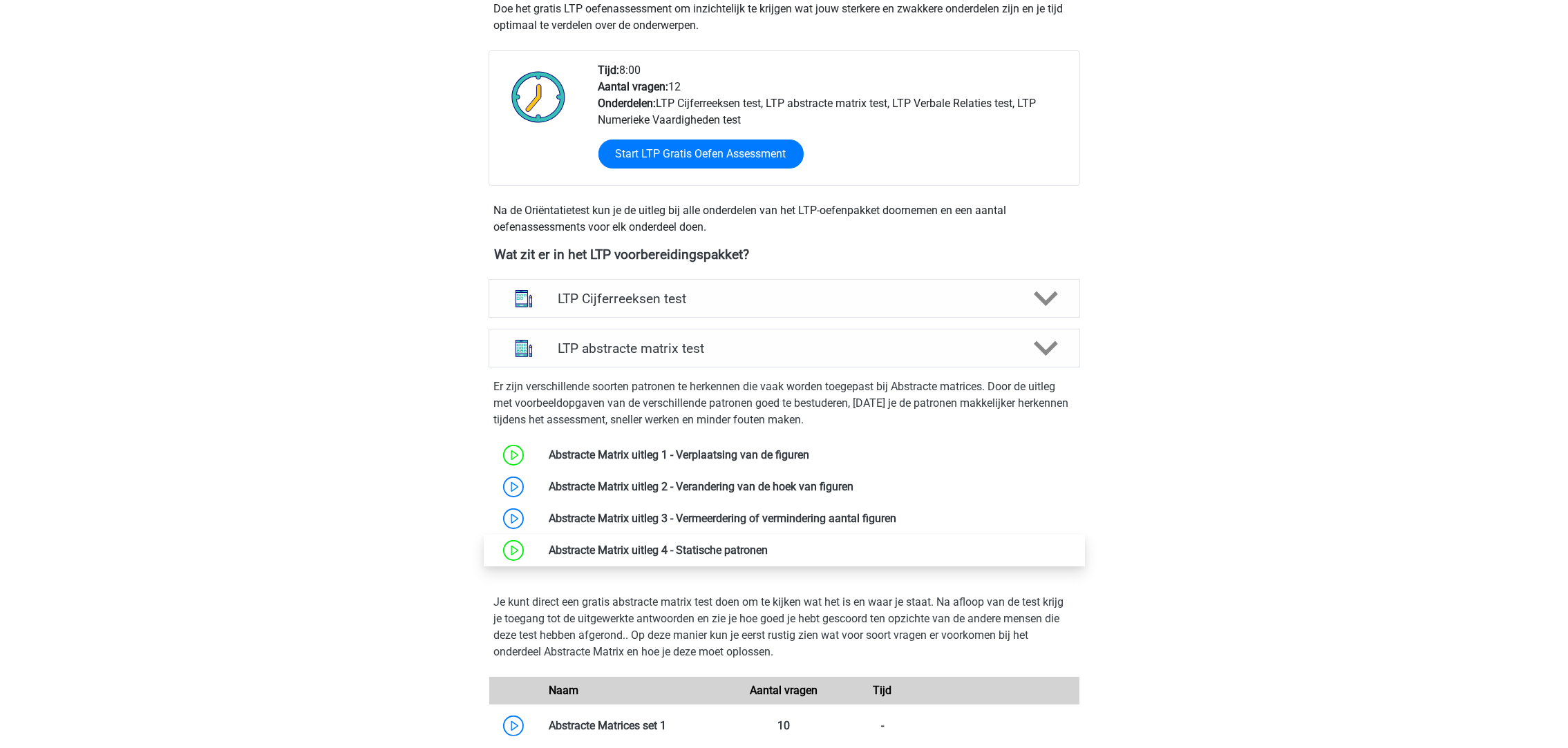
click at [768, 554] on link at bounding box center [768, 550] width 0 height 13
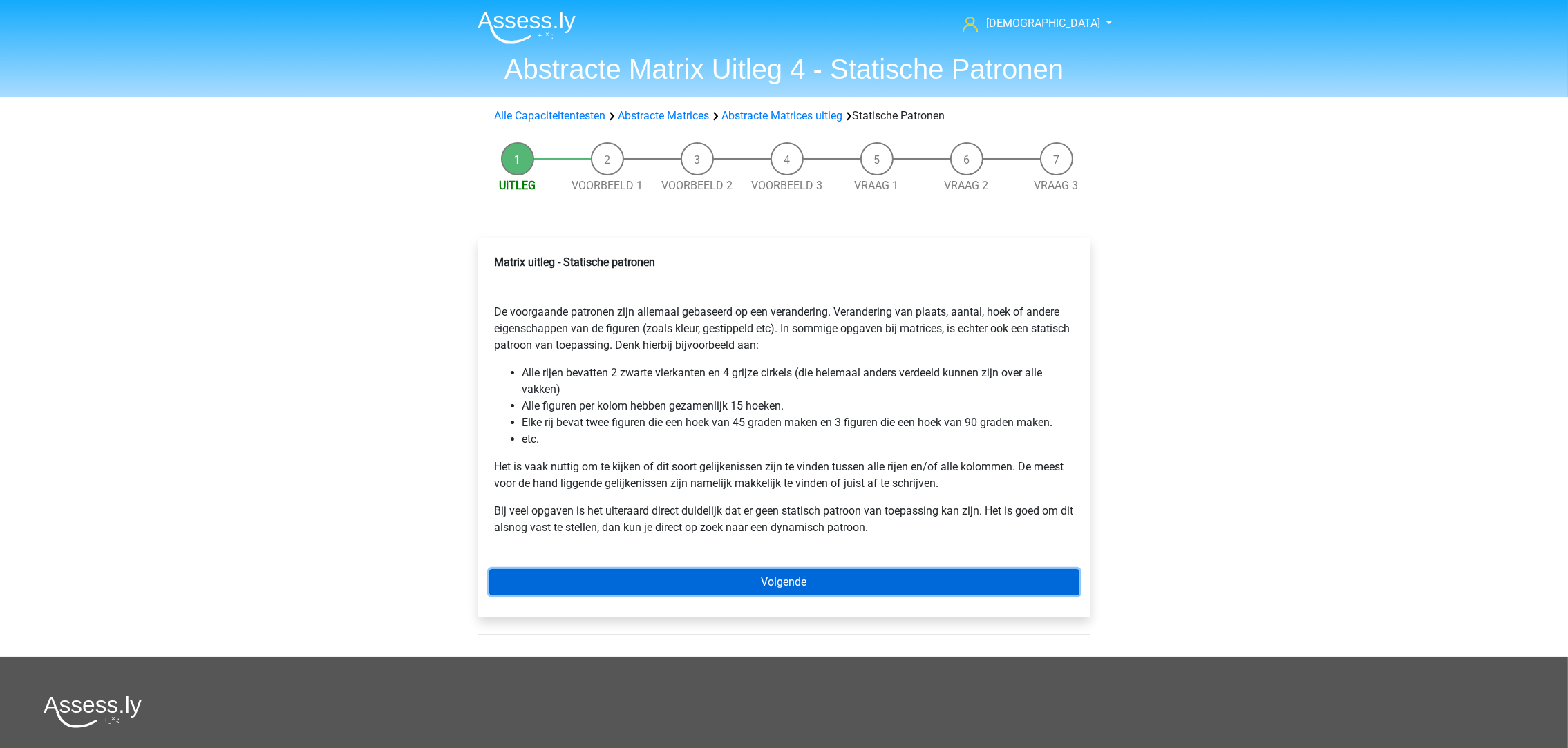
click at [712, 572] on link "Volgende" at bounding box center [783, 582] width 590 height 26
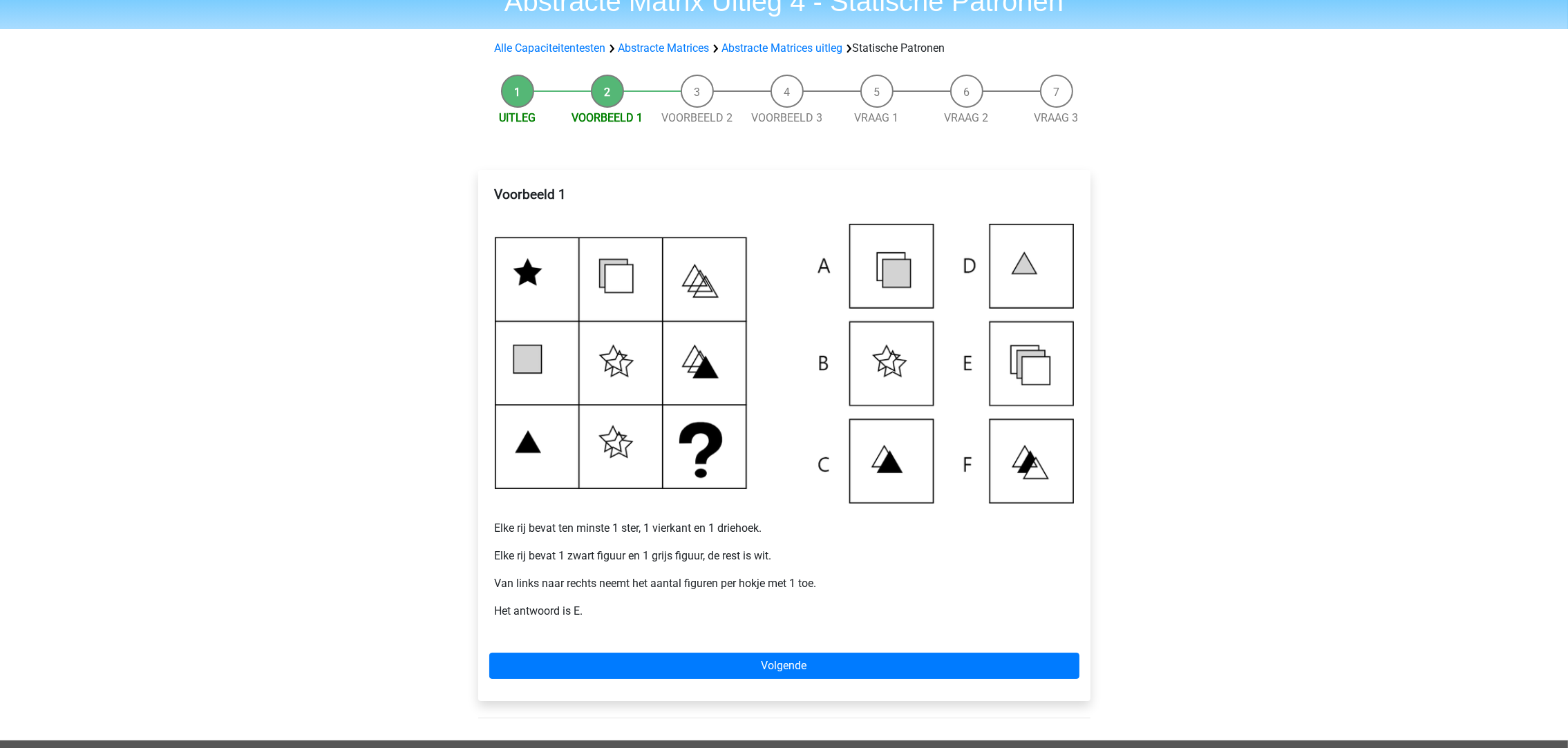
scroll to position [104, 0]
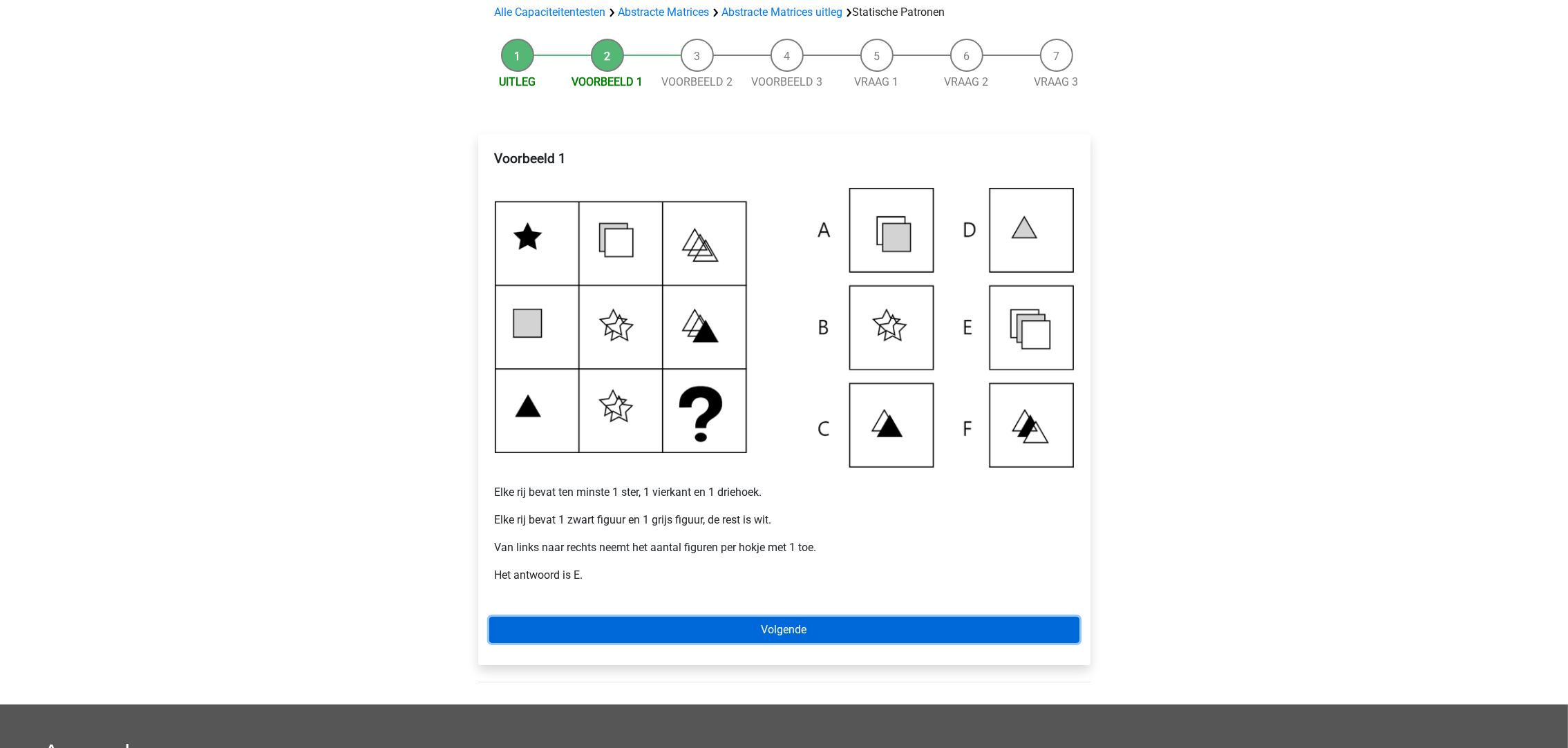
click at [717, 623] on link "Volgende" at bounding box center [783, 629] width 590 height 26
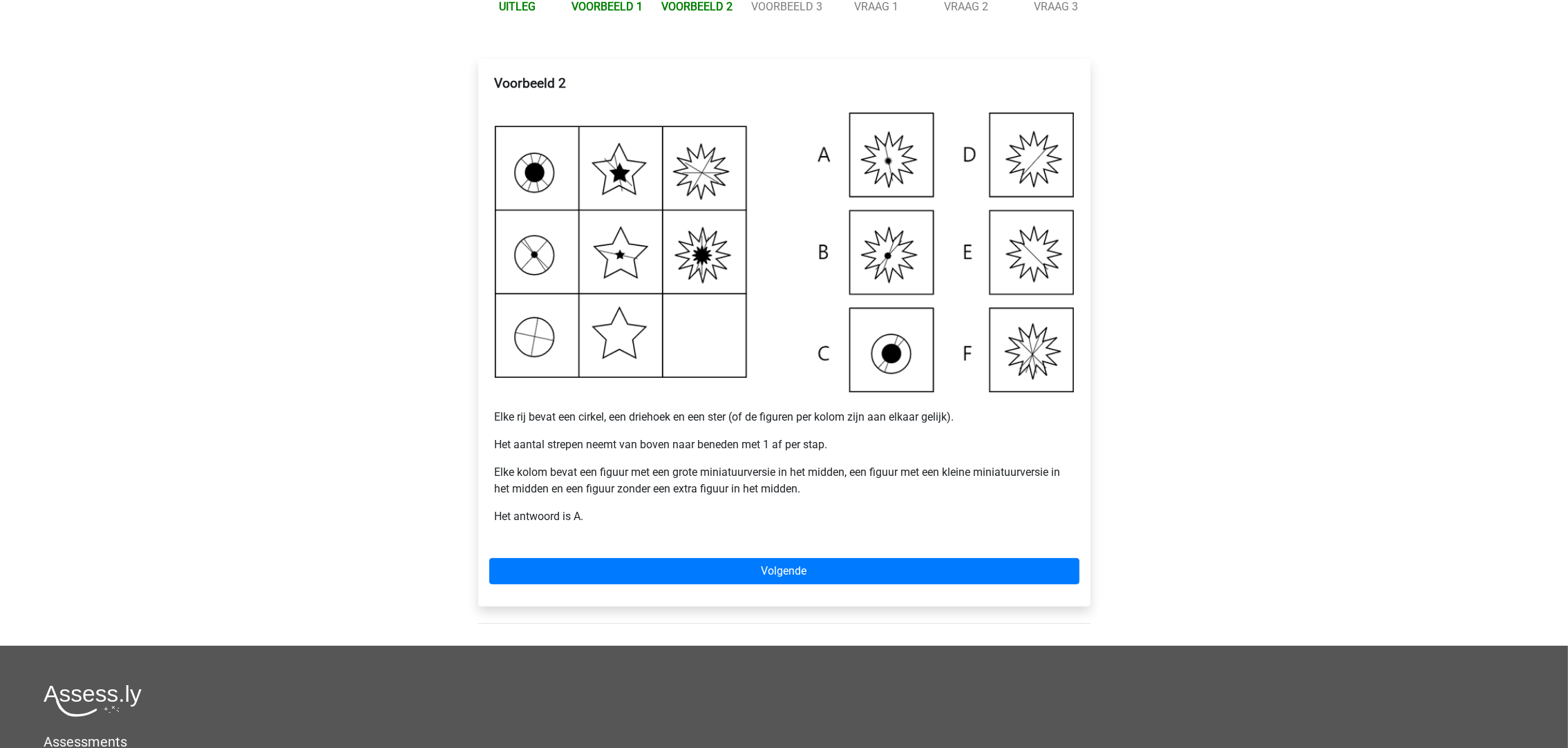
scroll to position [207, 0]
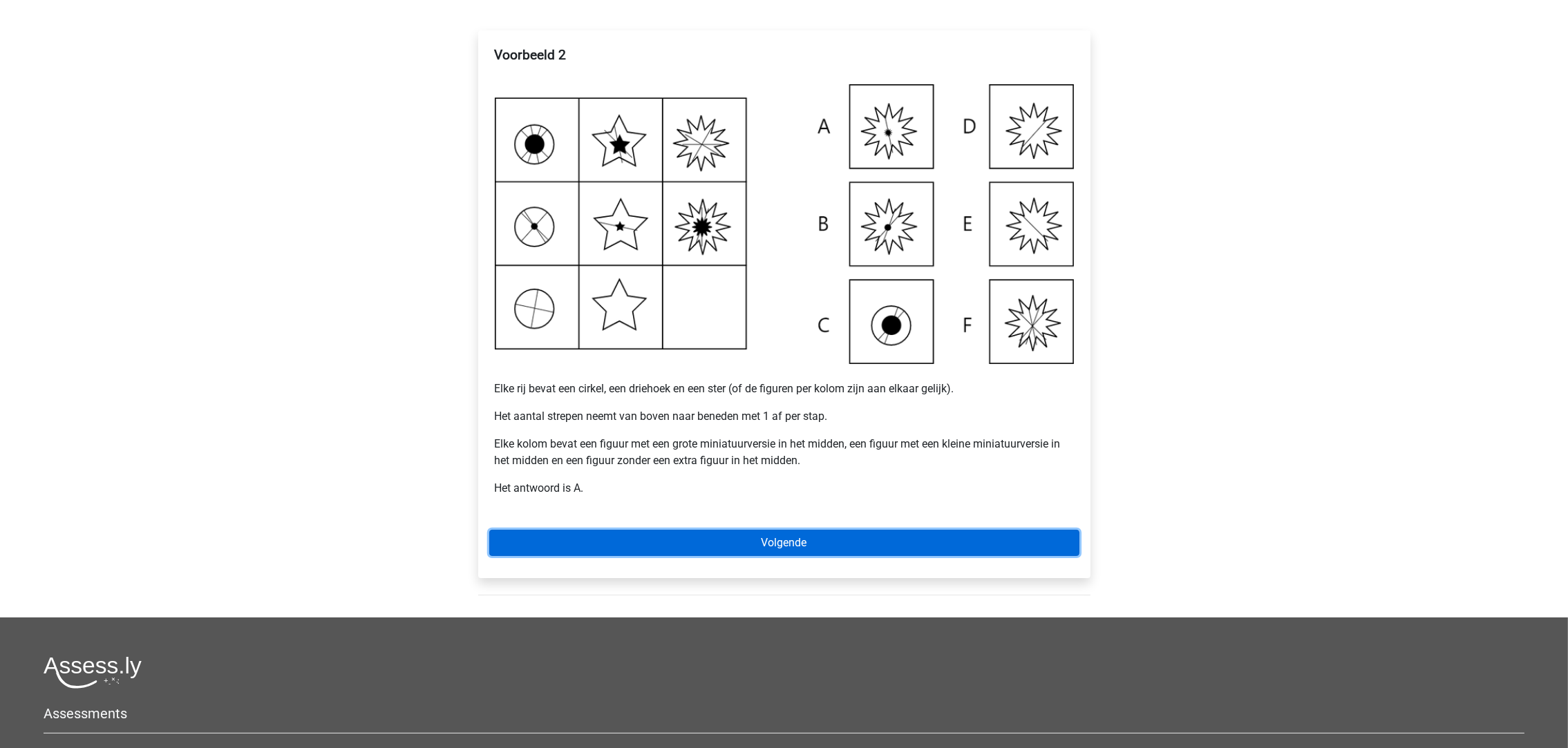
click at [699, 549] on link "Volgende" at bounding box center [783, 542] width 590 height 26
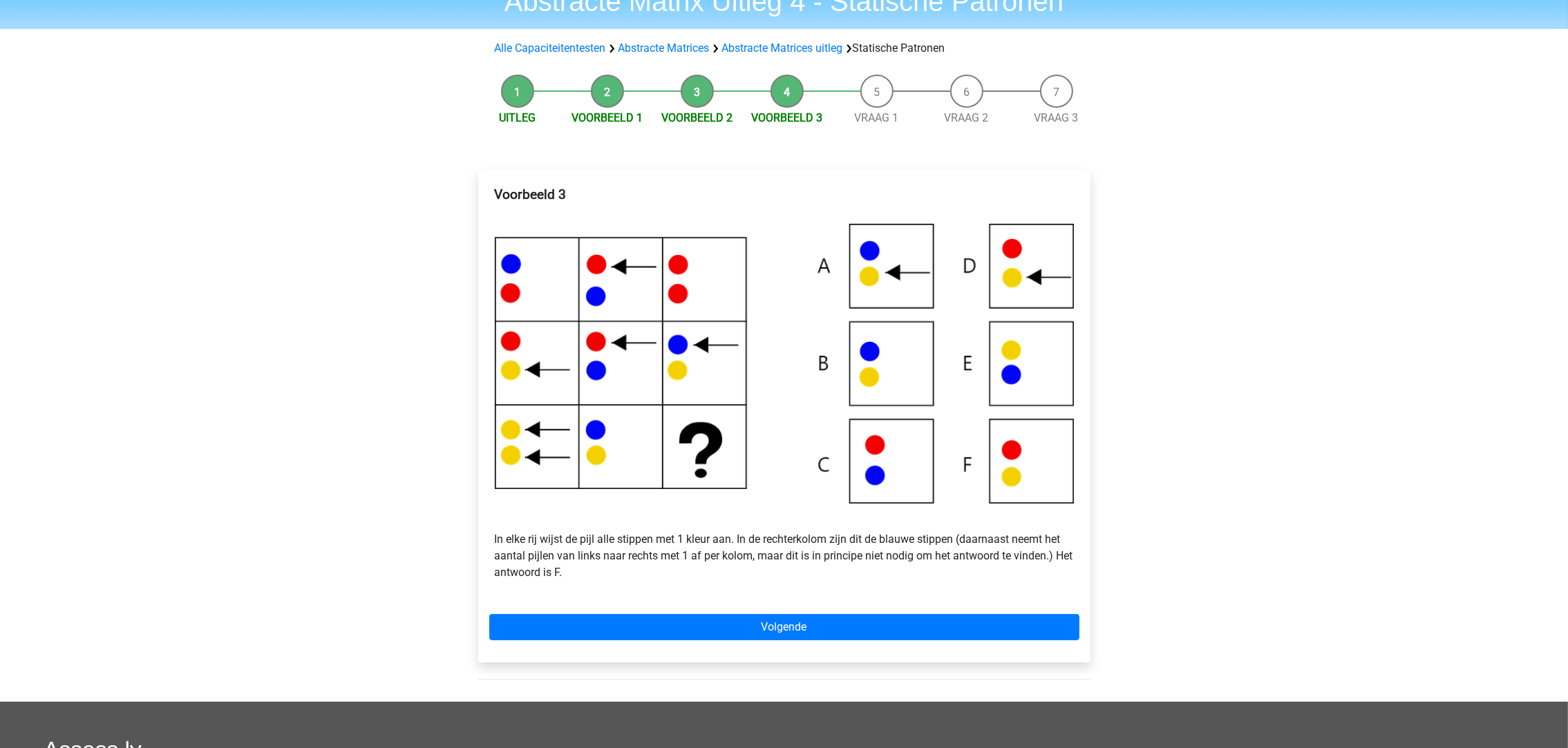
scroll to position [104, 0]
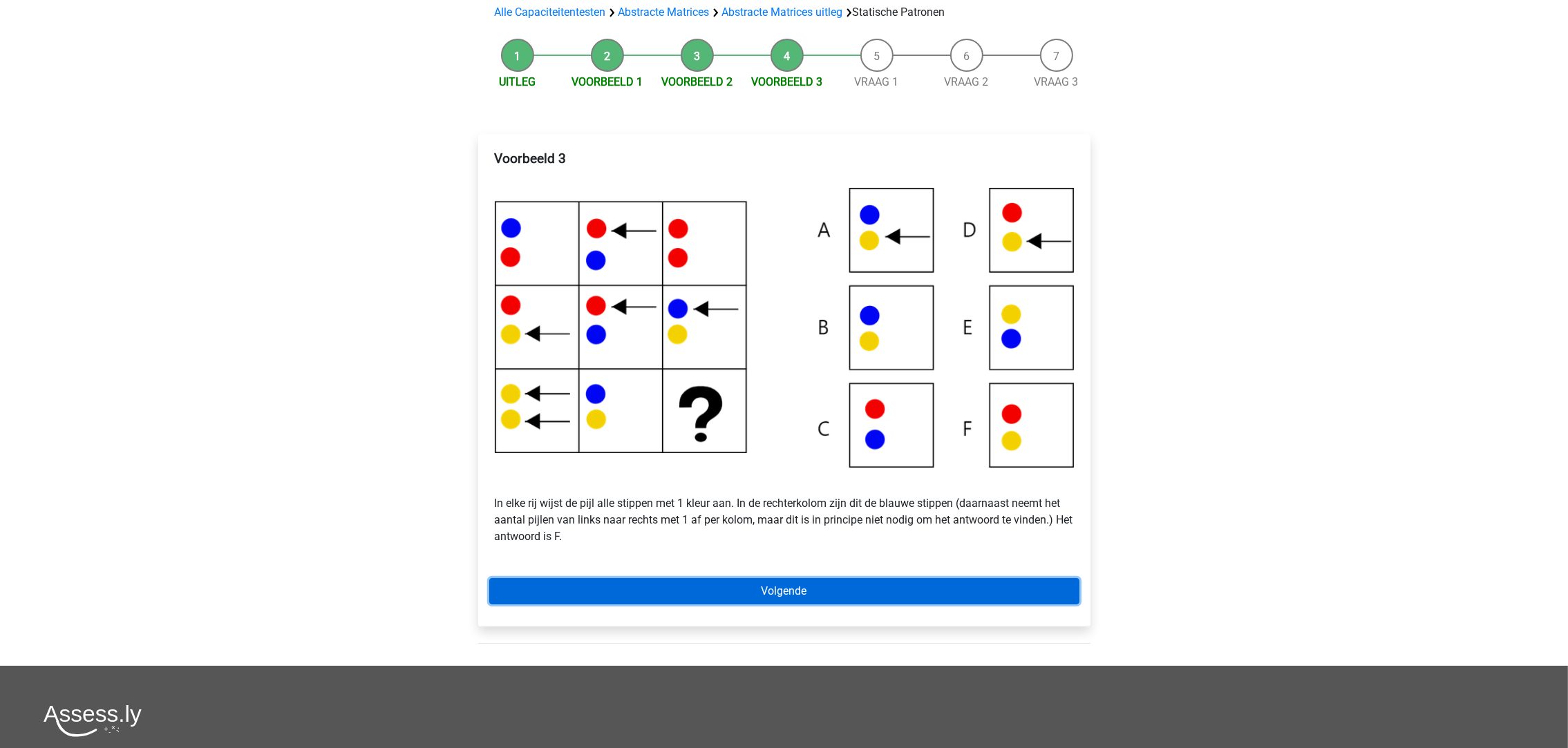
click at [765, 592] on link "Volgende" at bounding box center [783, 591] width 590 height 26
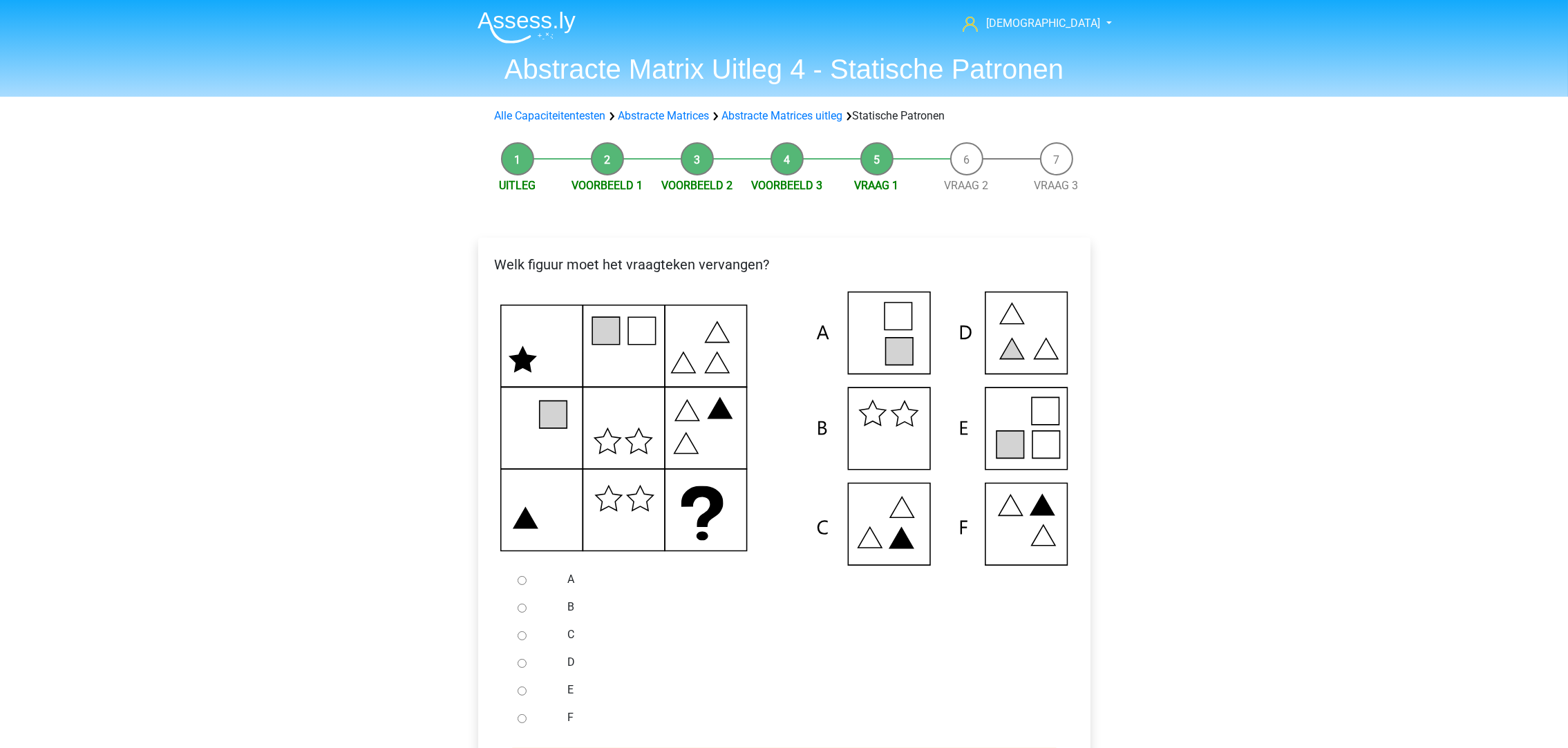
scroll to position [104, 0]
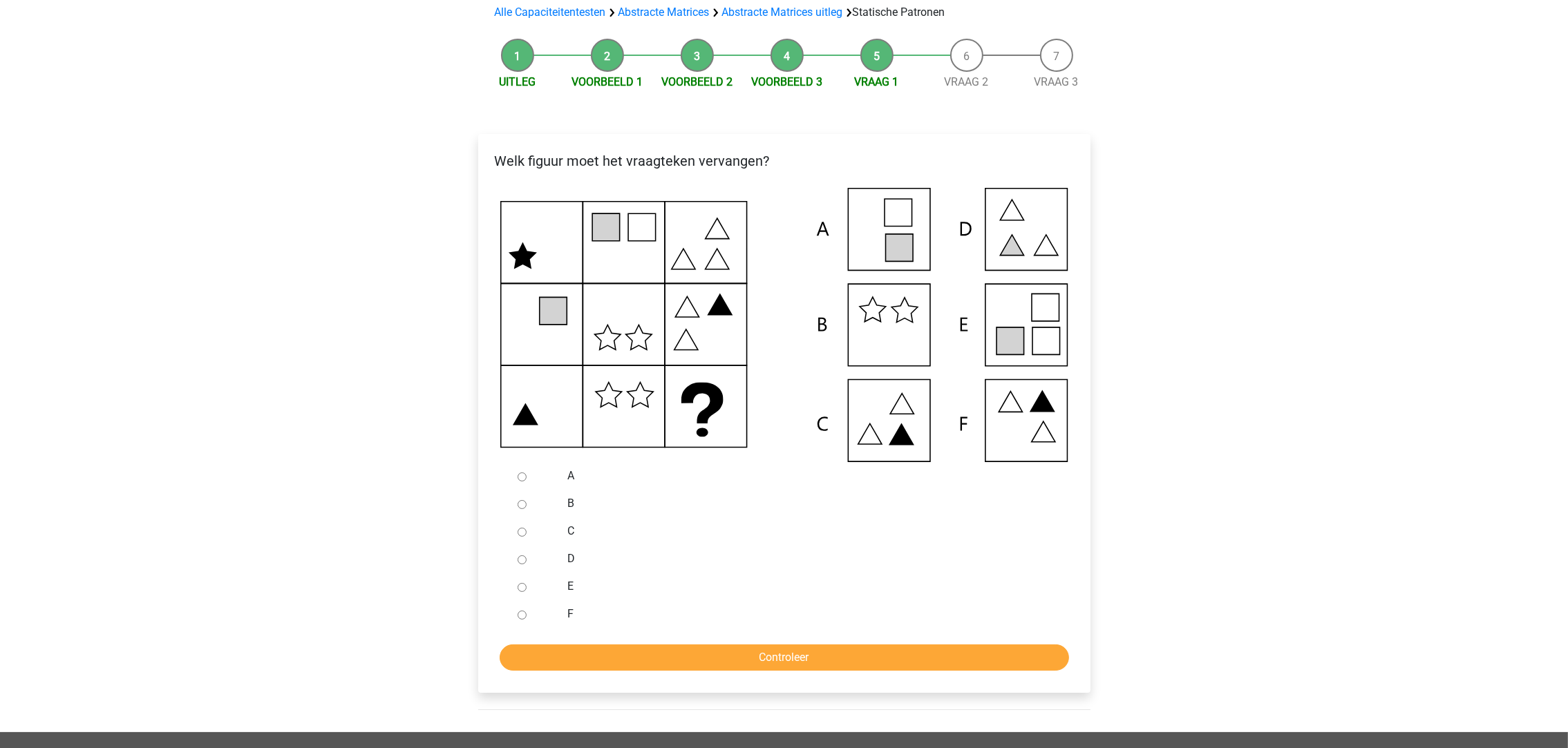
click at [524, 532] on input "C" at bounding box center [522, 532] width 9 height 9
radio input "true"
click at [649, 653] on input "Controleer" at bounding box center [784, 657] width 570 height 26
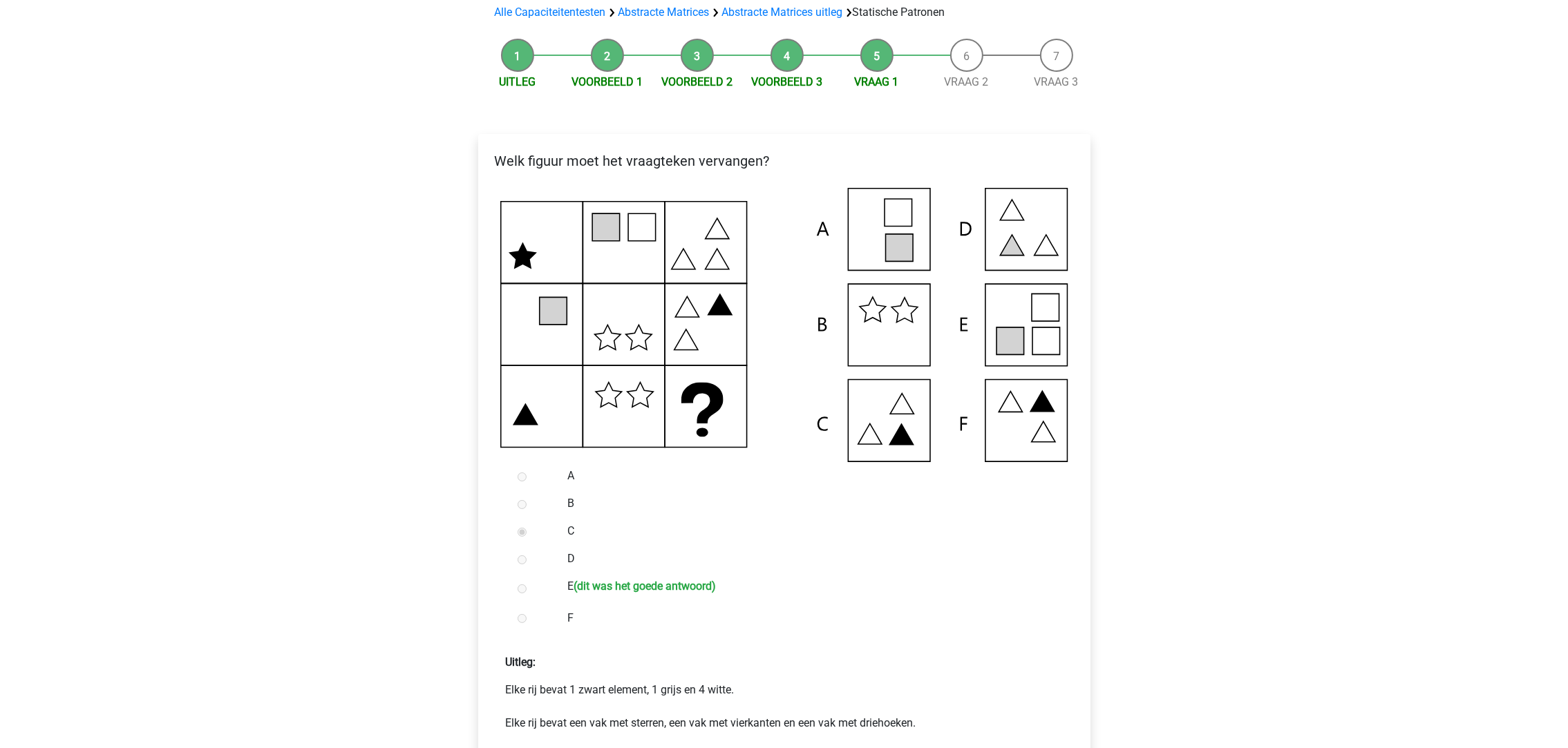
scroll to position [207, 0]
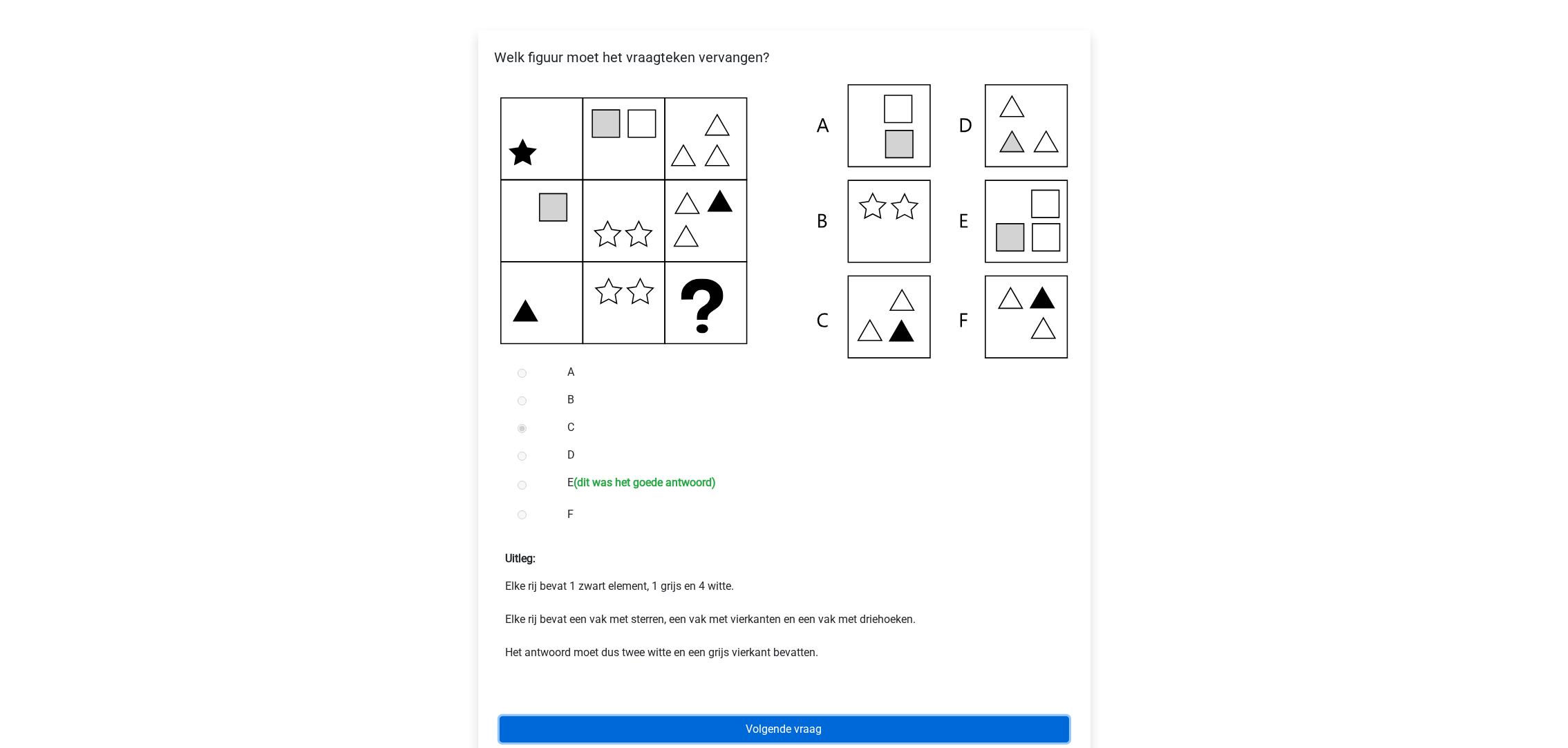
click at [794, 721] on link "Volgende vraag" at bounding box center [784, 729] width 570 height 26
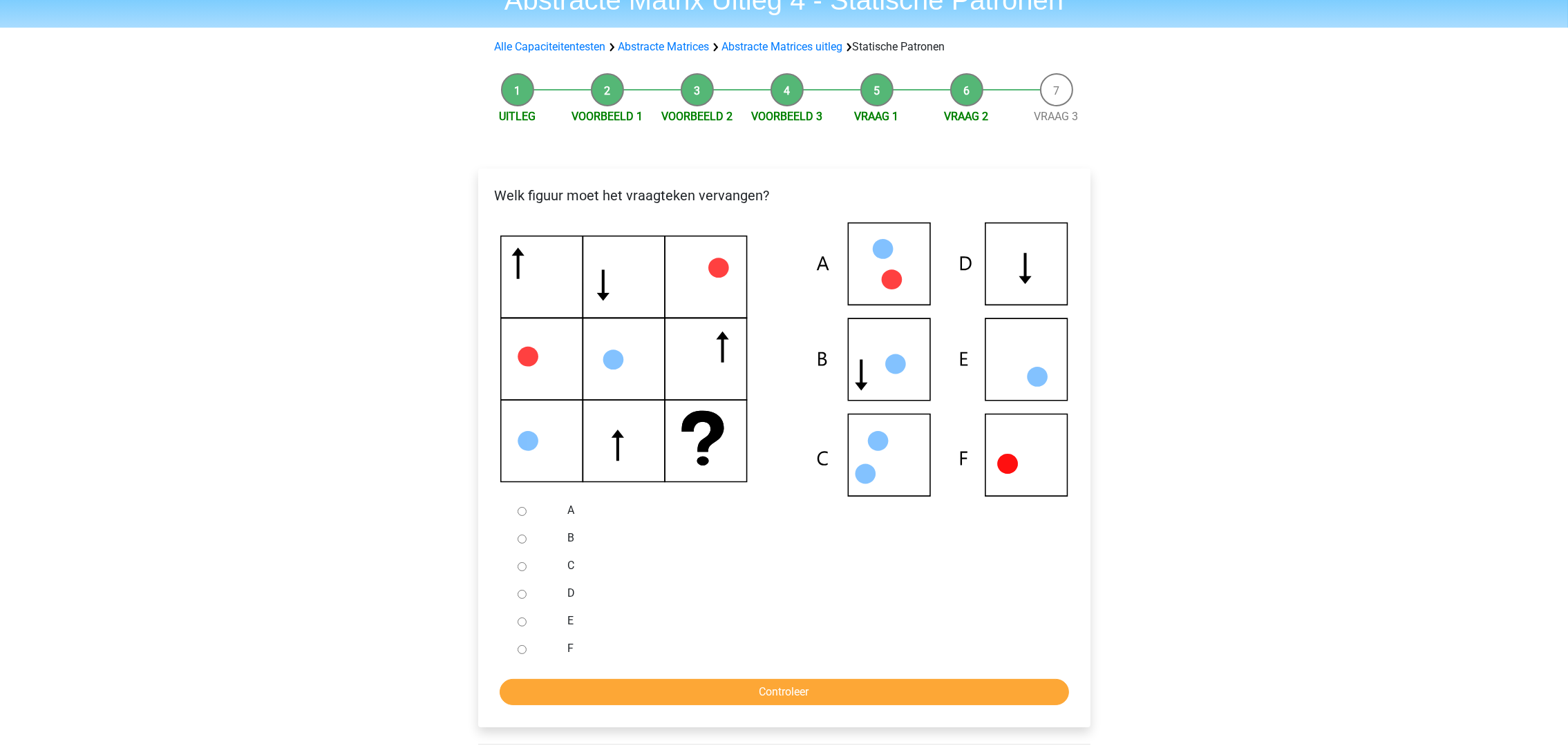
scroll to position [104, 0]
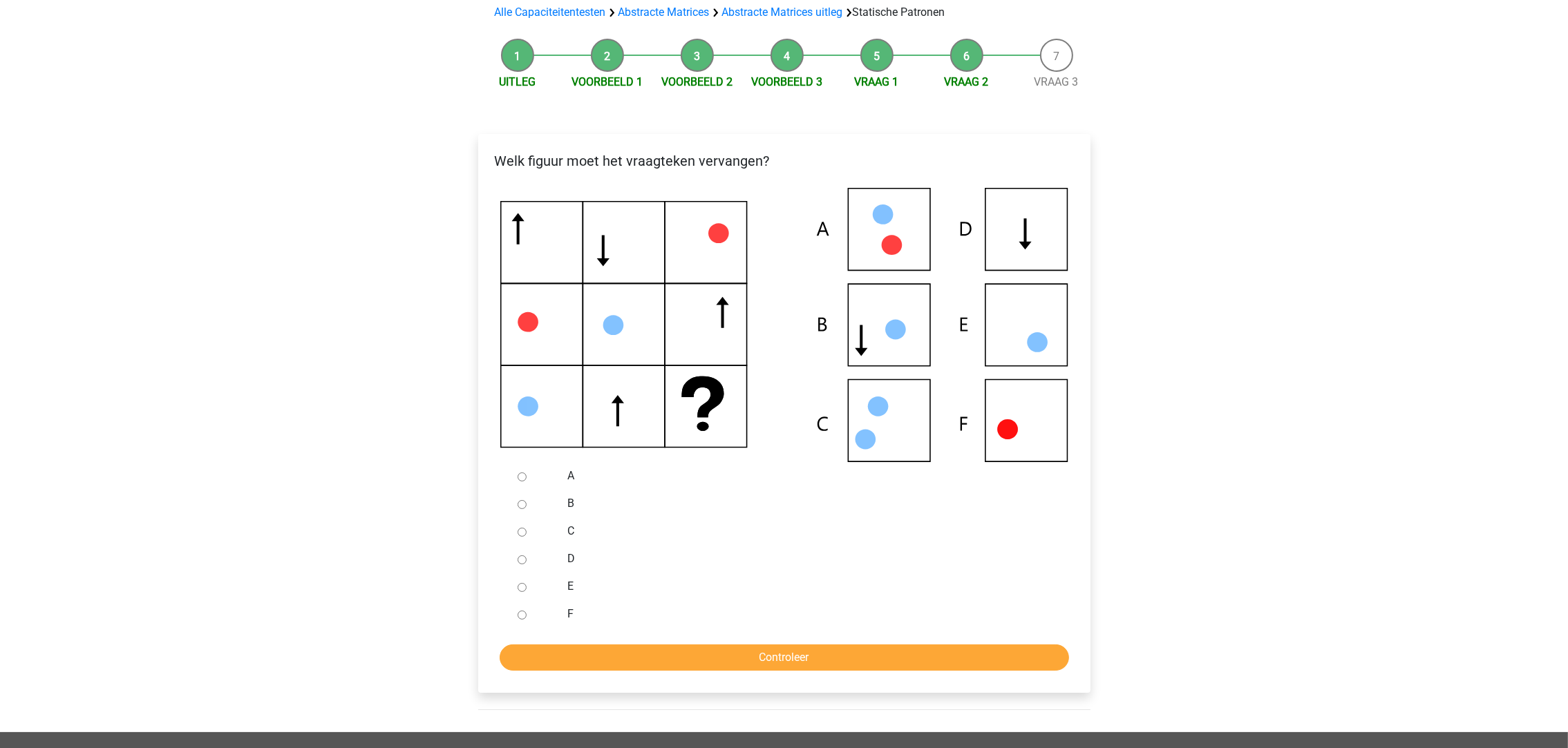
click at [524, 560] on input "D" at bounding box center [522, 560] width 9 height 9
radio input "true"
click at [580, 660] on input "Controleer" at bounding box center [784, 657] width 570 height 26
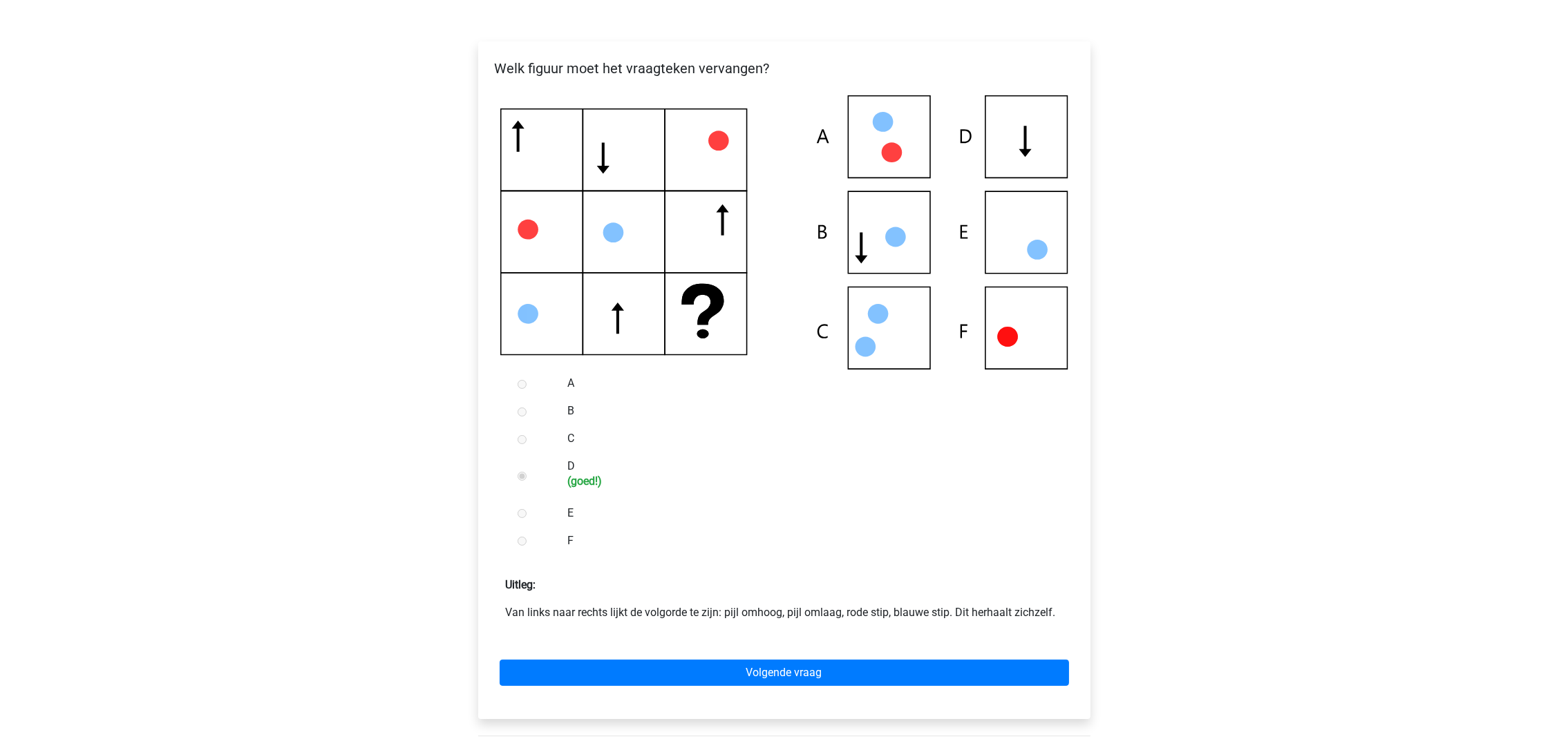
scroll to position [207, 0]
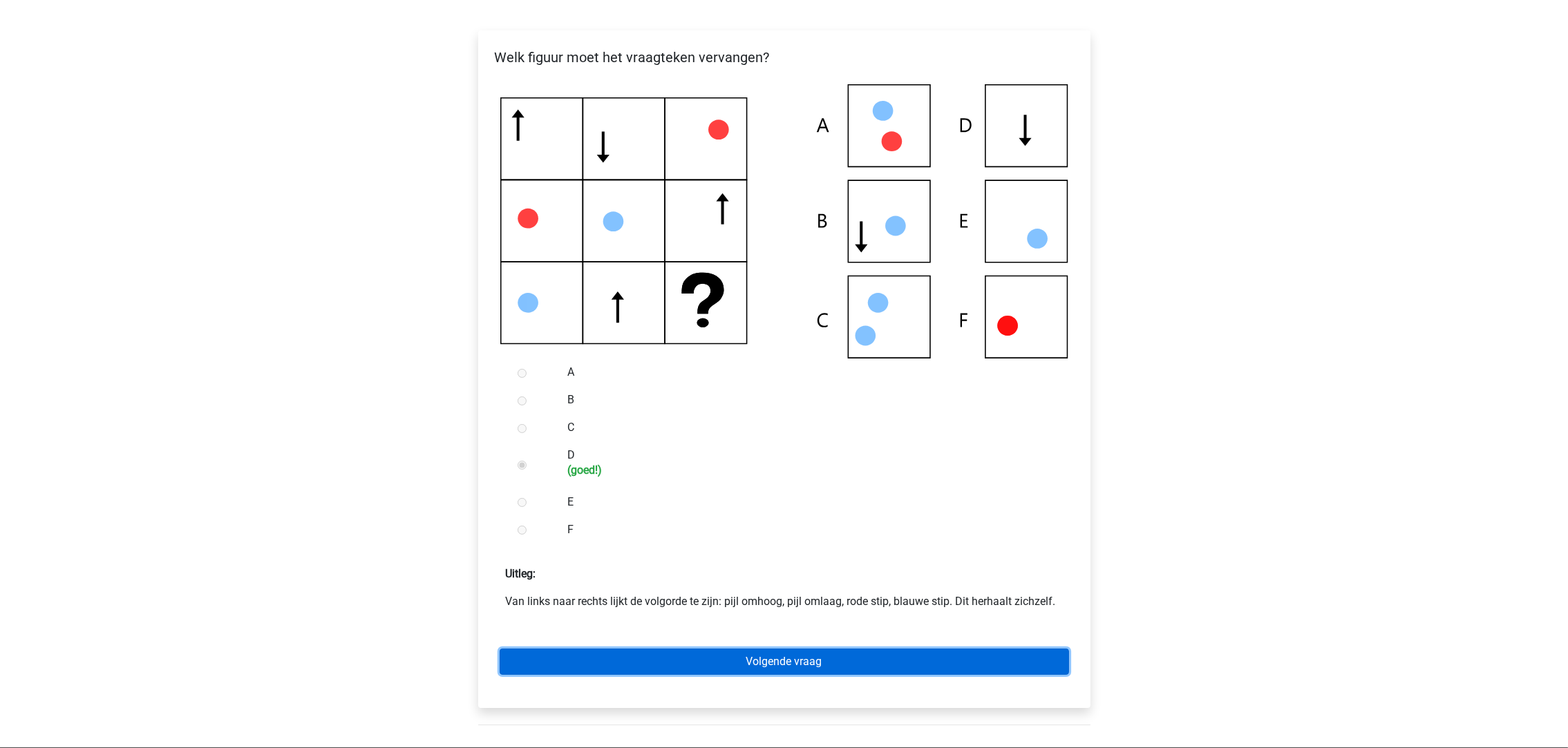
click at [678, 650] on link "Volgende vraag" at bounding box center [784, 661] width 570 height 26
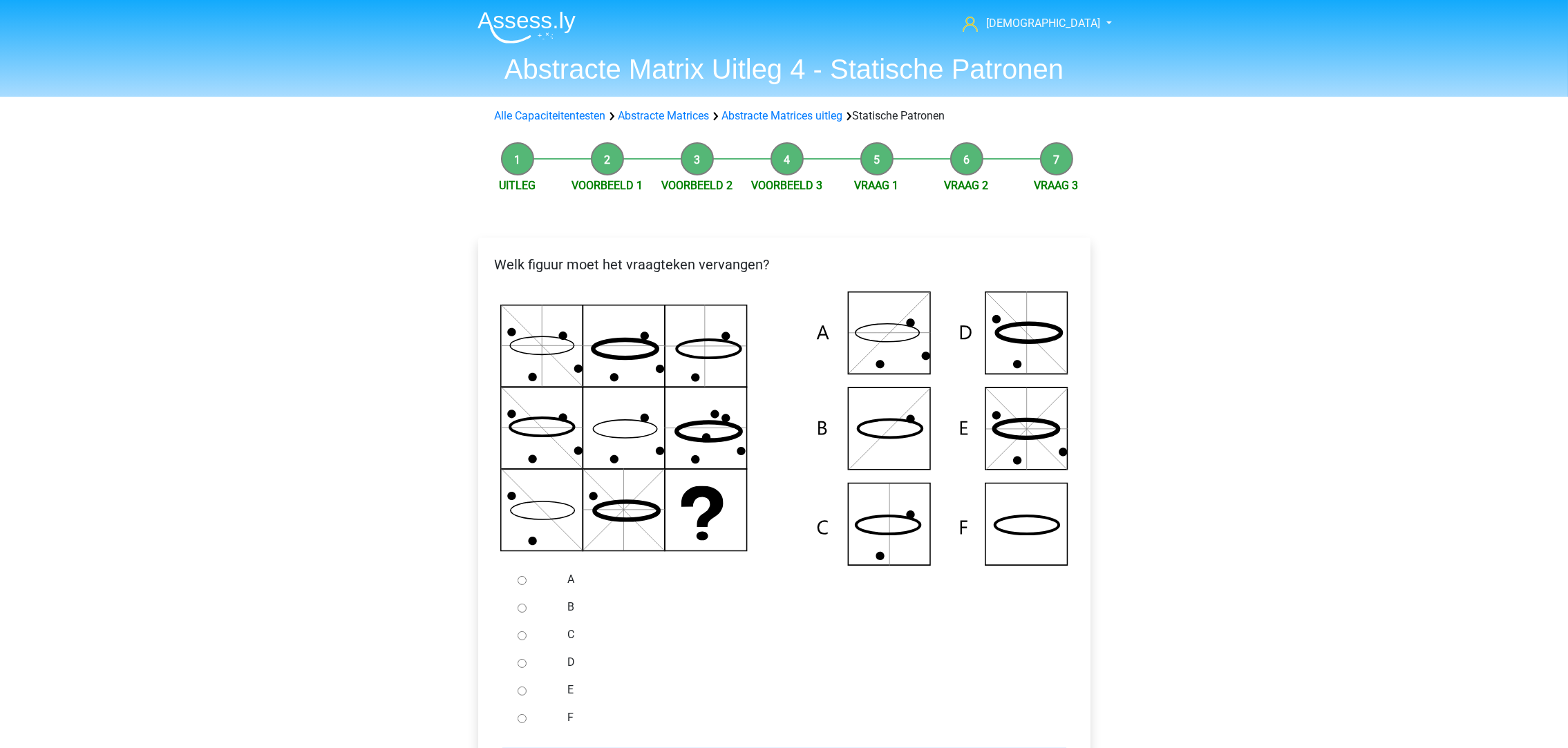
click at [524, 721] on input "F" at bounding box center [522, 718] width 9 height 9
radio input "true"
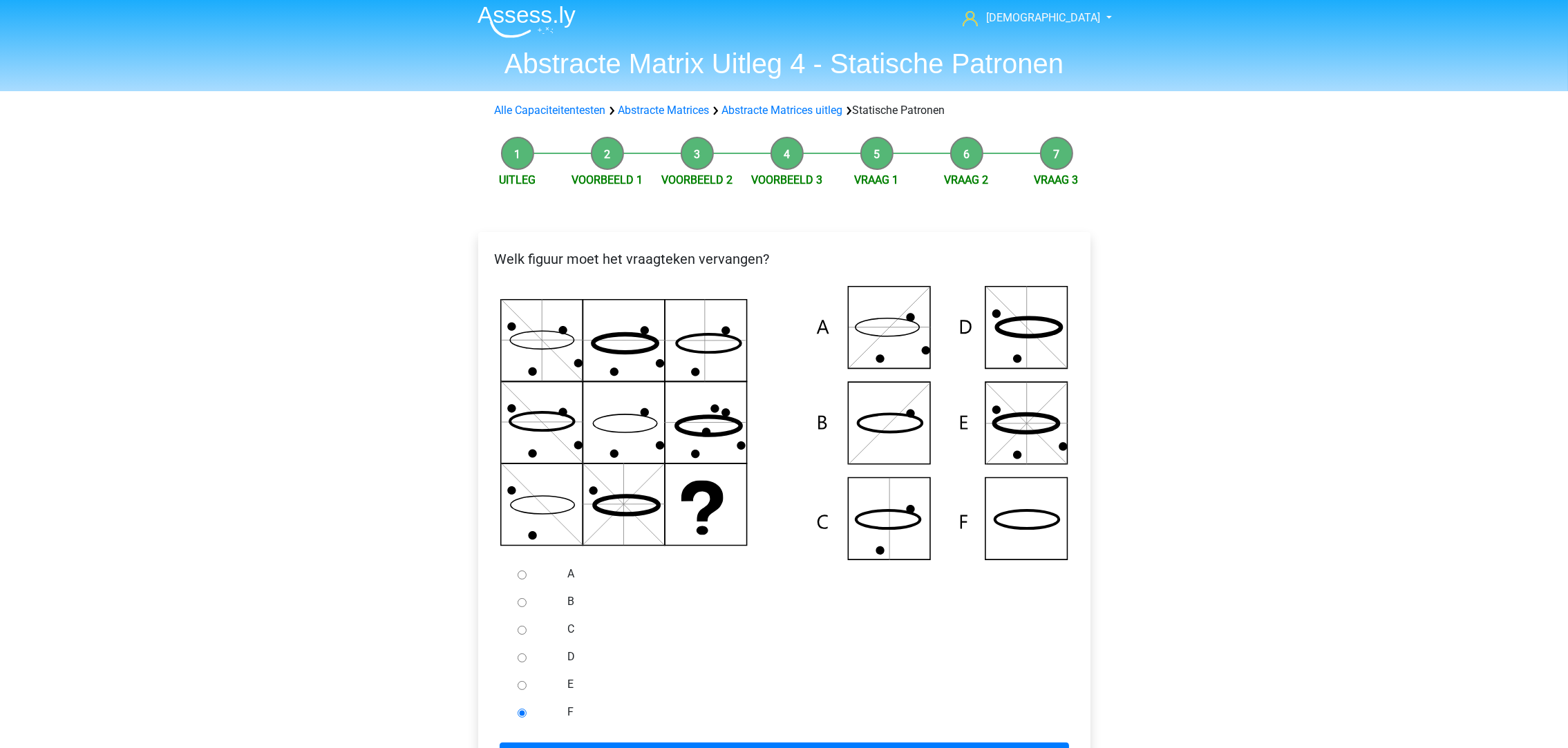
scroll to position [104, 0]
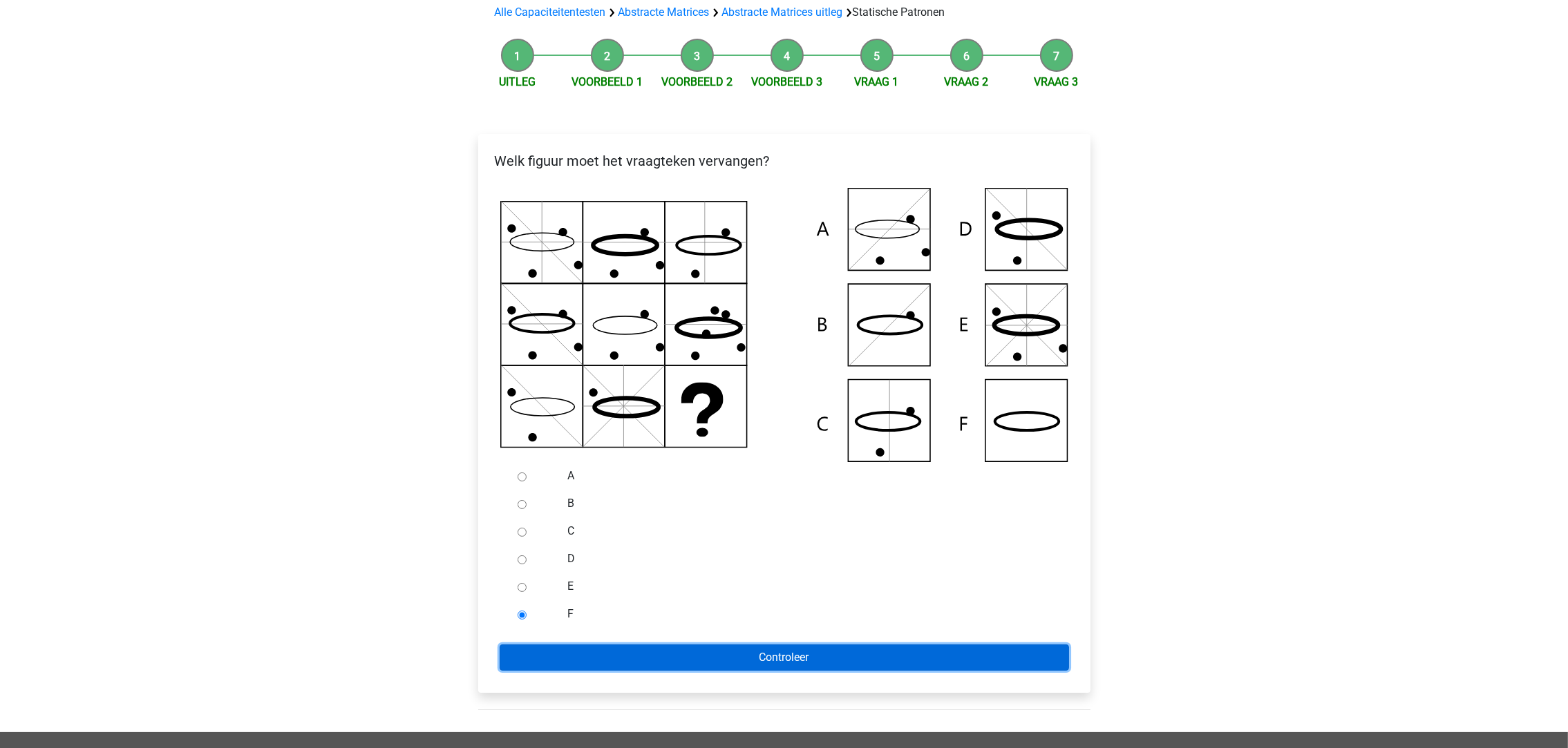
click at [645, 660] on input "Controleer" at bounding box center [784, 657] width 570 height 26
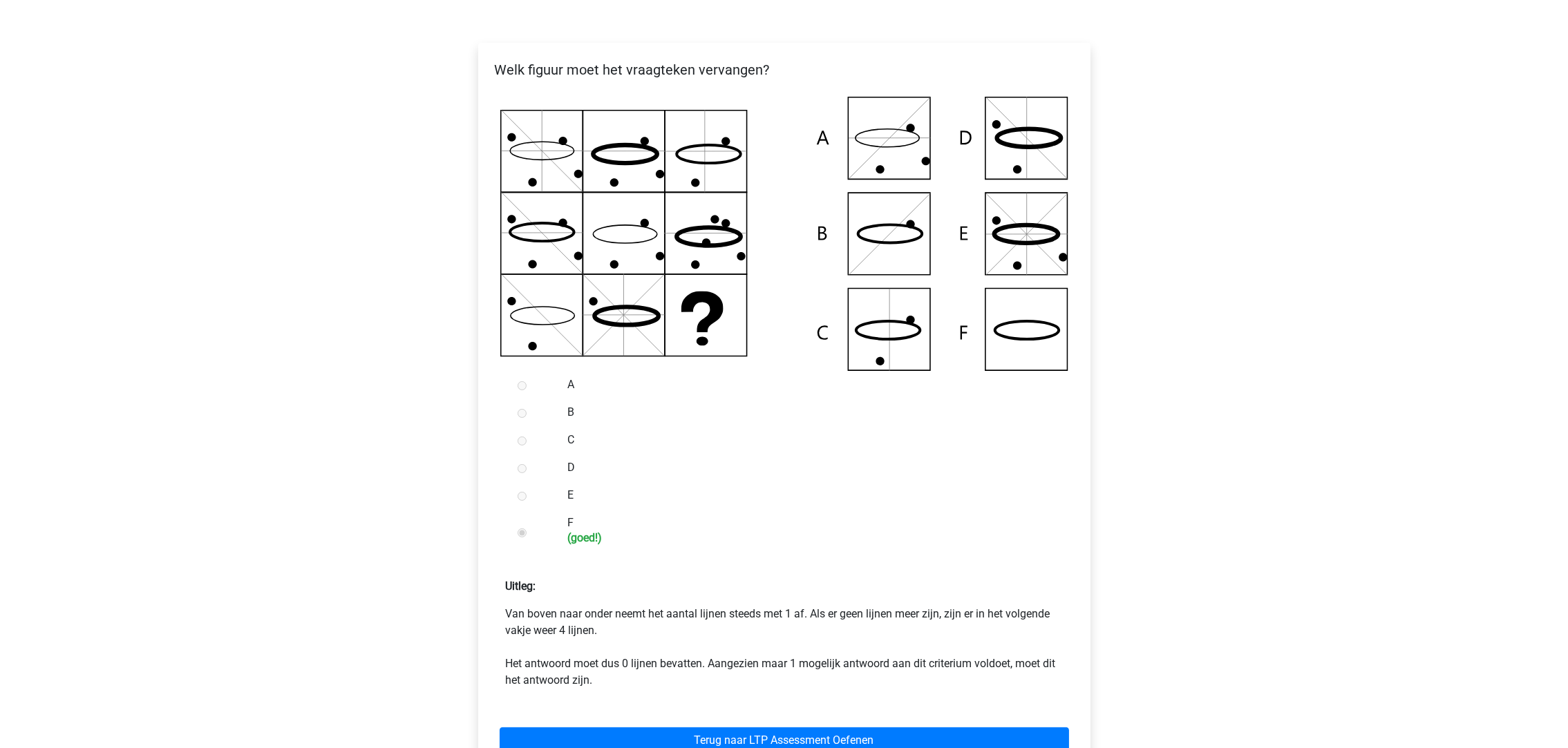
scroll to position [207, 0]
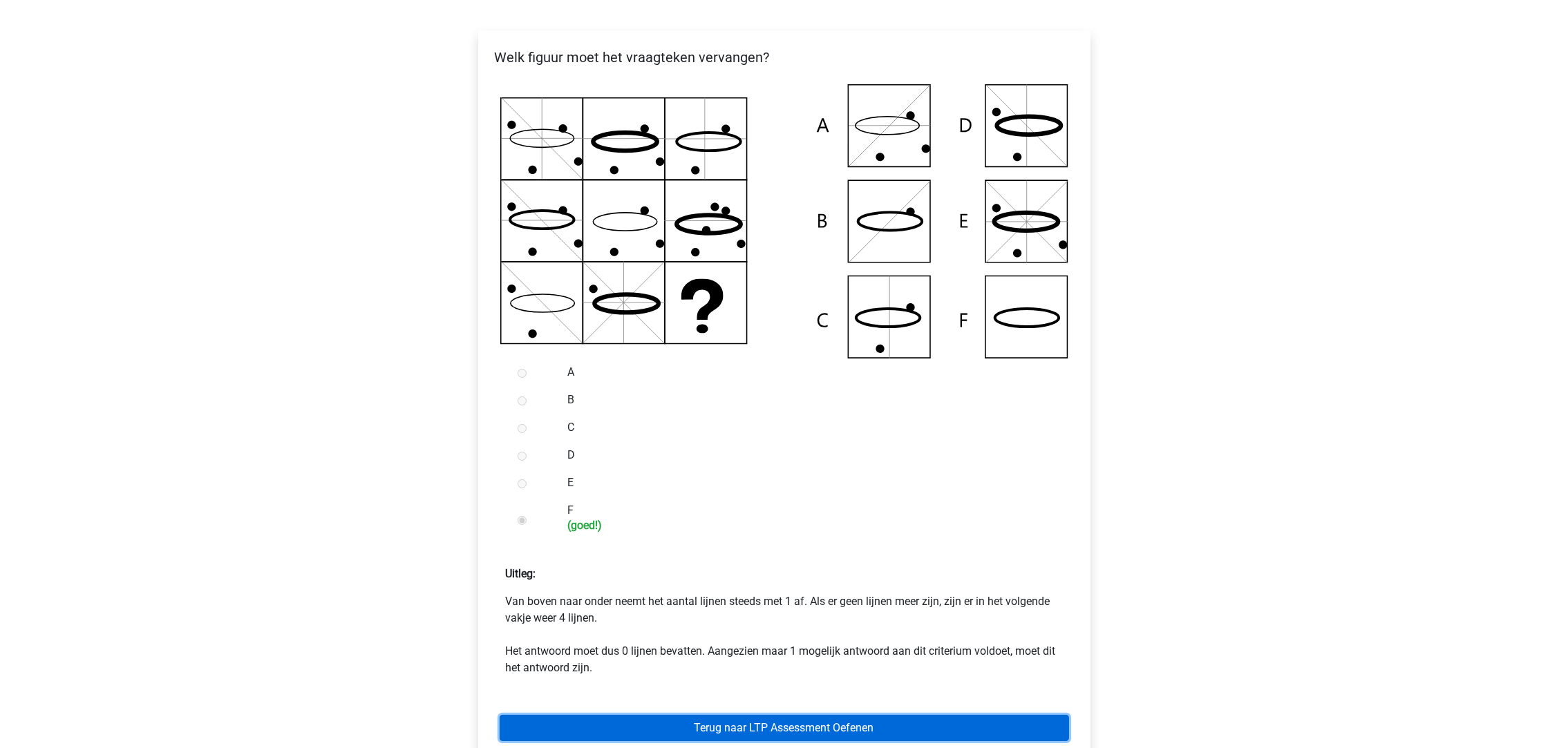
click at [673, 721] on link "Terug naar LTP Assessment Oefenen" at bounding box center [784, 727] width 570 height 26
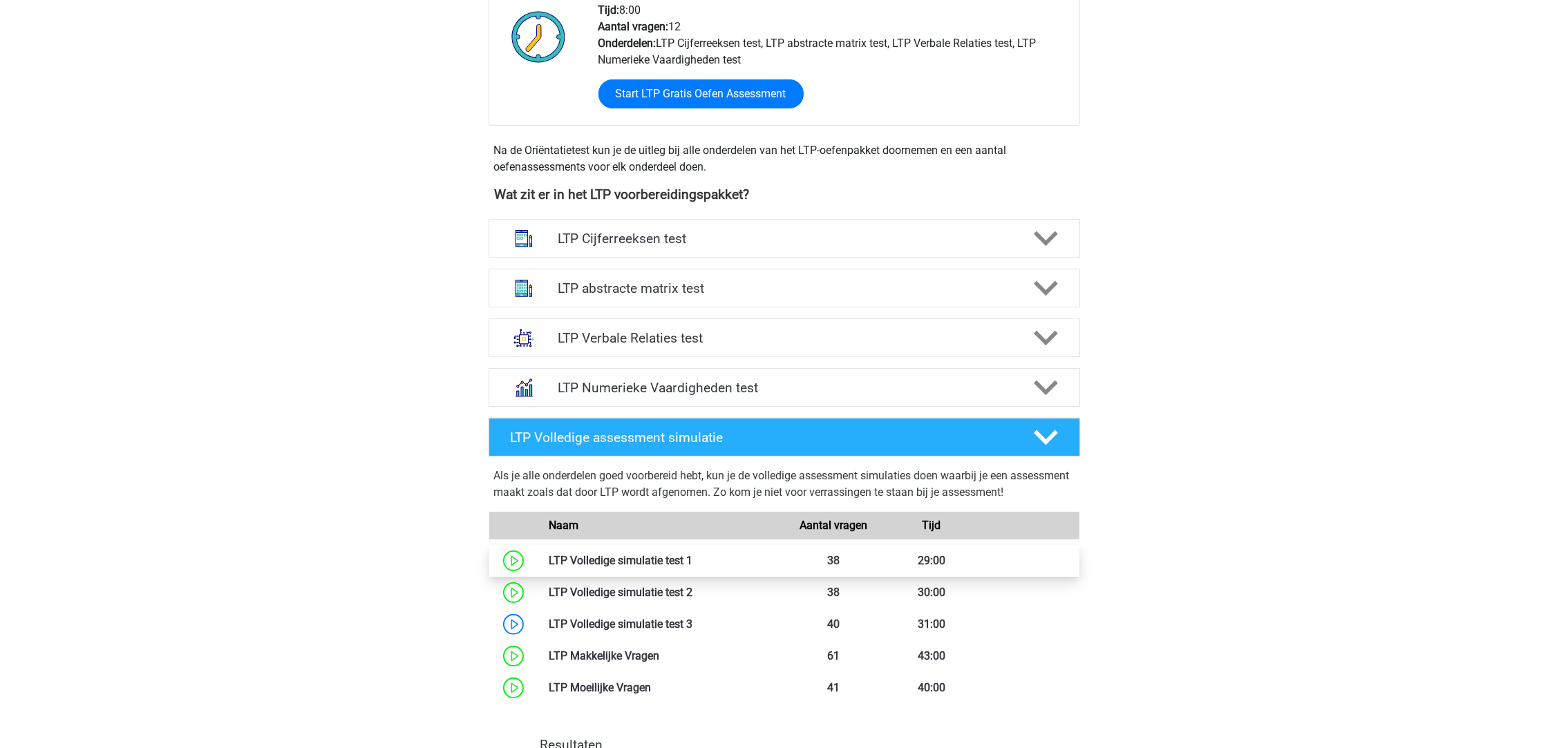
scroll to position [414, 0]
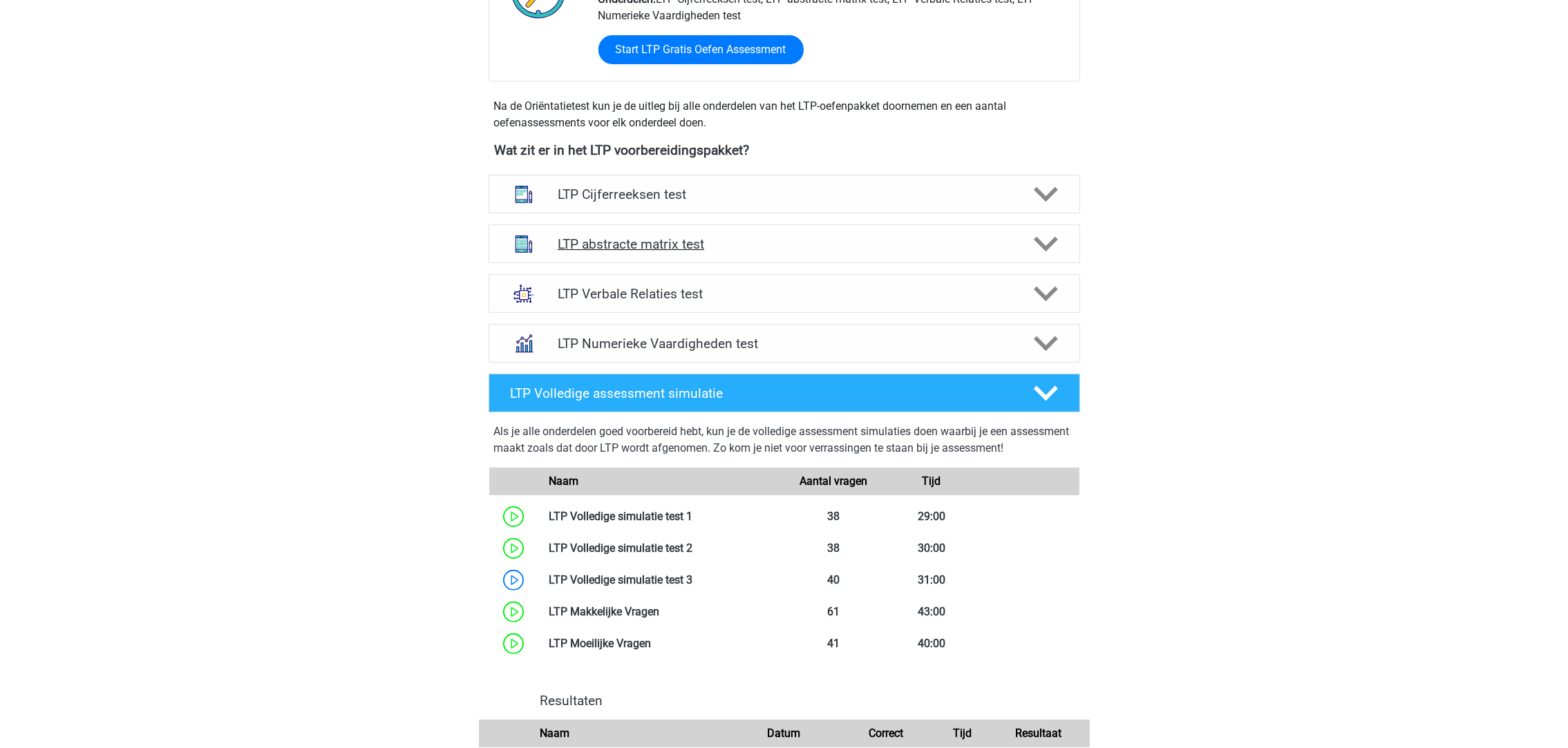
click at [607, 249] on h4 "LTP abstracte matrix test" at bounding box center [784, 244] width 452 height 16
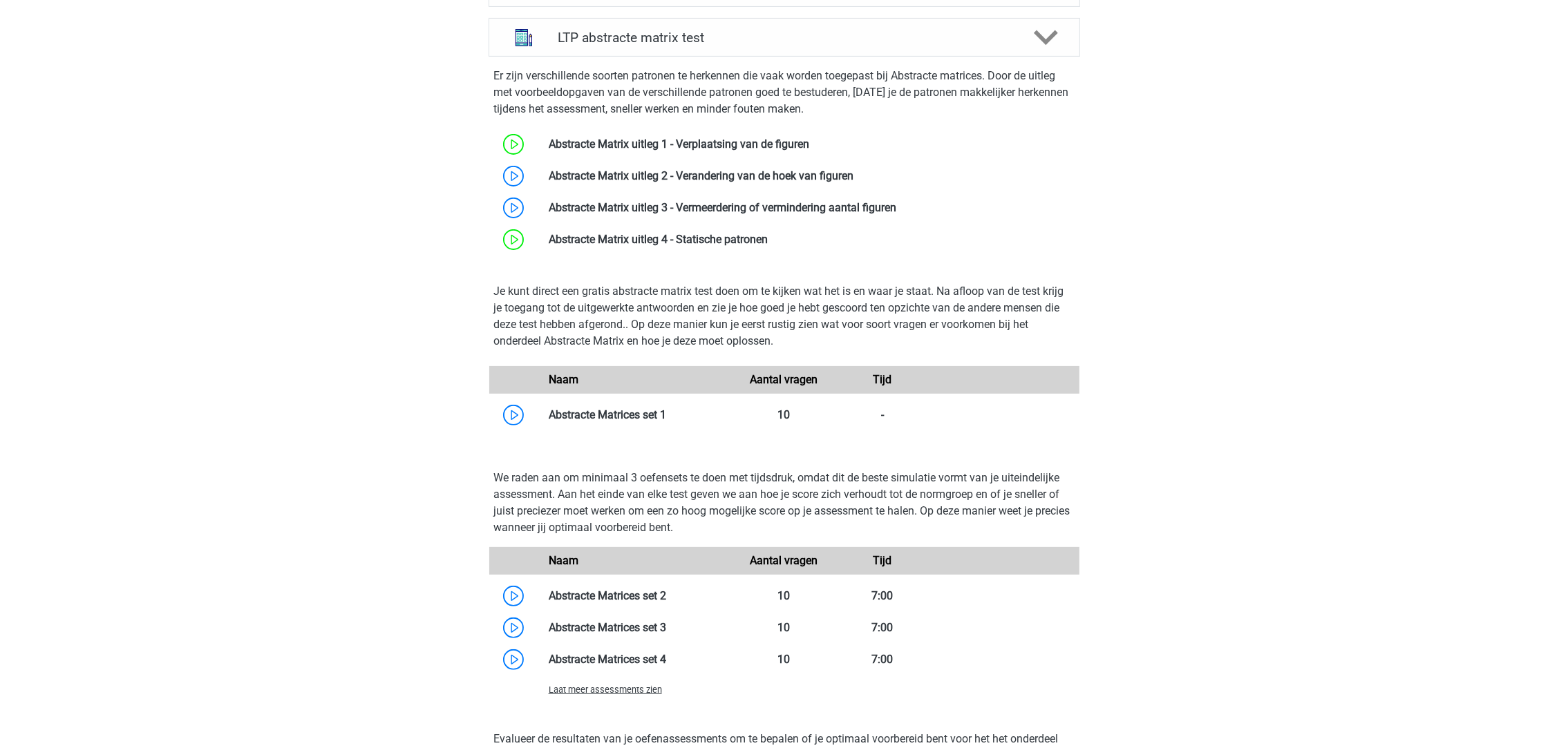
scroll to position [725, 0]
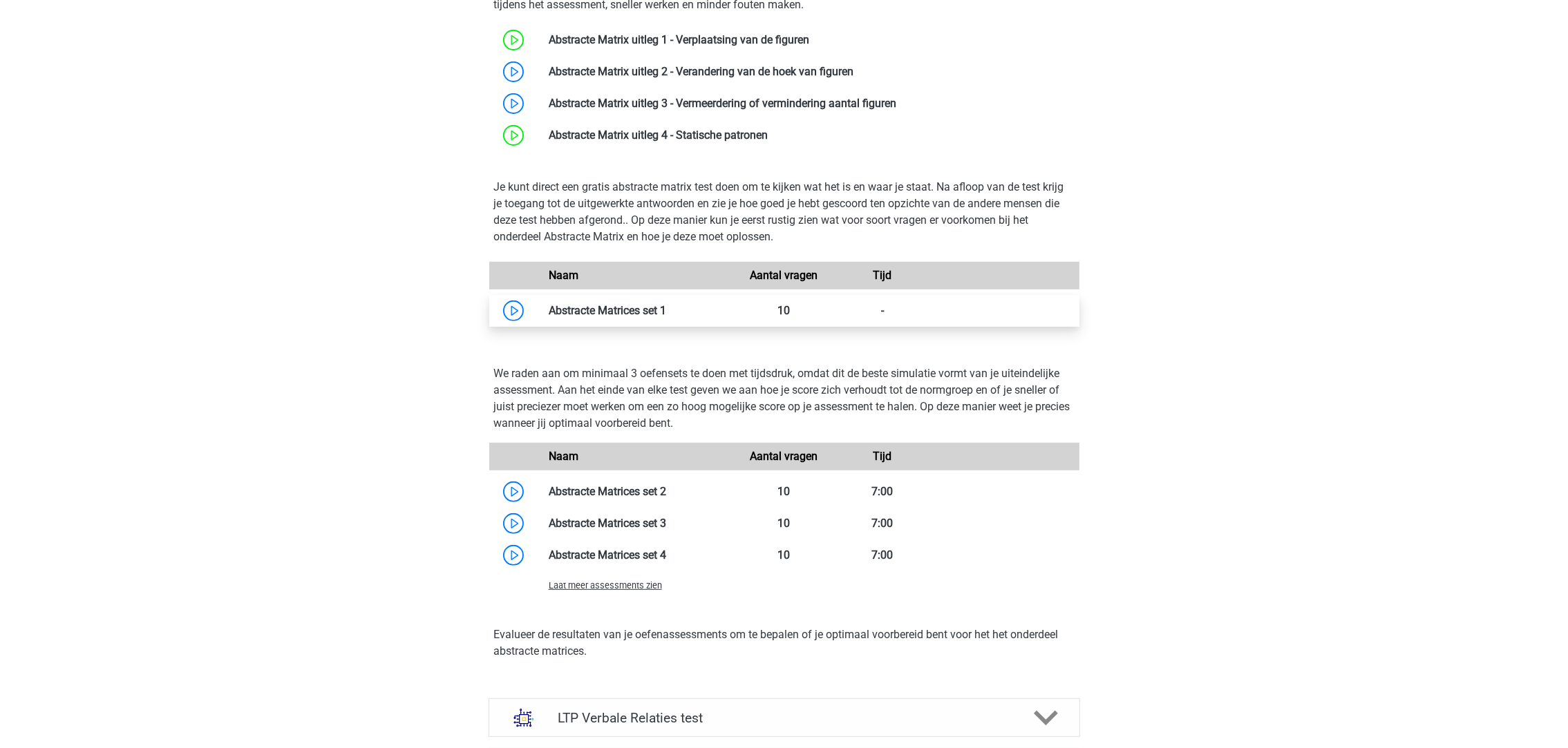
click at [666, 308] on link at bounding box center [666, 311] width 0 height 13
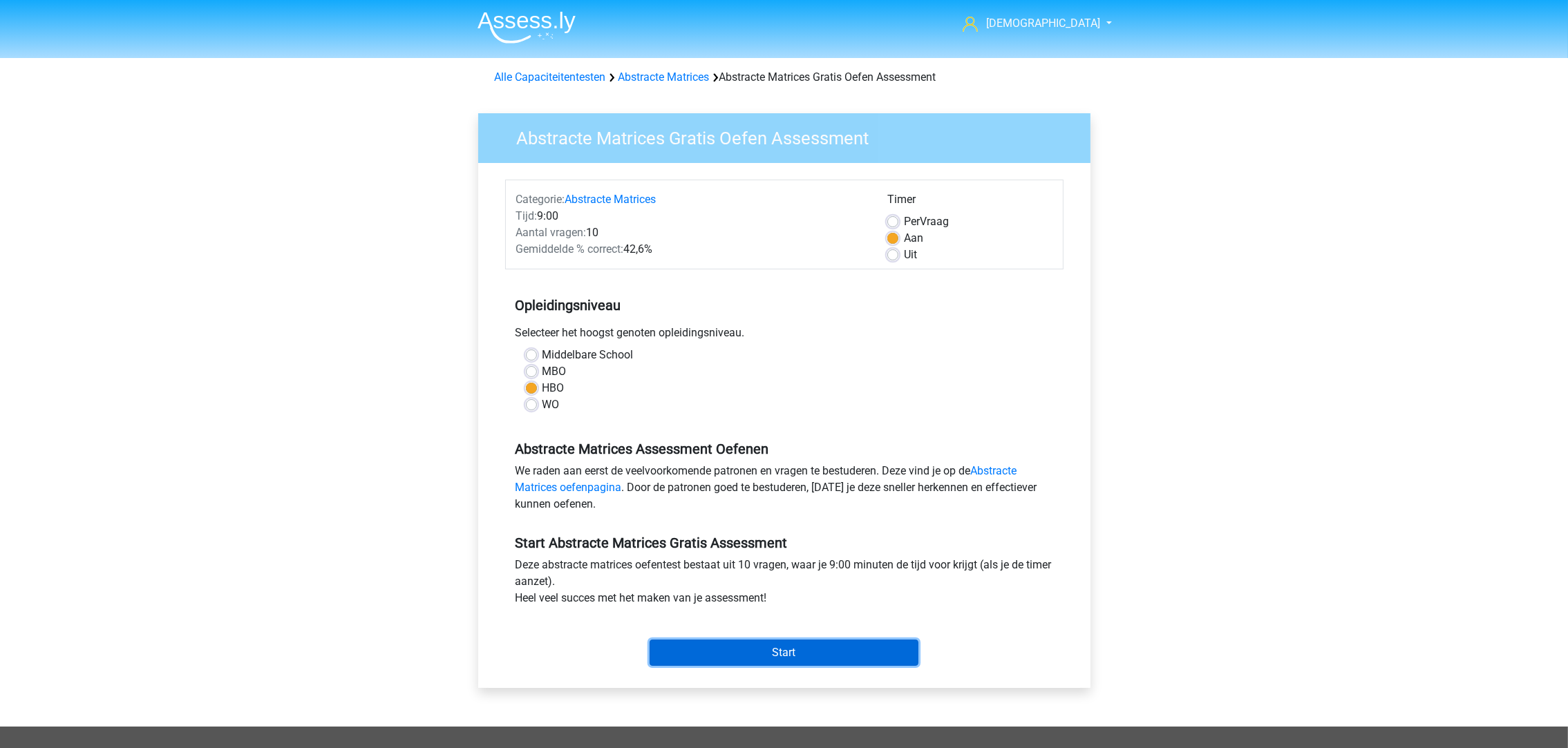
click at [760, 654] on input "Start" at bounding box center [784, 652] width 269 height 26
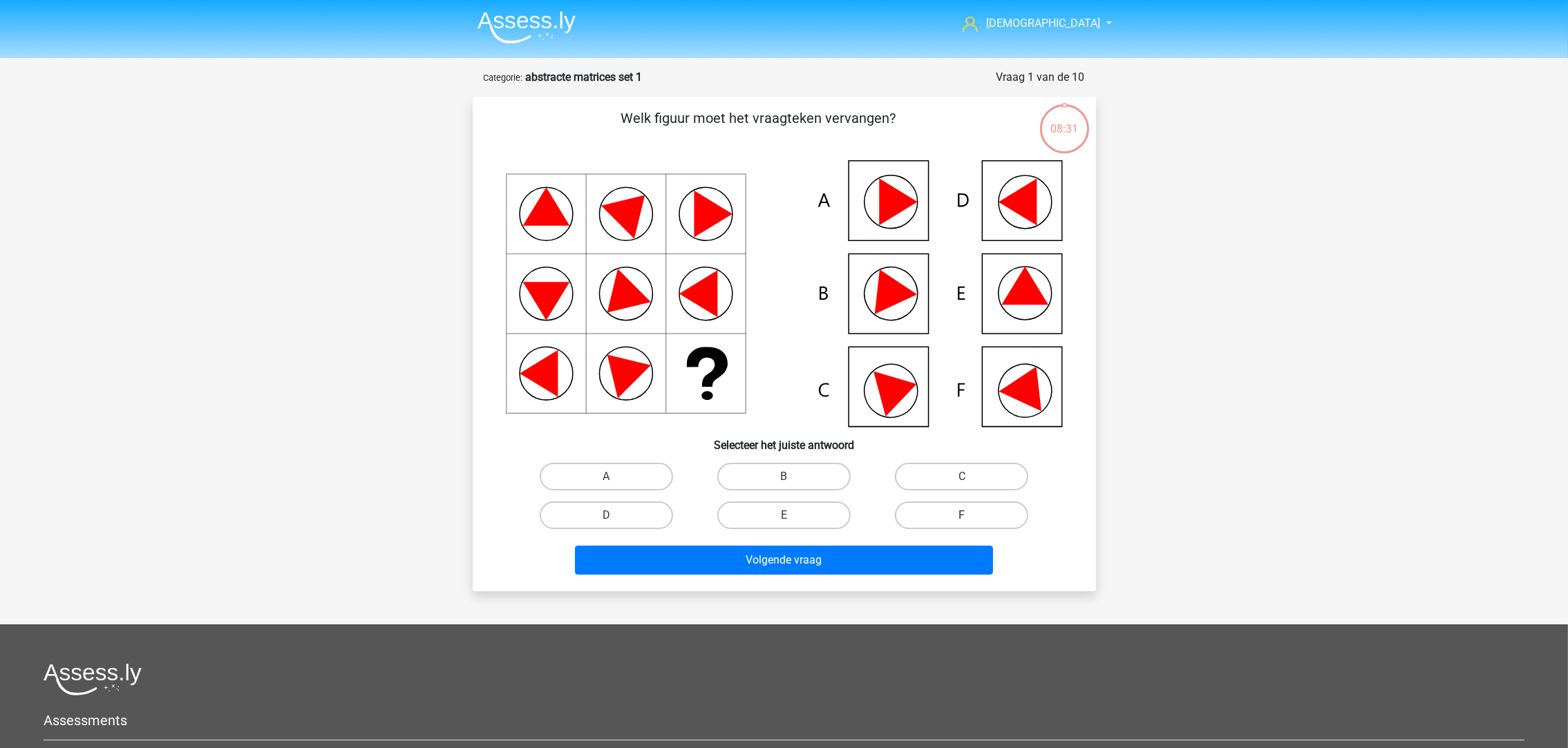
click at [954, 511] on label "F" at bounding box center [961, 514] width 134 height 27
click at [962, 515] on input "F" at bounding box center [966, 520] width 9 height 9
radio input "true"
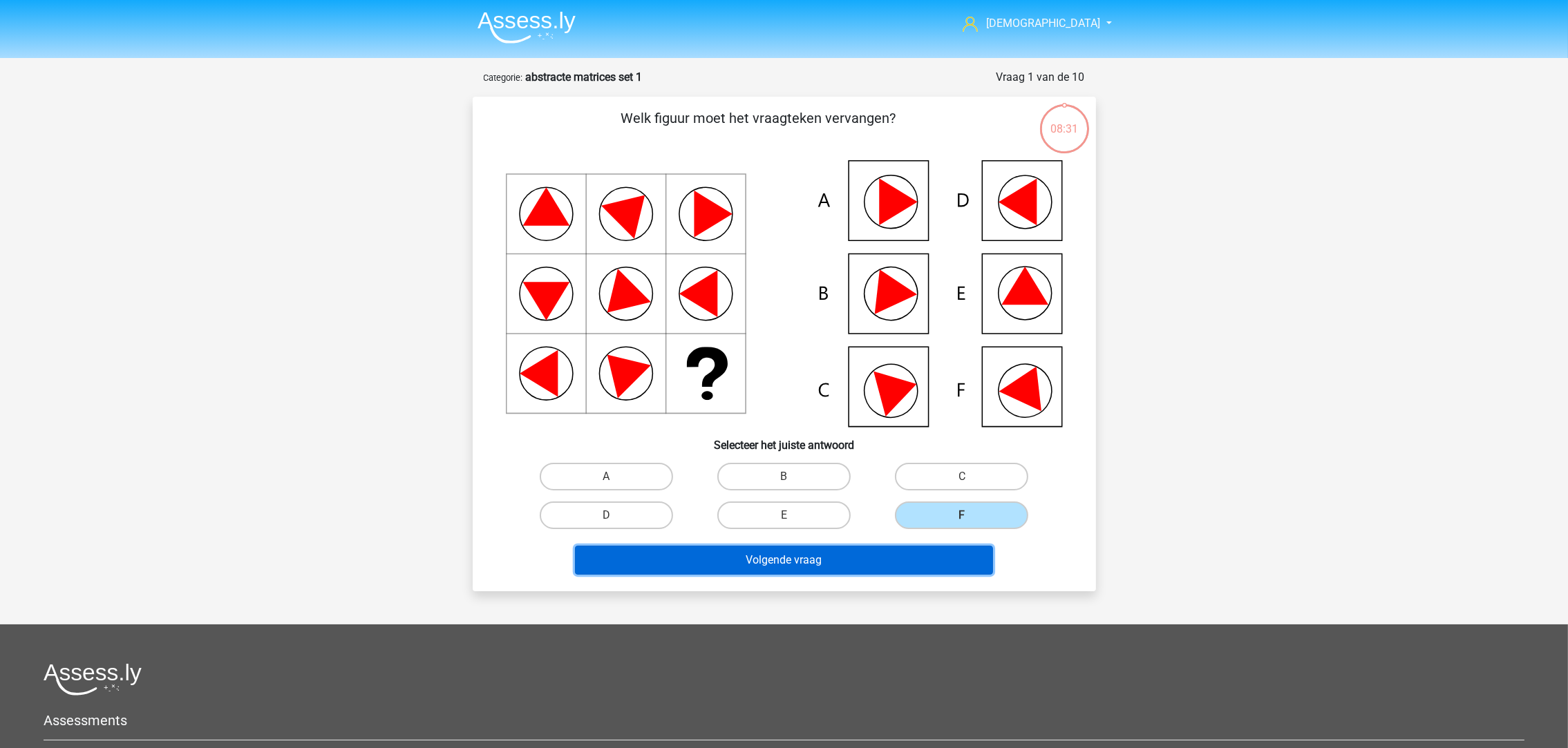
click at [859, 558] on button "Volgende vraag" at bounding box center [784, 560] width 418 height 29
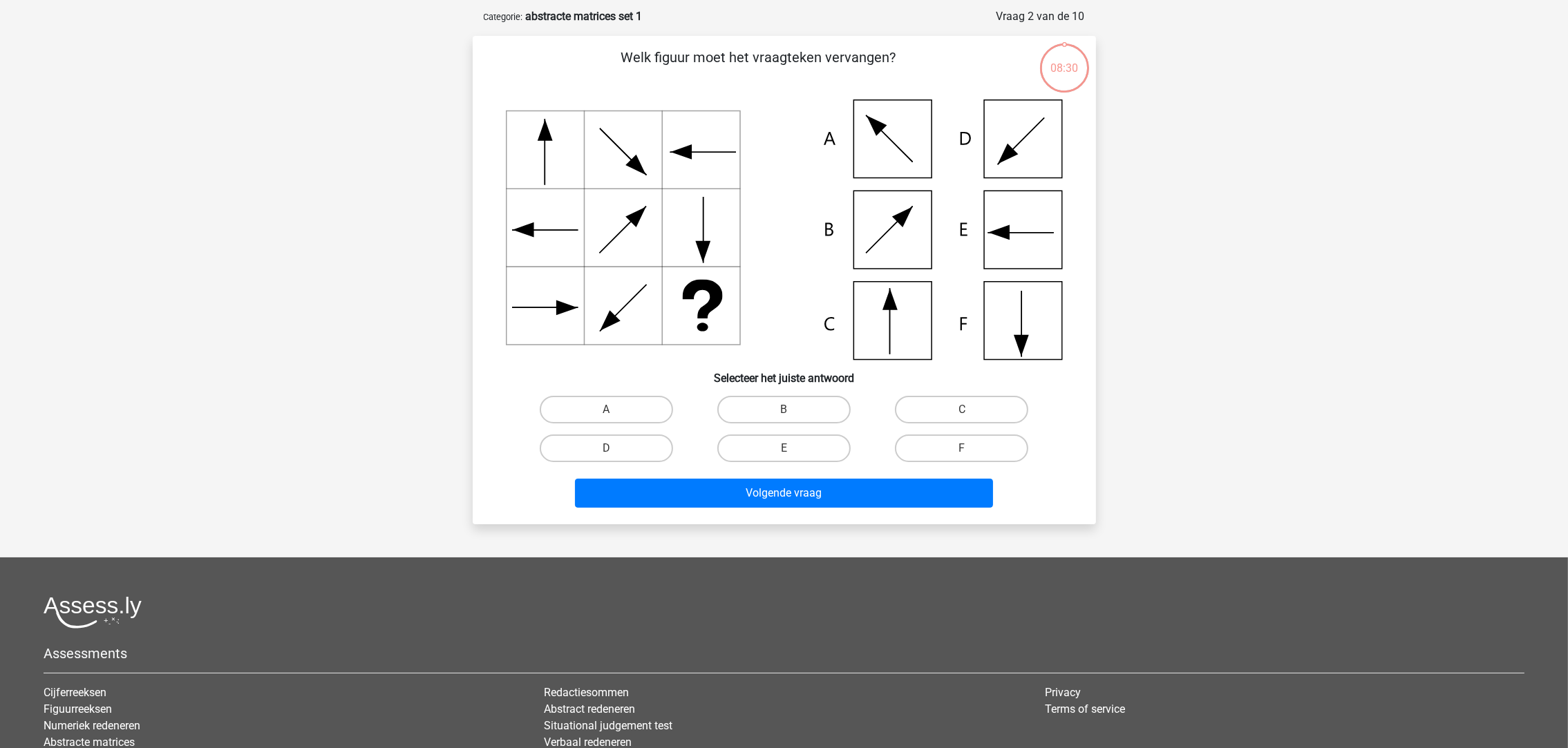
scroll to position [68, 0]
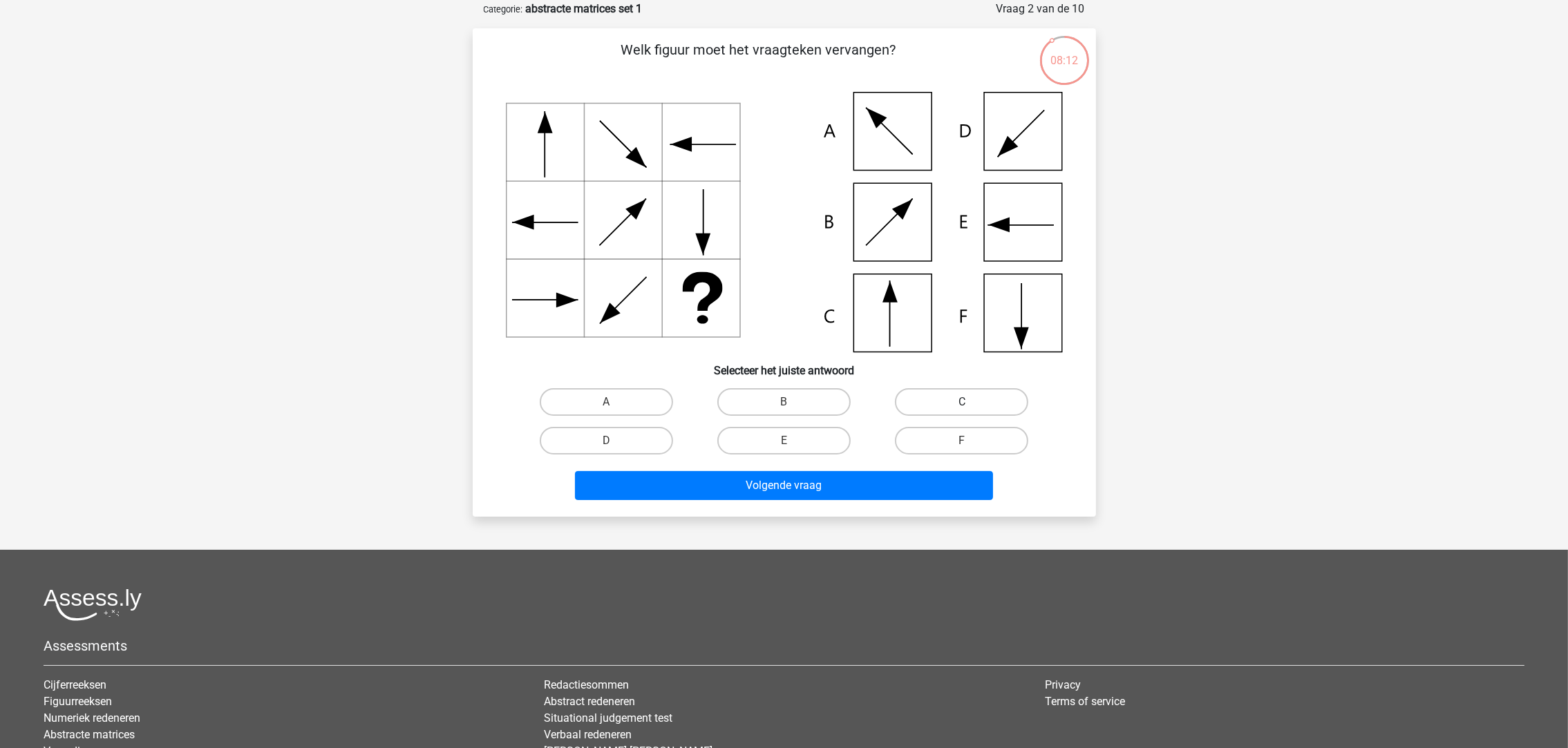
click at [909, 400] on label "C" at bounding box center [961, 401] width 134 height 27
click at [962, 402] on input "C" at bounding box center [966, 406] width 9 height 9
radio input "true"
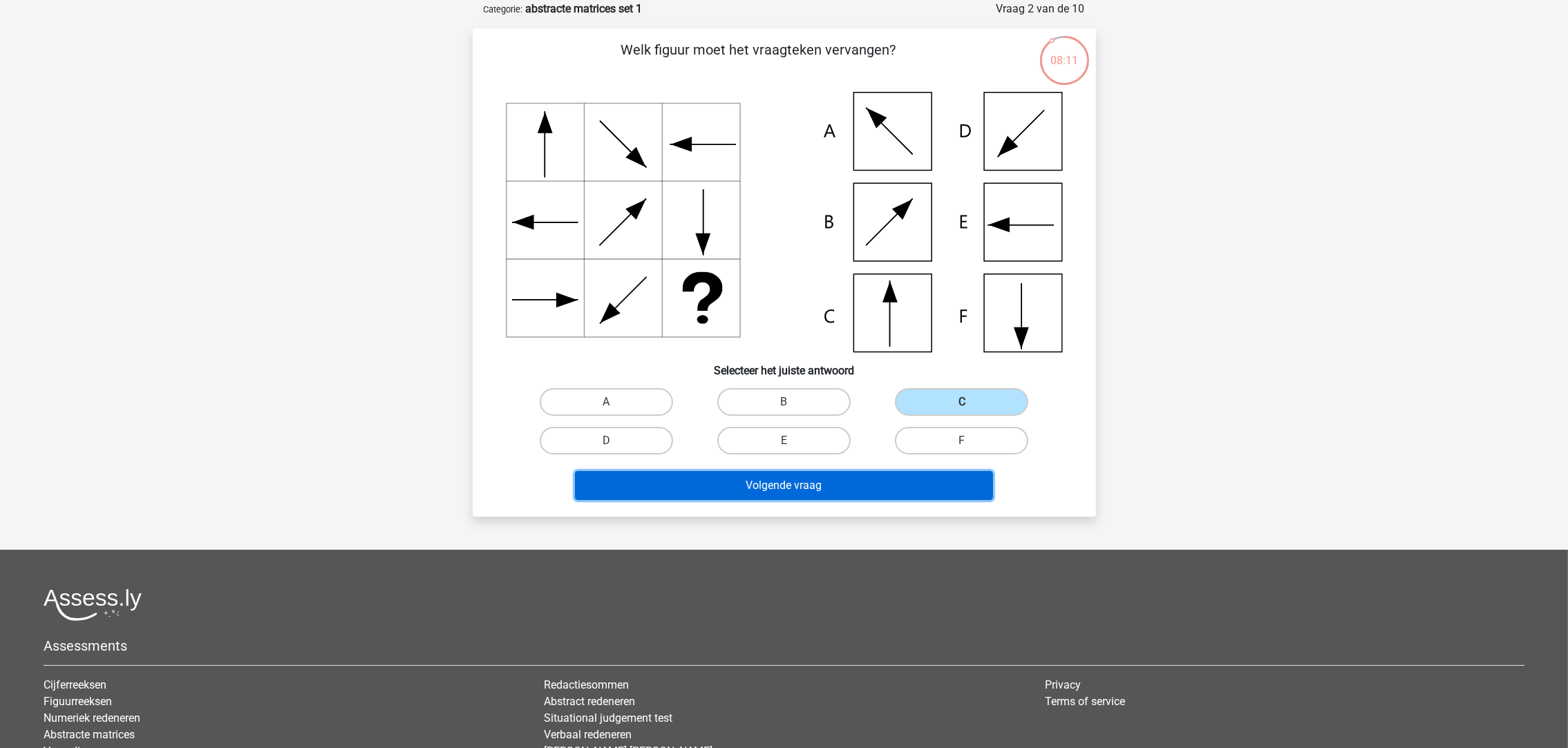
click at [845, 488] on button "Volgende vraag" at bounding box center [784, 485] width 418 height 29
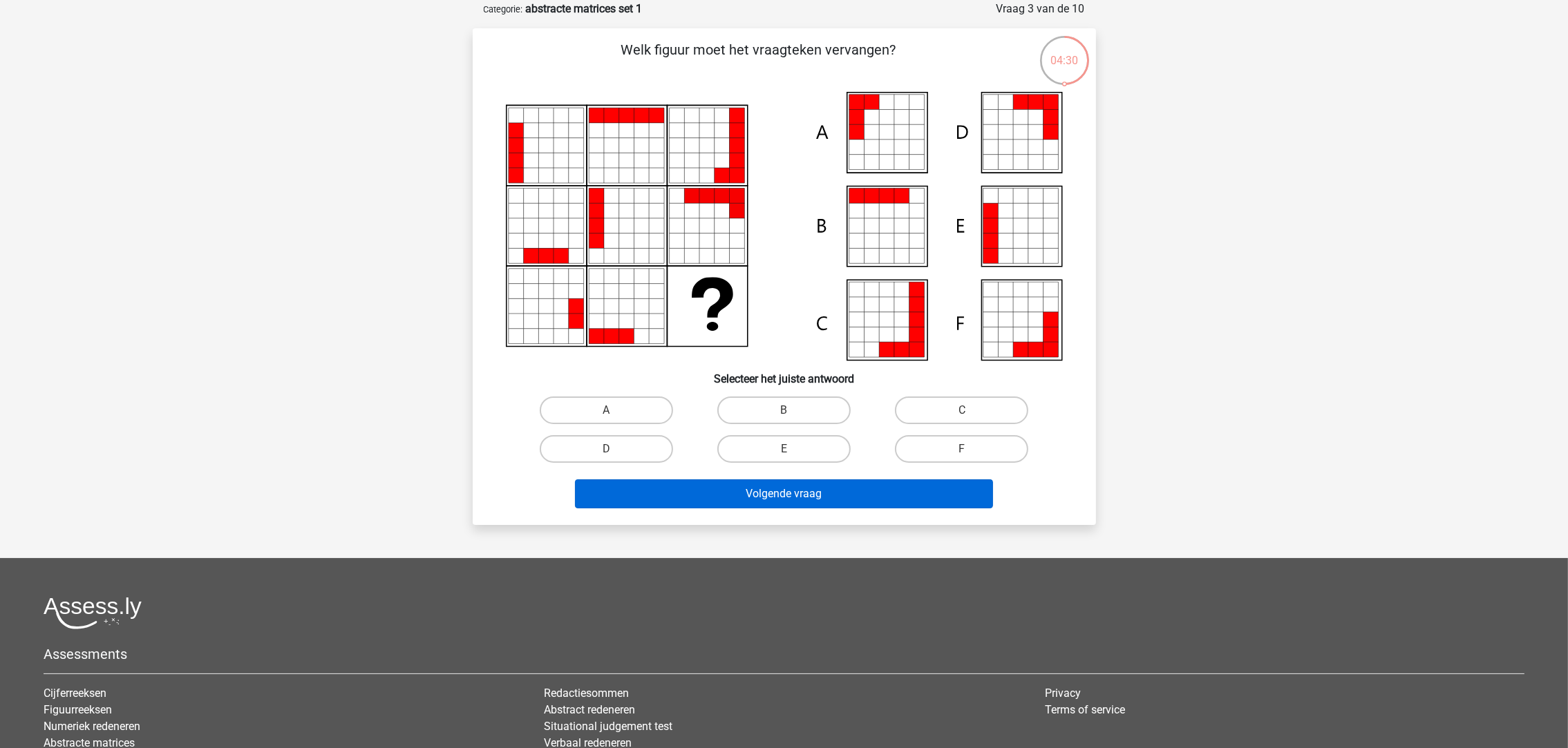
drag, startPoint x: 814, startPoint y: 446, endPoint x: 822, endPoint y: 484, distance: 38.8
click at [813, 447] on label "E" at bounding box center [784, 449] width 134 height 27
click at [792, 449] on input "E" at bounding box center [788, 453] width 9 height 9
radio input "true"
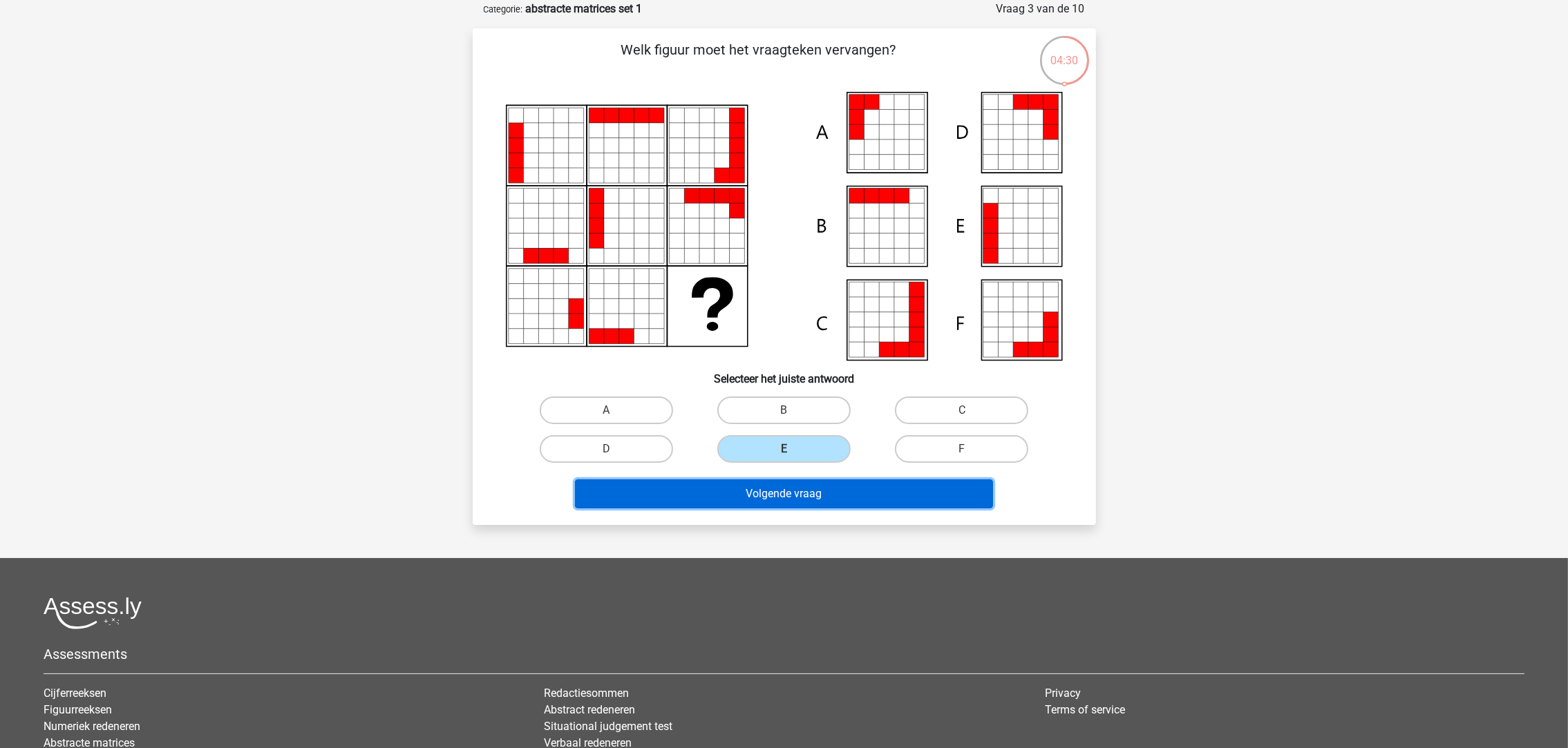
click at [823, 492] on button "Volgende vraag" at bounding box center [784, 493] width 418 height 29
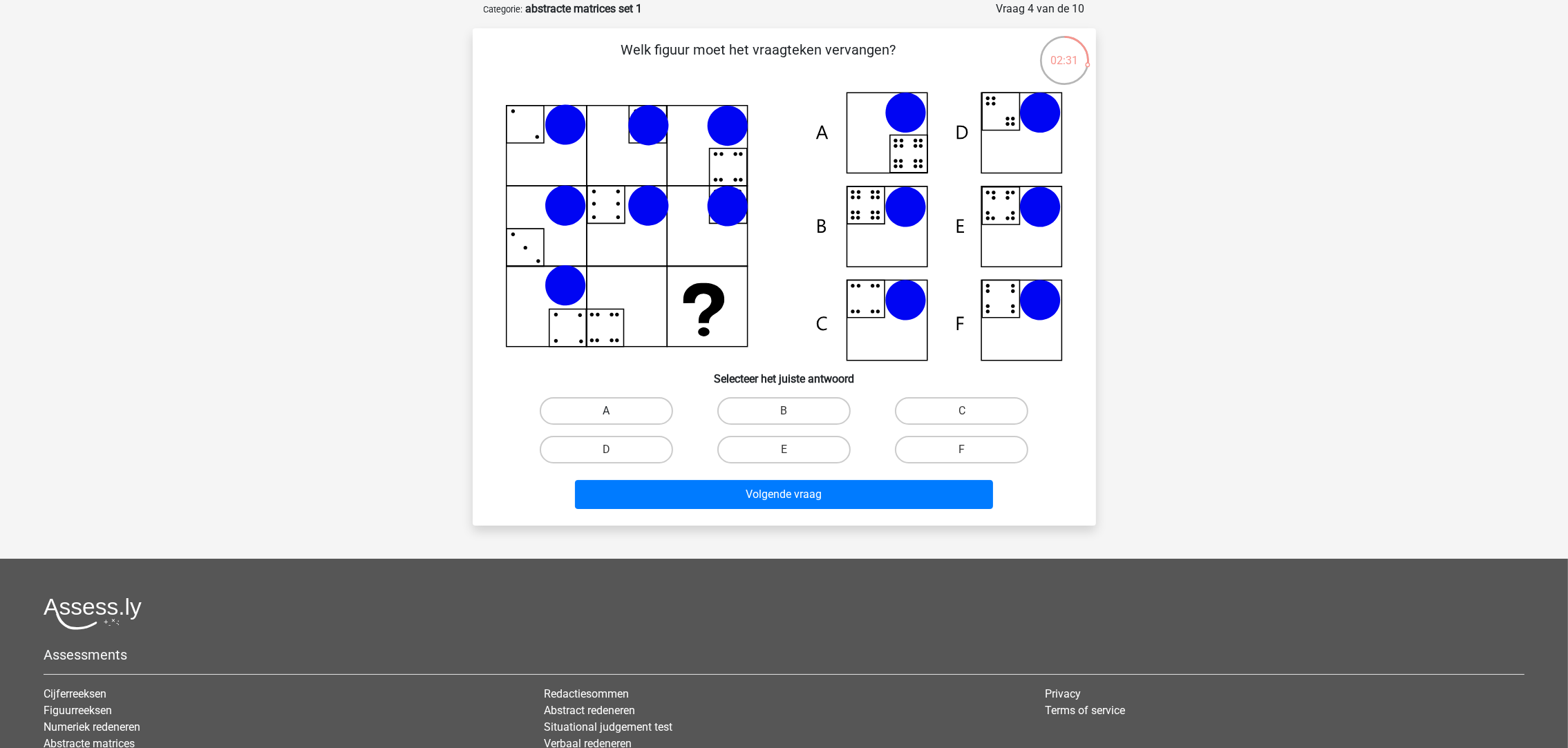
click at [631, 405] on label "A" at bounding box center [606, 411] width 134 height 27
click at [615, 411] on input "A" at bounding box center [610, 415] width 9 height 9
radio input "true"
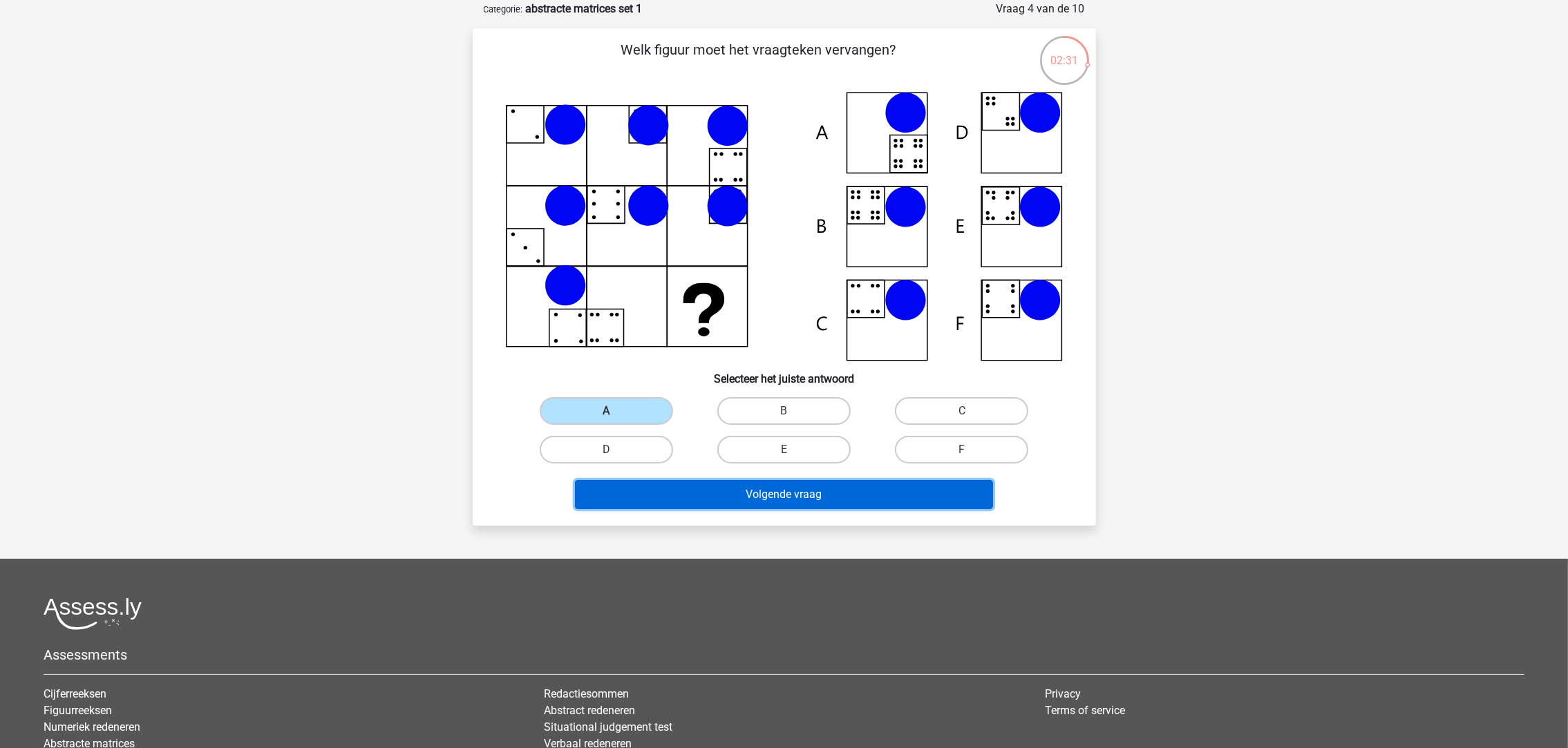
click at [691, 486] on button "Volgende vraag" at bounding box center [784, 494] width 418 height 29
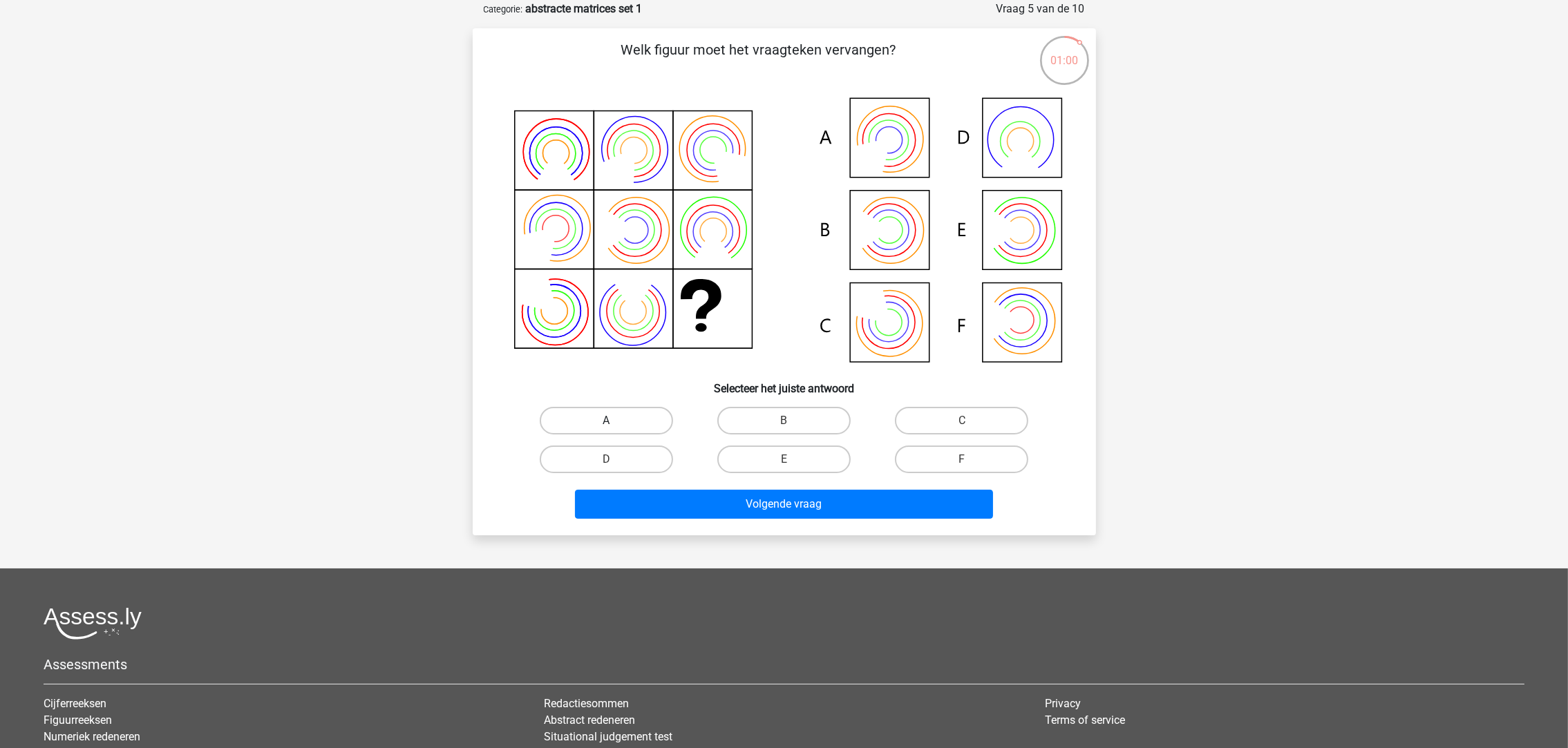
click at [623, 418] on label "A" at bounding box center [606, 420] width 134 height 27
click at [615, 420] on input "A" at bounding box center [610, 425] width 9 height 9
radio input "true"
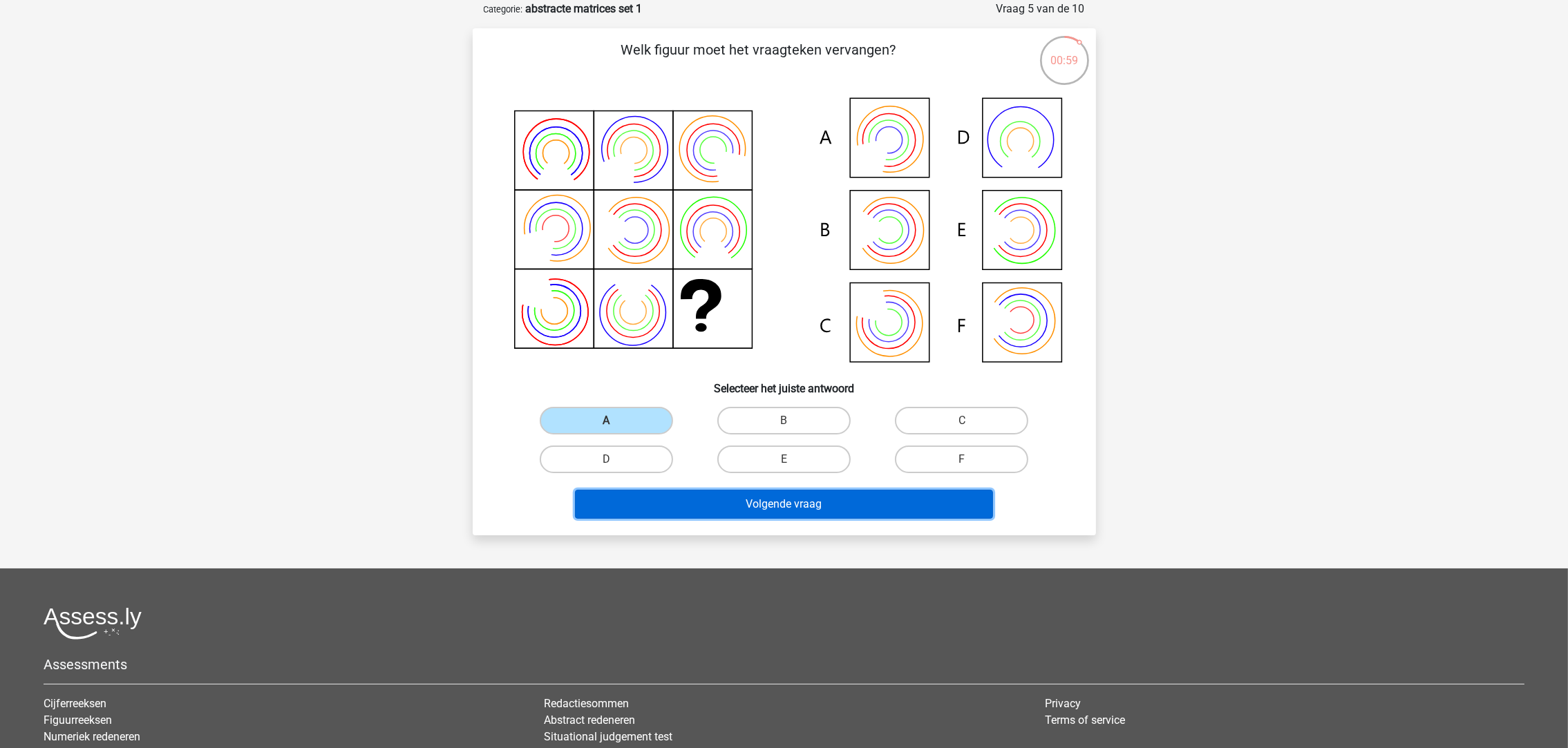
click at [705, 499] on button "Volgende vraag" at bounding box center [784, 503] width 418 height 29
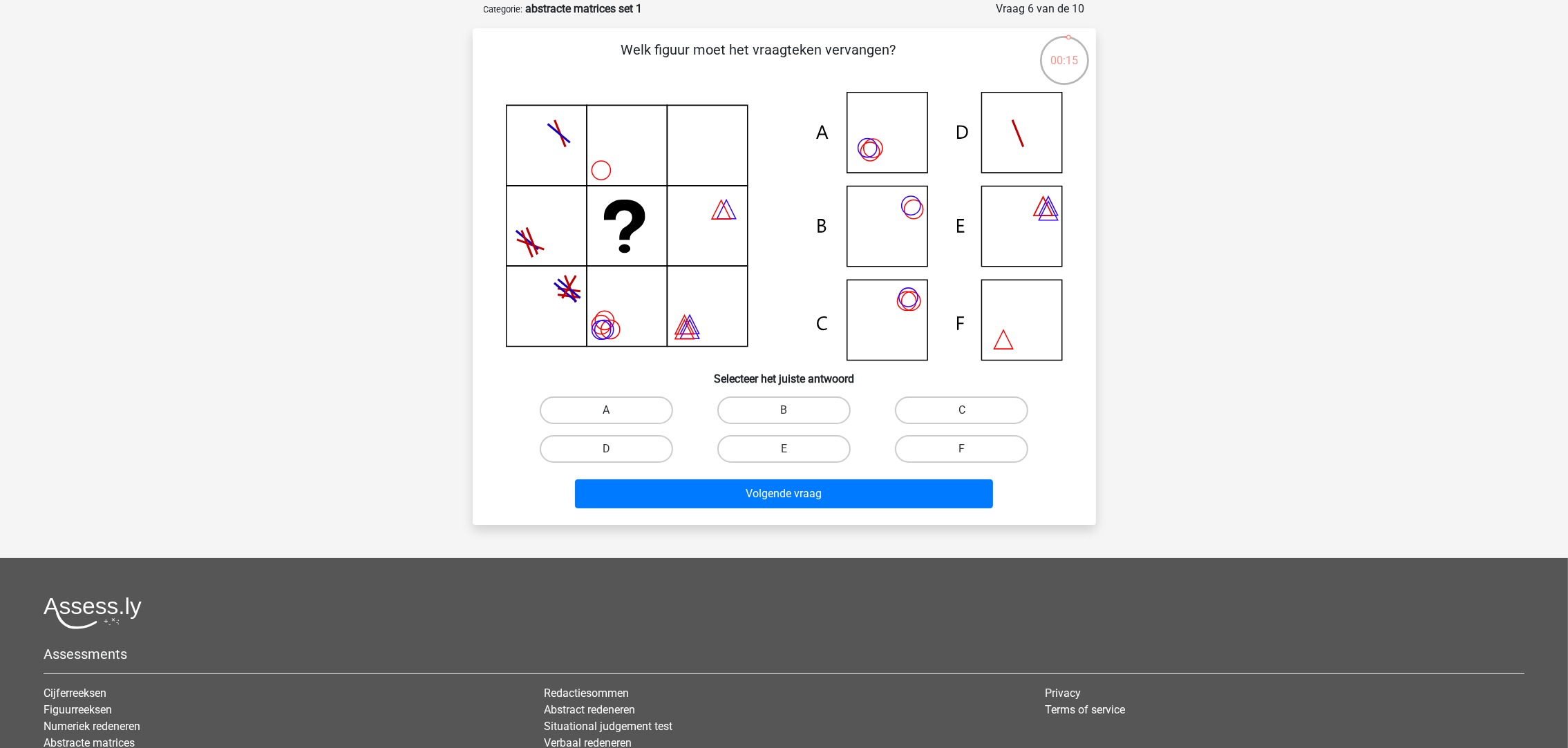
click at [616, 416] on label "A" at bounding box center [606, 410] width 134 height 27
click at [615, 416] on input "A" at bounding box center [610, 414] width 9 height 9
radio input "true"
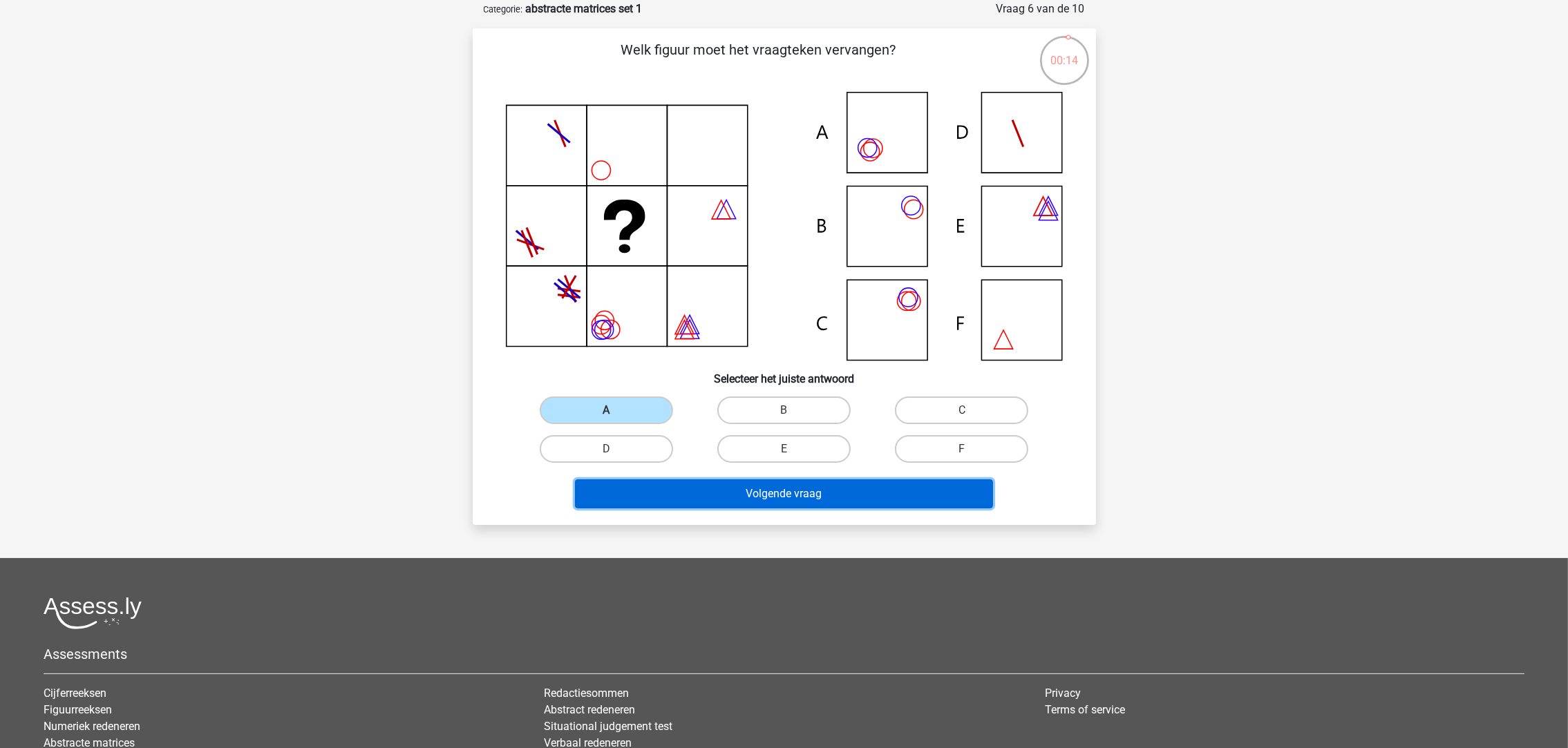
click at [661, 492] on button "Volgende vraag" at bounding box center [784, 493] width 418 height 29
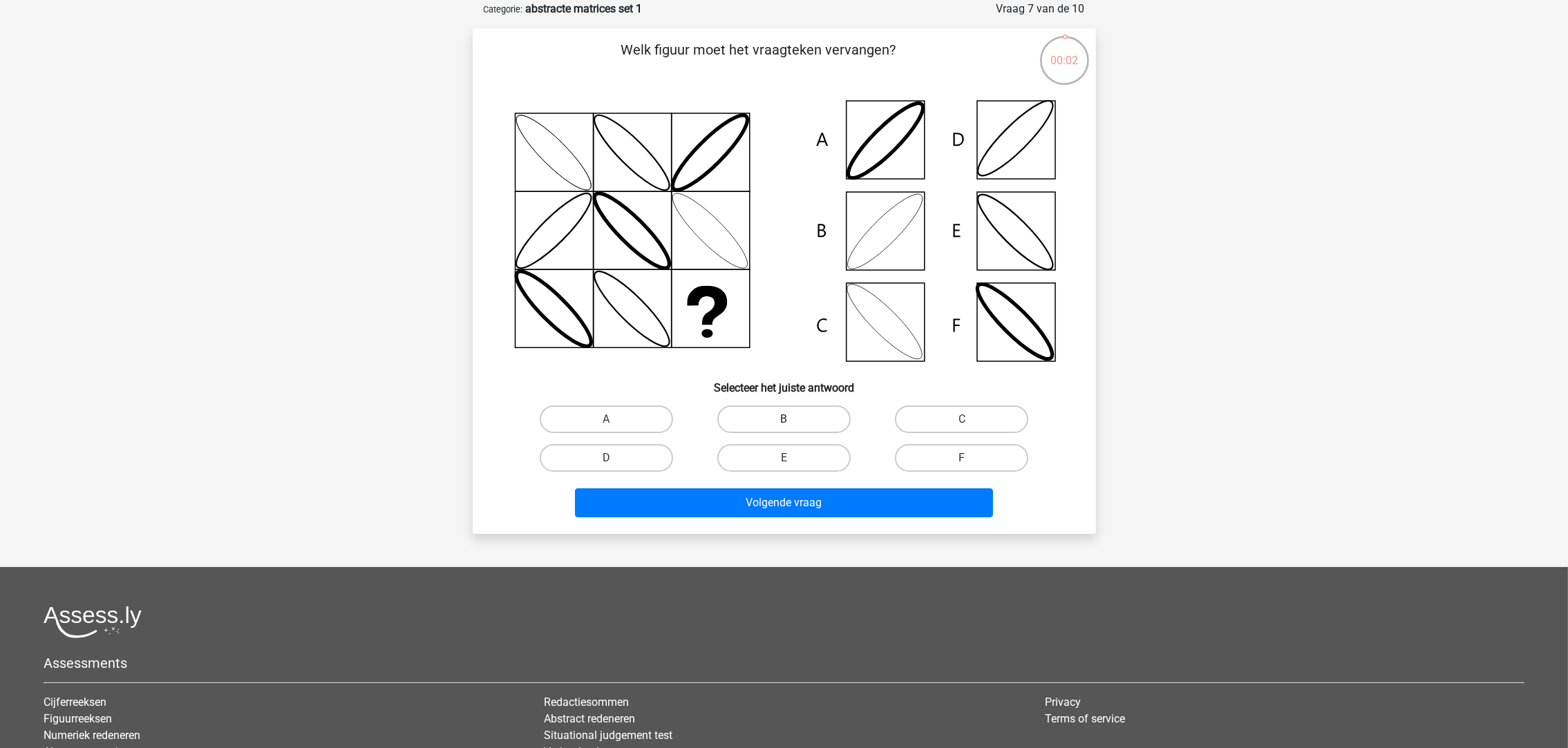
click at [751, 423] on label "B" at bounding box center [784, 419] width 134 height 27
click at [783, 423] on input "B" at bounding box center [788, 423] width 9 height 9
radio input "true"
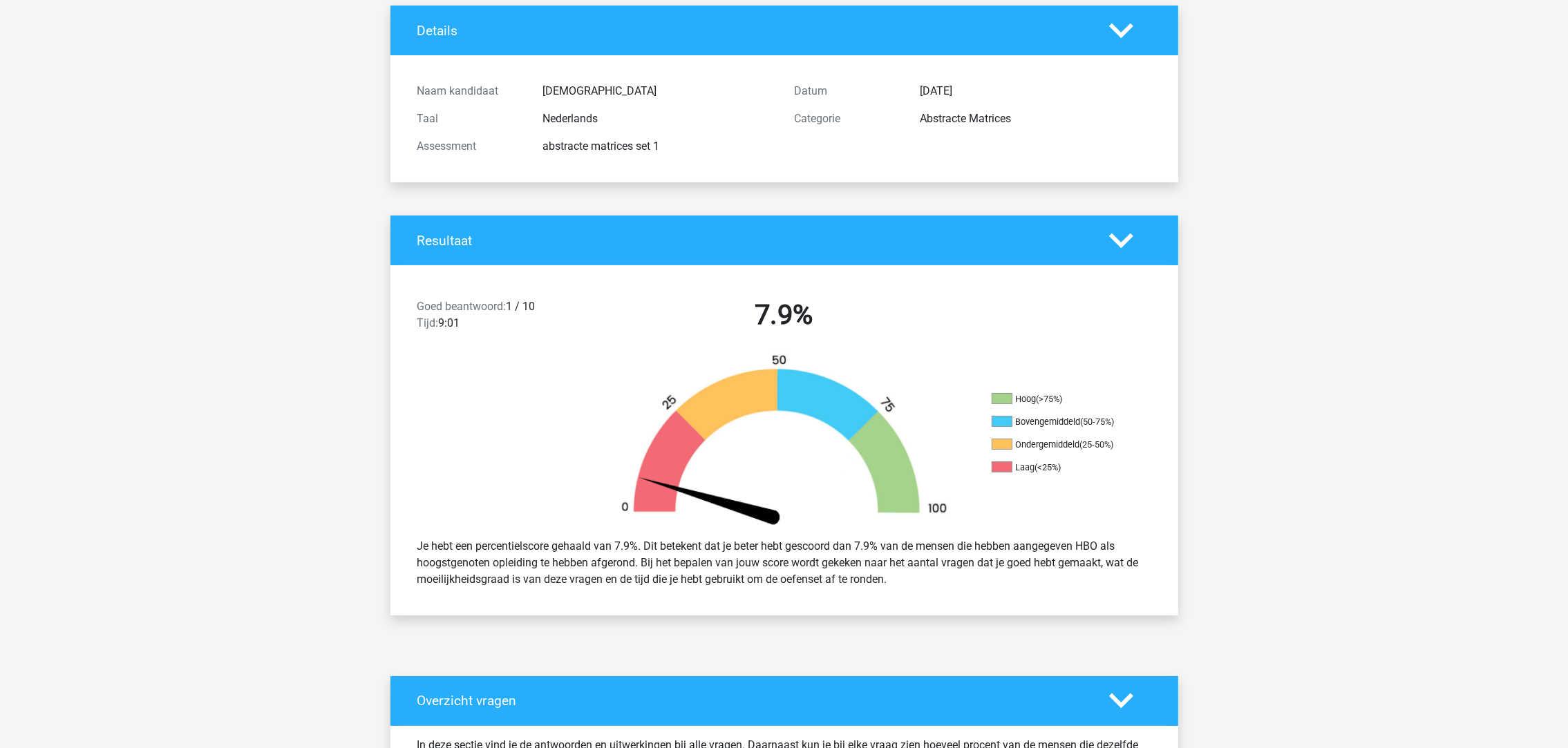
scroll to position [517, 0]
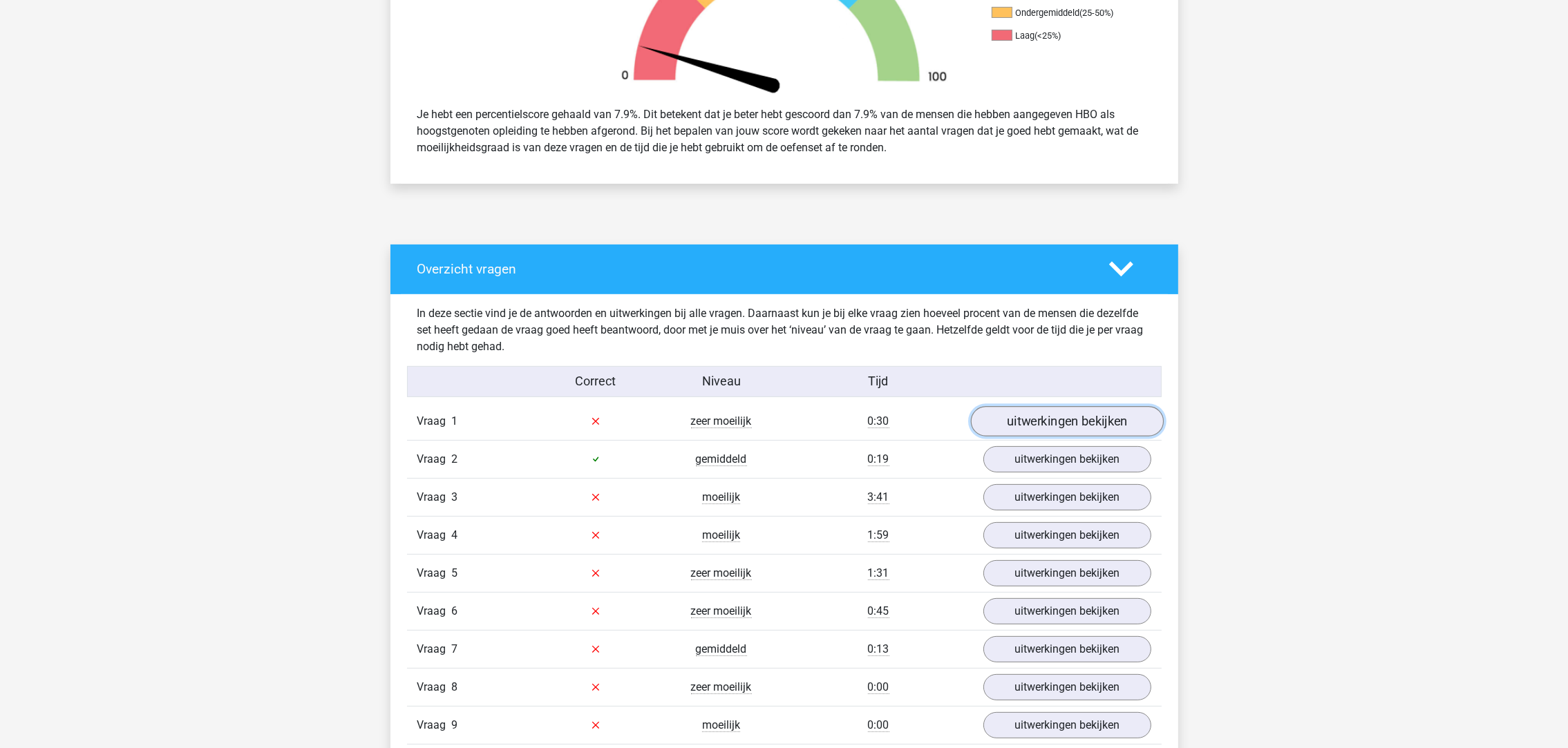
click at [1034, 421] on link "uitwerkingen bekijken" at bounding box center [1067, 421] width 193 height 30
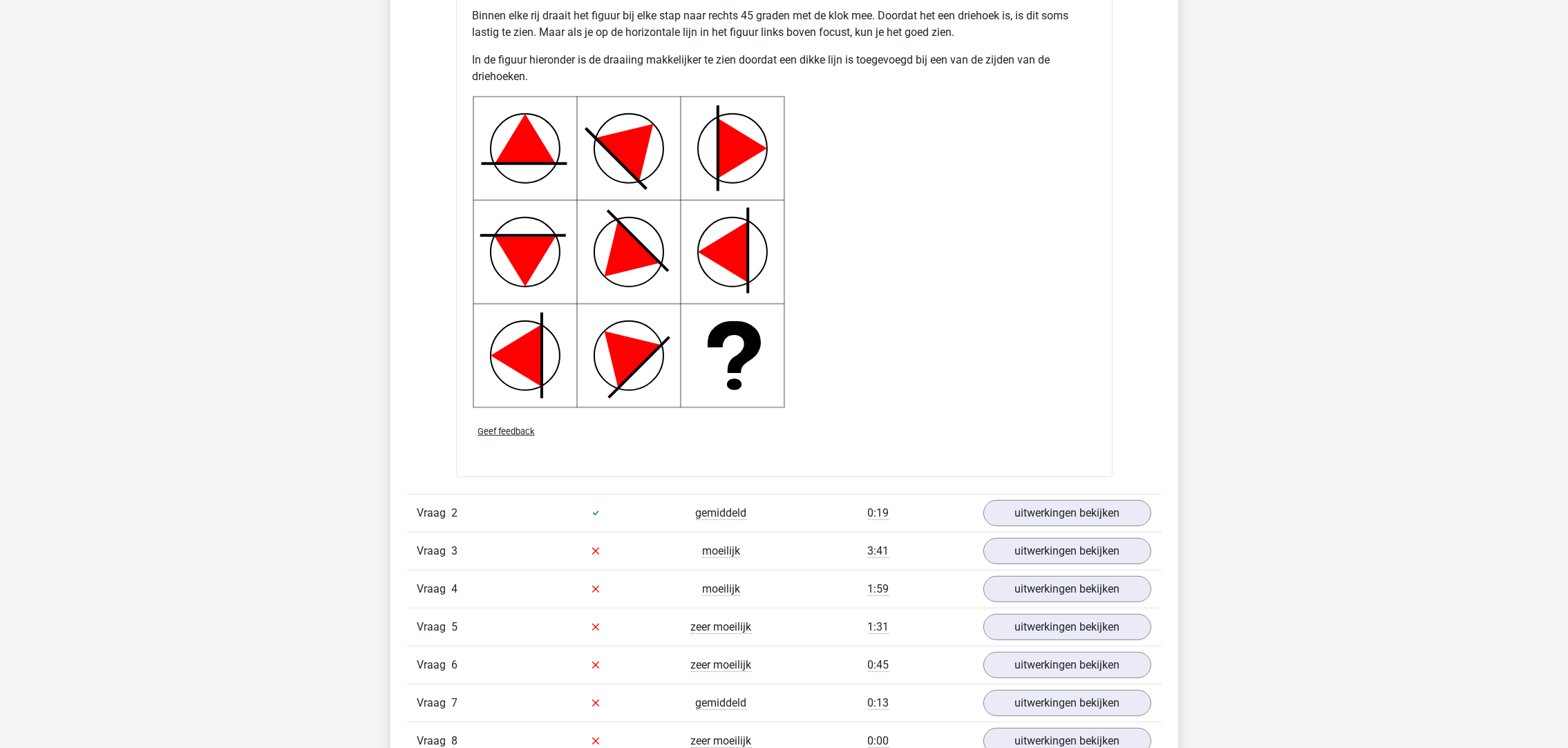
scroll to position [1450, 0]
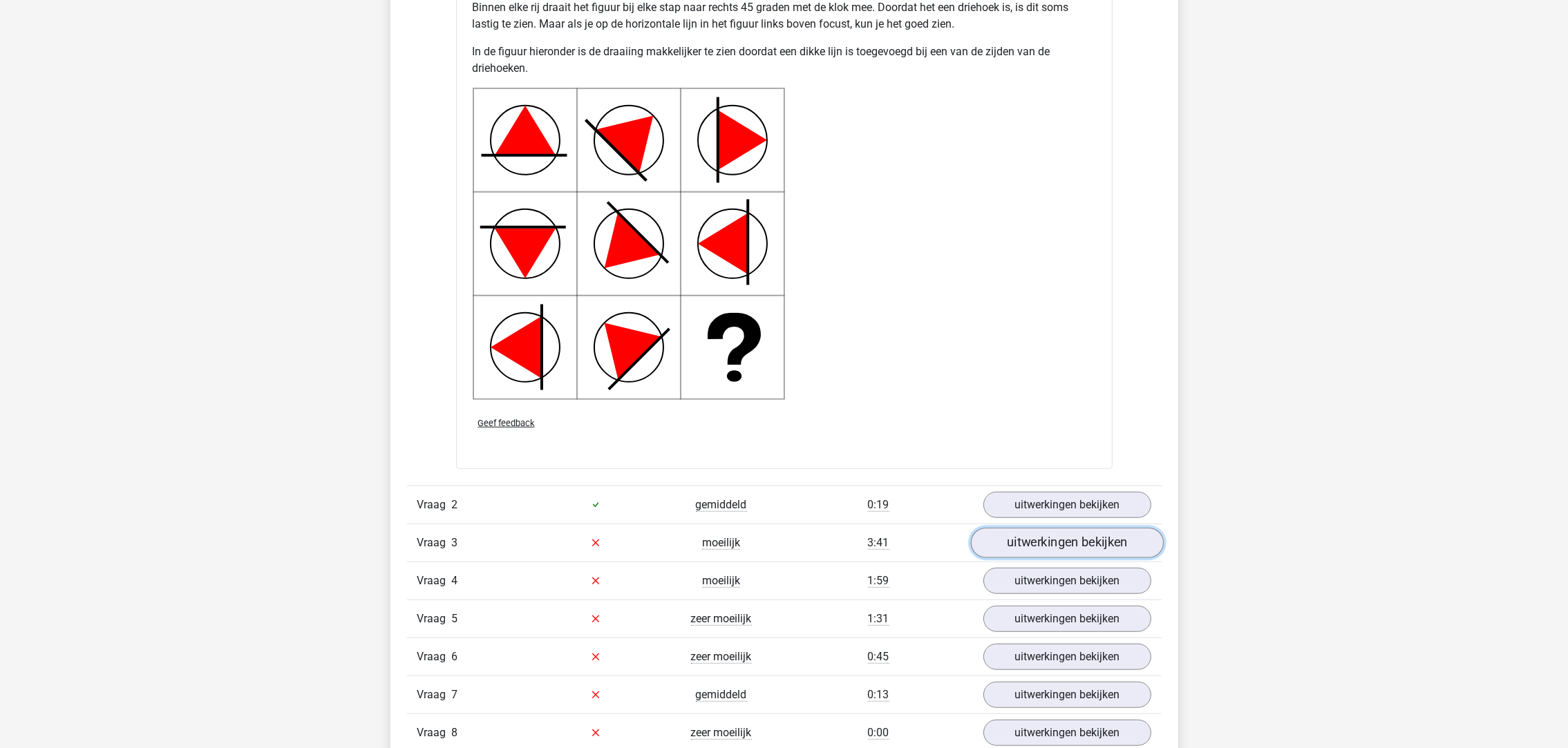
click at [1053, 549] on link "uitwerkingen bekijken" at bounding box center [1067, 543] width 193 height 30
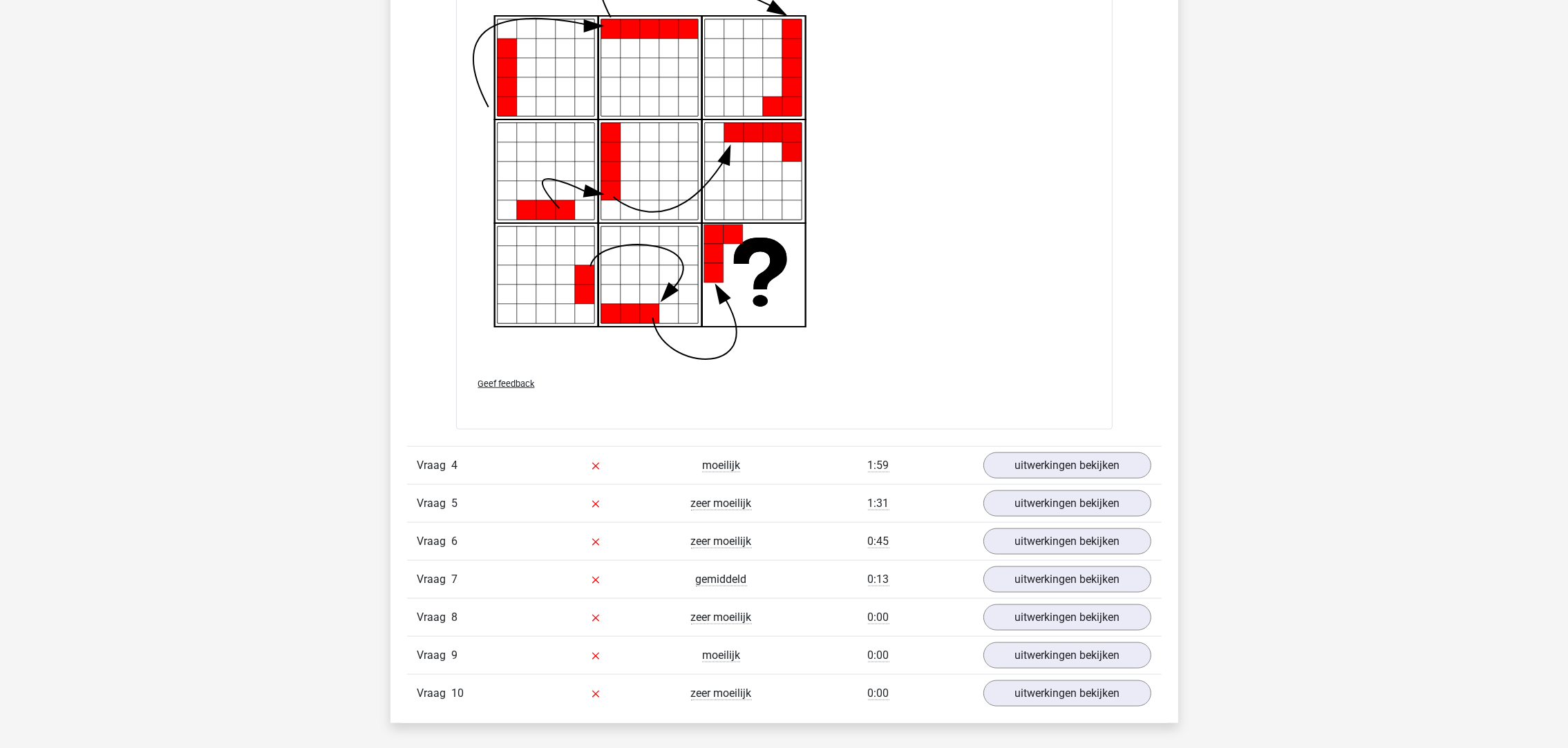
scroll to position [2693, 0]
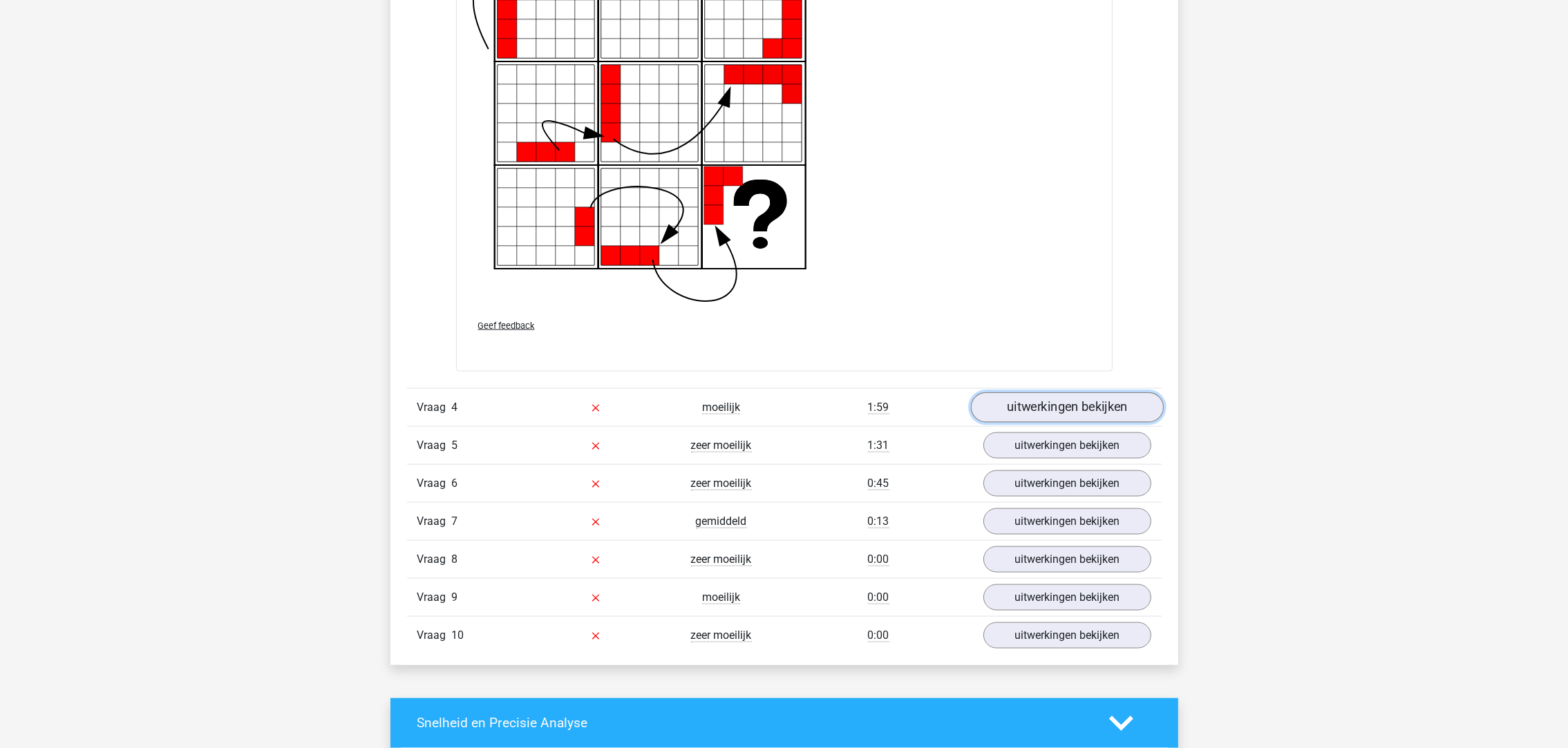
click at [1037, 414] on link "uitwerkingen bekijken" at bounding box center [1067, 407] width 193 height 30
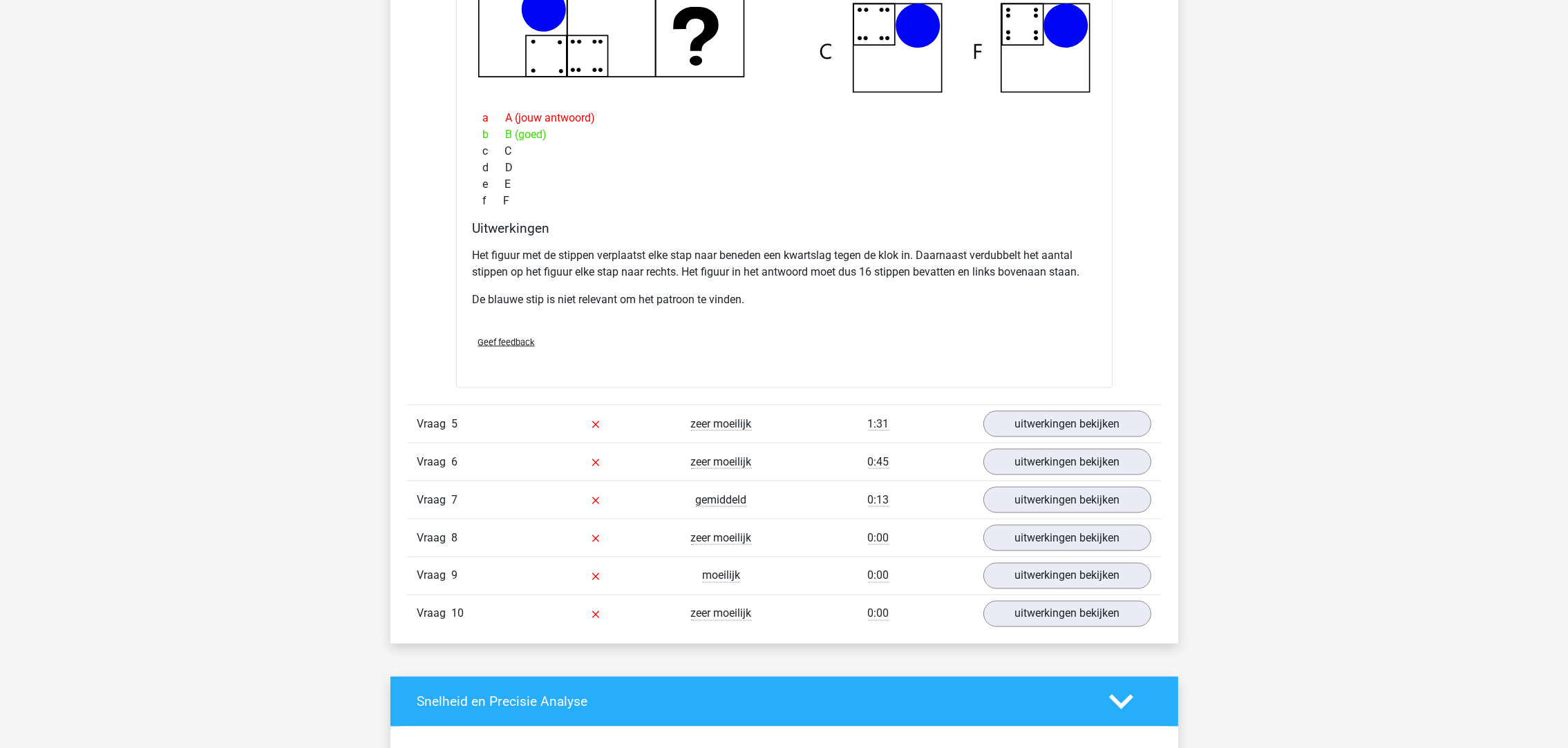
scroll to position [3418, 0]
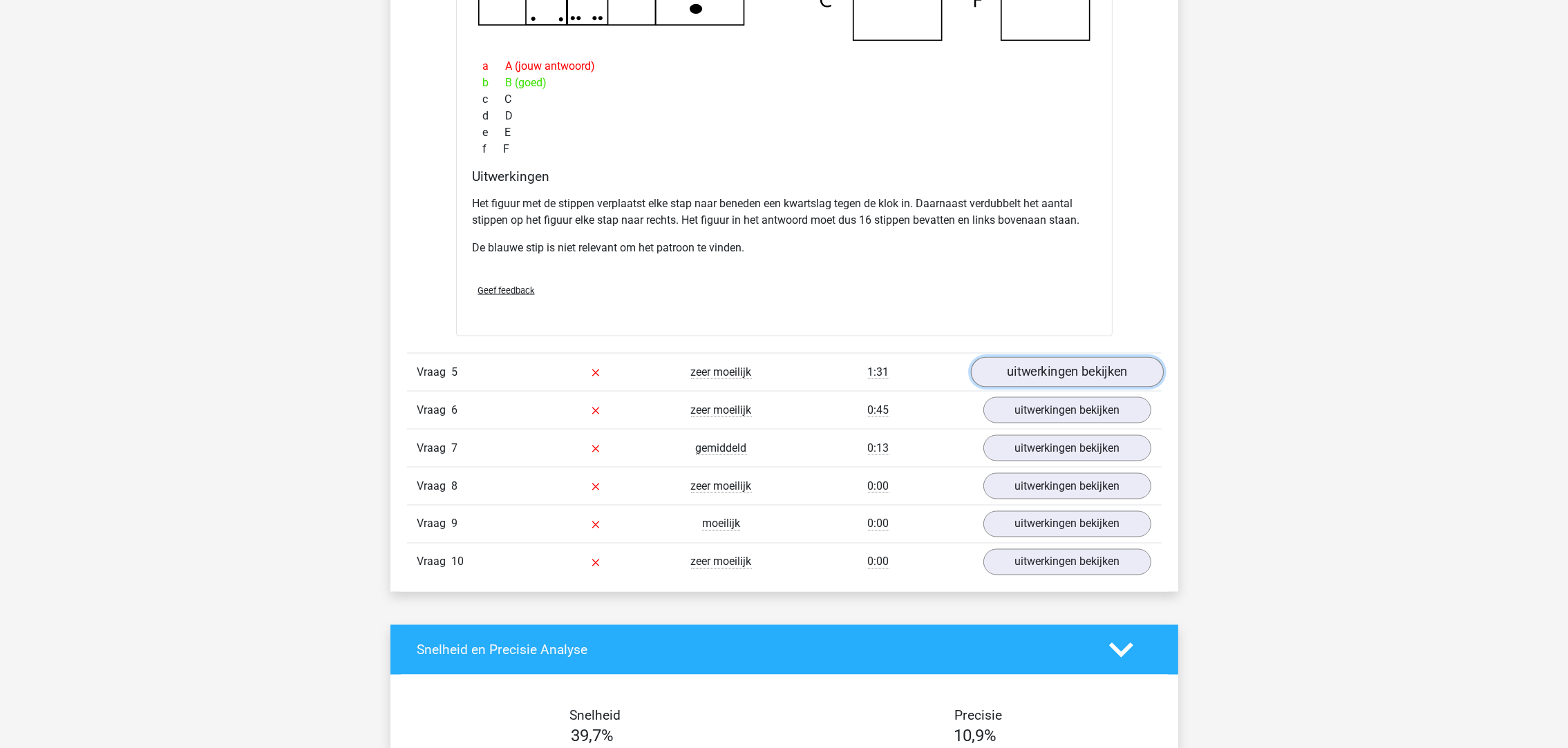
click at [1027, 378] on link "uitwerkingen bekijken" at bounding box center [1067, 372] width 193 height 30
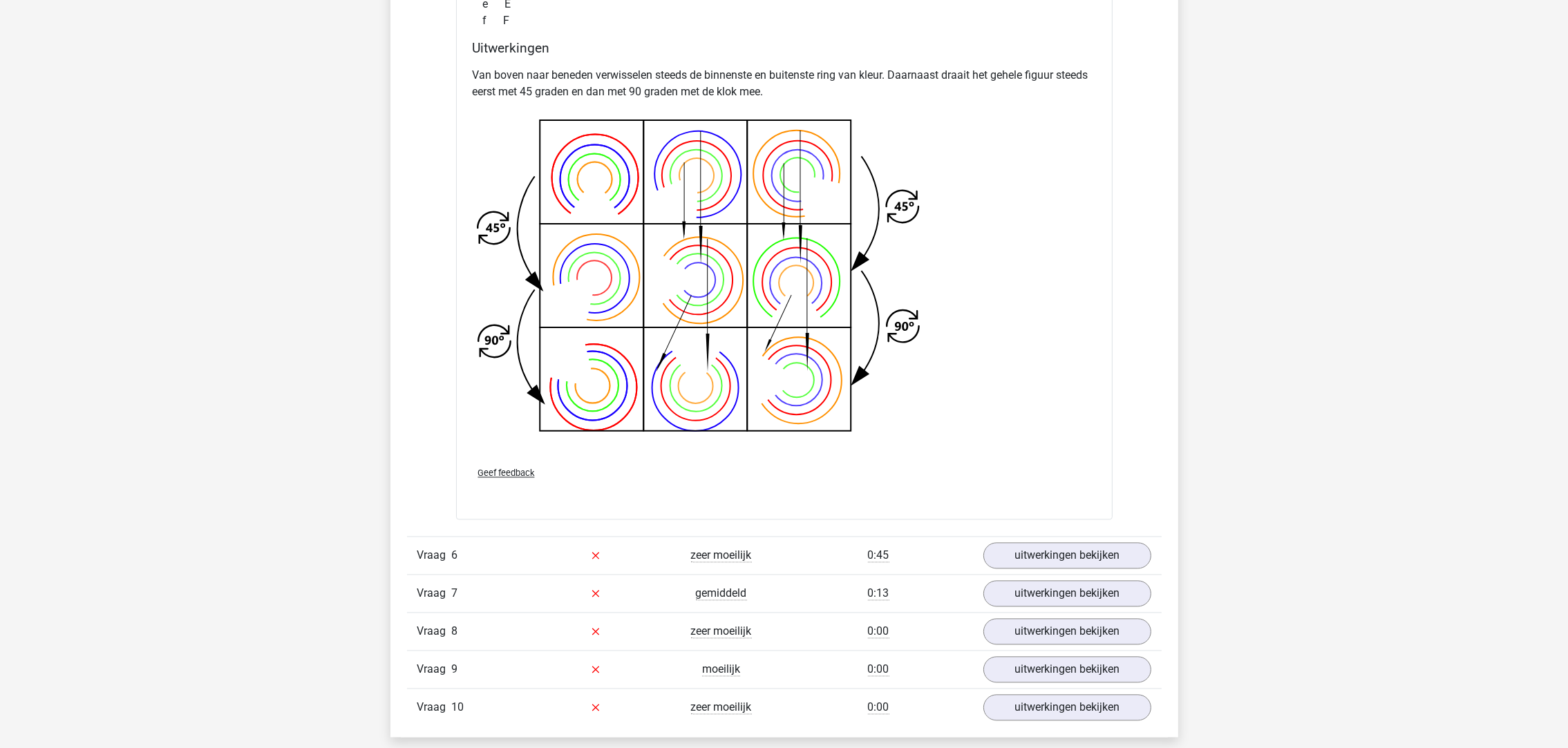
scroll to position [4453, 0]
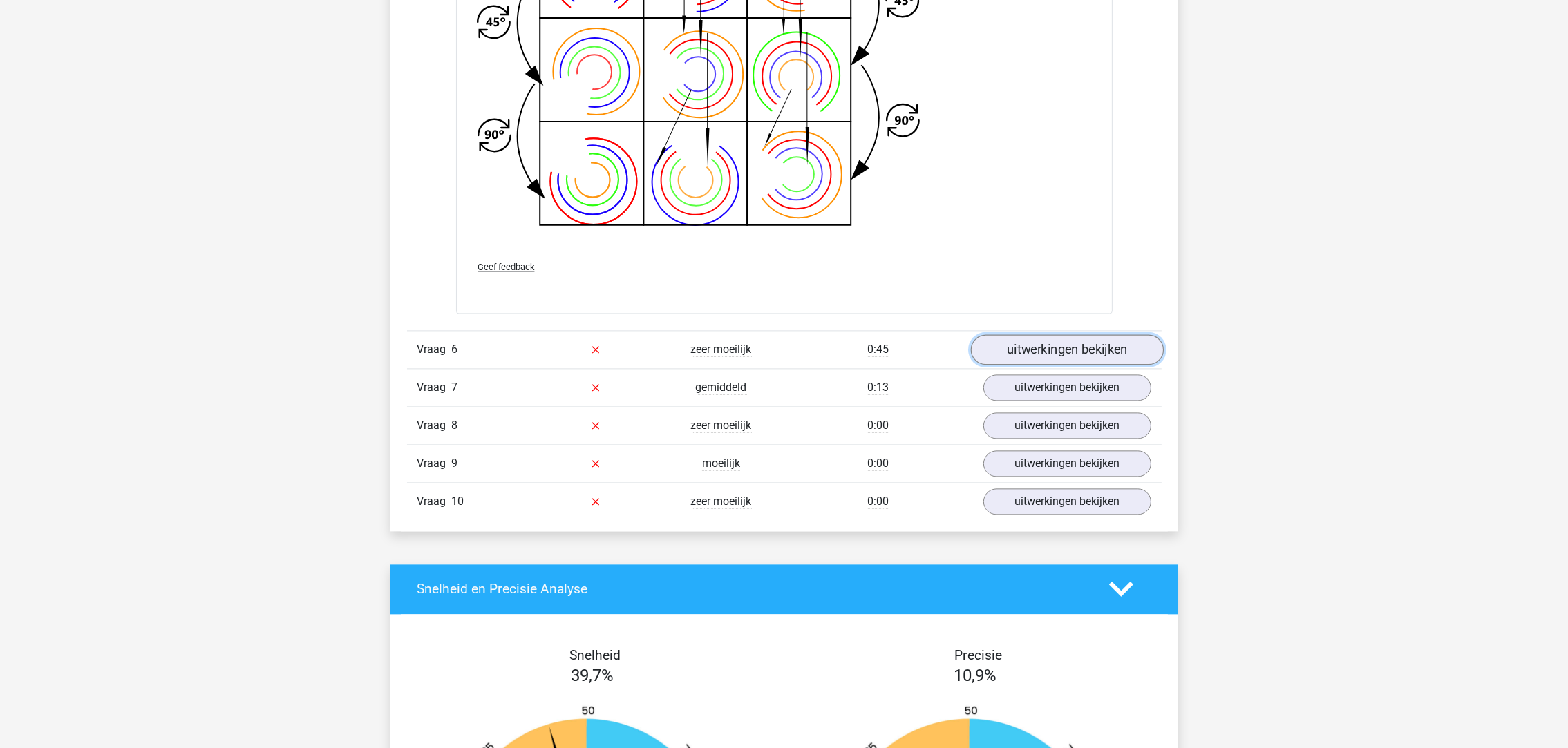
click at [1006, 355] on link "uitwerkingen bekijken" at bounding box center [1067, 349] width 193 height 30
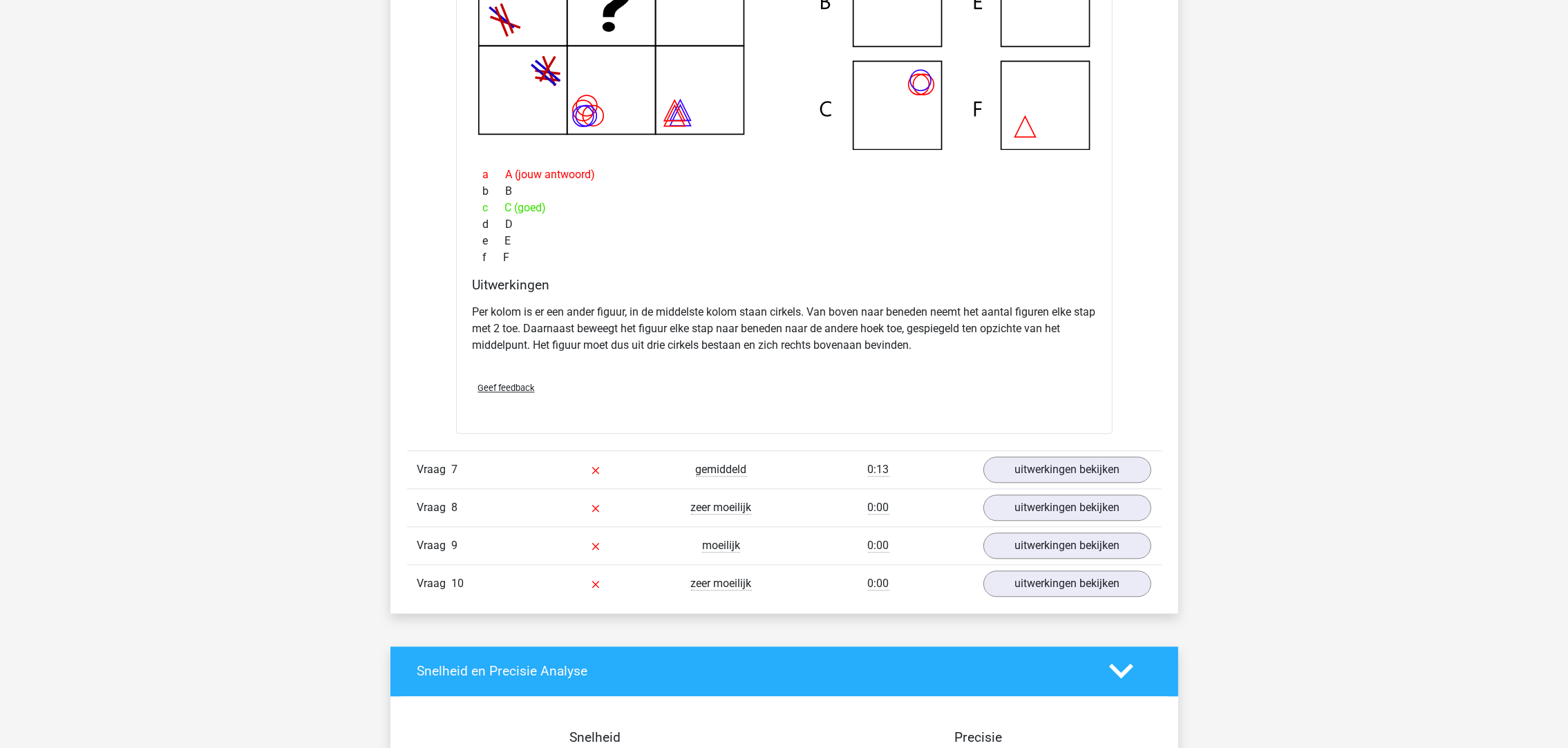
scroll to position [5074, 0]
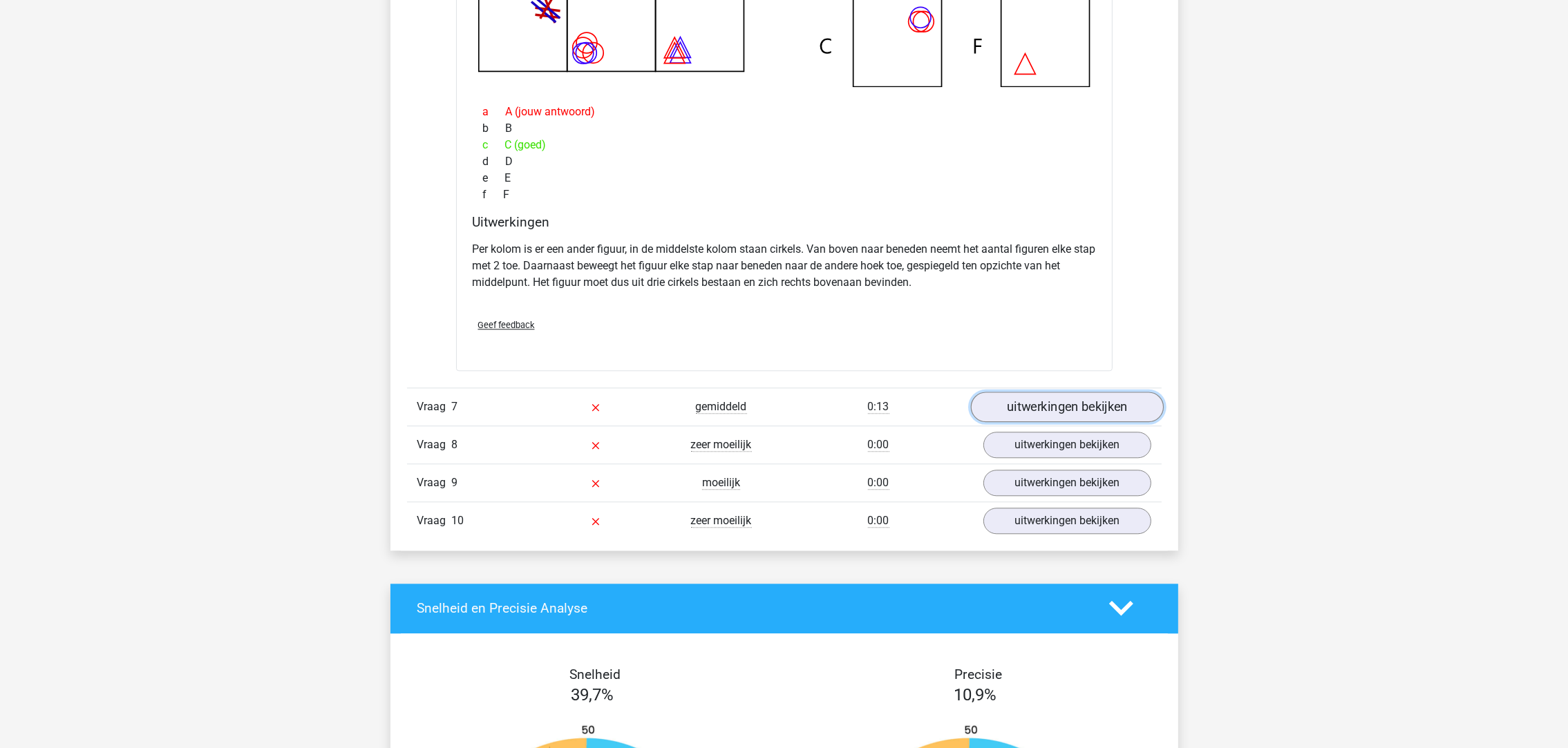
click at [1034, 409] on link "uitwerkingen bekijken" at bounding box center [1067, 406] width 193 height 30
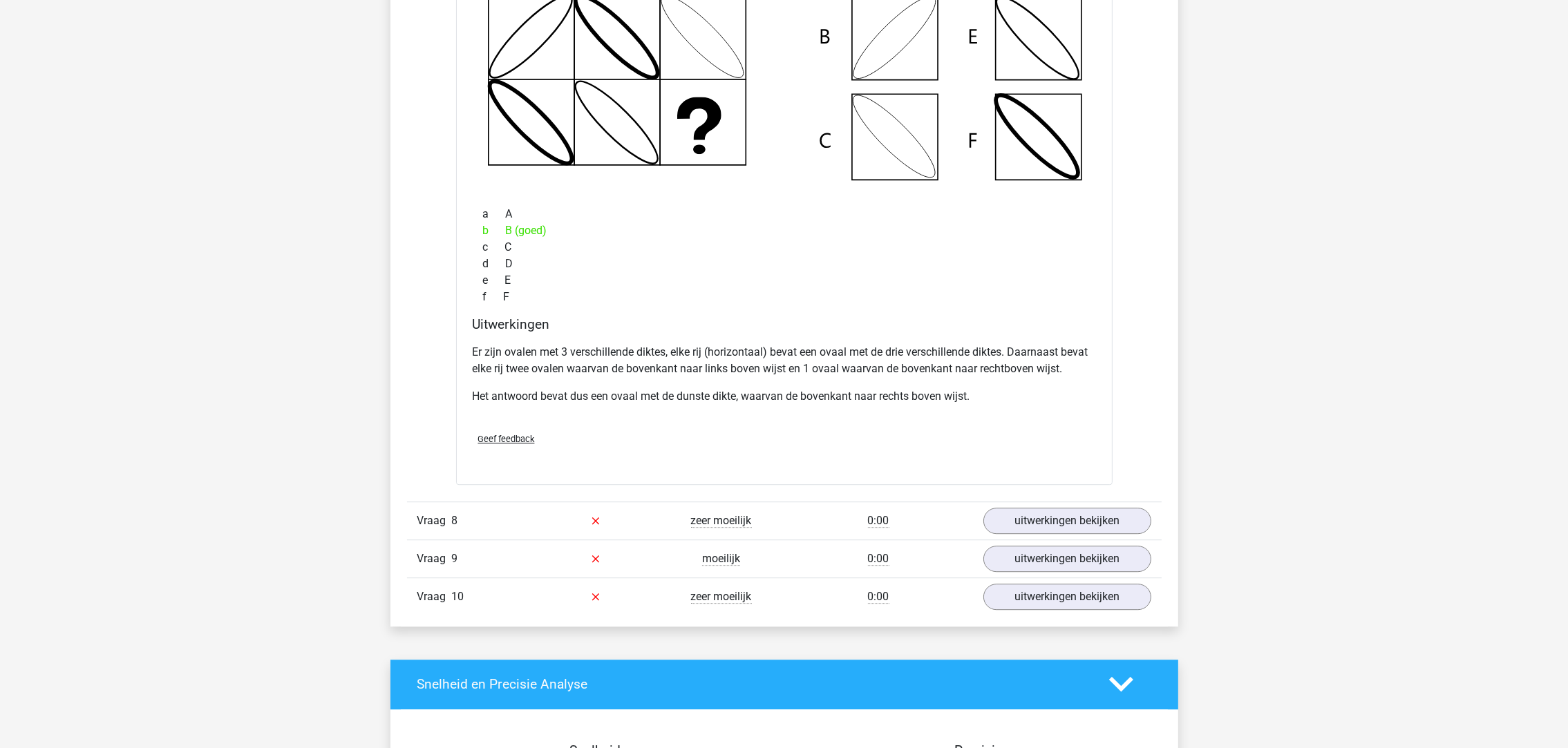
scroll to position [5697, 0]
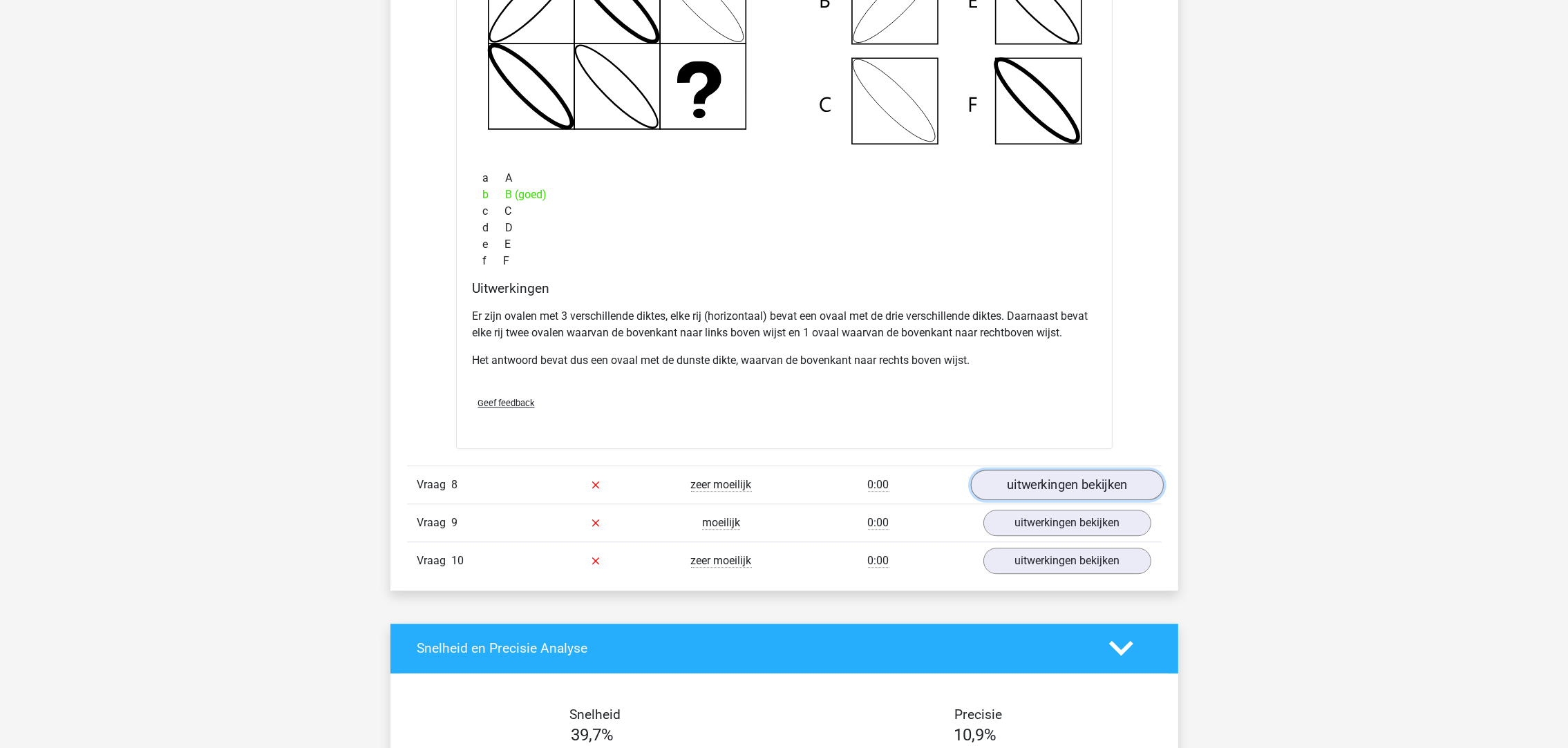
click at [1005, 492] on link "uitwerkingen bekijken" at bounding box center [1067, 484] width 193 height 30
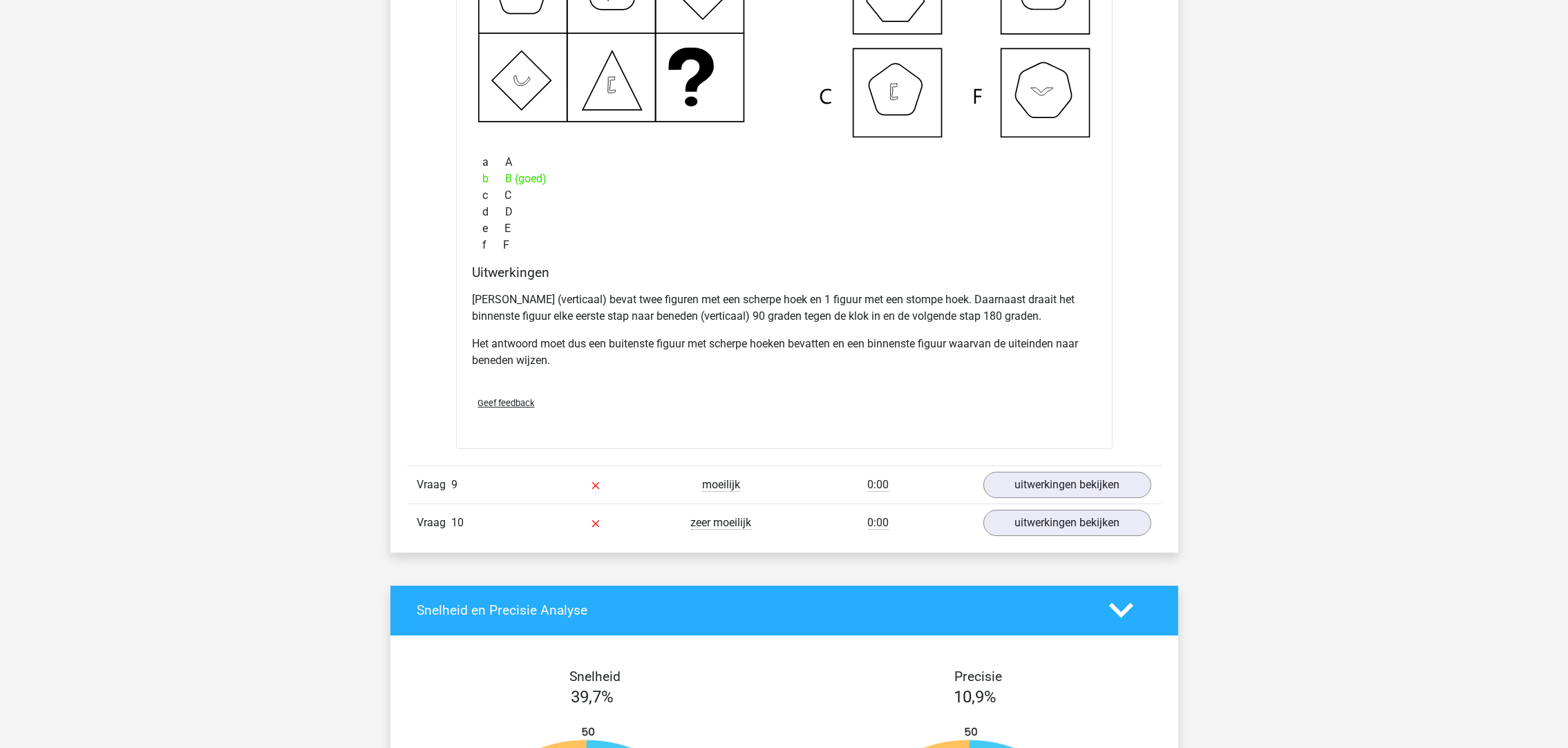
scroll to position [6422, 0]
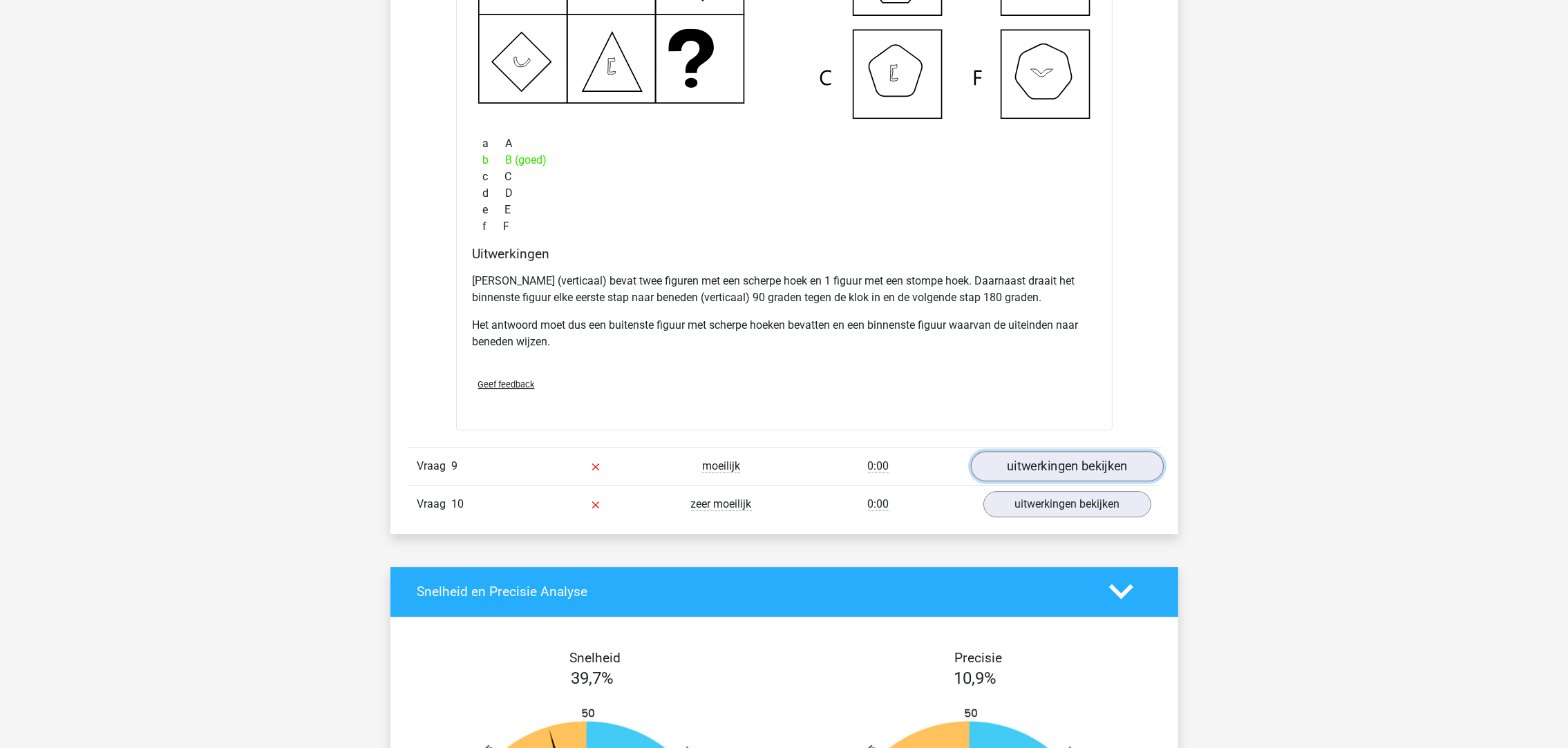
click at [1064, 477] on link "uitwerkingen bekijken" at bounding box center [1067, 466] width 193 height 30
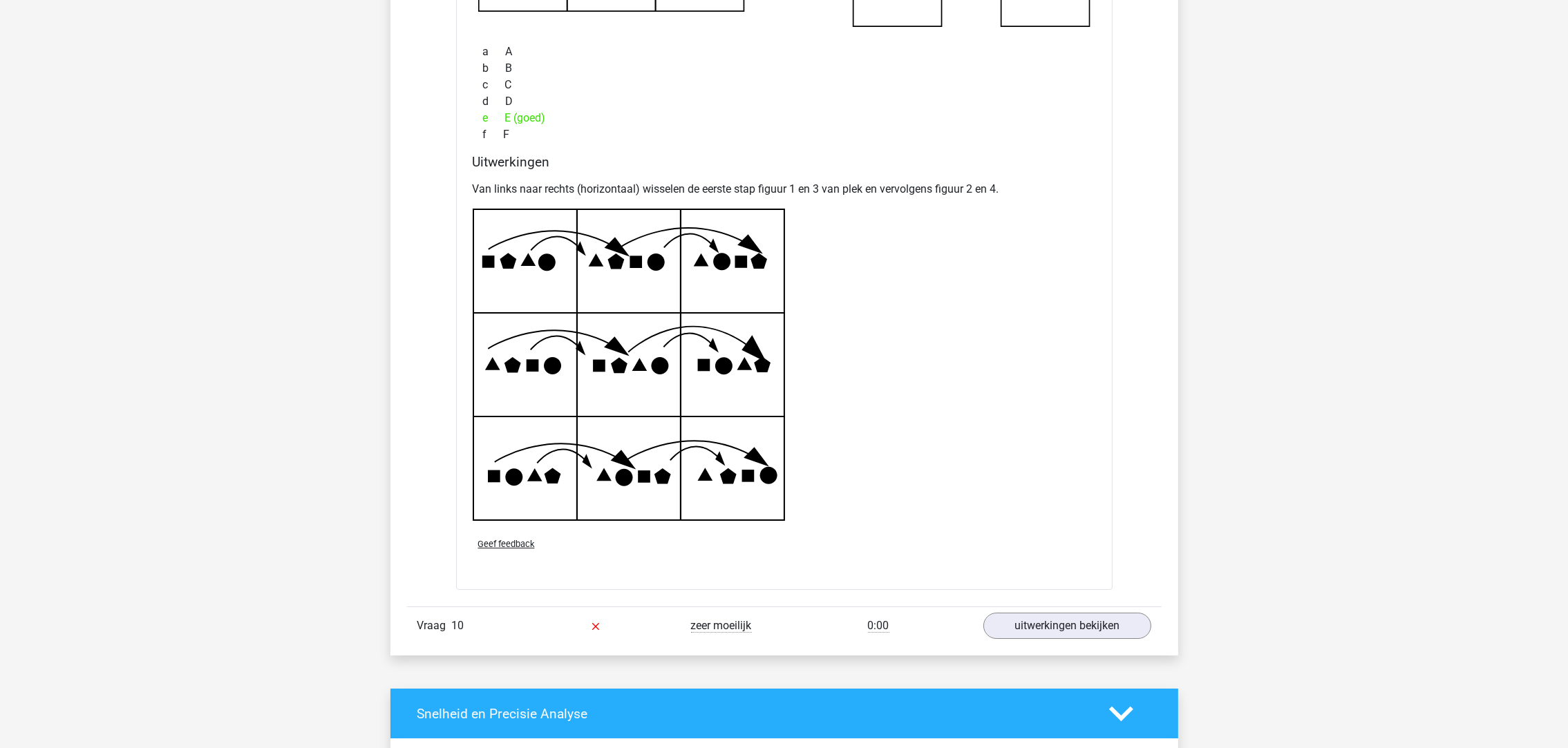
scroll to position [7250, 0]
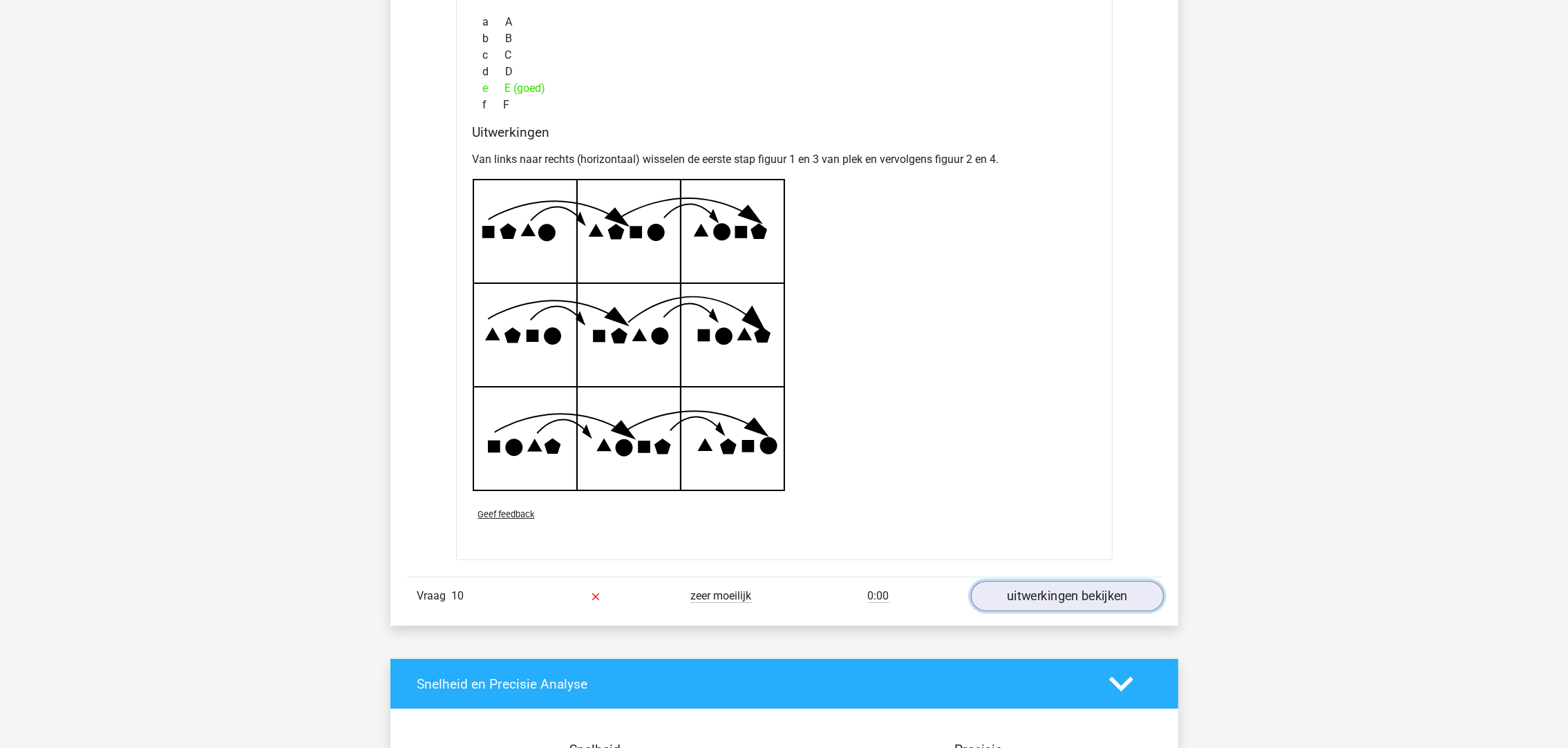
click at [1047, 591] on link "uitwerkingen bekijken" at bounding box center [1067, 595] width 193 height 30
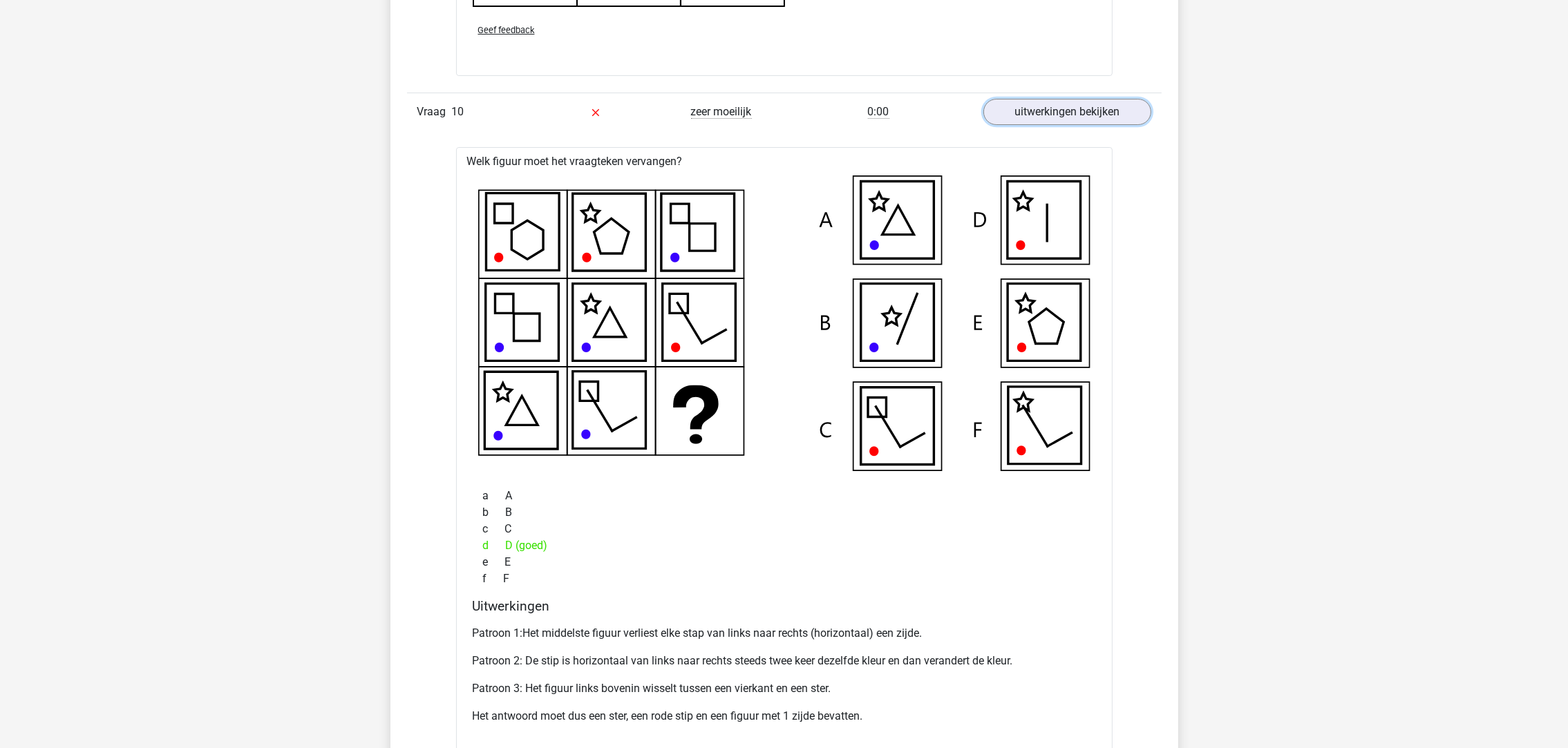
scroll to position [7768, 0]
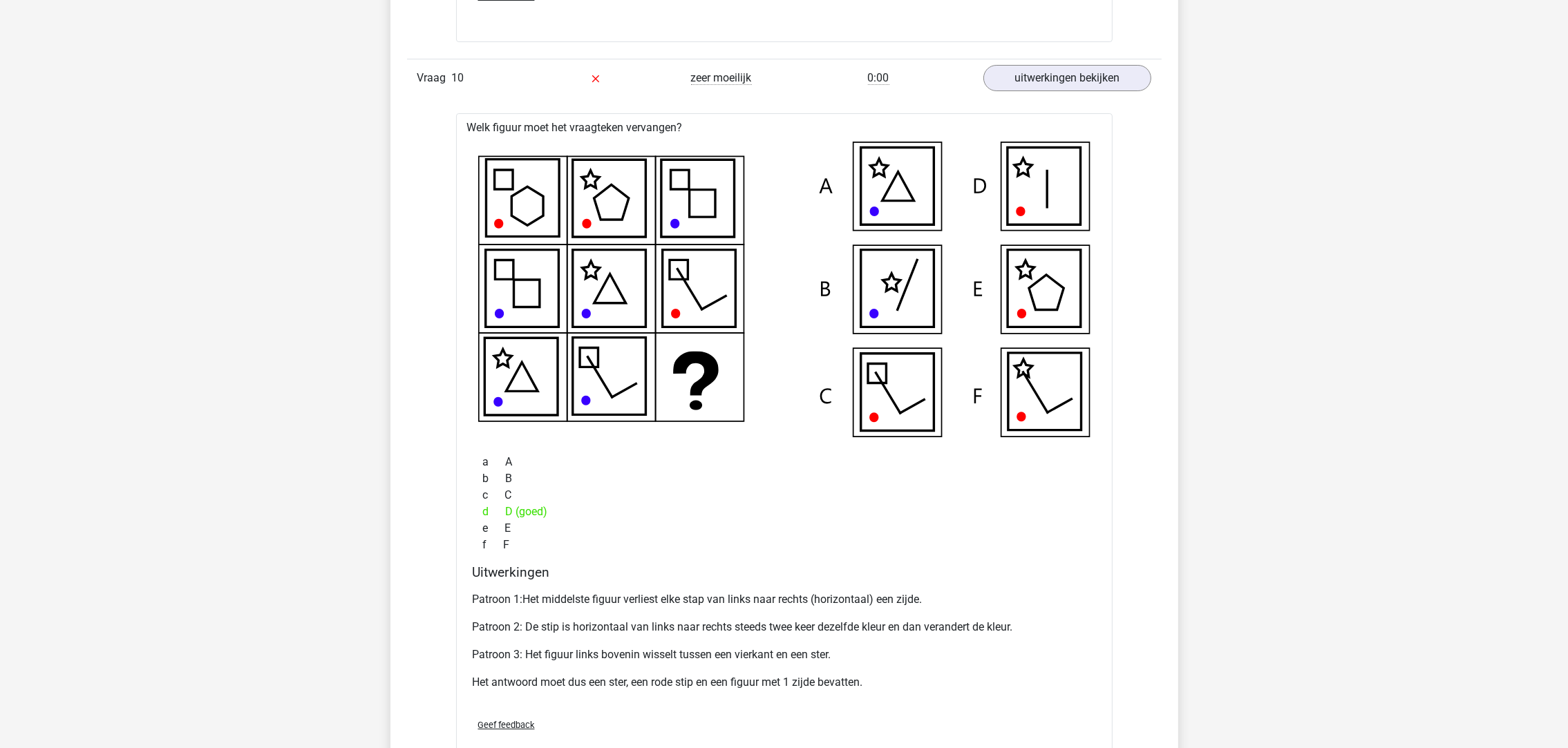
drag, startPoint x: 198, startPoint y: 266, endPoint x: 198, endPoint y: 275, distance: 9.0
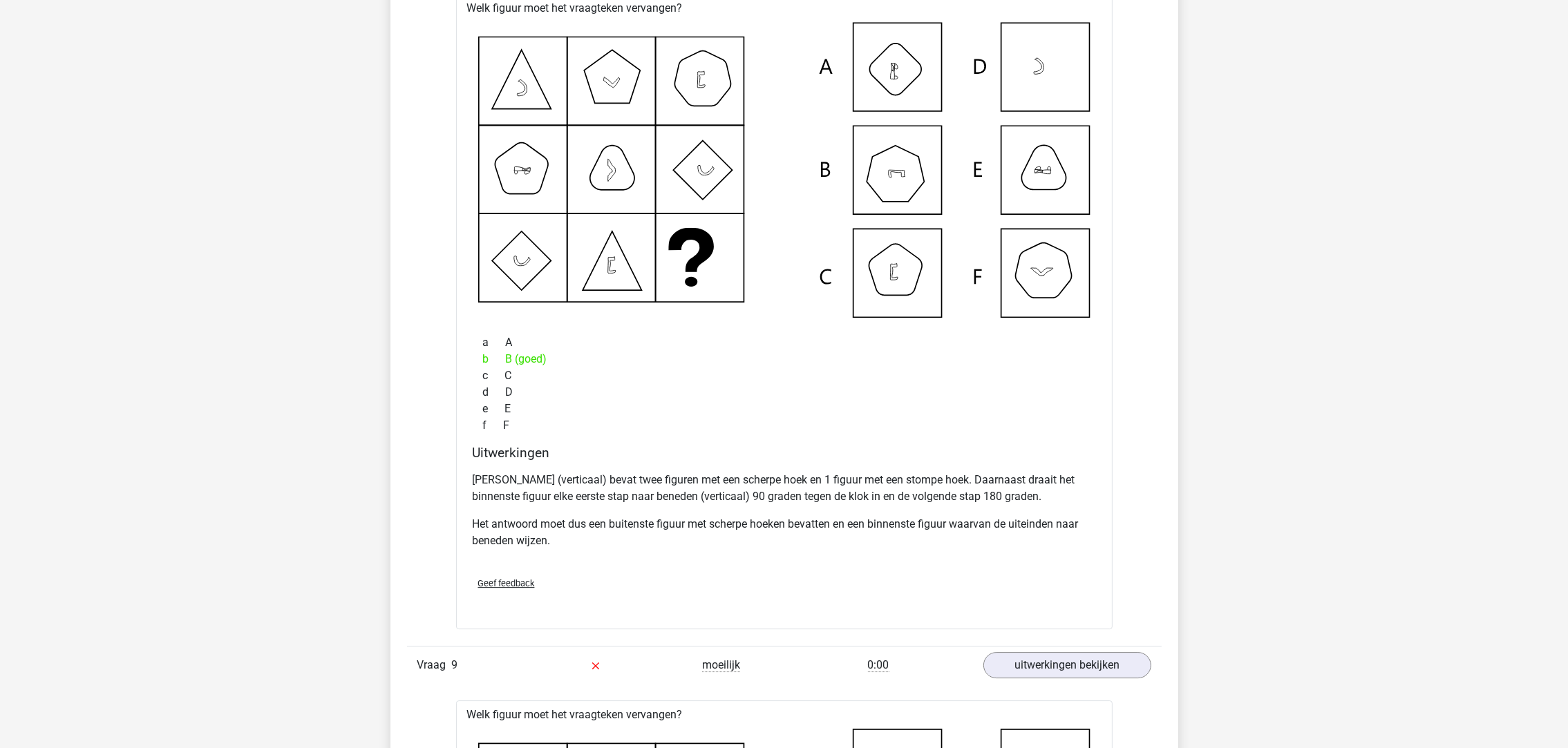
scroll to position [6008, 0]
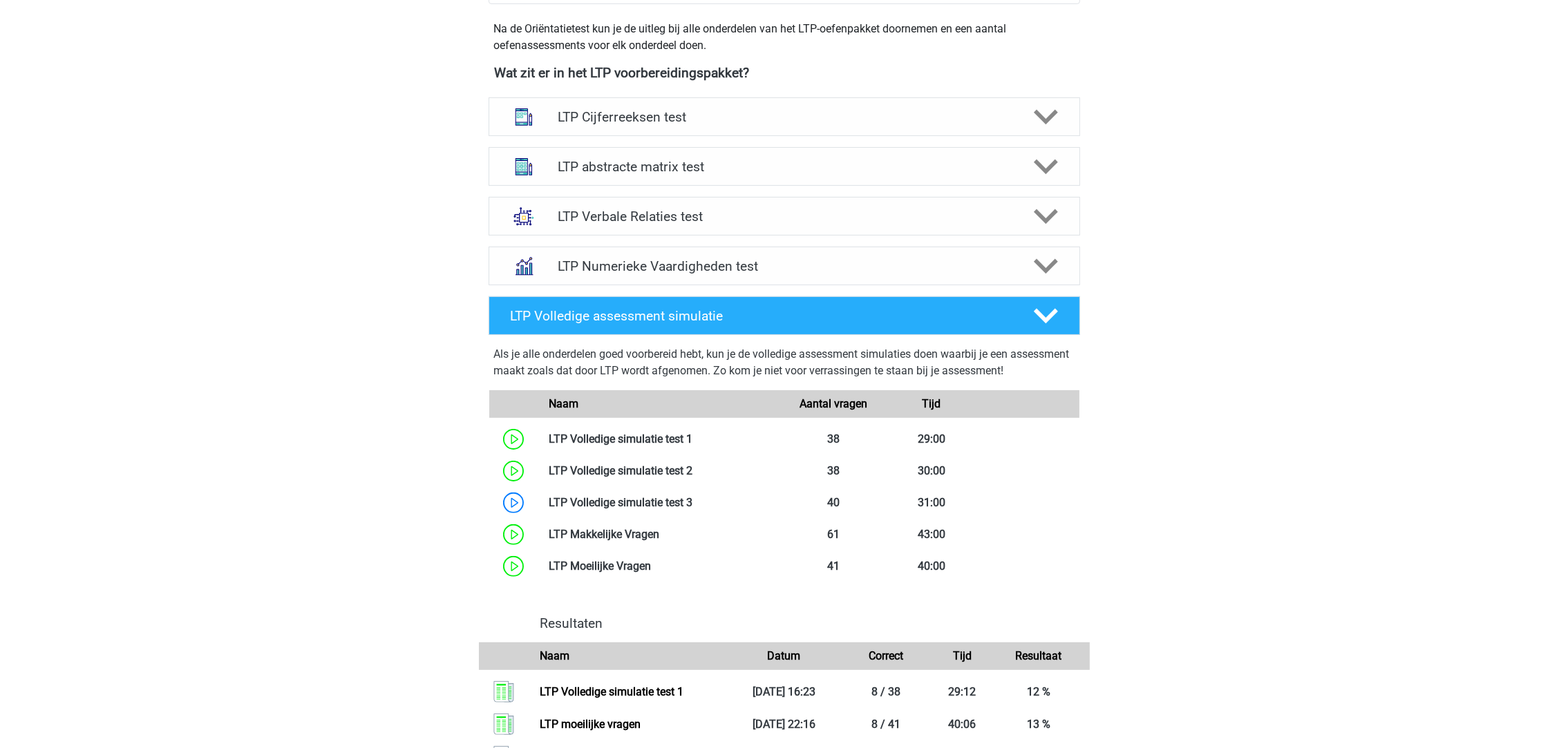
scroll to position [310, 0]
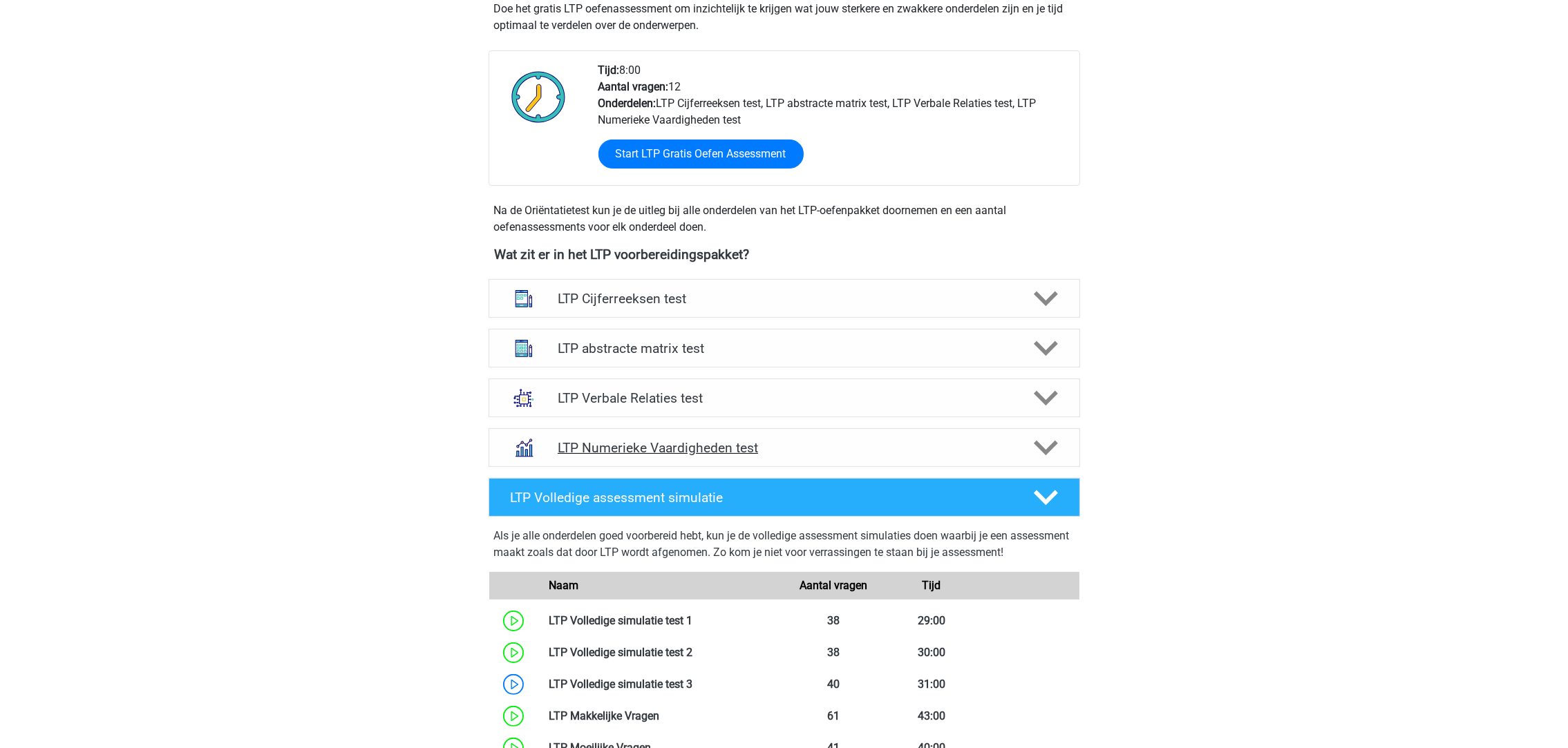
click at [630, 444] on h4 "LTP Numerieke Vaardigheden test" at bounding box center [784, 447] width 452 height 16
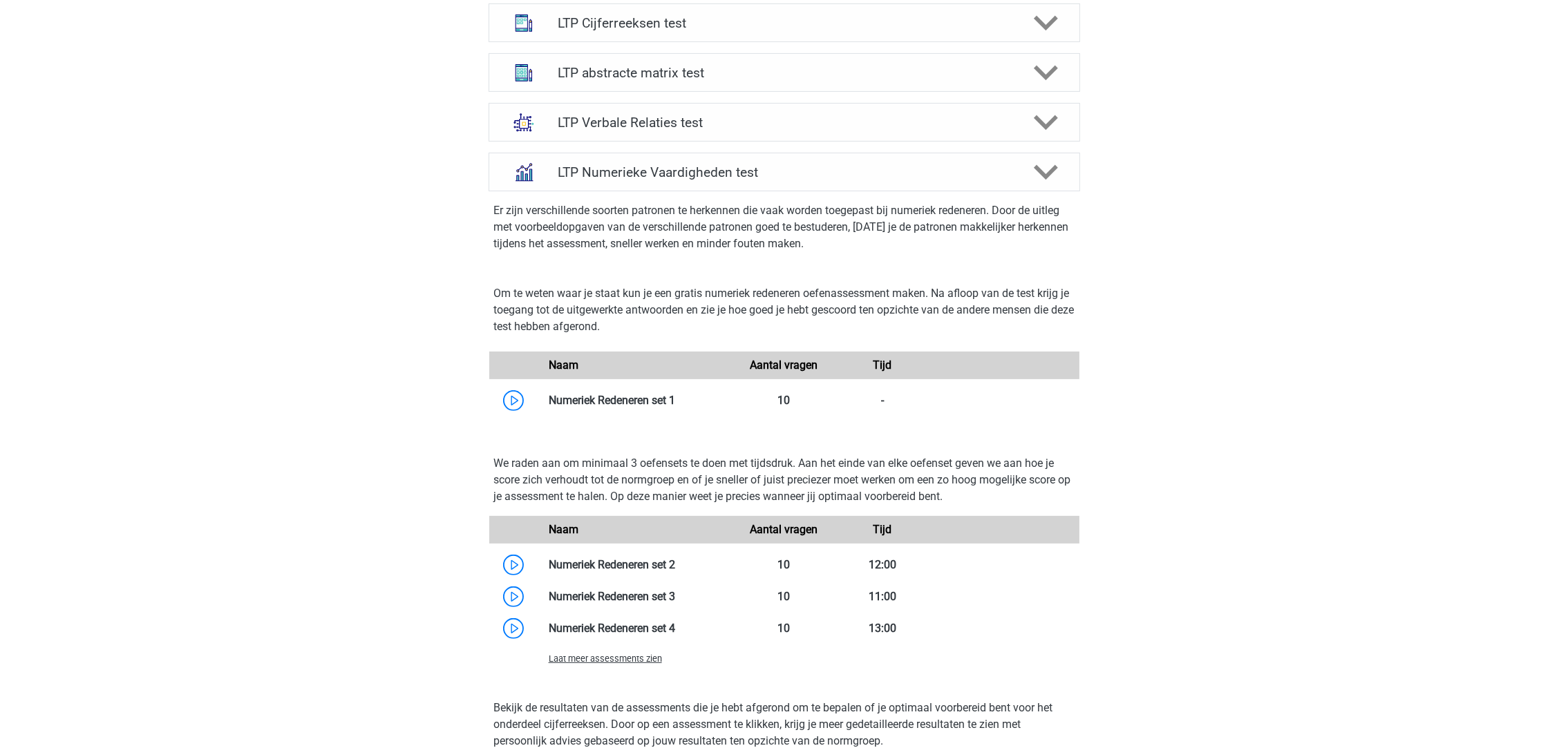
scroll to position [620, 0]
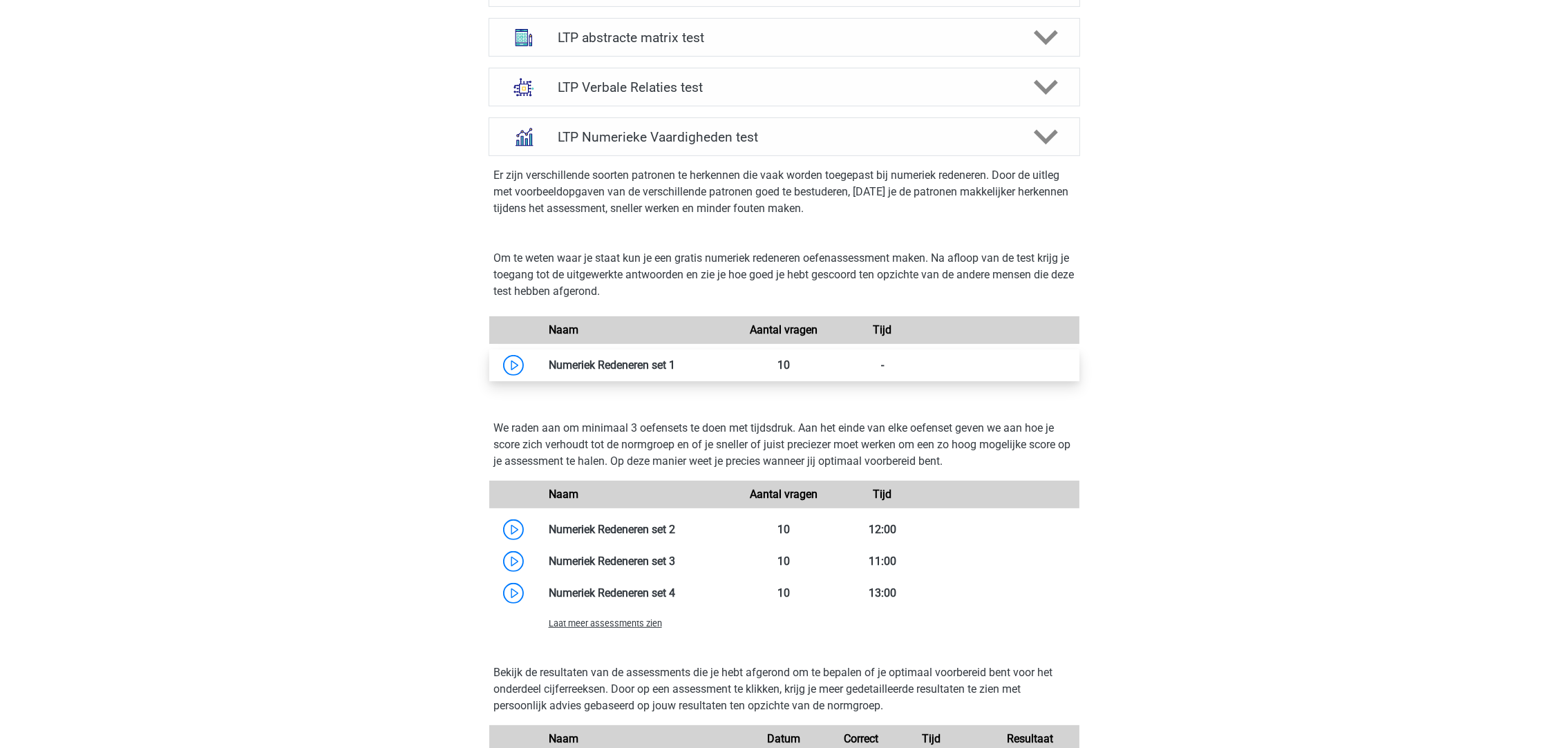
click at [675, 370] on link at bounding box center [675, 365] width 0 height 13
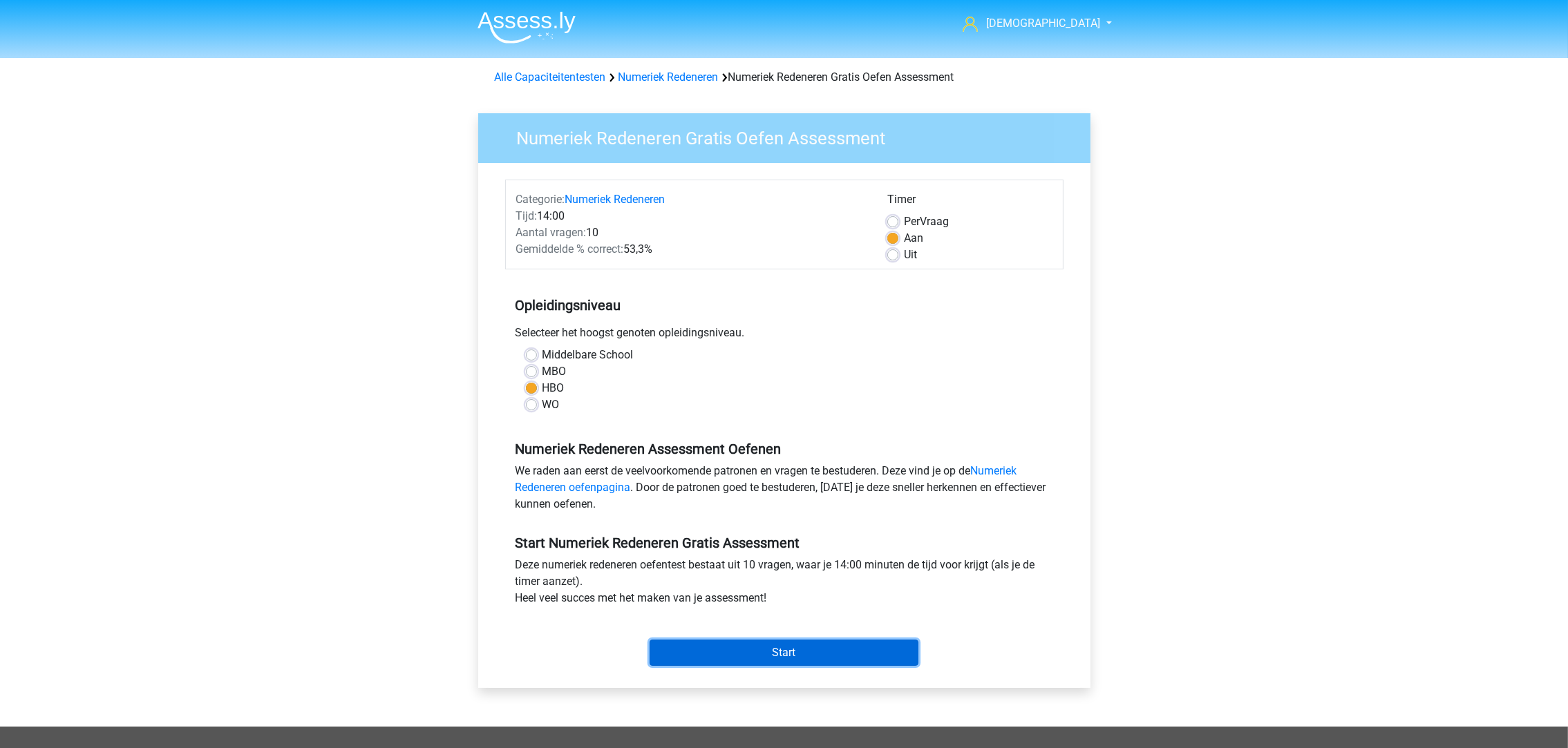
click at [721, 655] on input "Start" at bounding box center [784, 652] width 269 height 26
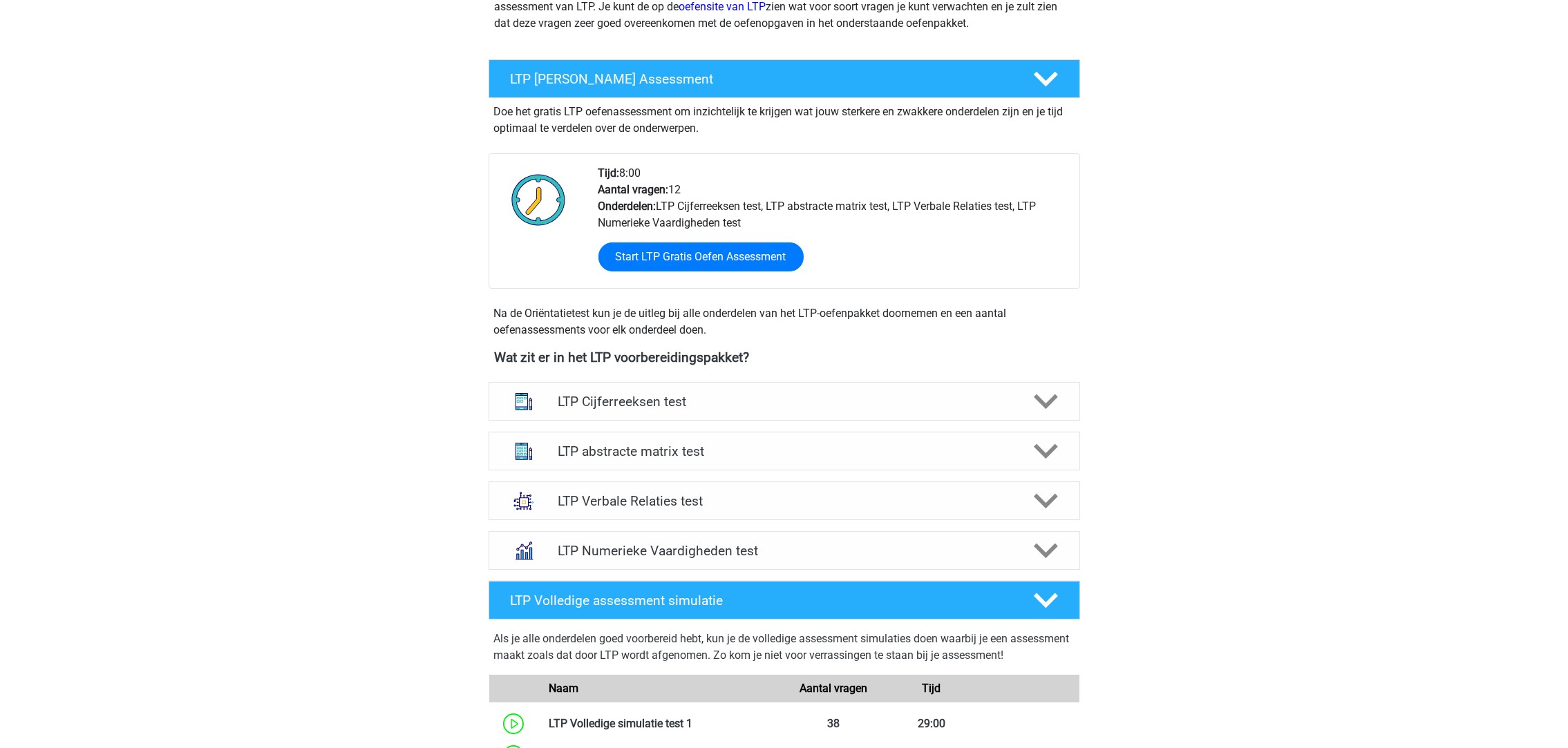
scroll to position [620, 0]
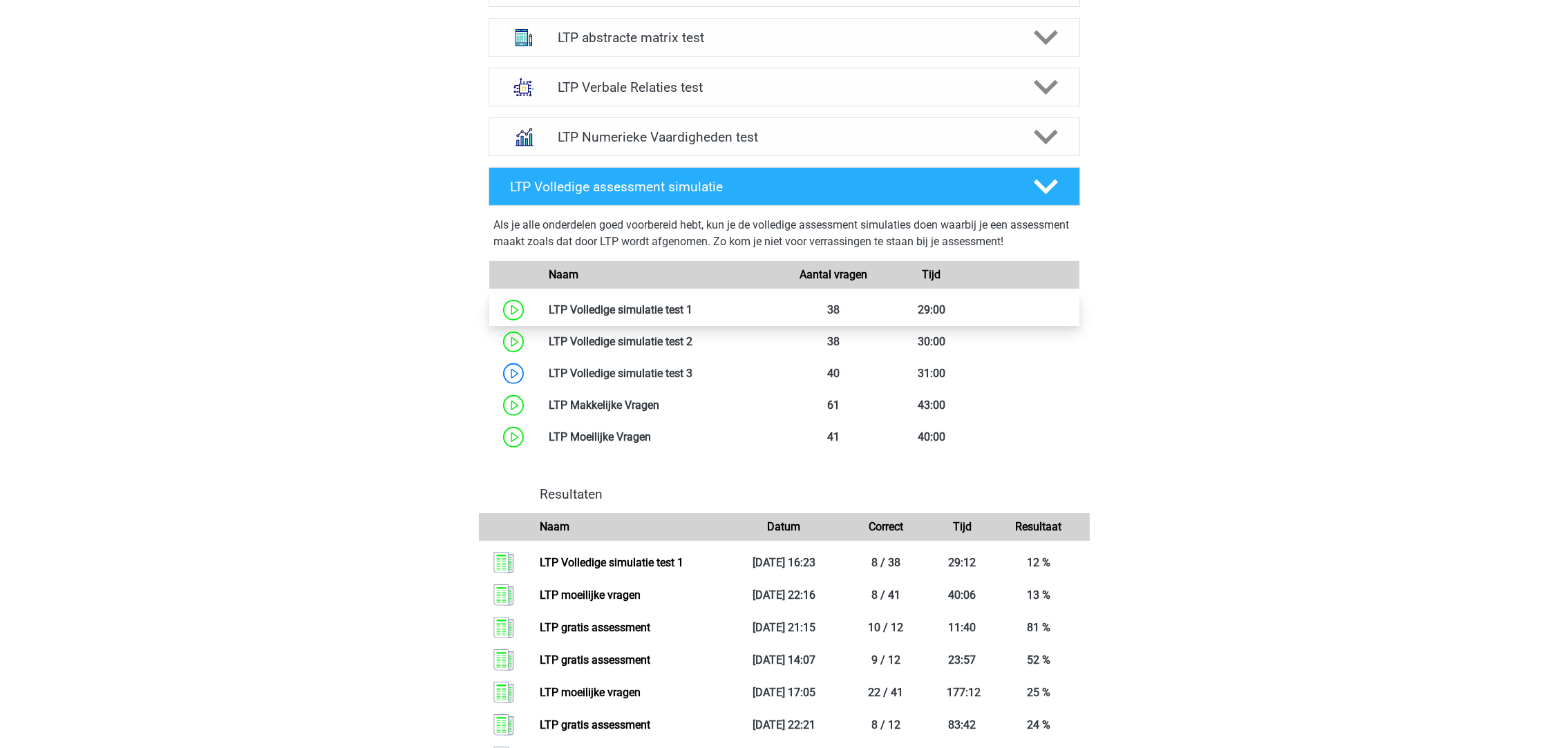
click at [692, 311] on link at bounding box center [692, 310] width 0 height 13
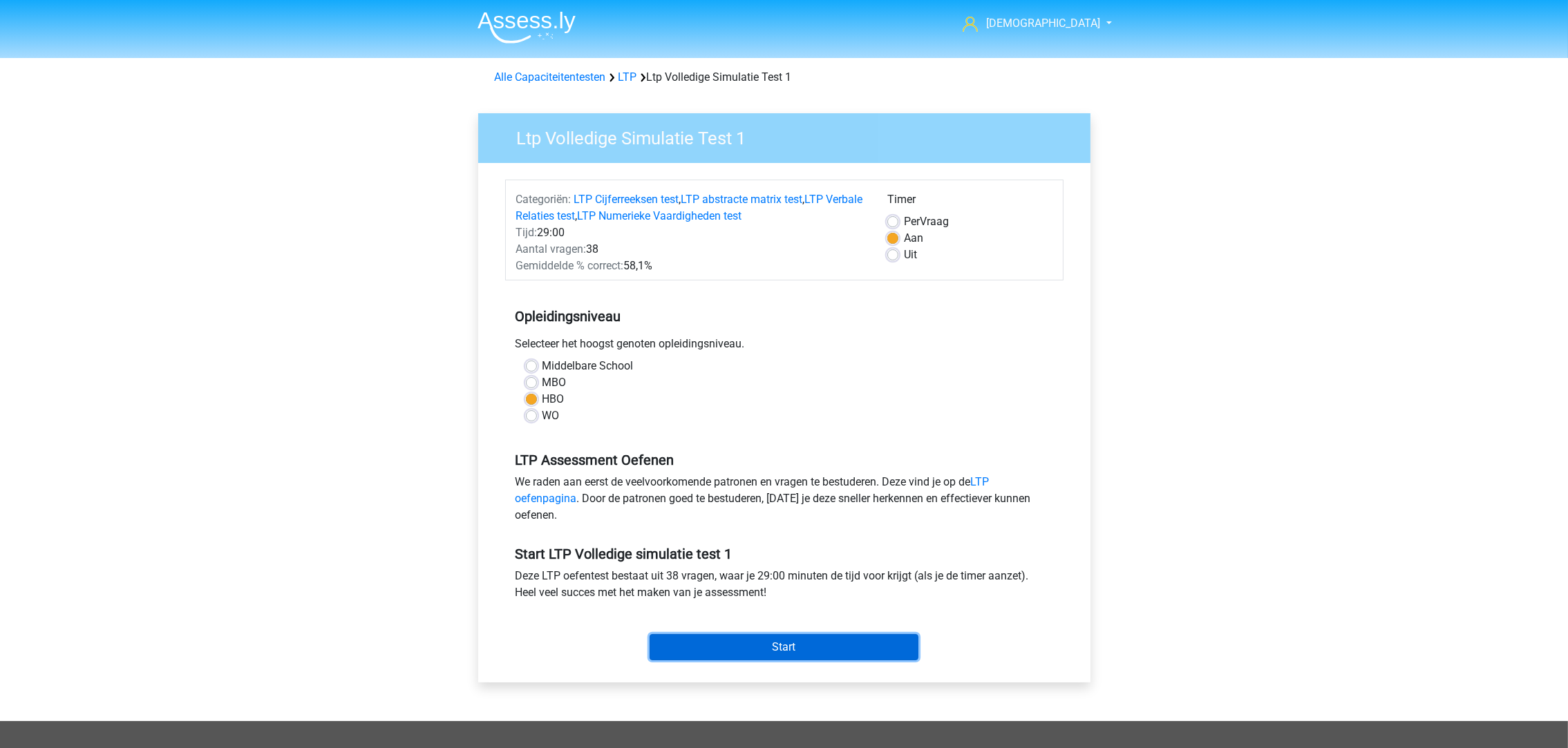
click at [752, 643] on input "Start" at bounding box center [784, 646] width 269 height 26
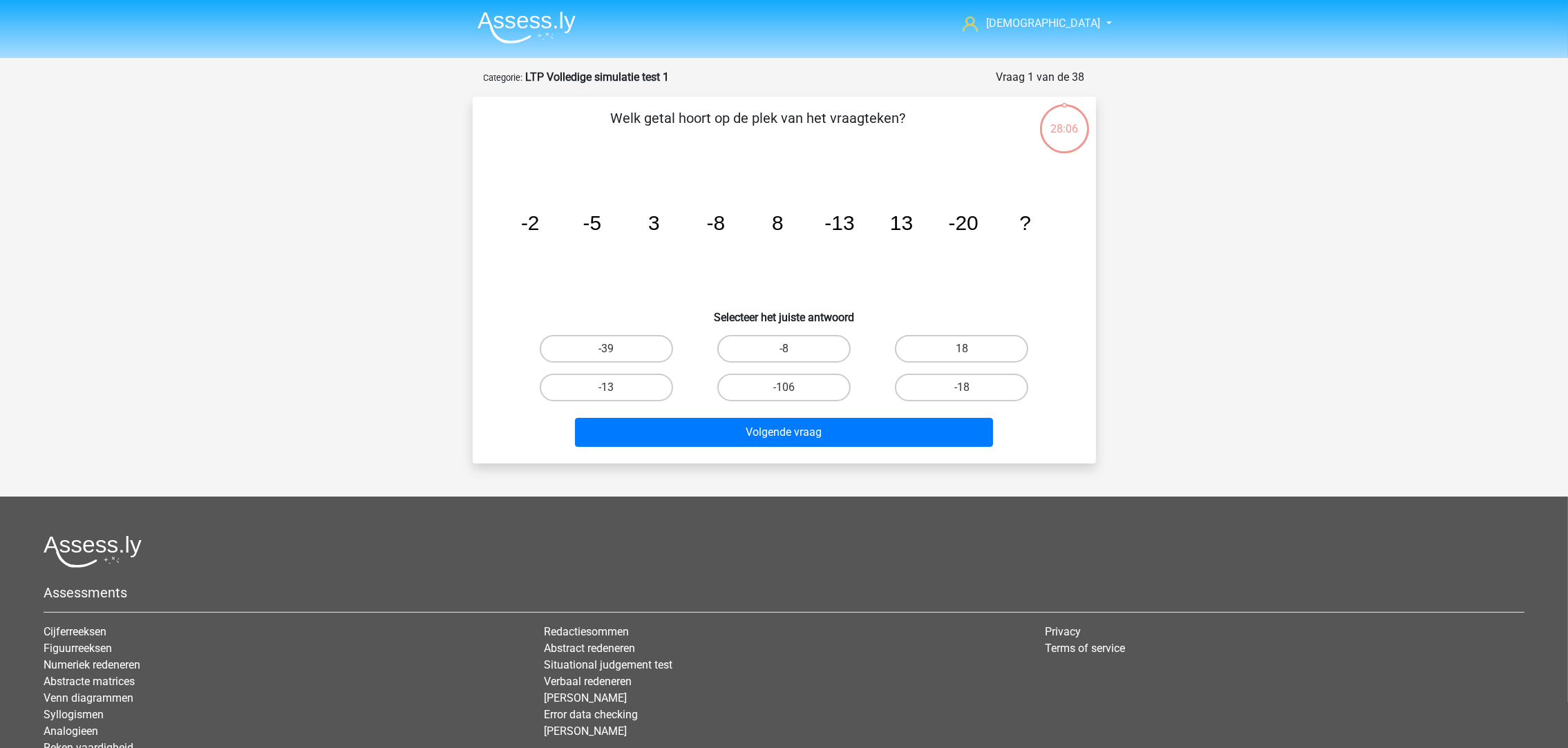
click at [612, 284] on icon "image/svg+xml -2 -5 3 -8 8 -13 13 -20 ?" at bounding box center [784, 230] width 557 height 139
click at [556, 281] on icon "image/svg+xml -2 -5 3 -8 8 -13 13 -20 ?" at bounding box center [784, 230] width 557 height 139
click at [559, 647] on link "Abstract redeneren" at bounding box center [589, 648] width 91 height 13
click at [553, 284] on icon "image/svg+xml -2 -5 3 -8 8 -13 13 -20 ?" at bounding box center [784, 230] width 557 height 139
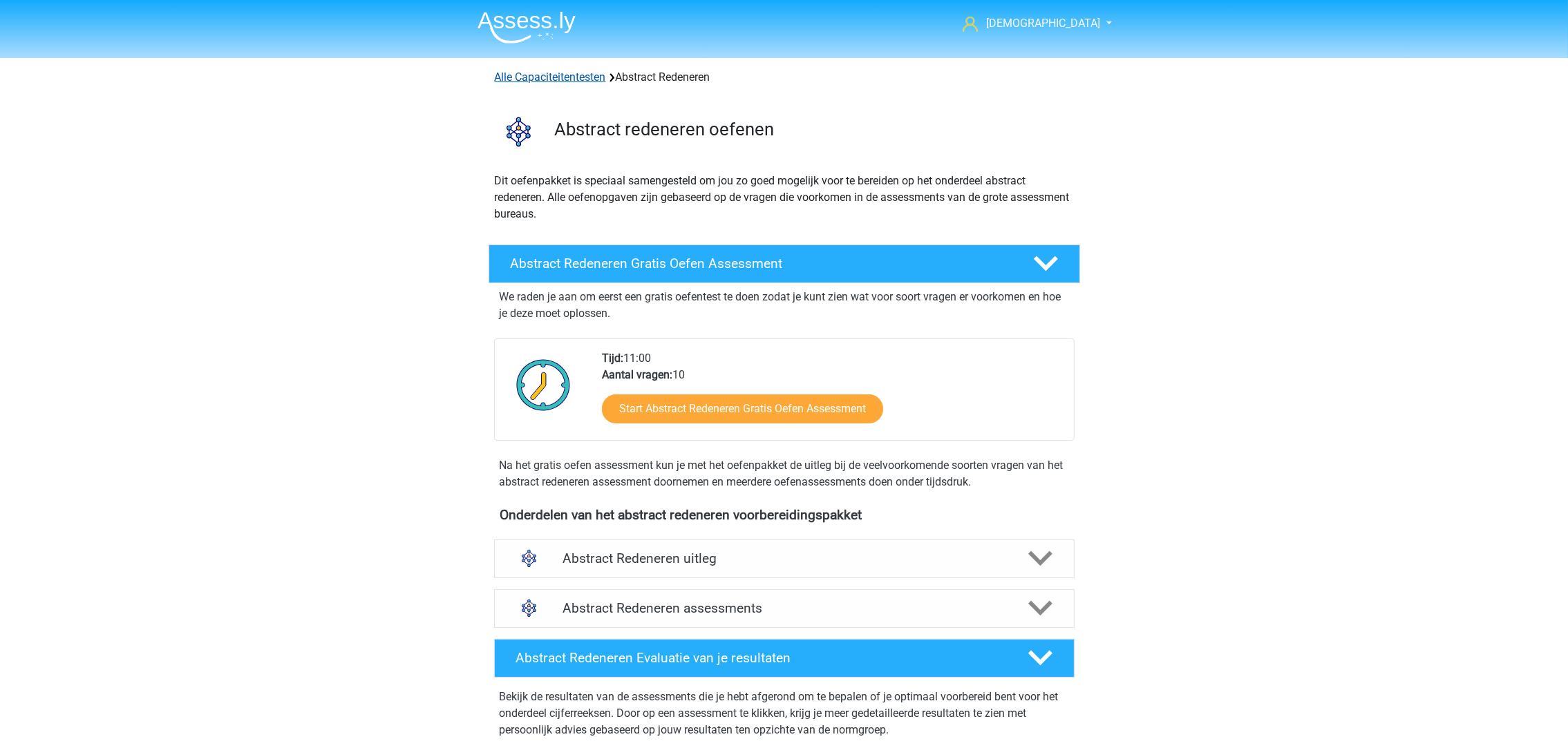
click at [549, 82] on link "Alle Capaciteitentesten" at bounding box center [550, 77] width 111 height 13
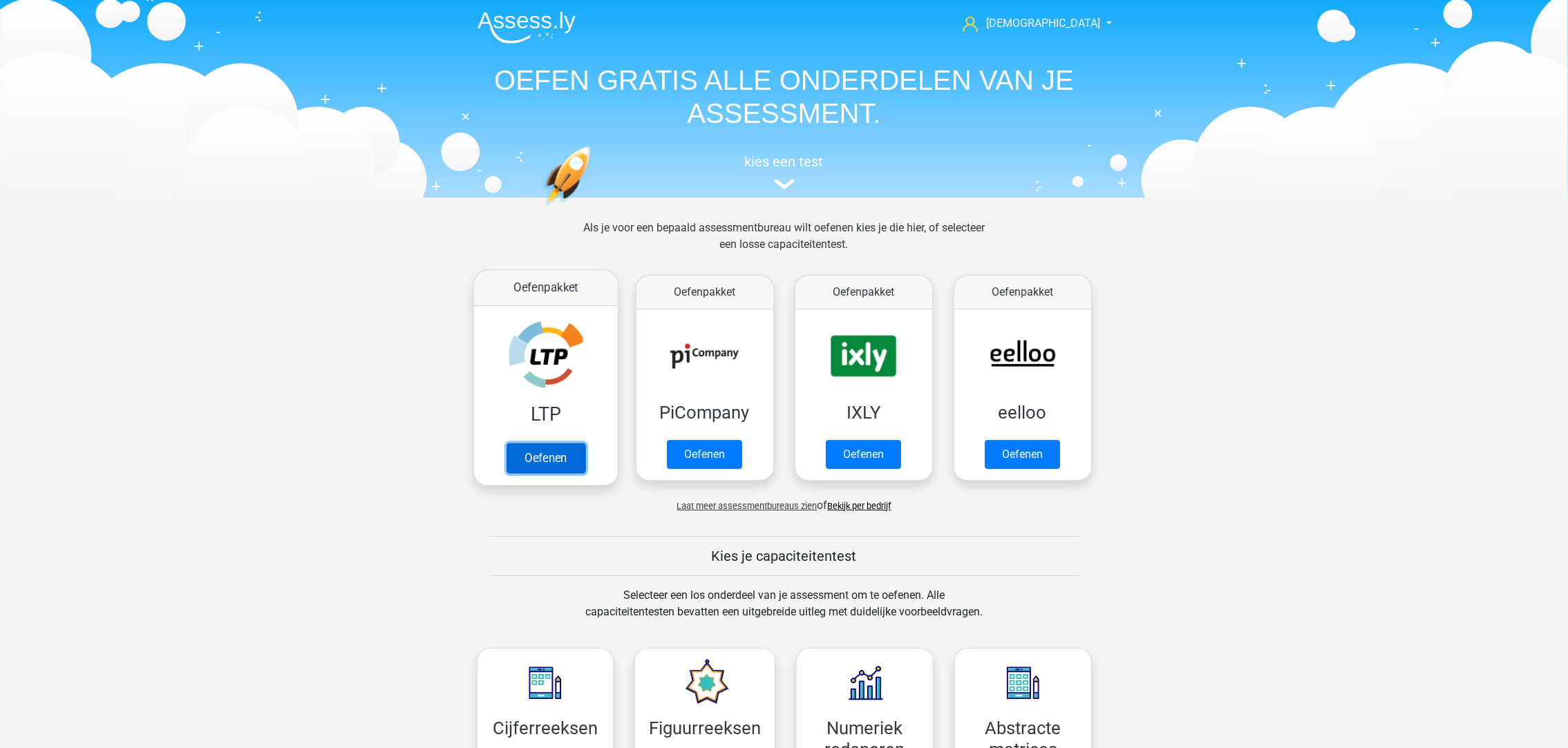
click at [553, 466] on link "Oefenen" at bounding box center [545, 457] width 79 height 30
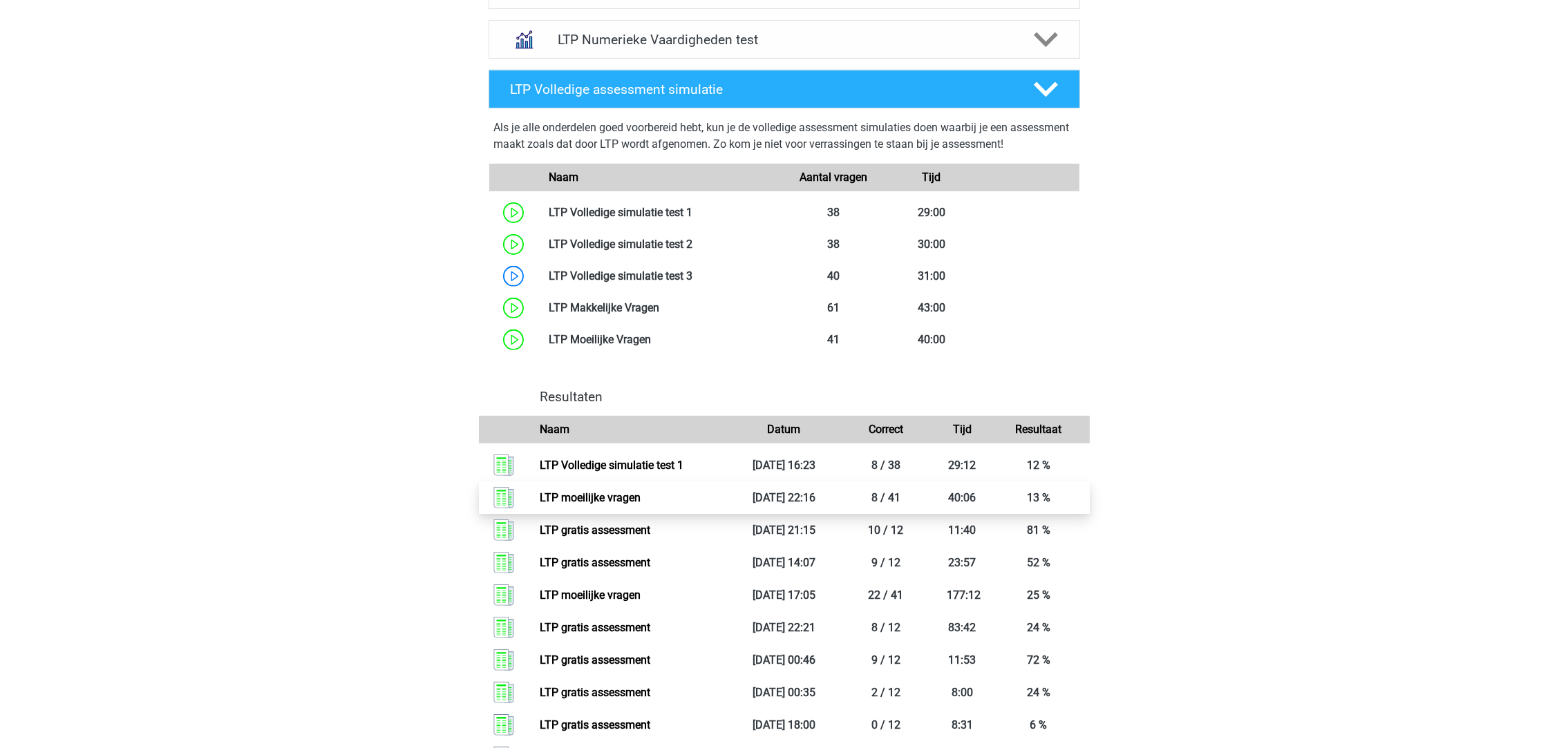
scroll to position [725, 0]
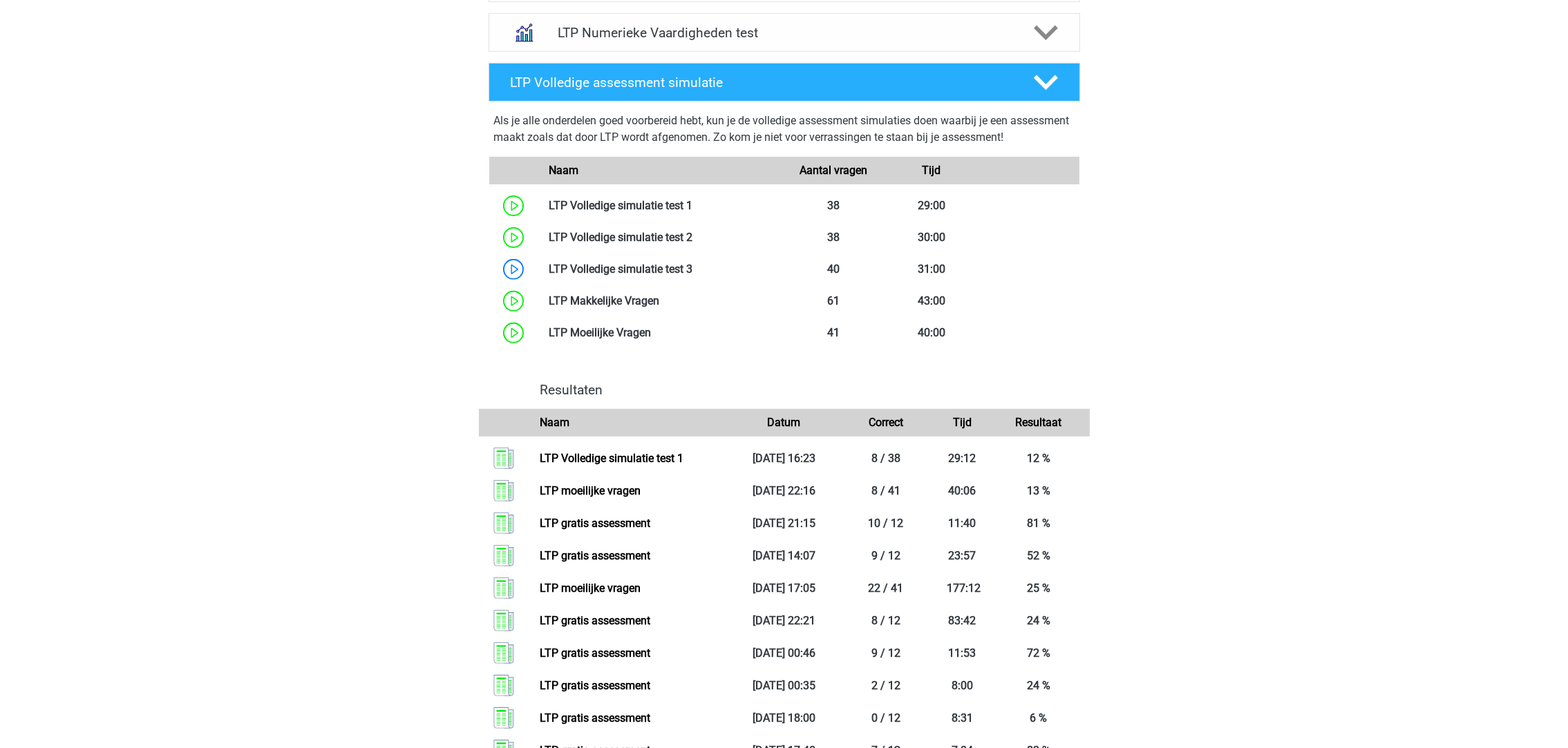
click at [640, 186] on div "Naam Aantal vragen Tijd LTP Volledige simulatie test 1 38" at bounding box center [784, 252] width 580 height 192
click at [692, 212] on link at bounding box center [692, 205] width 0 height 13
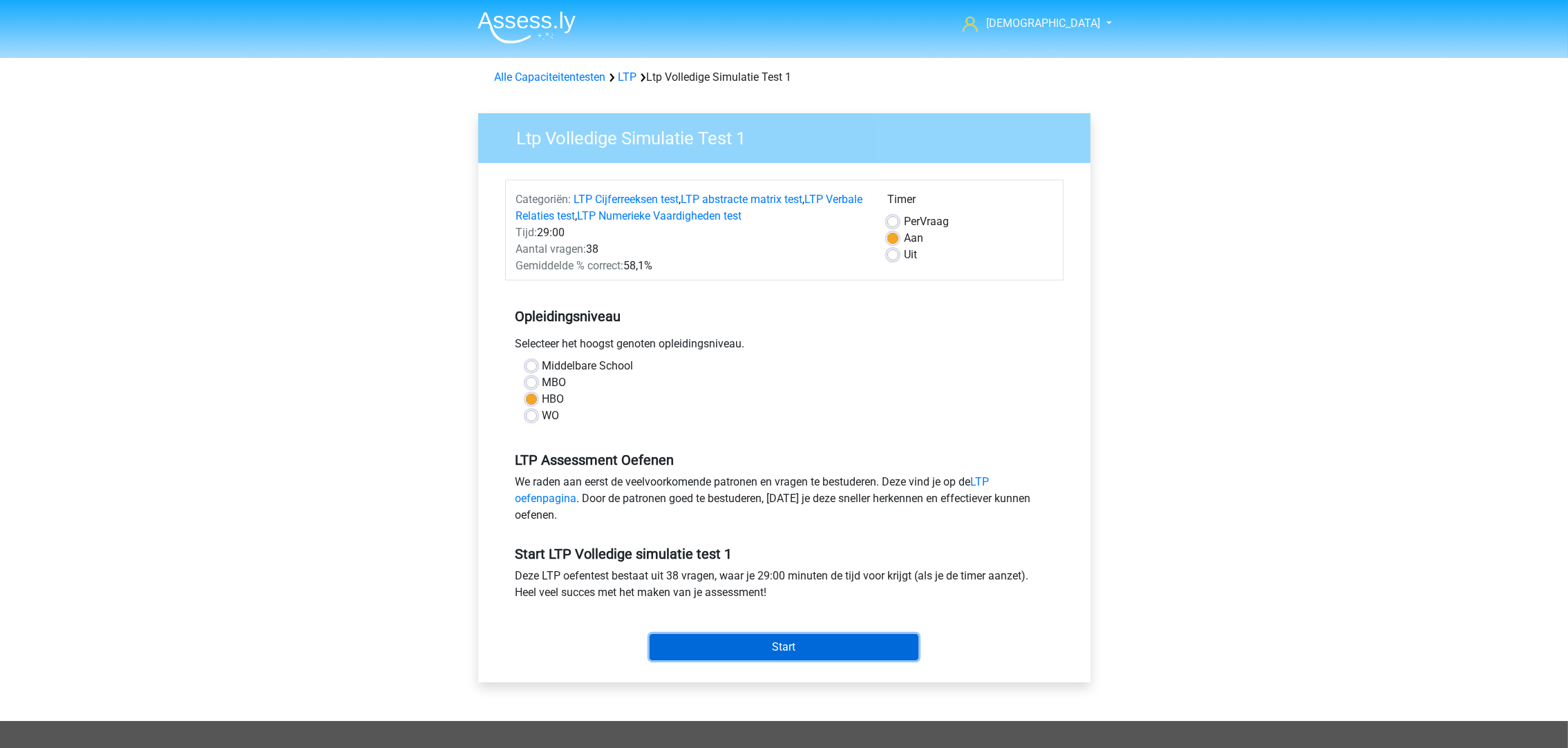
click at [806, 646] on input "Start" at bounding box center [784, 646] width 269 height 26
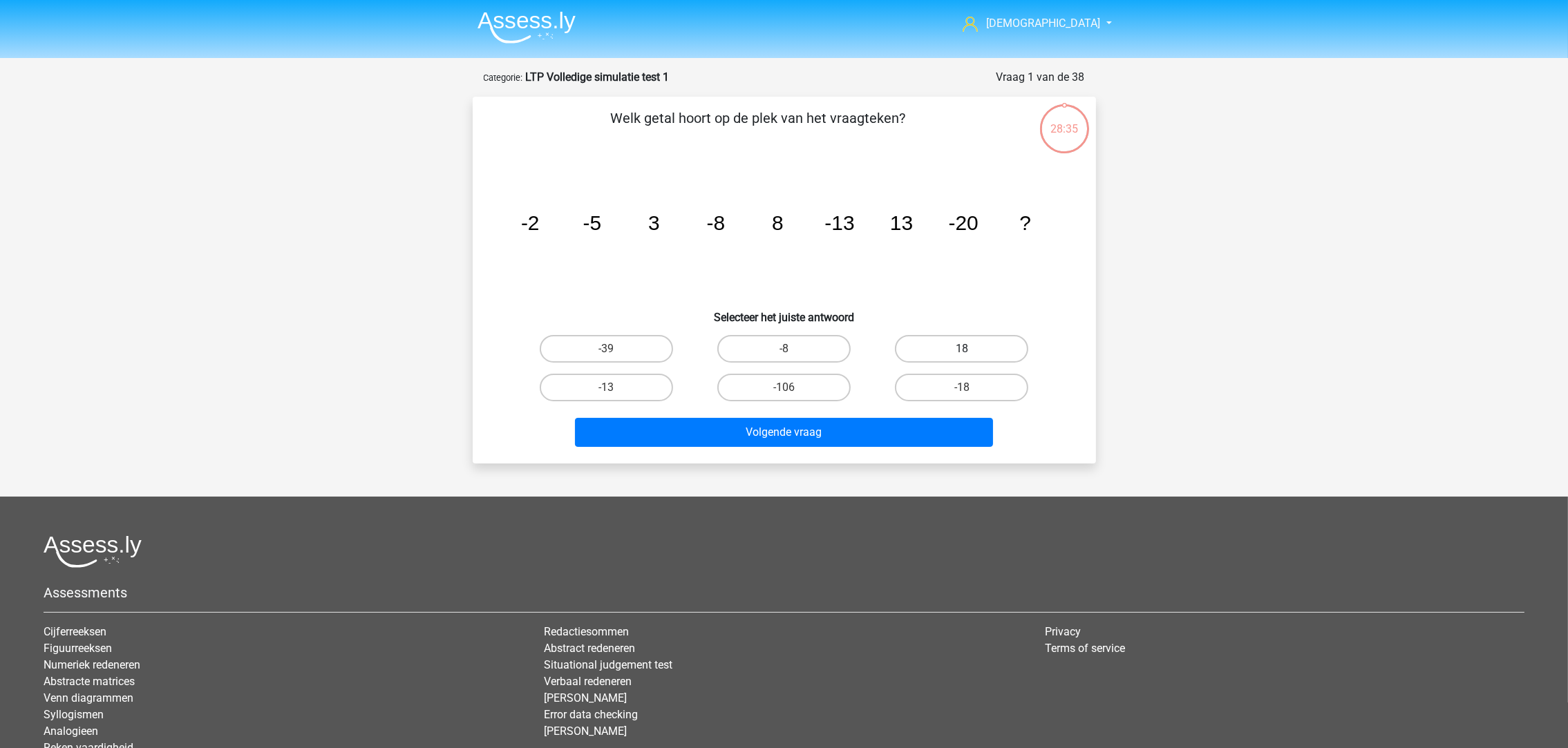
drag, startPoint x: 950, startPoint y: 344, endPoint x: 943, endPoint y: 370, distance: 26.9
click at [950, 345] on label "18" at bounding box center [961, 348] width 134 height 27
click at [962, 348] on input "18" at bounding box center [966, 353] width 9 height 9
radio input "true"
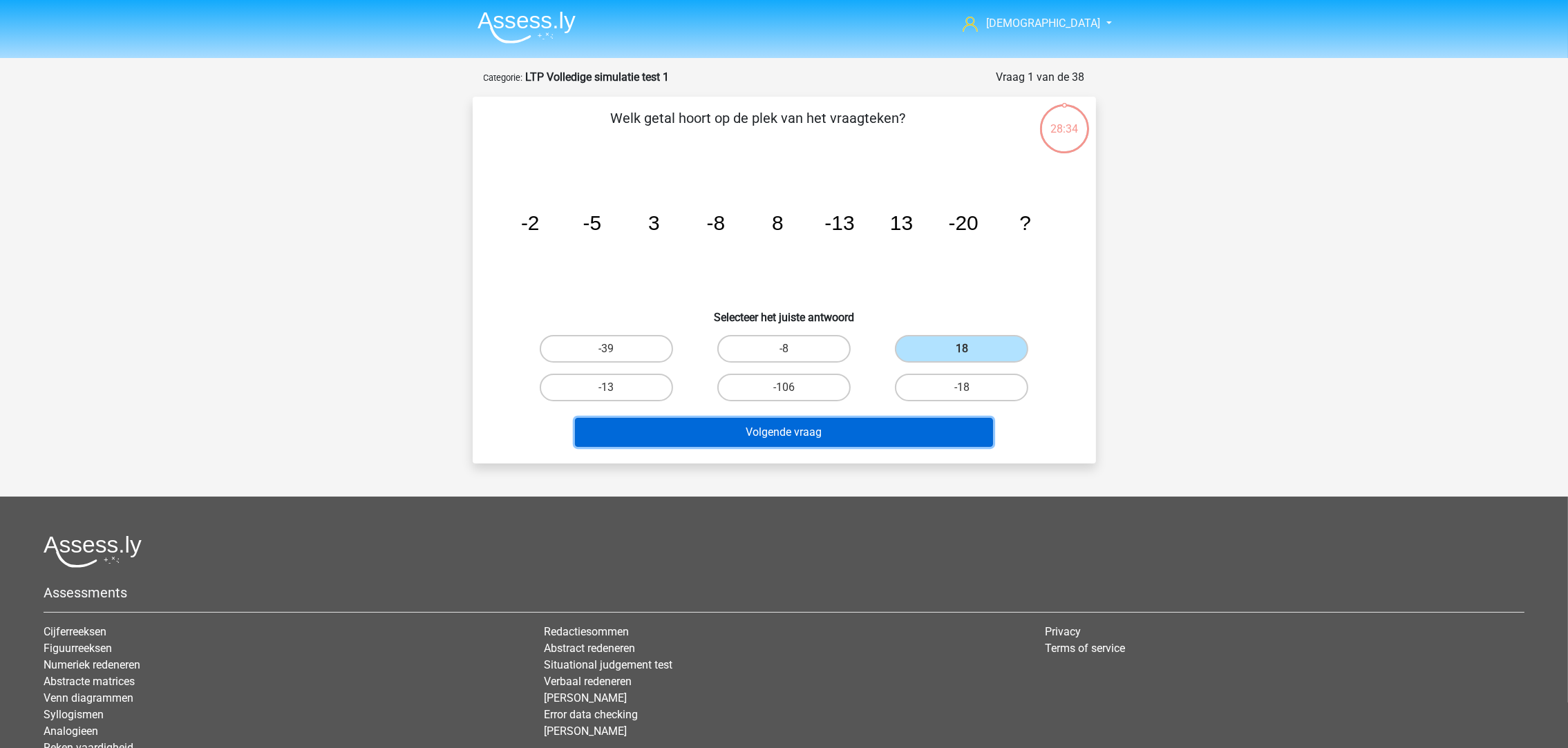
click at [906, 440] on button "Volgende vraag" at bounding box center [784, 432] width 418 height 29
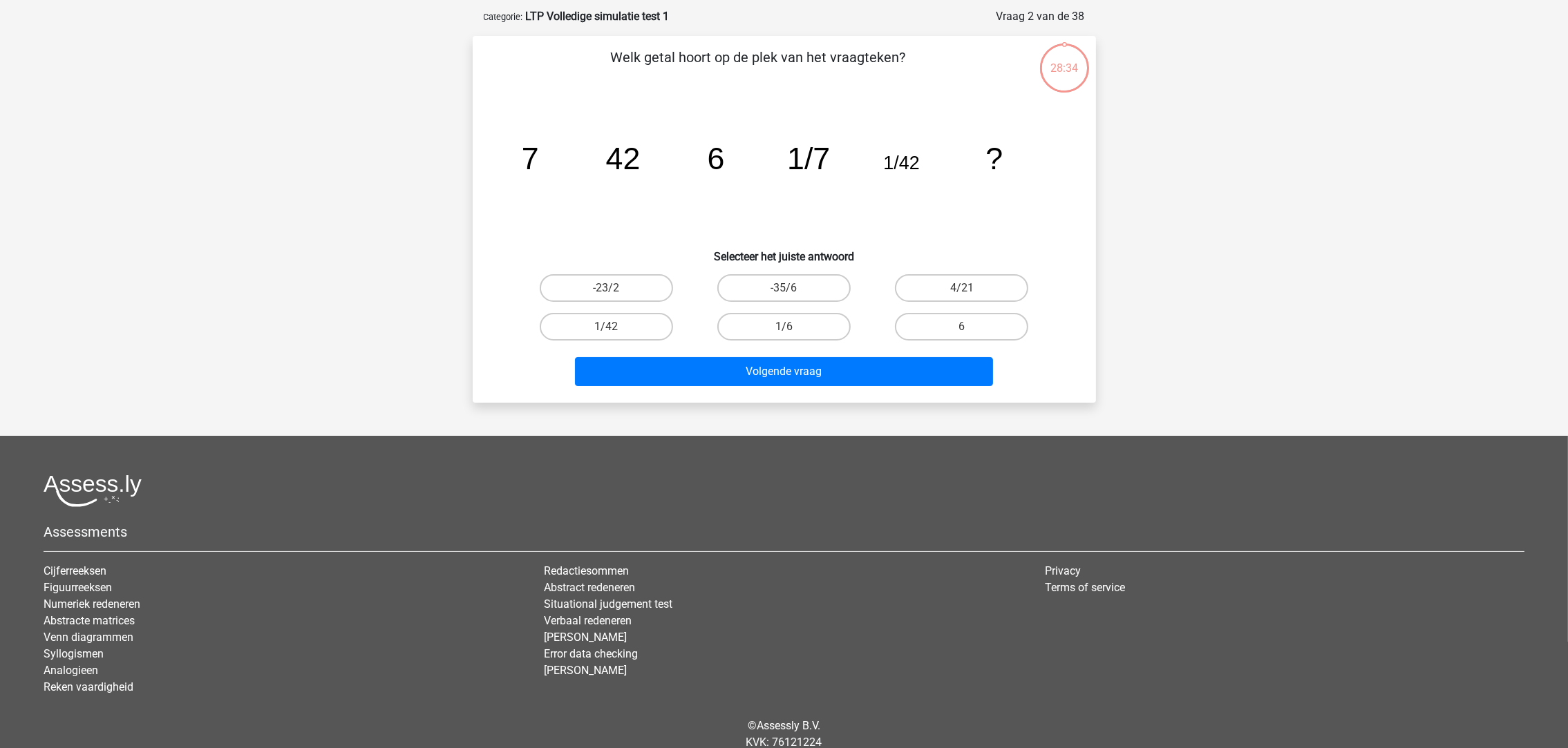
scroll to position [68, 0]
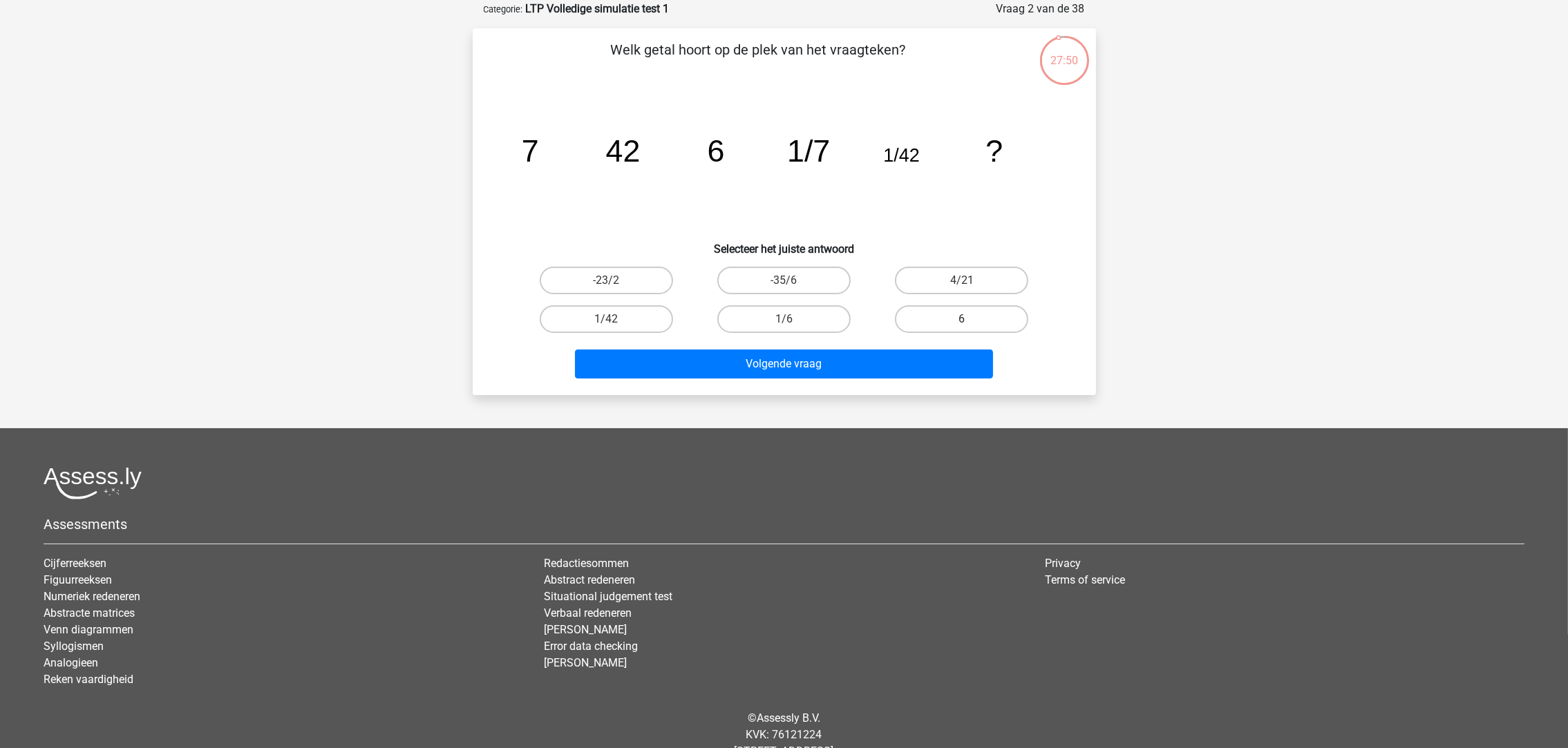
click at [930, 317] on label "6" at bounding box center [961, 319] width 134 height 27
click at [962, 319] on input "6" at bounding box center [966, 323] width 9 height 9
radio input "true"
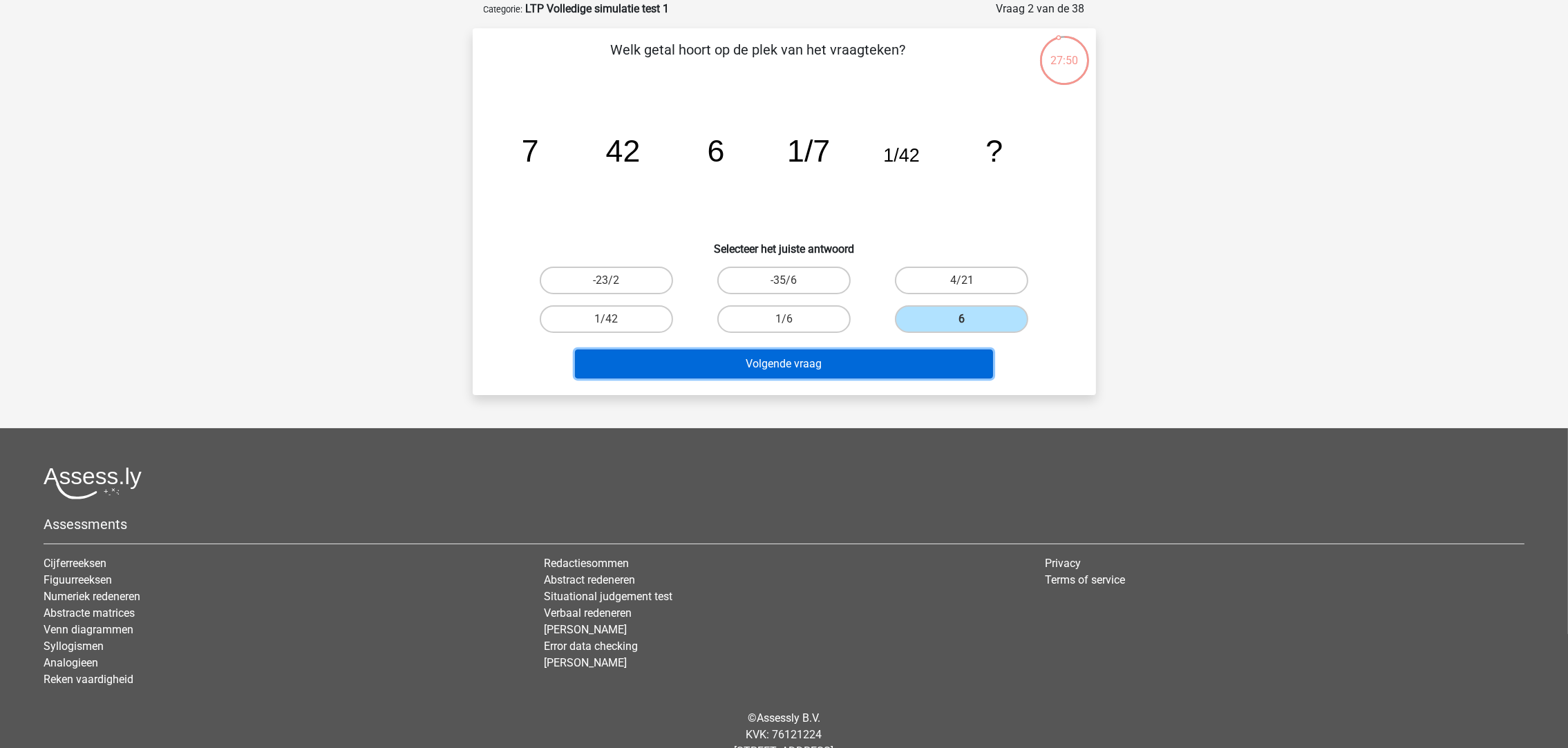
click at [904, 359] on button "Volgende vraag" at bounding box center [784, 363] width 418 height 29
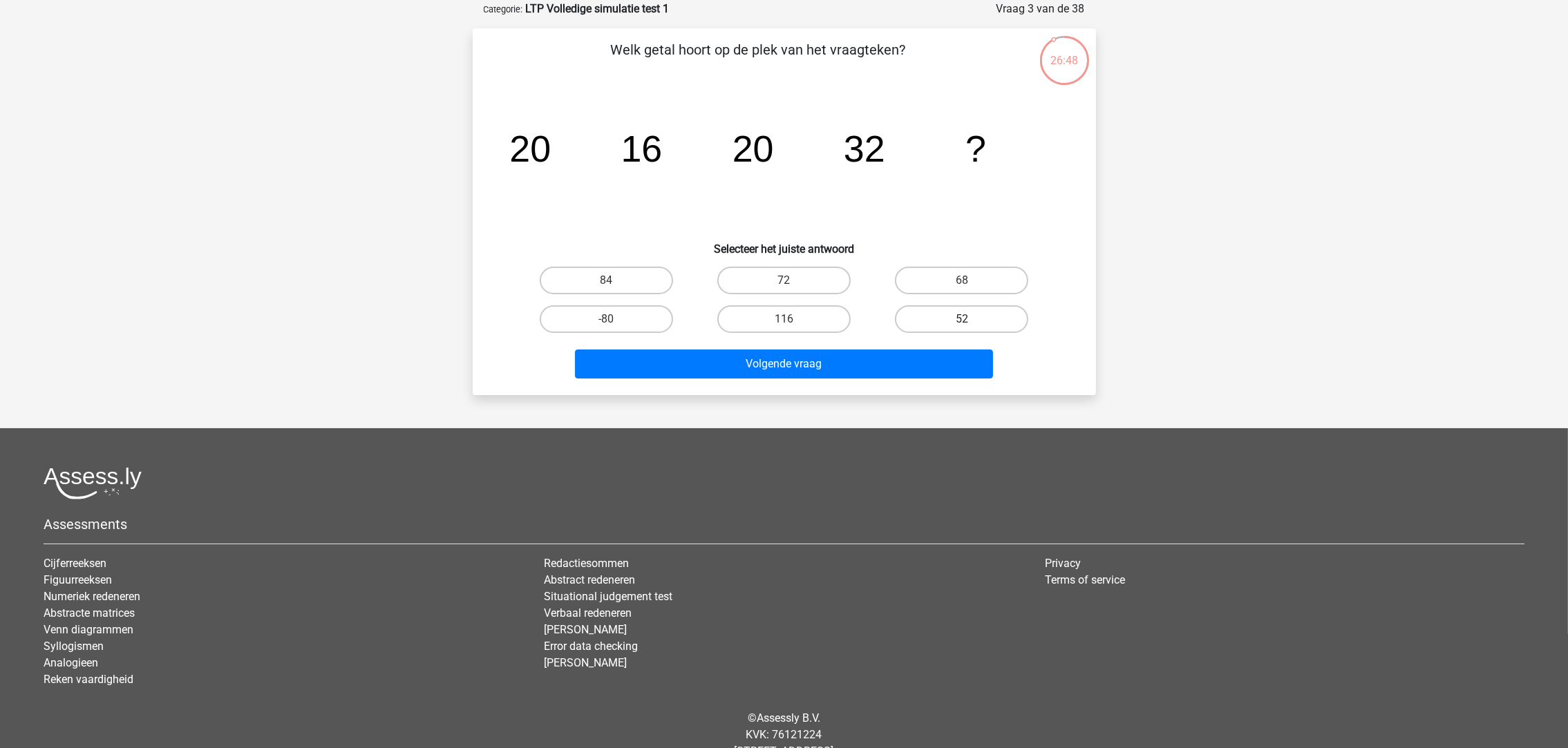
click at [948, 319] on label "52" at bounding box center [961, 319] width 134 height 27
click at [962, 319] on input "52" at bounding box center [966, 323] width 9 height 9
radio input "true"
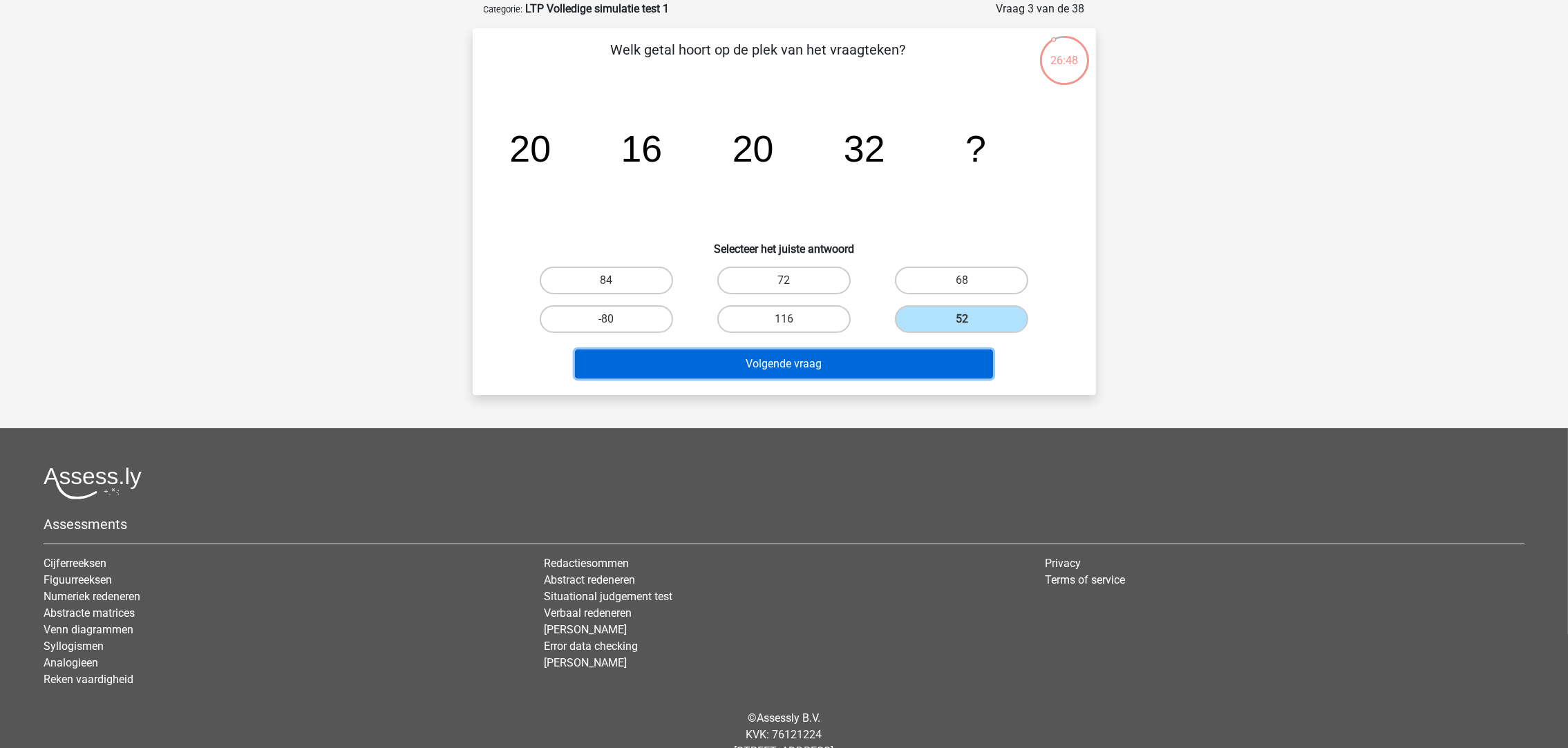
click at [912, 374] on button "Volgende vraag" at bounding box center [784, 363] width 418 height 29
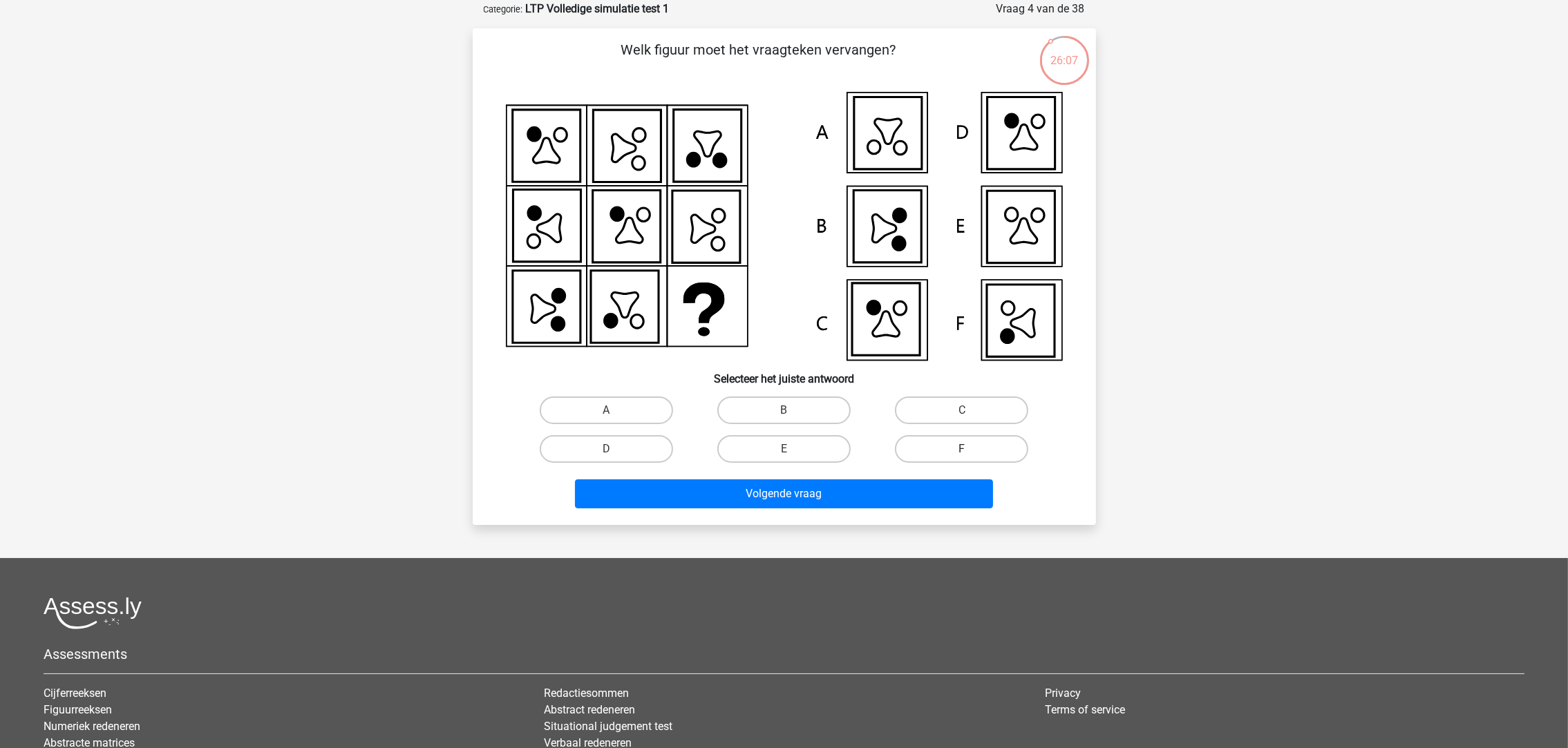
click at [952, 438] on label "F" at bounding box center [961, 449] width 134 height 27
click at [962, 449] on input "F" at bounding box center [966, 453] width 9 height 9
radio input "true"
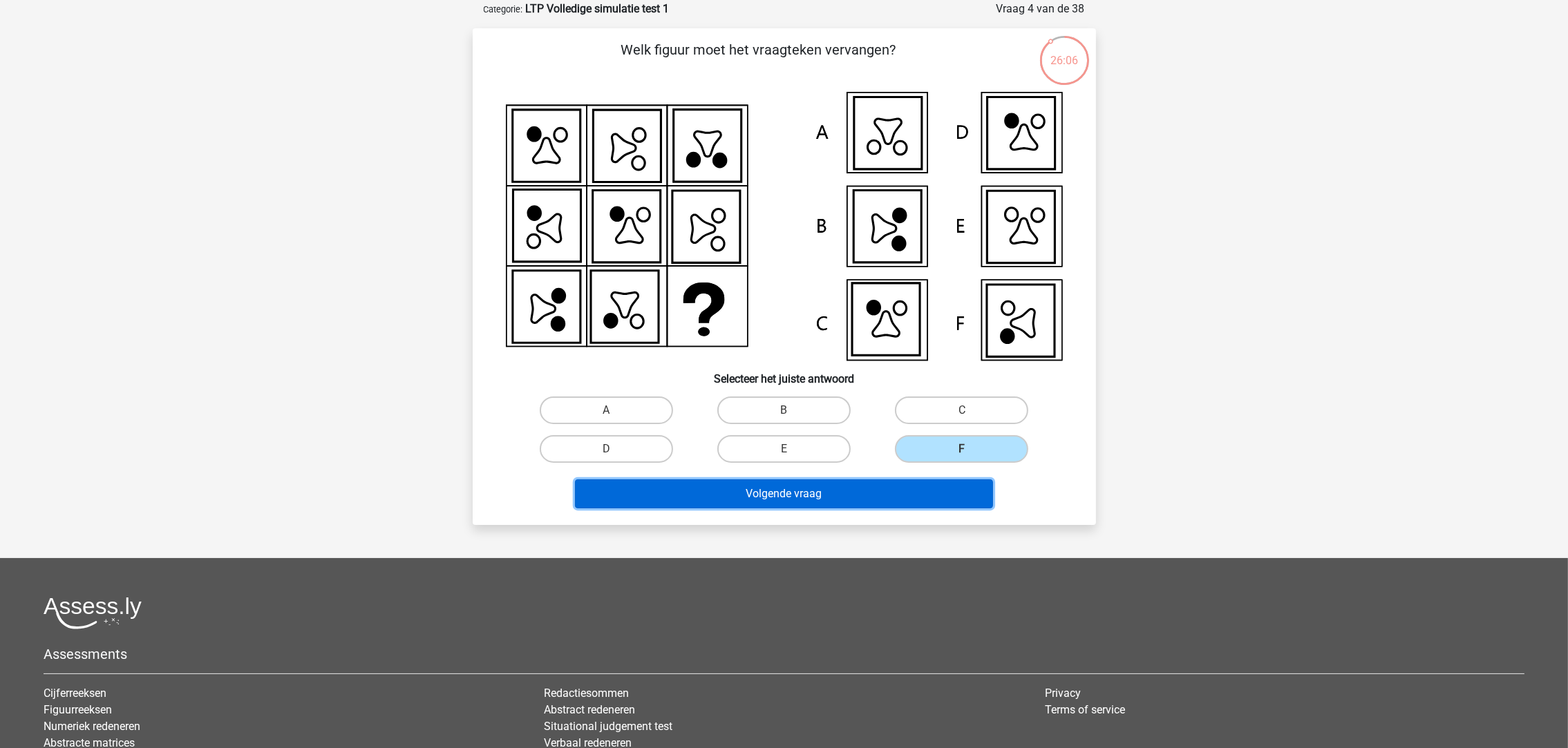
click at [881, 492] on button "Volgende vraag" at bounding box center [784, 493] width 418 height 29
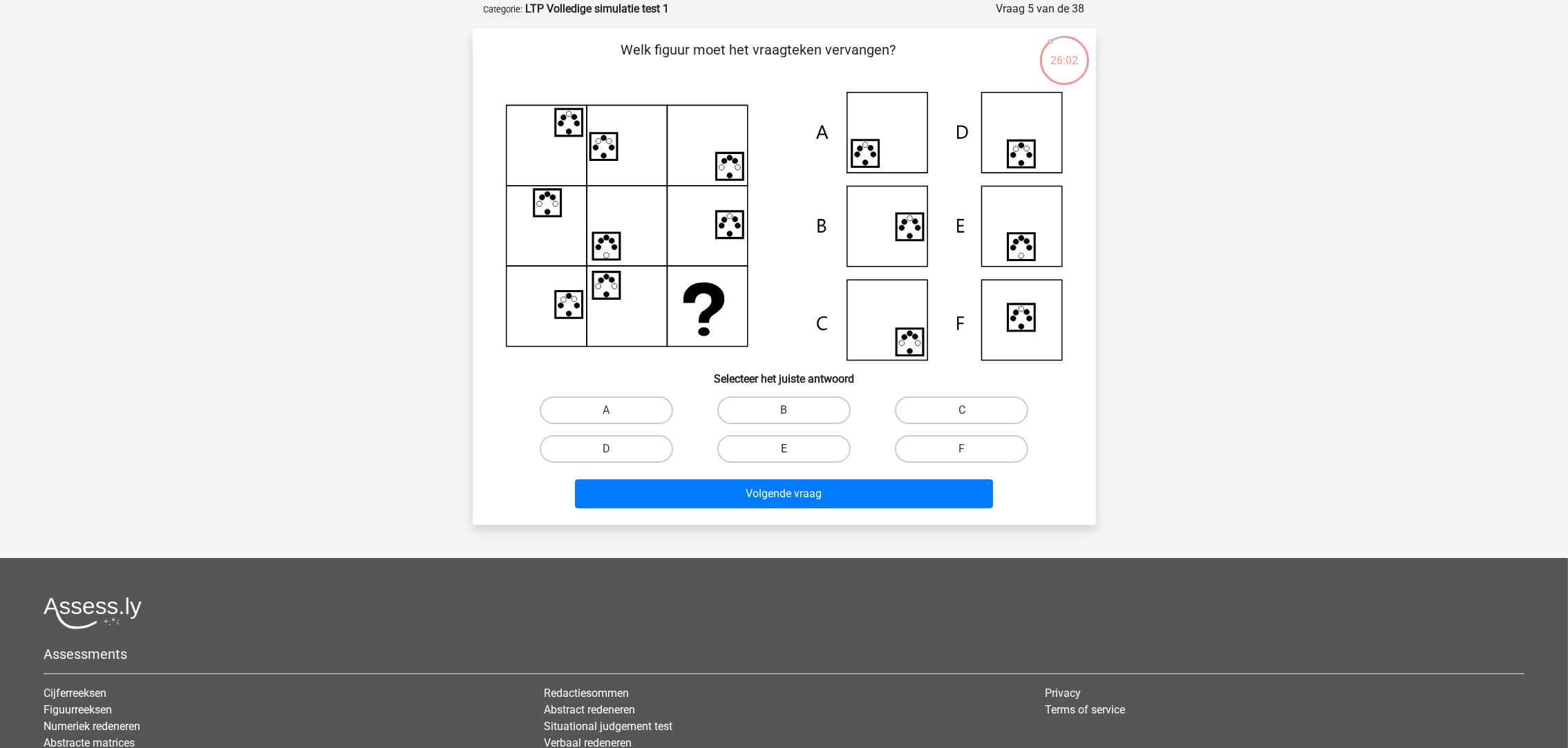
click at [844, 445] on label "E" at bounding box center [784, 449] width 134 height 27
click at [792, 449] on input "E" at bounding box center [788, 453] width 9 height 9
radio input "true"
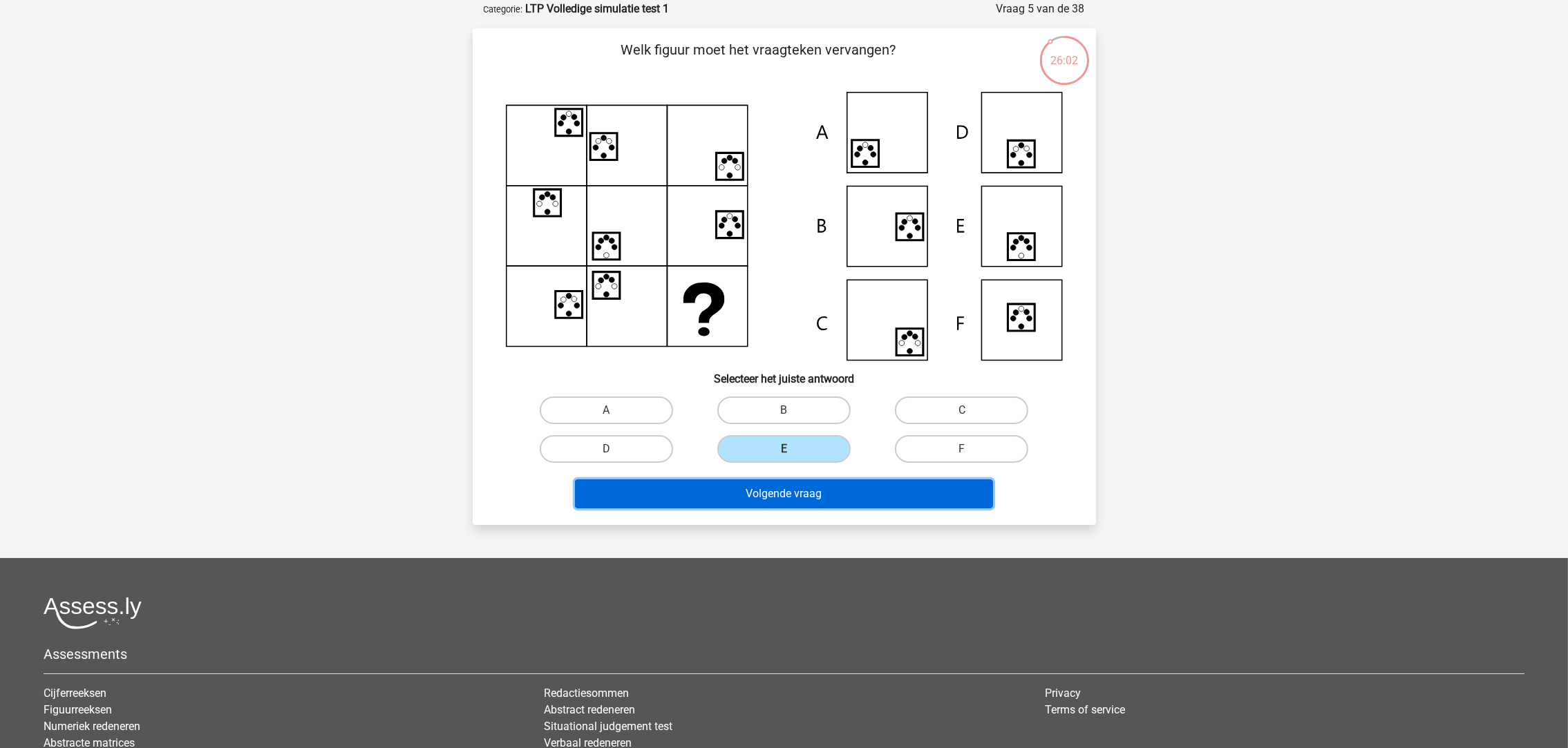
click at [843, 483] on button "Volgende vraag" at bounding box center [784, 493] width 418 height 29
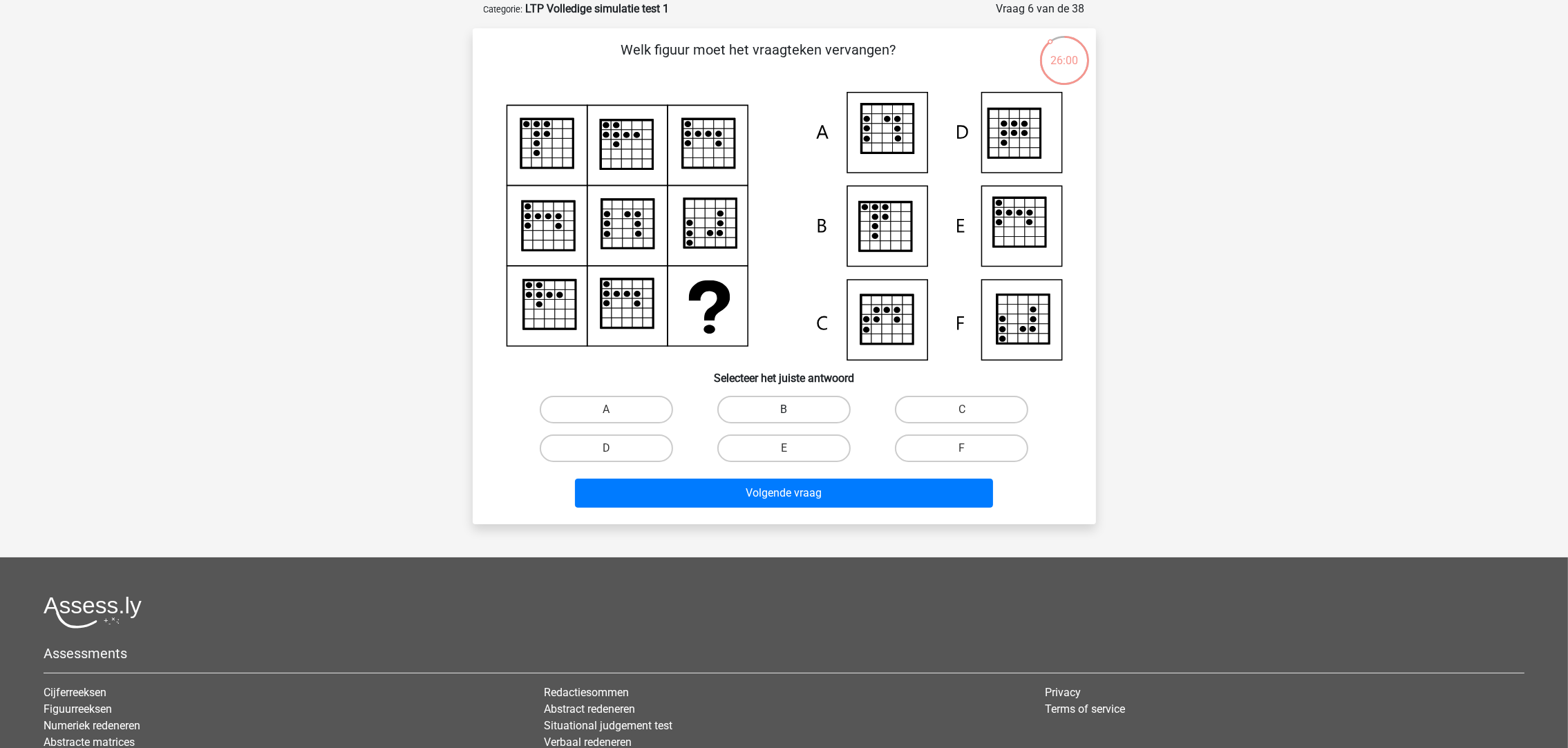
click at [800, 411] on label "B" at bounding box center [784, 409] width 134 height 27
click at [792, 411] on input "B" at bounding box center [788, 414] width 9 height 9
radio input "true"
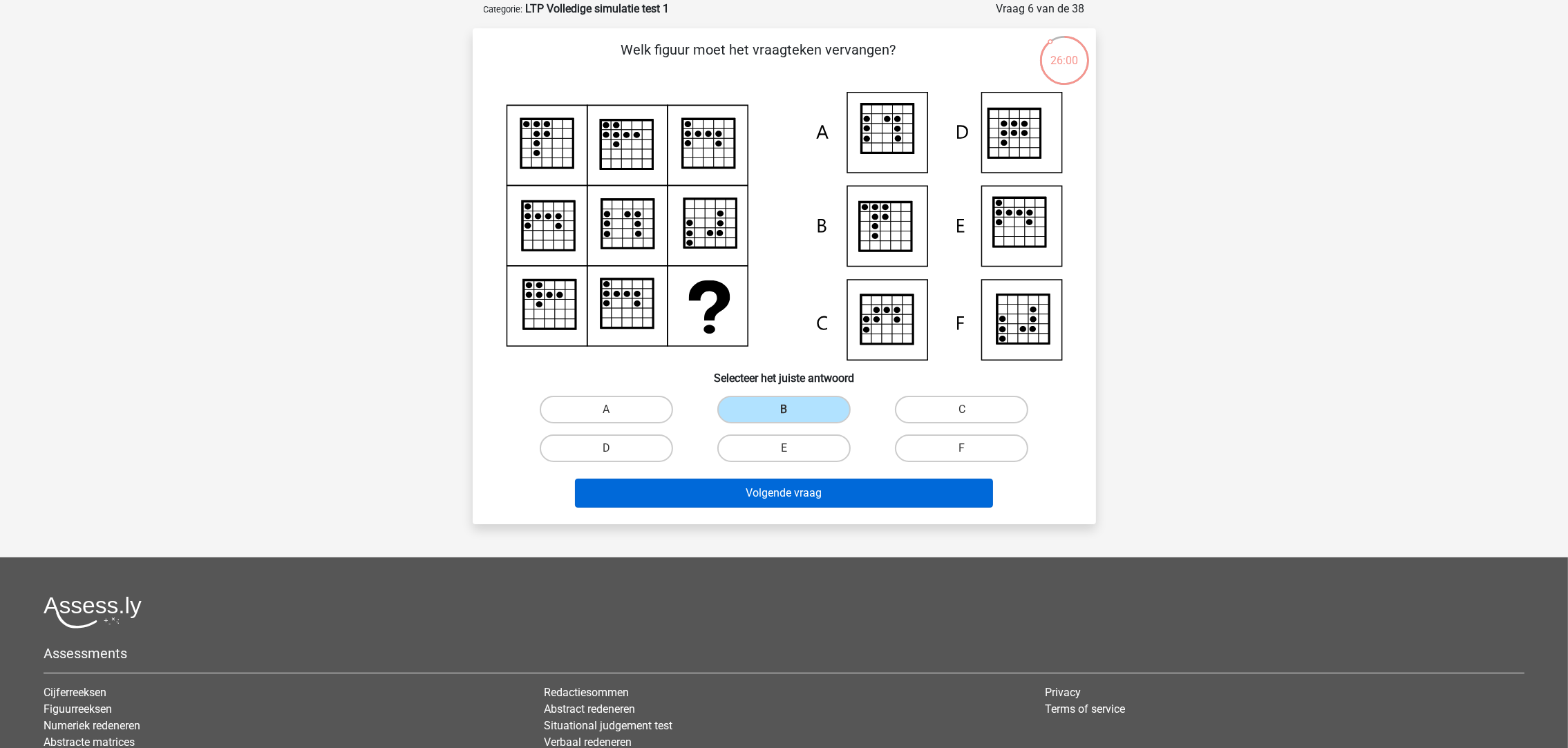
drag, startPoint x: 827, startPoint y: 474, endPoint x: 827, endPoint y: 488, distance: 14.0
click at [827, 485] on div "Volgende vraag" at bounding box center [784, 490] width 579 height 45
click at [826, 492] on button "Volgende vraag" at bounding box center [784, 493] width 418 height 29
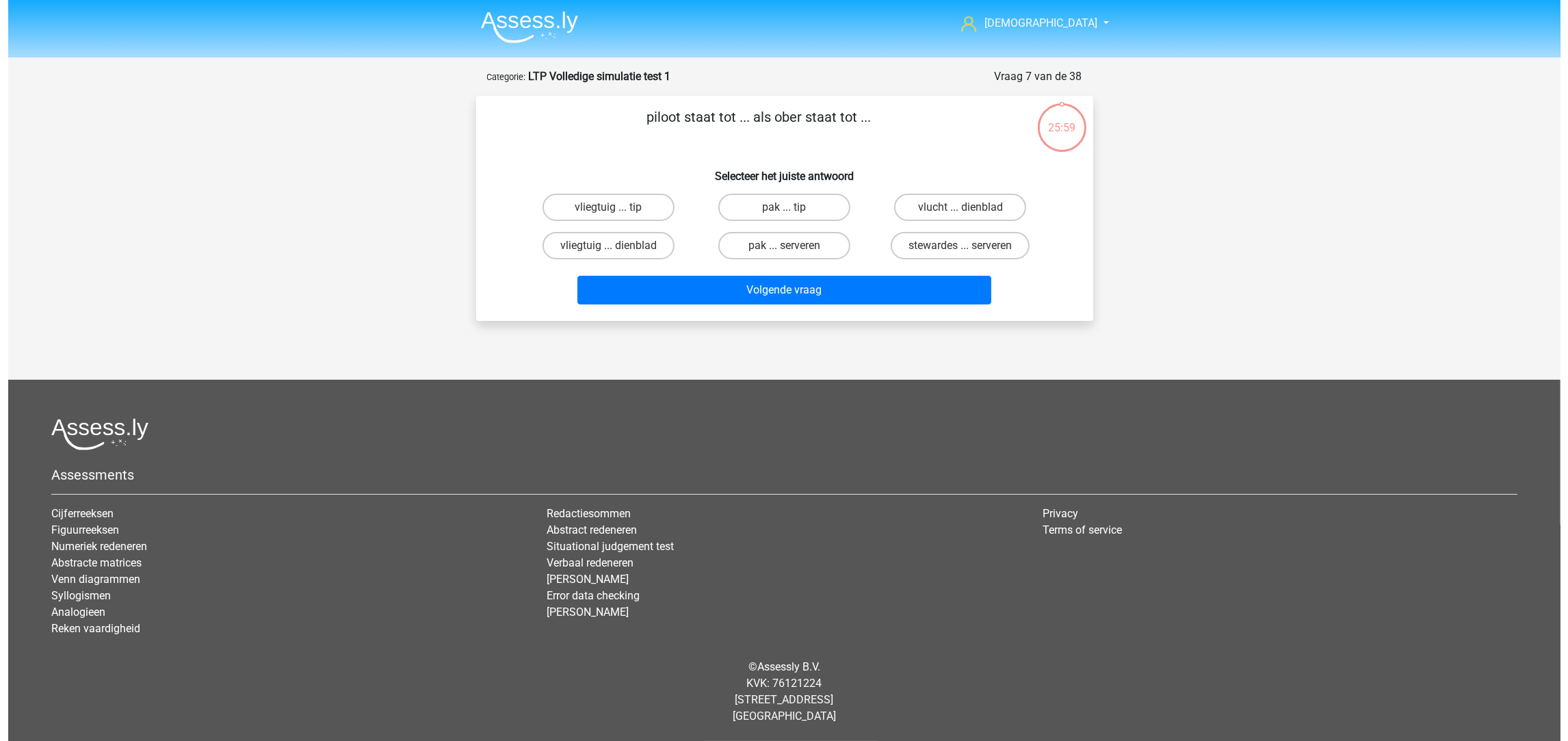
scroll to position [0, 0]
click at [637, 245] on label "vliegtuig ... dienblad" at bounding box center [608, 245] width 132 height 27
click at [617, 245] on input "vliegtuig ... dienblad" at bounding box center [613, 250] width 9 height 9
radio input "true"
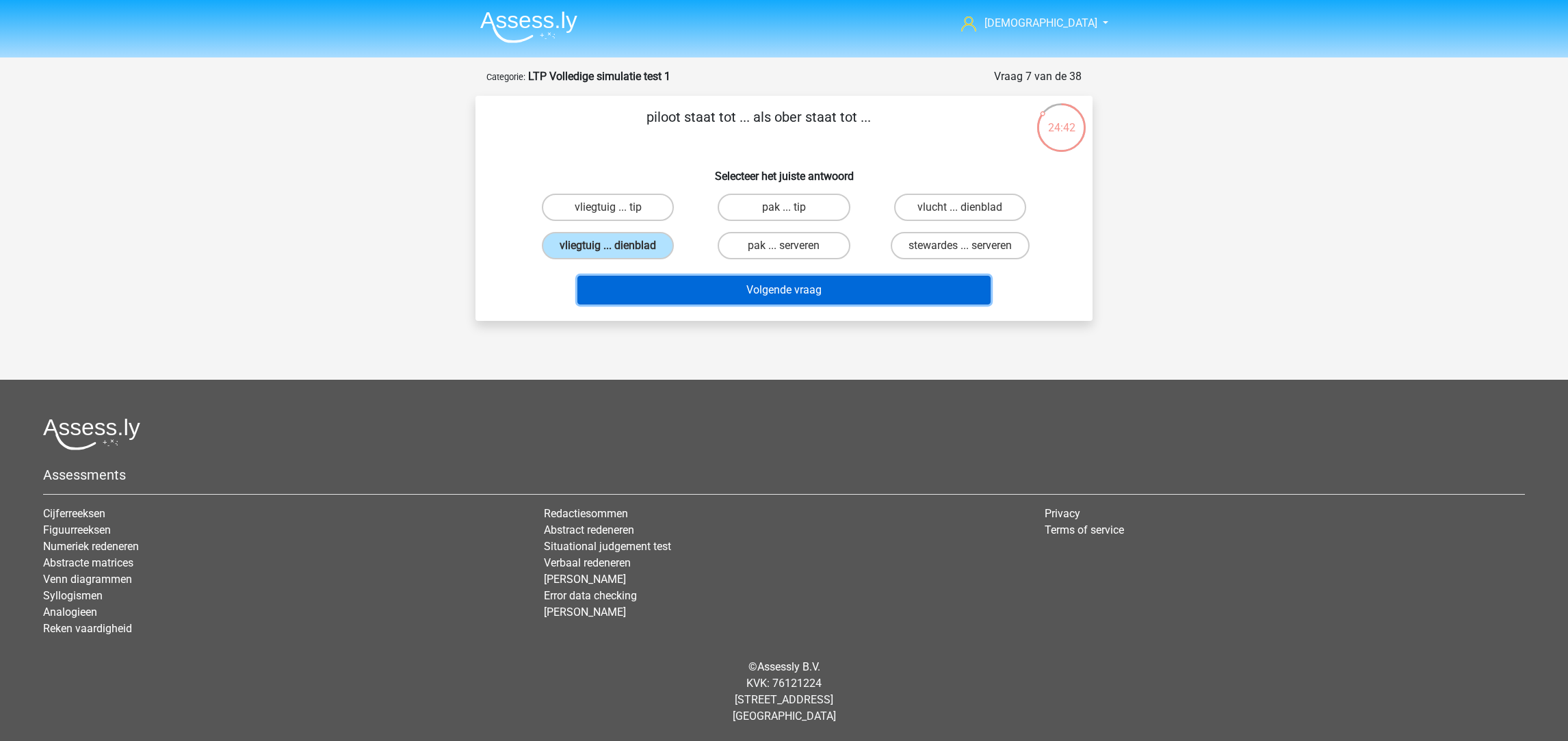
click at [693, 288] on button "Volgende vraag" at bounding box center [784, 289] width 414 height 29
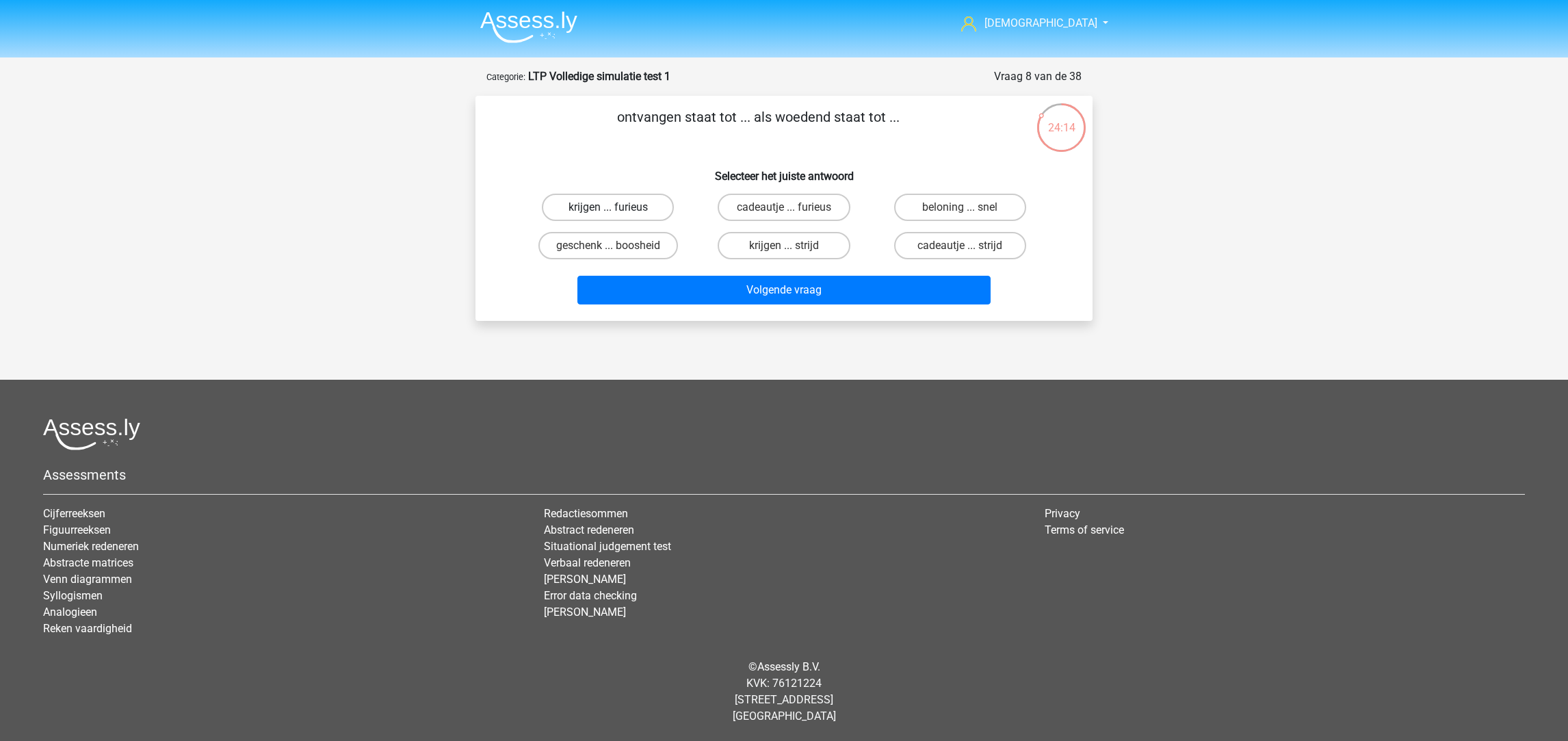
click at [649, 203] on label "krijgen ... furieus" at bounding box center [608, 207] width 132 height 27
click at [617, 207] on input "krijgen ... furieus" at bounding box center [613, 212] width 9 height 9
radio input "true"
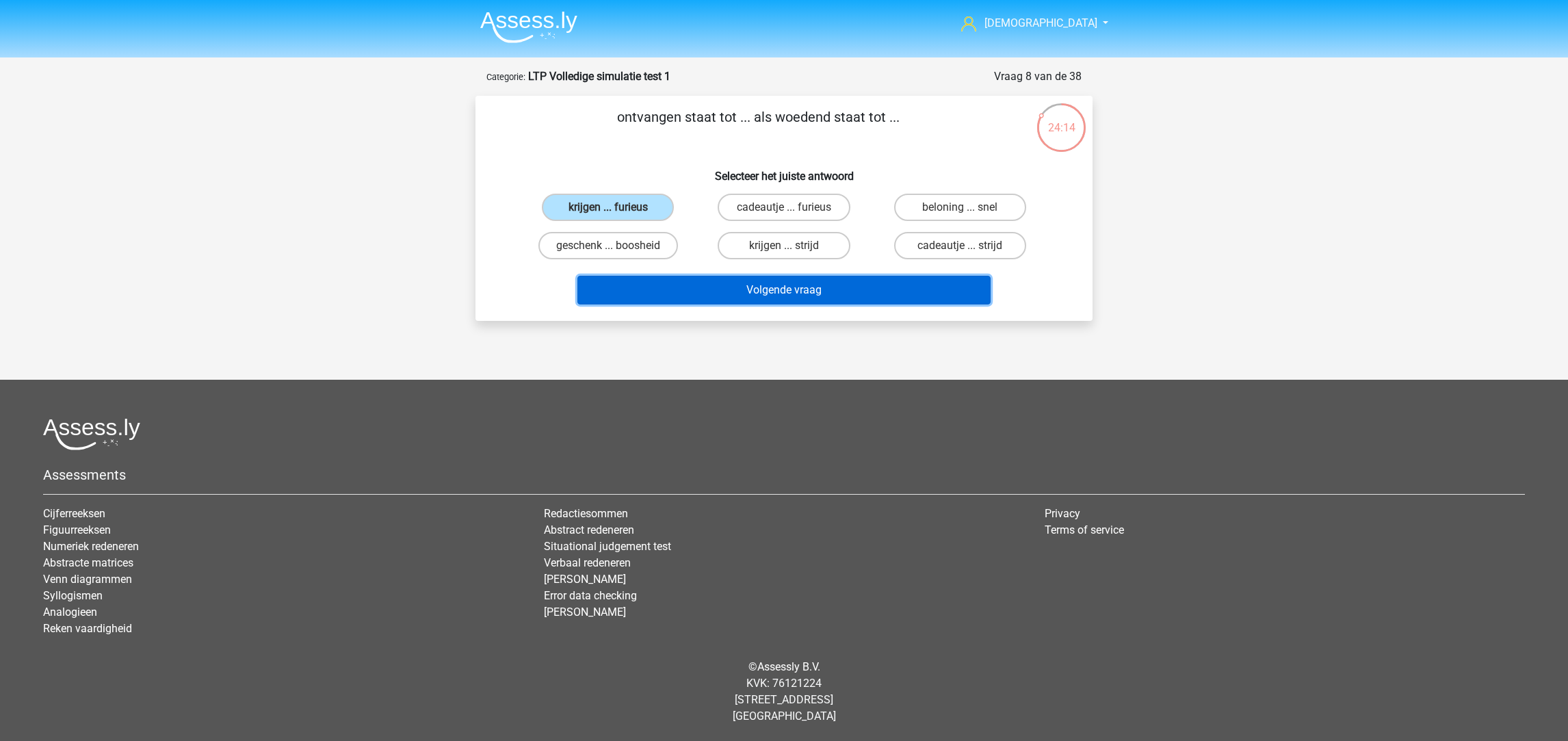
click at [754, 288] on button "Volgende vraag" at bounding box center [784, 289] width 414 height 29
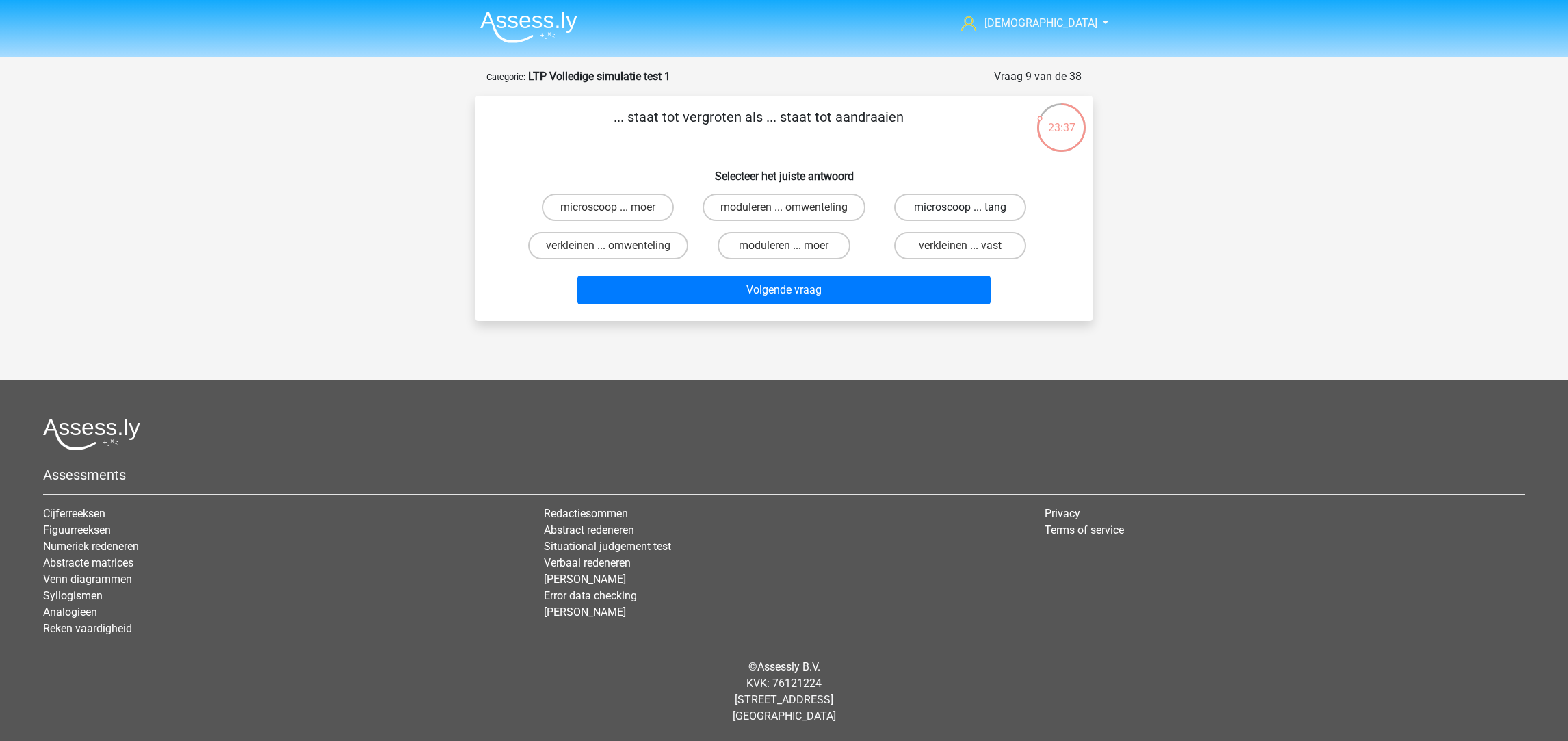
click at [939, 214] on label "microscoop ... tang" at bounding box center [960, 207] width 132 height 27
click at [960, 214] on input "microscoop ... tang" at bounding box center [964, 212] width 9 height 9
radio input "true"
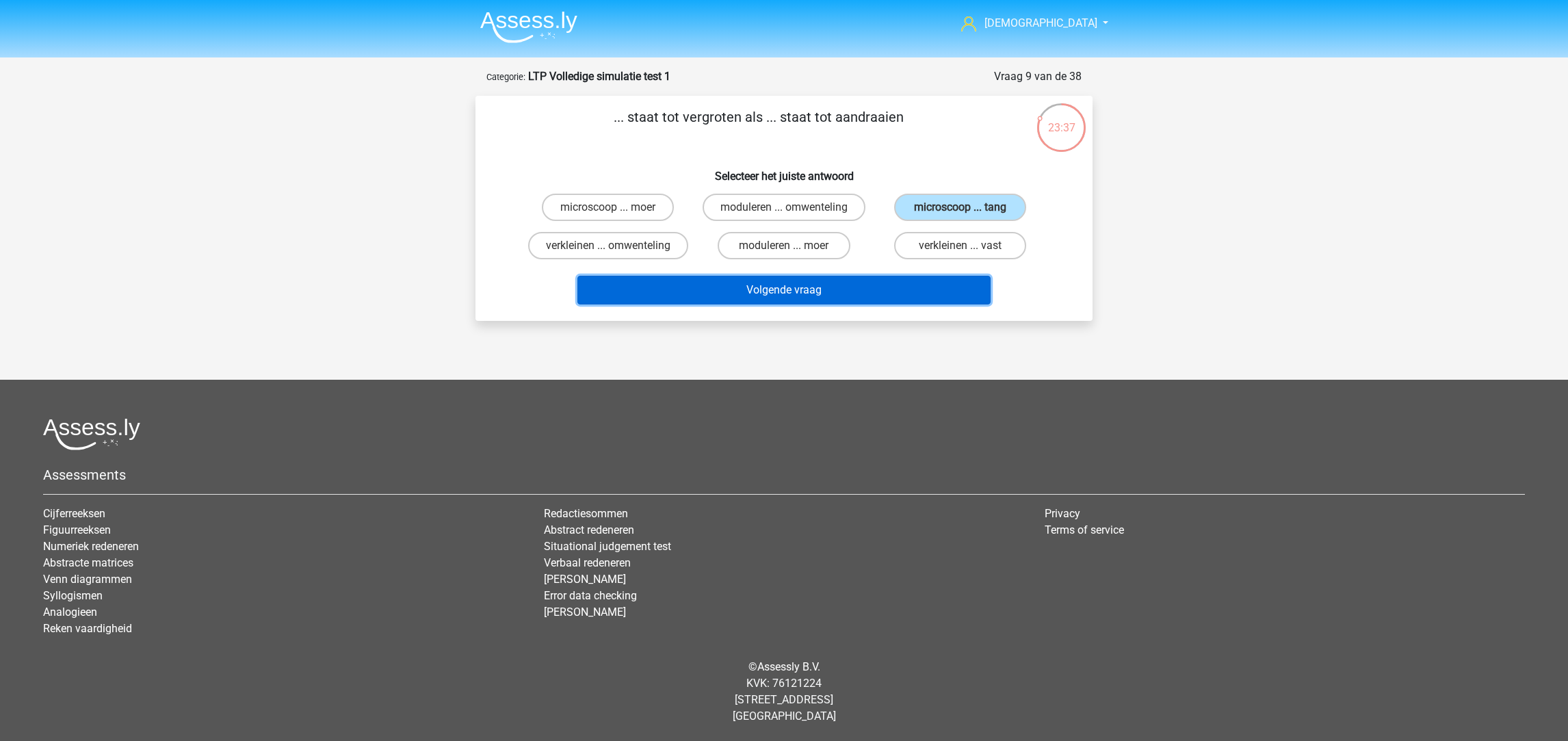
click at [838, 294] on button "Volgende vraag" at bounding box center [784, 289] width 414 height 29
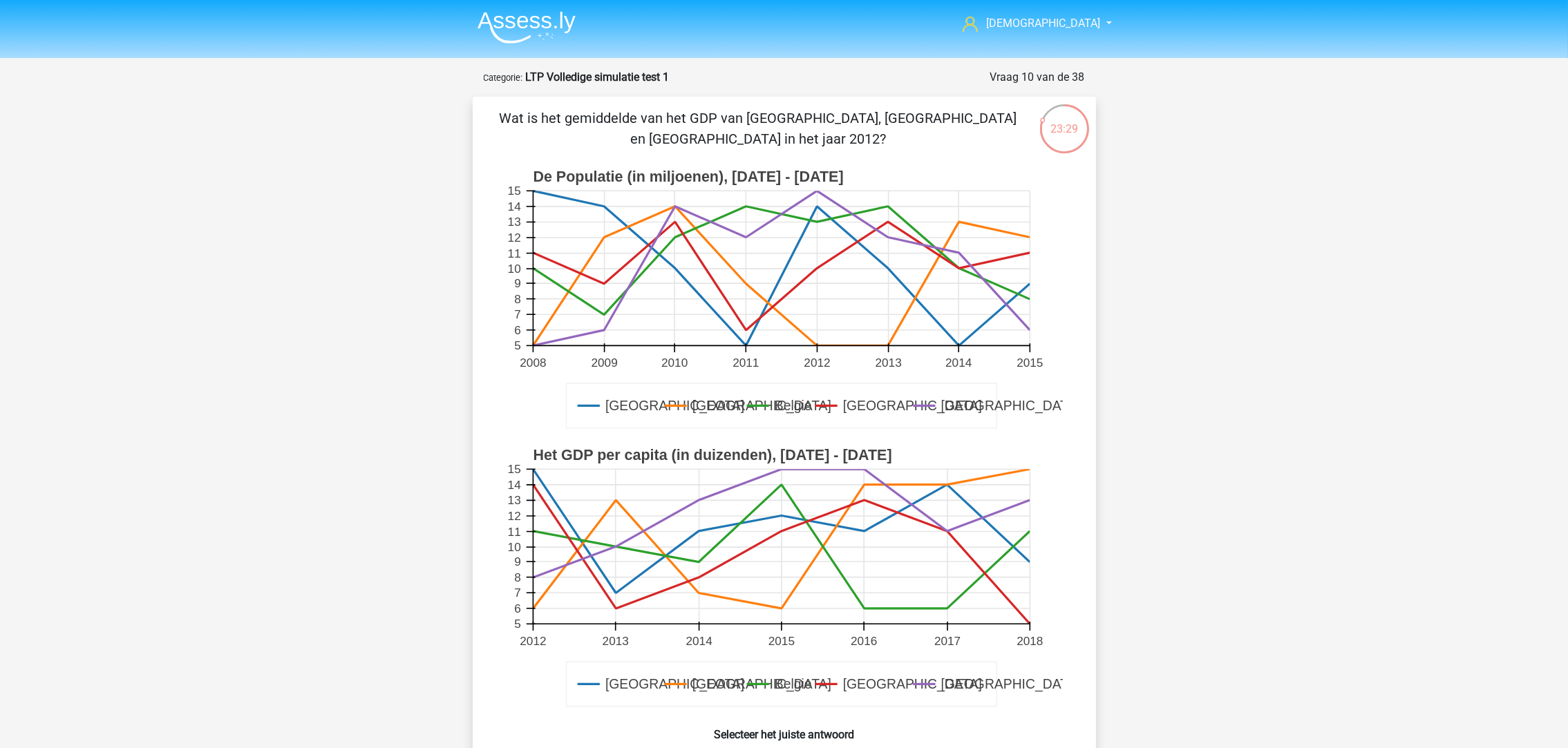
click at [591, 79] on strong "LTP Volledige simulatie test 1" at bounding box center [598, 77] width 144 height 13
